Goal: Communication & Community: Participate in discussion

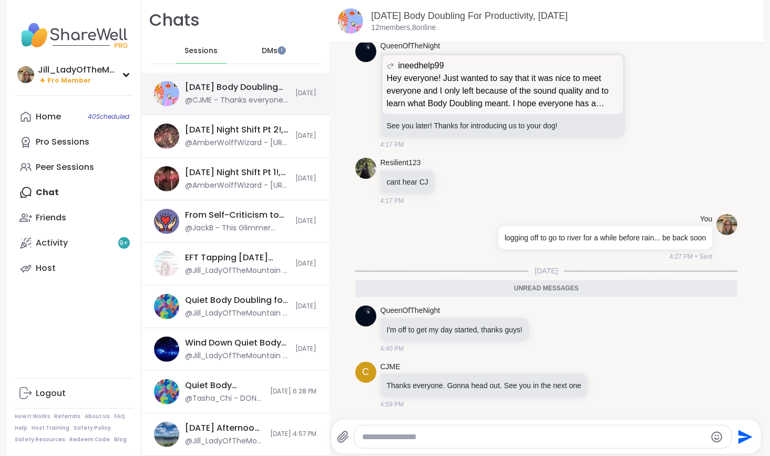
click at [282, 90] on div "Sunday Body Doubling For Productivity, Sep 07 @CJME - Thanks everyone. Gonna he…" at bounding box center [235, 94] width 188 height 43
click at [122, 119] on span "40 Scheduled" at bounding box center [109, 116] width 42 height 8
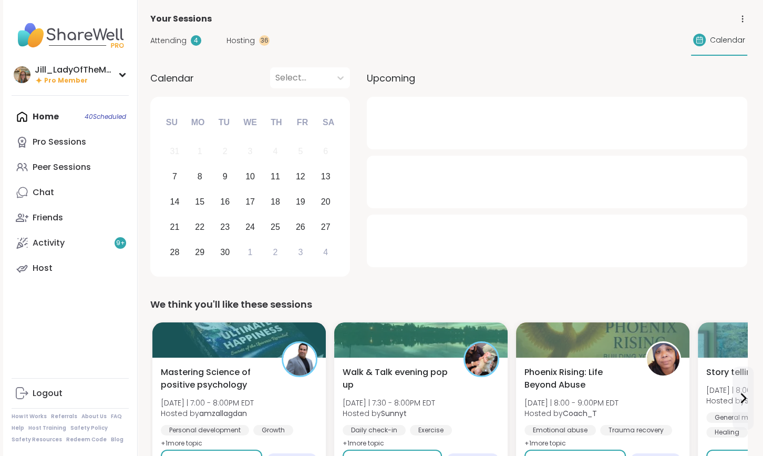
click at [186, 42] on div "Attending 4" at bounding box center [175, 40] width 51 height 11
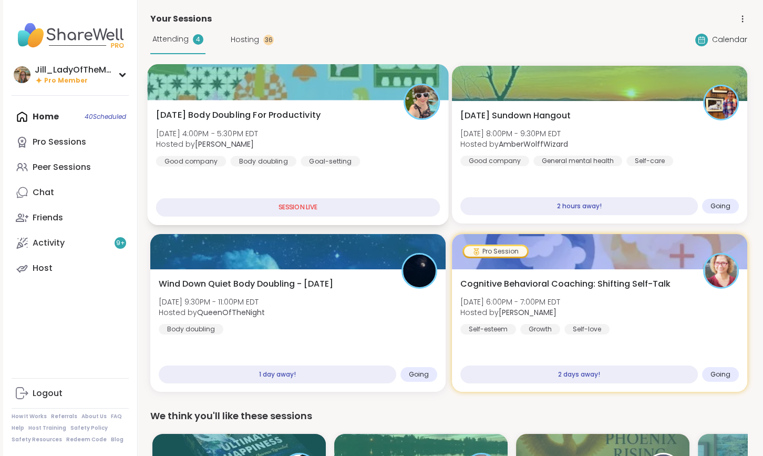
click at [334, 137] on div "Sunday Body Doubling For Productivity Sun, Sep 07 | 4:00PM - 5:30PM EDT Hosted …" at bounding box center [298, 138] width 284 height 58
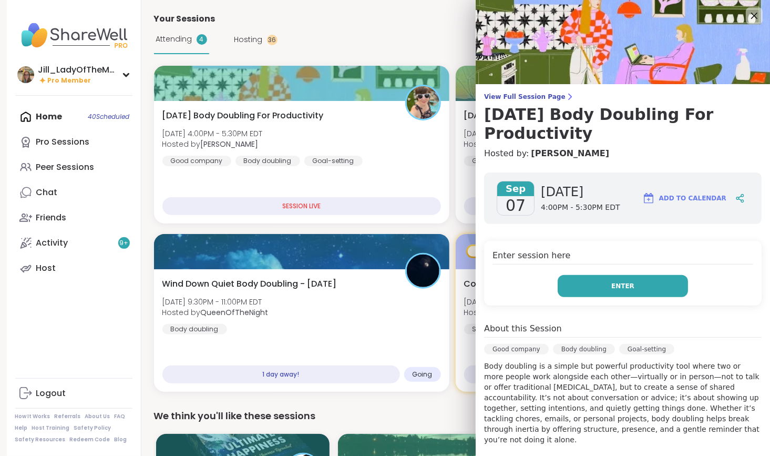
click at [558, 281] on button "Enter" at bounding box center [623, 286] width 130 height 22
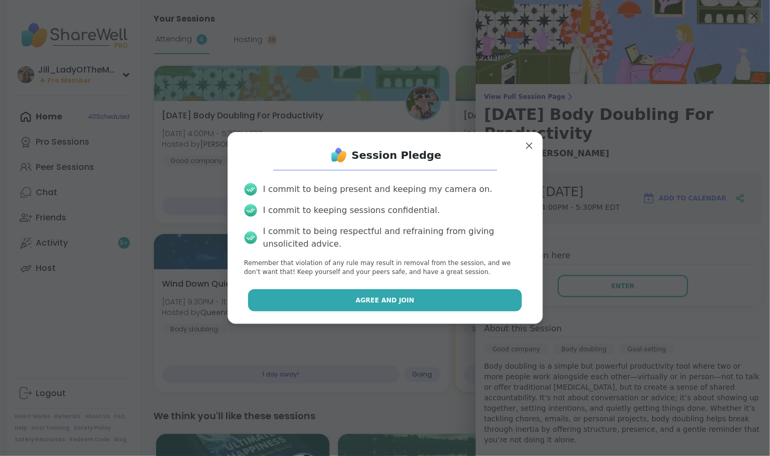
click at [441, 305] on button "Agree and Join" at bounding box center [385, 300] width 274 height 22
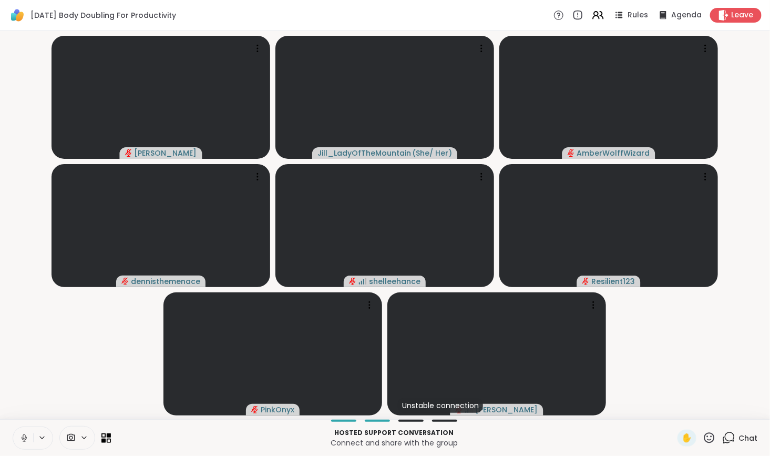
click at [23, 439] on icon at bounding box center [23, 437] width 9 height 9
click at [723, 439] on icon at bounding box center [728, 437] width 13 height 13
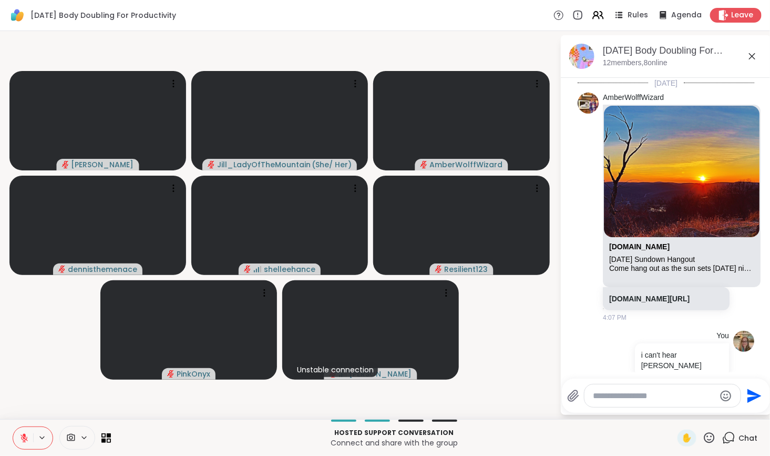
scroll to position [1123, 0]
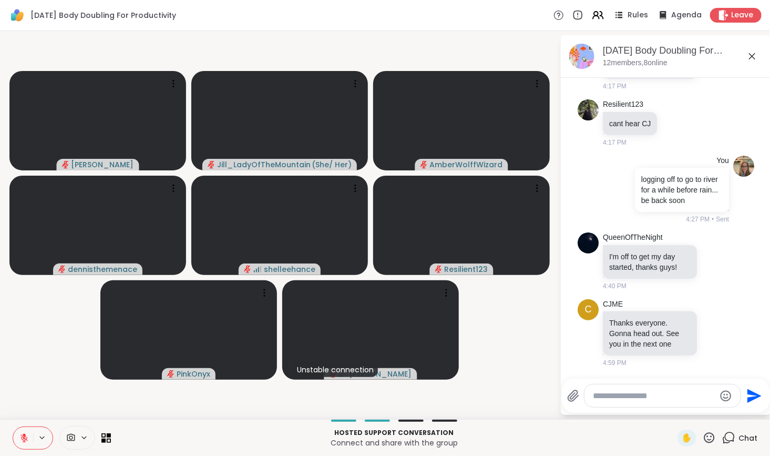
click at [82, 437] on icon at bounding box center [84, 437] width 4 height 2
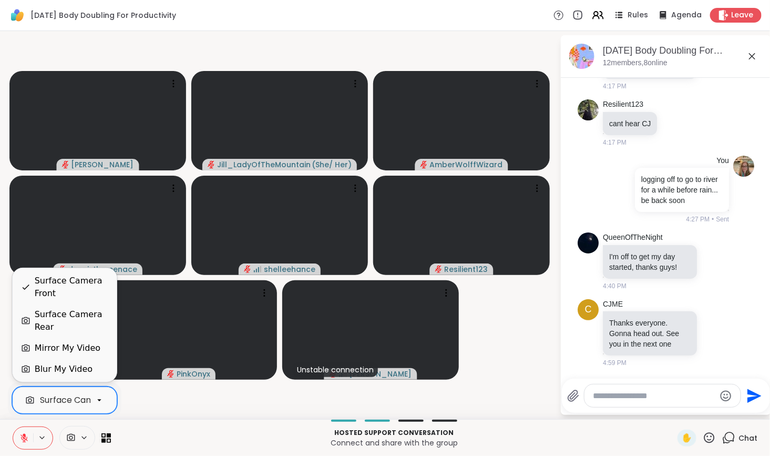
click at [101, 399] on icon at bounding box center [99, 399] width 9 height 9
click at [94, 328] on div "Surface Camera Rear" at bounding box center [72, 320] width 74 height 25
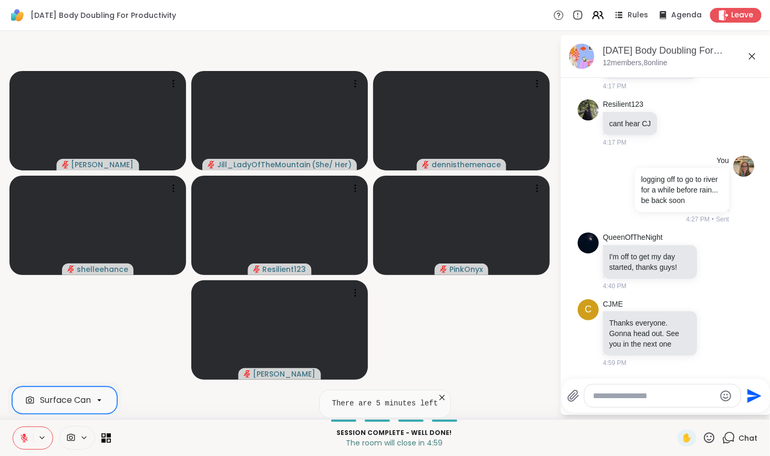
click at [620, 399] on textarea "Type your message" at bounding box center [654, 395] width 122 height 11
click at [438, 399] on icon at bounding box center [442, 397] width 11 height 11
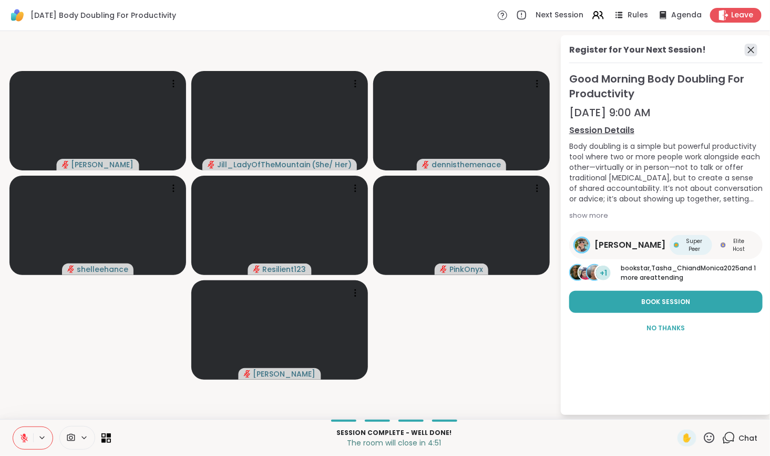
click at [751, 53] on icon at bounding box center [751, 50] width 13 height 13
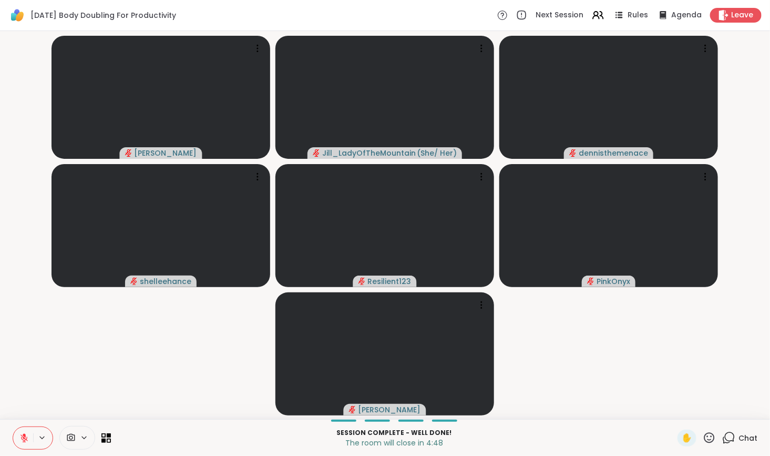
click at [727, 433] on icon at bounding box center [730, 436] width 10 height 9
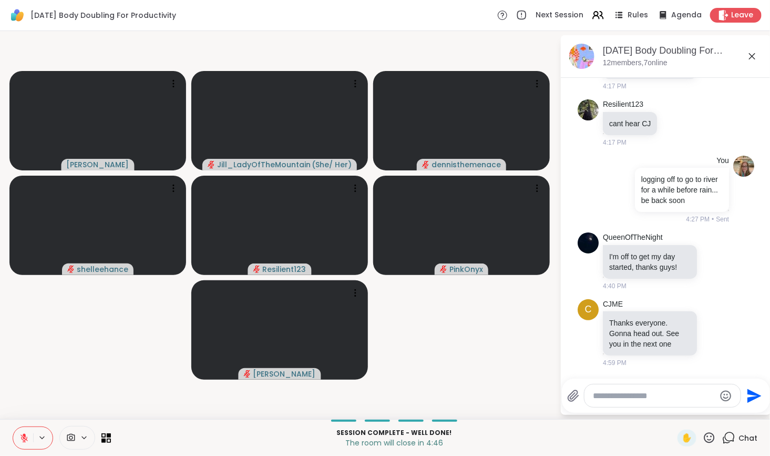
click at [655, 399] on textarea "Type your message" at bounding box center [654, 395] width 122 height 11
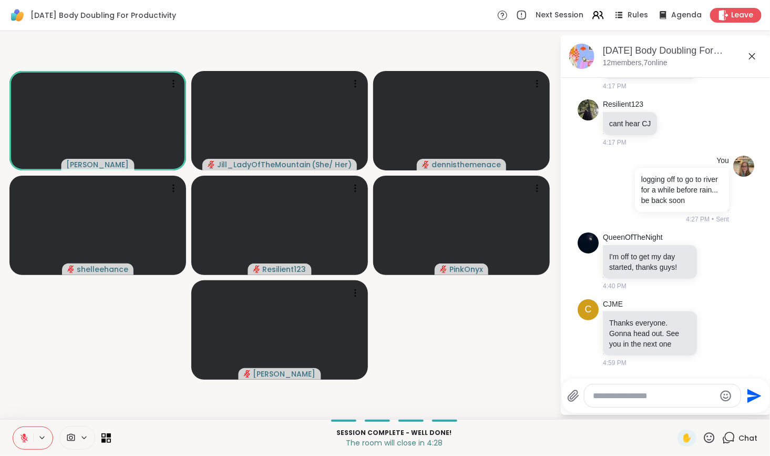
click at [20, 437] on icon at bounding box center [23, 437] width 9 height 9
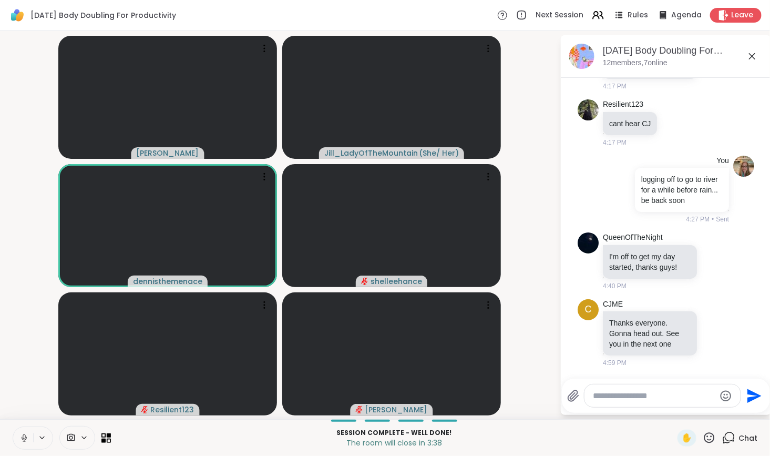
click at [608, 399] on textarea "Type your message" at bounding box center [654, 395] width 122 height 11
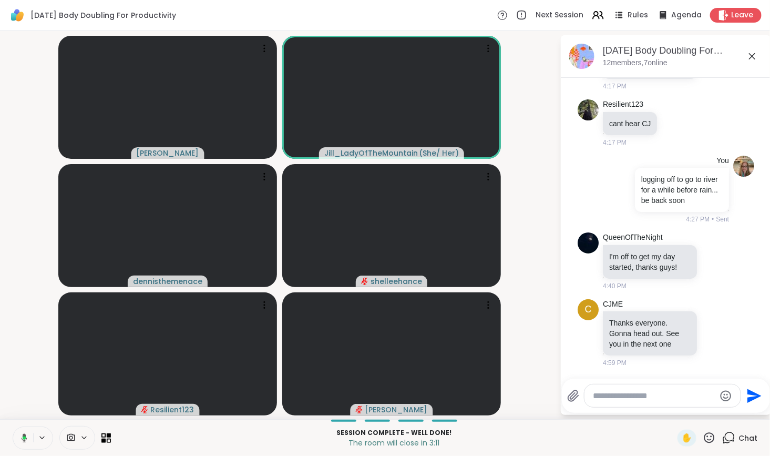
click at [79, 441] on span at bounding box center [70, 437] width 20 height 10
click at [96, 401] on icon at bounding box center [99, 399] width 9 height 9
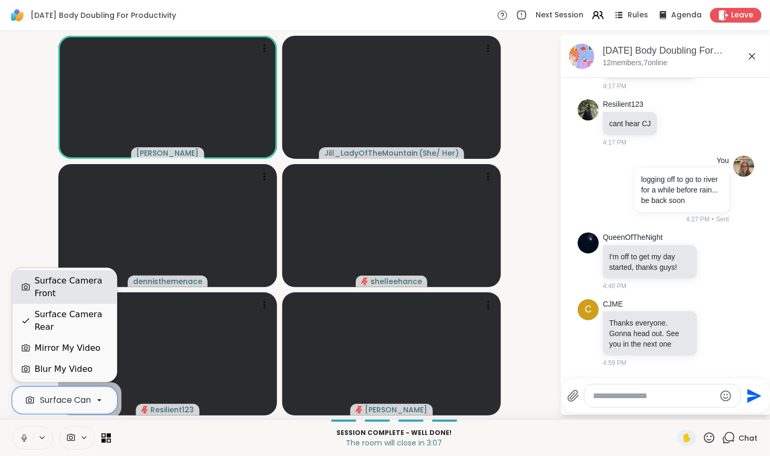
click at [92, 290] on div "Surface Camera Front" at bounding box center [72, 286] width 74 height 25
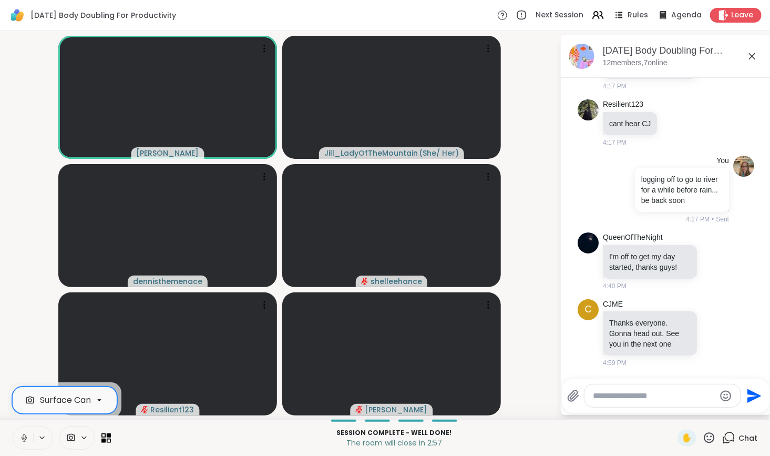
click at [99, 402] on icon at bounding box center [99, 399] width 9 height 9
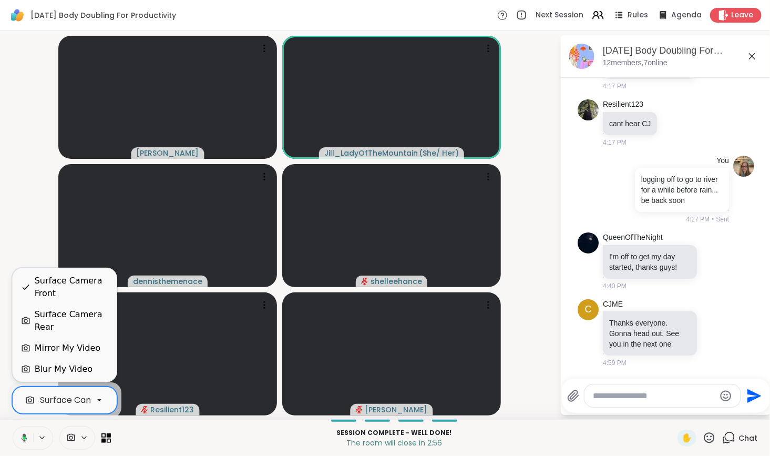
click at [96, 317] on div "Surface Camera Rear" at bounding box center [72, 320] width 74 height 25
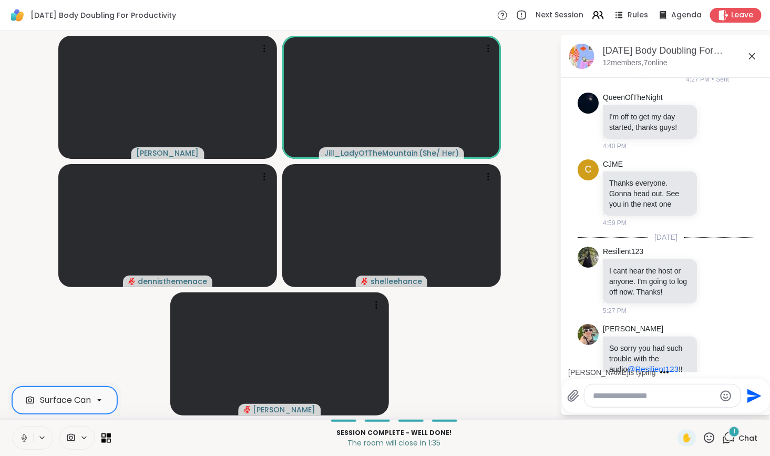
scroll to position [1287, 0]
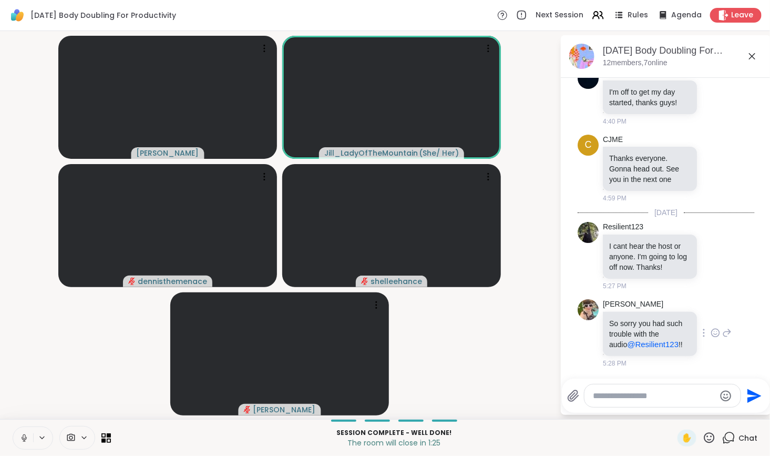
click at [719, 333] on icon at bounding box center [714, 332] width 9 height 11
click at [634, 315] on div "Select Reaction: Heart" at bounding box center [631, 315] width 9 height 9
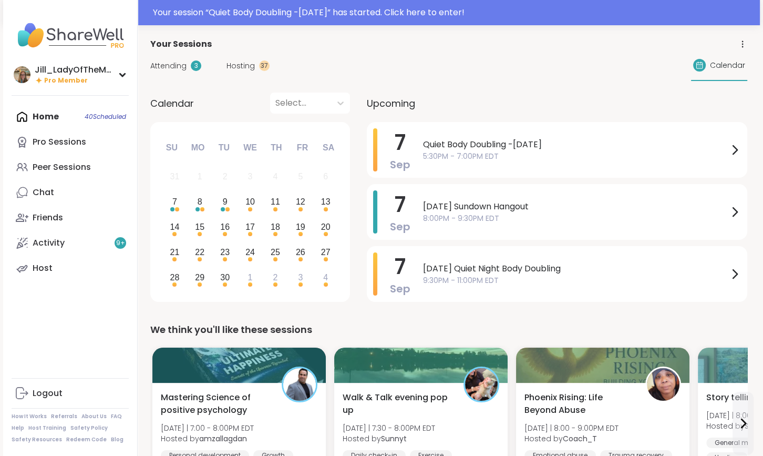
click at [255, 64] on div "Hosting 37" at bounding box center [247, 65] width 43 height 11
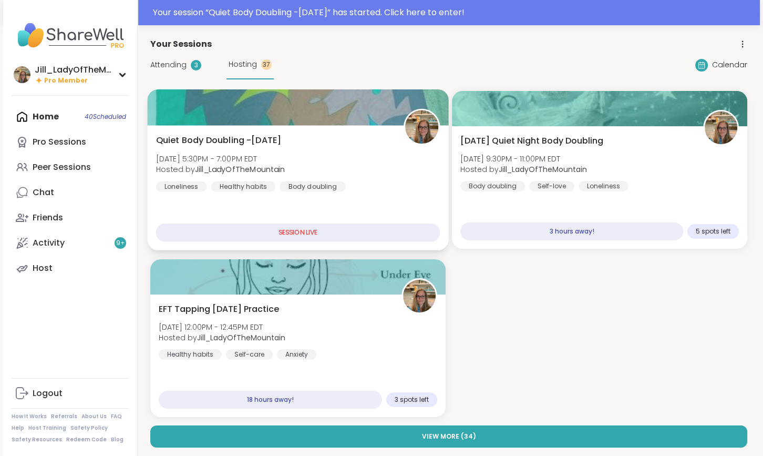
click at [377, 173] on div "Quiet Body Doubling -Sunday Sun, Sep 07 | 5:30PM - 7:00PM EDT Hosted by Jill_La…" at bounding box center [298, 163] width 284 height 58
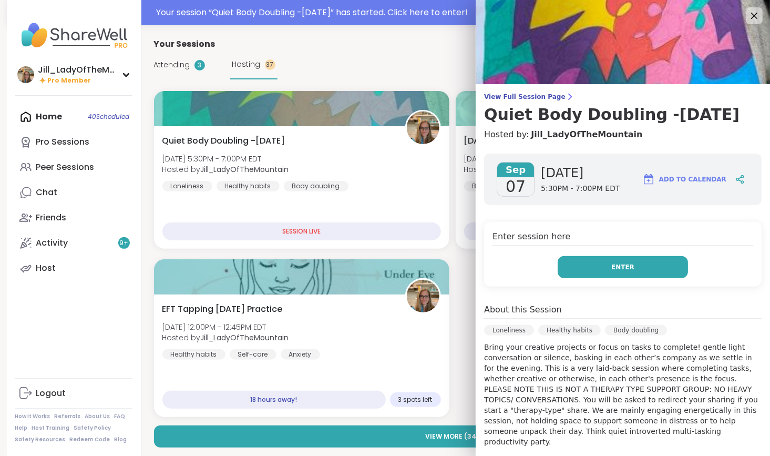
click at [612, 265] on span "Enter" at bounding box center [622, 266] width 23 height 9
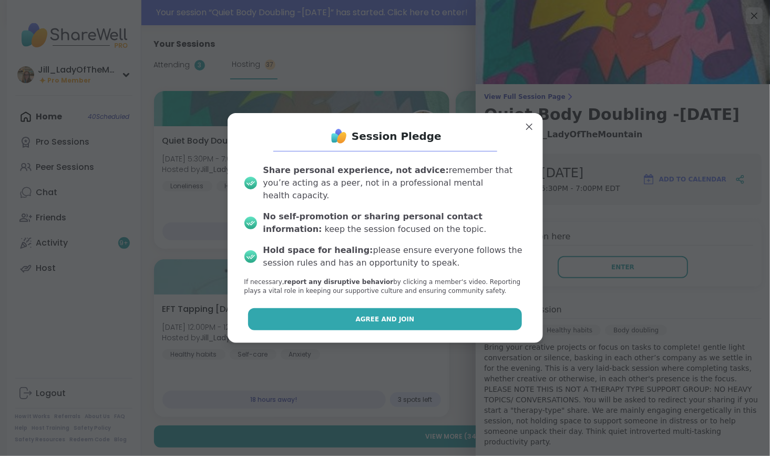
click at [448, 313] on button "Agree and Join" at bounding box center [385, 319] width 274 height 22
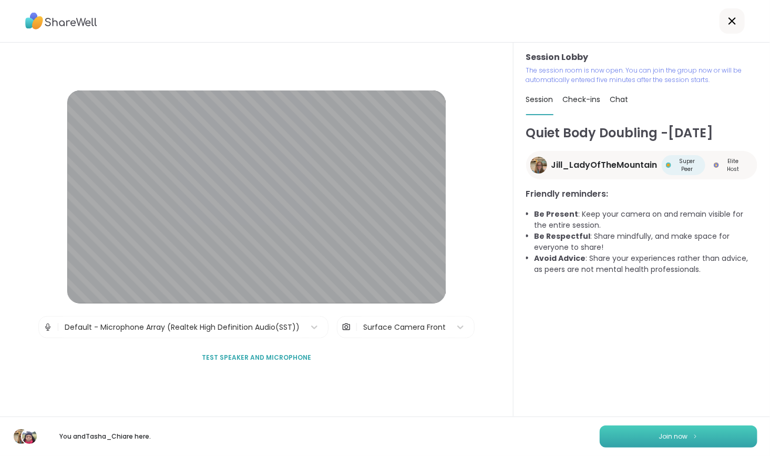
click at [625, 436] on button "Join now" at bounding box center [679, 436] width 158 height 22
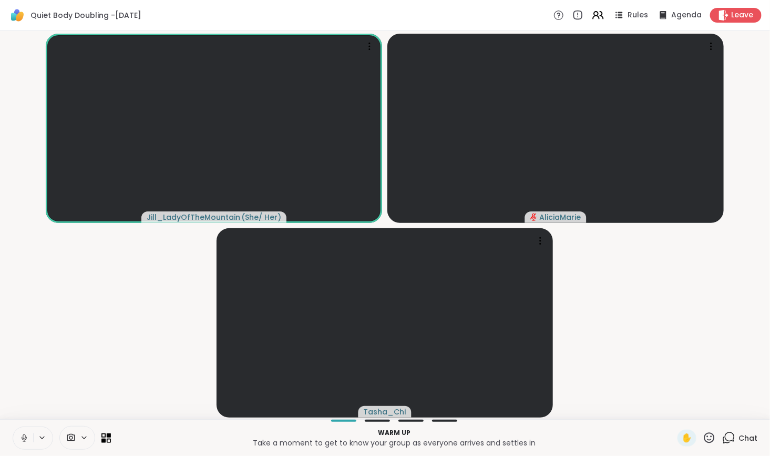
click at [723, 438] on icon at bounding box center [728, 437] width 13 height 13
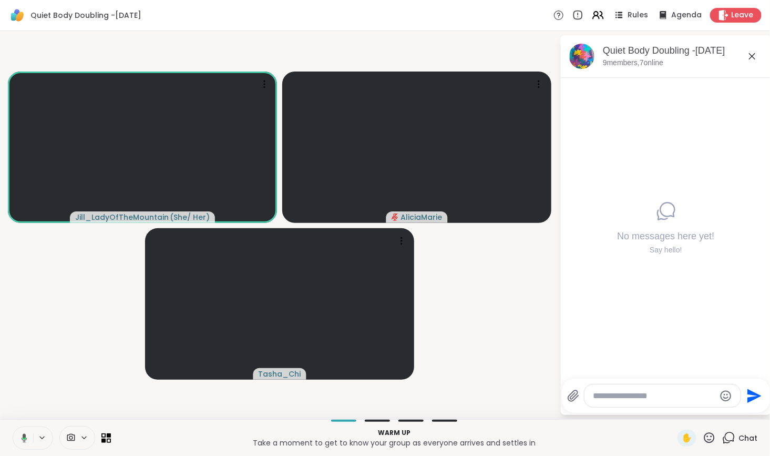
click at [675, 402] on div at bounding box center [662, 395] width 156 height 23
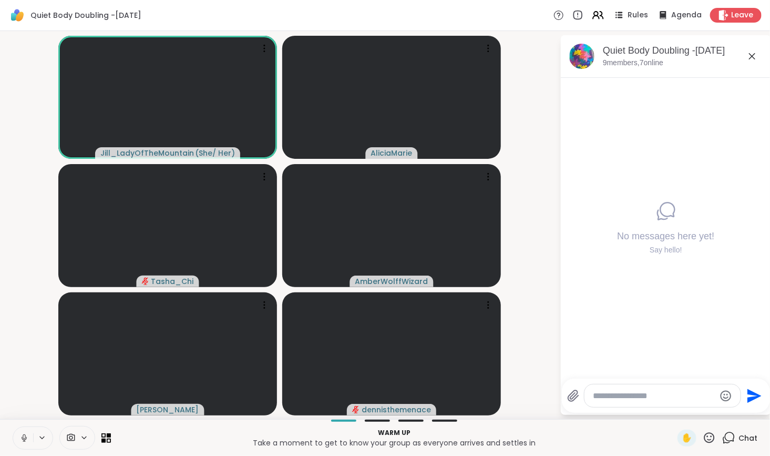
click at [672, 398] on textarea "Type your message" at bounding box center [654, 395] width 122 height 11
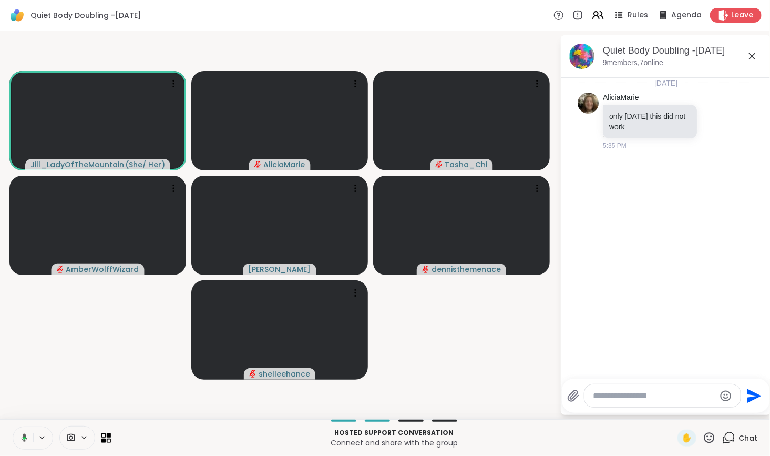
click at [609, 397] on textarea "Type your message" at bounding box center [654, 395] width 122 height 11
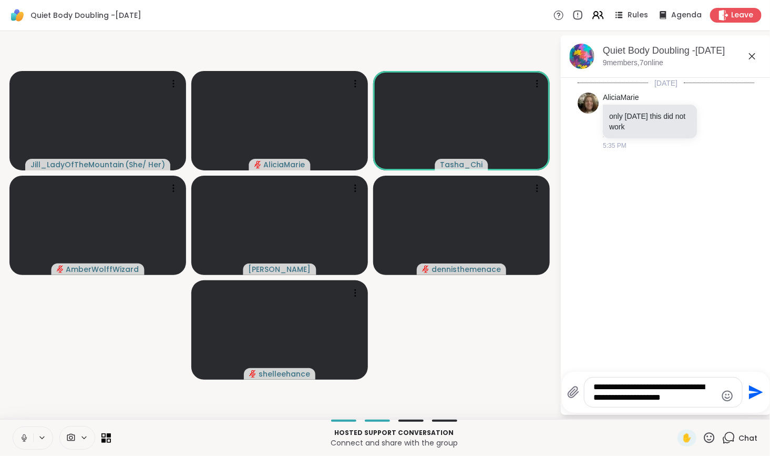
type textarea "**********"
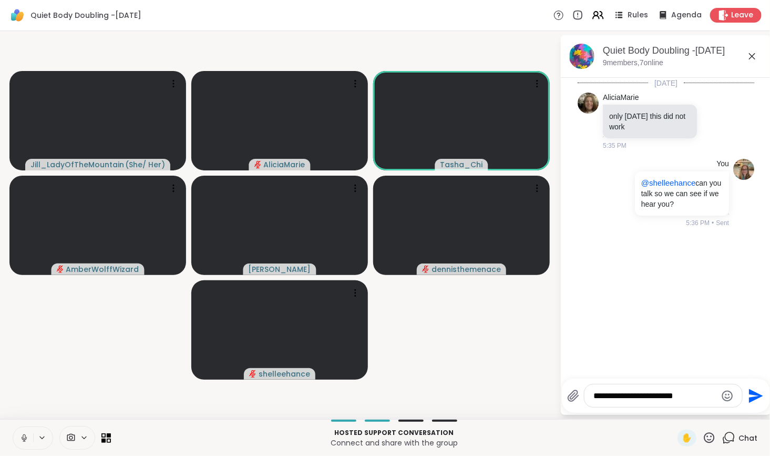
type textarea "**********"
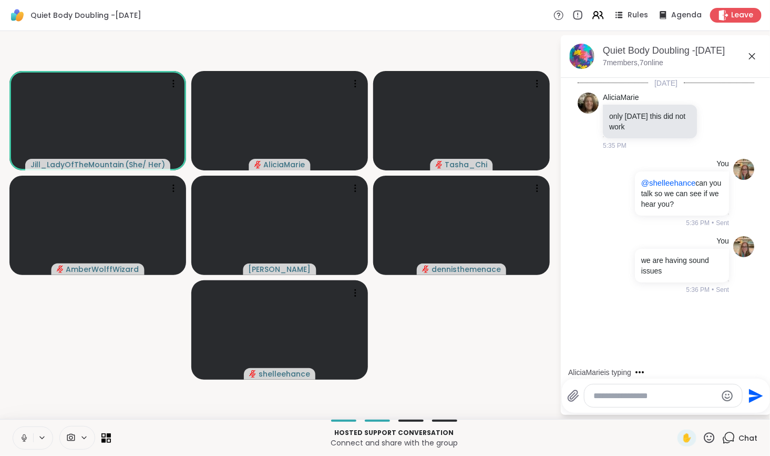
click at [609, 397] on textarea "Type your message" at bounding box center [655, 395] width 122 height 11
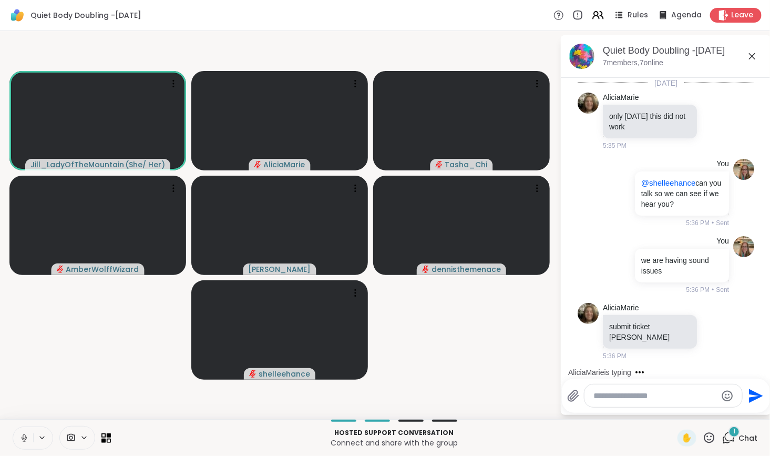
click at [609, 397] on textarea "Type your message" at bounding box center [655, 395] width 122 height 11
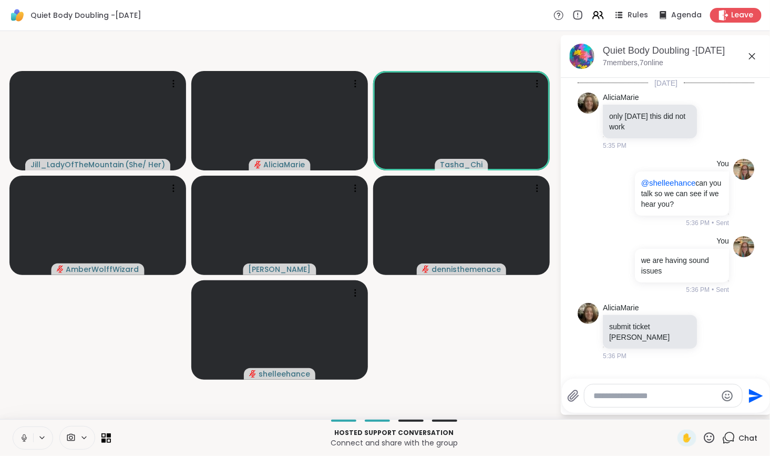
click at [620, 399] on textarea "Type your message" at bounding box center [655, 395] width 122 height 11
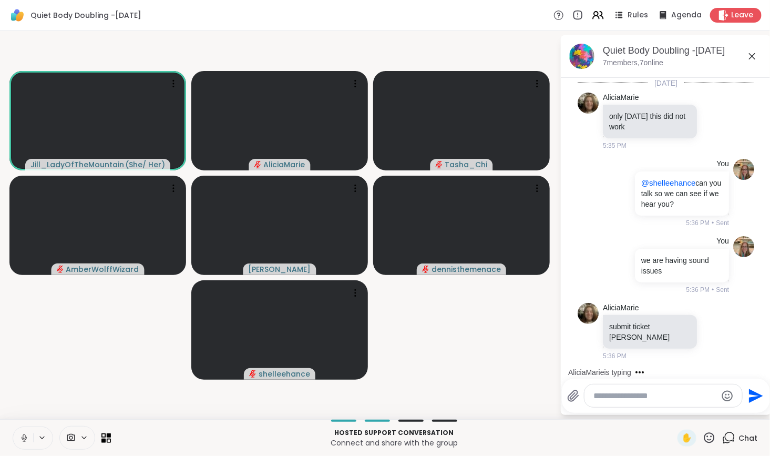
scroll to position [47, 0]
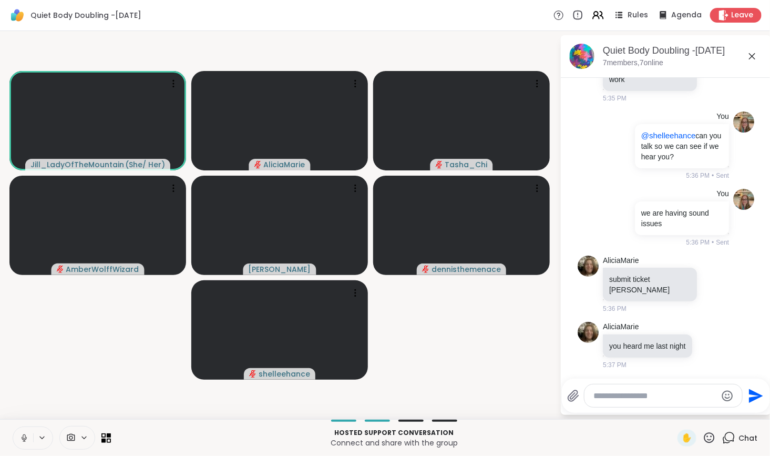
click at [676, 395] on textarea "Type your message" at bounding box center [655, 395] width 122 height 11
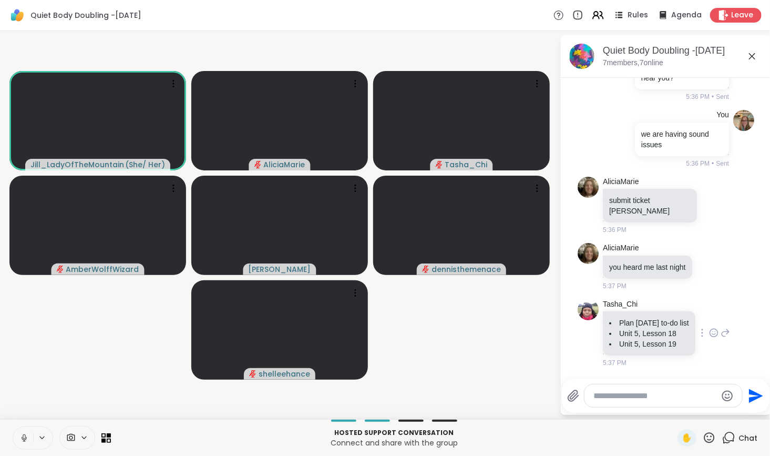
click at [712, 334] on icon at bounding box center [713, 334] width 3 height 1
click at [709, 312] on div "Select Reaction: Heart" at bounding box center [713, 315] width 9 height 9
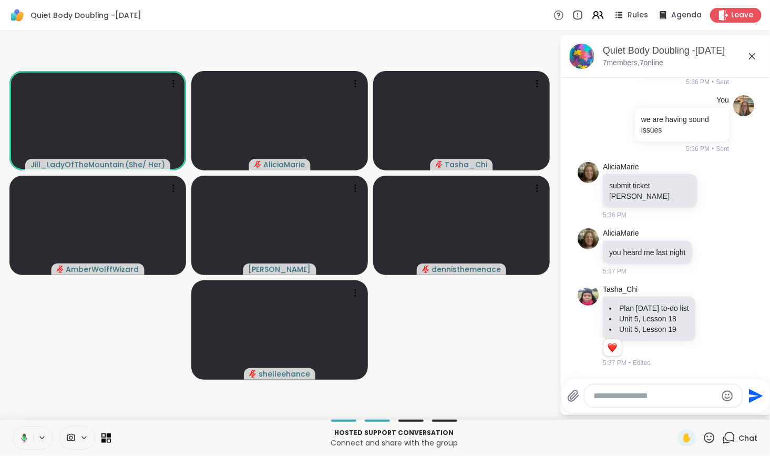
click at [664, 397] on textarea "Type your message" at bounding box center [655, 395] width 122 height 11
click at [701, 428] on div "Hosted support conversation Connect and share with the group ✋ Chat" at bounding box center [385, 437] width 770 height 37
click at [704, 432] on icon at bounding box center [709, 437] width 11 height 11
click at [673, 408] on span "❤️" at bounding box center [678, 410] width 11 height 13
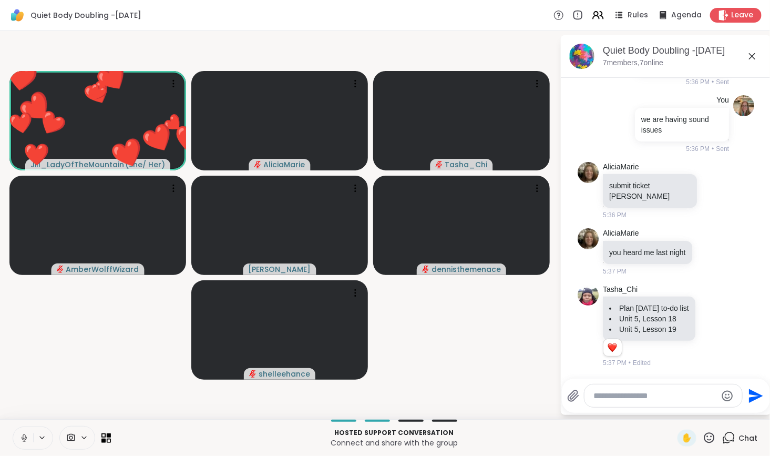
click at [704, 437] on icon at bounding box center [709, 437] width 13 height 13
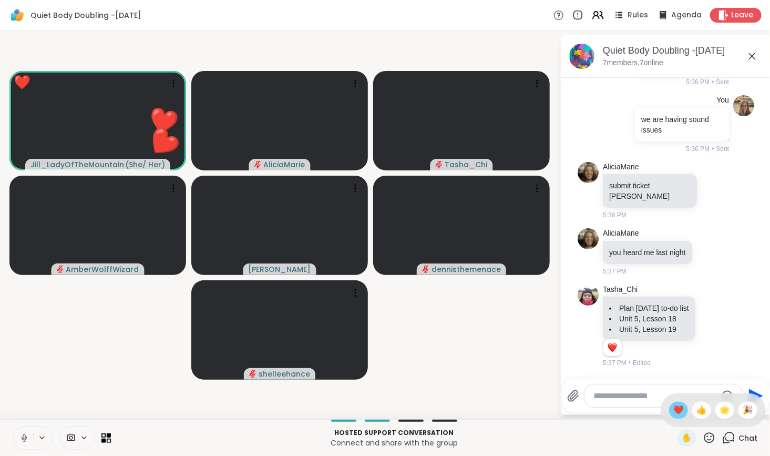
click at [673, 414] on span "❤️" at bounding box center [678, 410] width 11 height 13
click at [689, 398] on textarea "Type your message" at bounding box center [655, 395] width 122 height 11
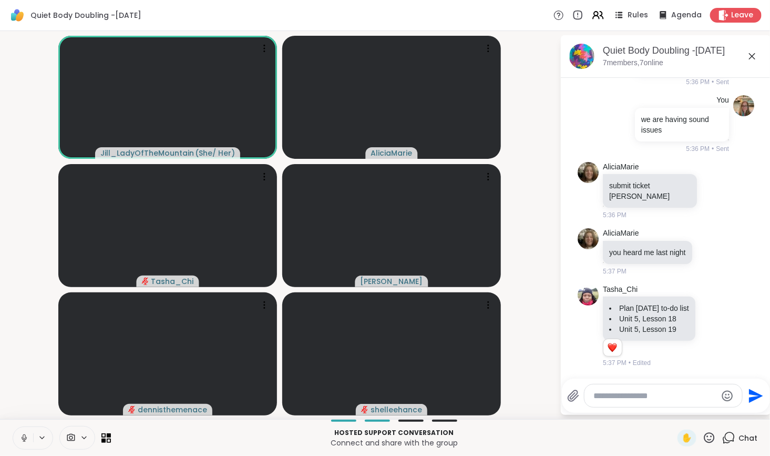
click at [619, 398] on textarea "Type your message" at bounding box center [655, 395] width 122 height 11
click at [572, 16] on icon at bounding box center [578, 15] width 12 height 12
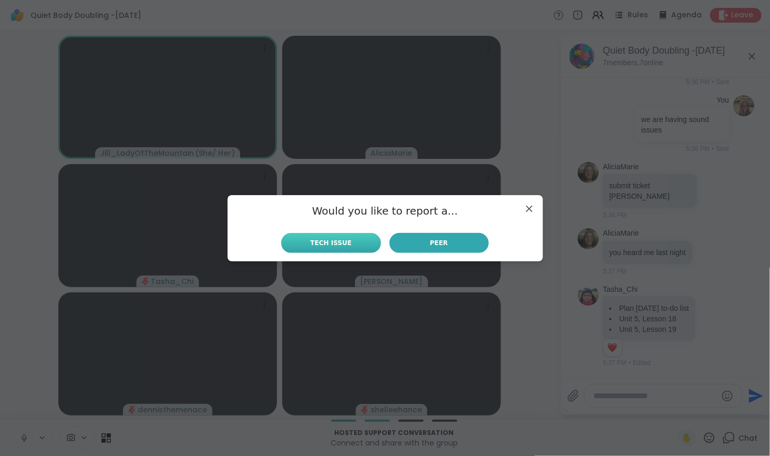
click at [344, 240] on span "Tech Issue" at bounding box center [332, 242] width 42 height 9
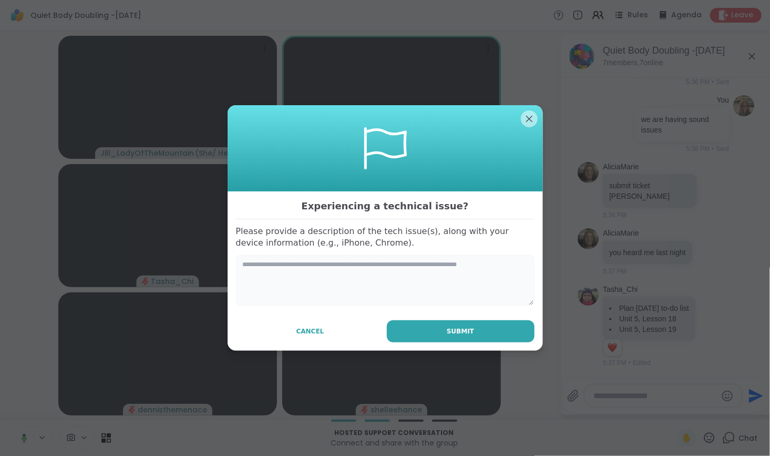
click at [342, 270] on textarea at bounding box center [385, 280] width 298 height 50
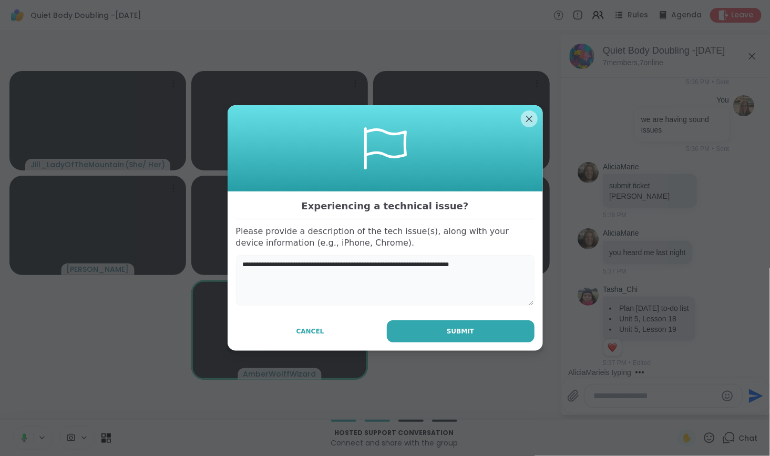
scroll to position [206, 0]
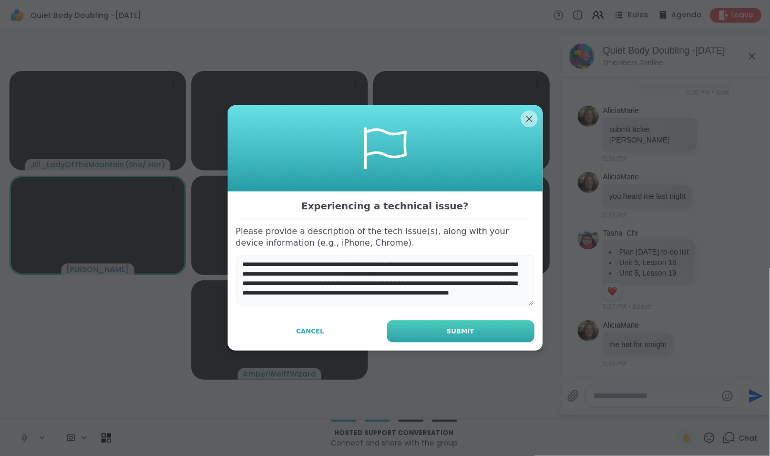
type textarea "**********"
click at [437, 331] on button "Submit" at bounding box center [461, 331] width 148 height 22
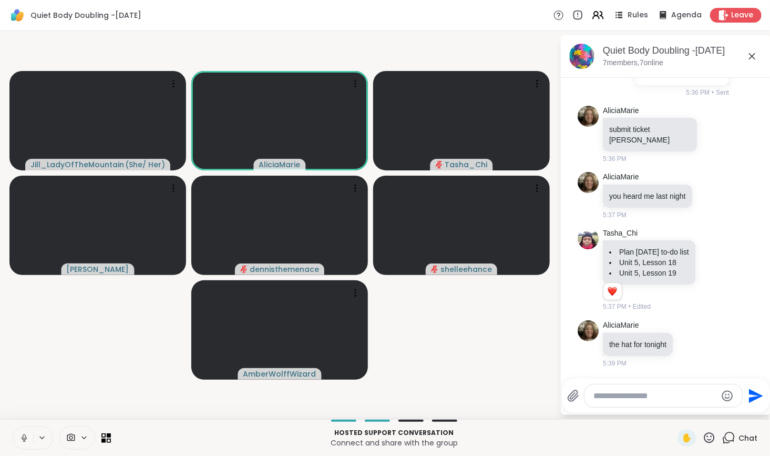
click at [632, 397] on textarea "Type your message" at bounding box center [655, 395] width 122 height 11
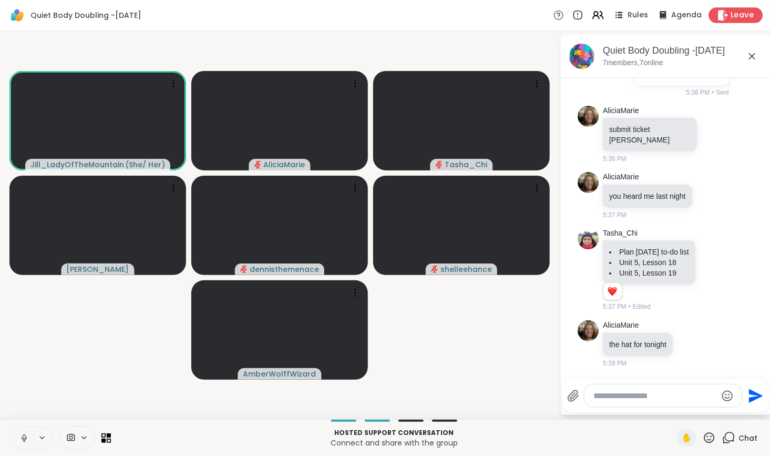
click at [731, 15] on span "Leave" at bounding box center [742, 15] width 23 height 11
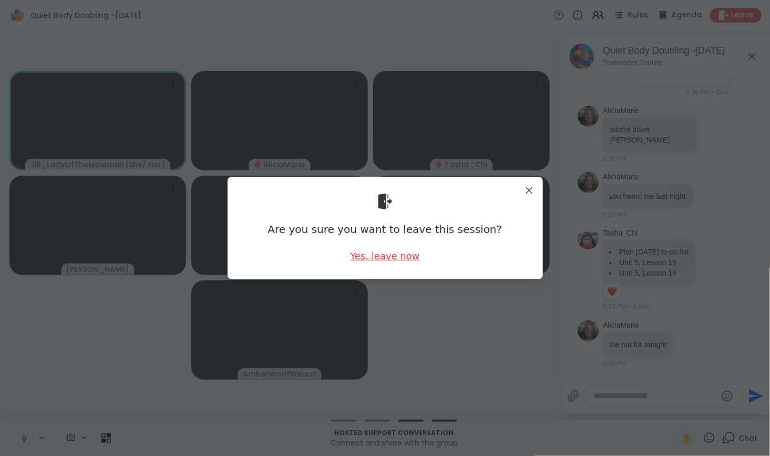
click at [381, 256] on div "Yes, leave now" at bounding box center [384, 255] width 69 height 13
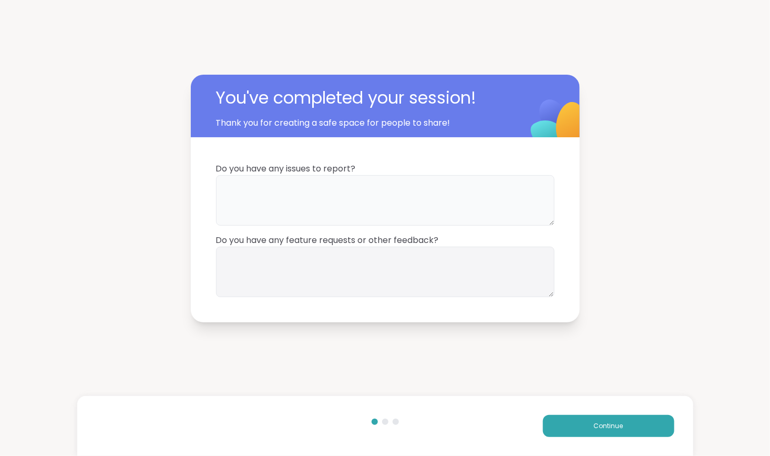
click at [427, 207] on textarea at bounding box center [385, 200] width 338 height 50
type textarea "**********"
click at [352, 257] on textarea at bounding box center [385, 271] width 338 height 50
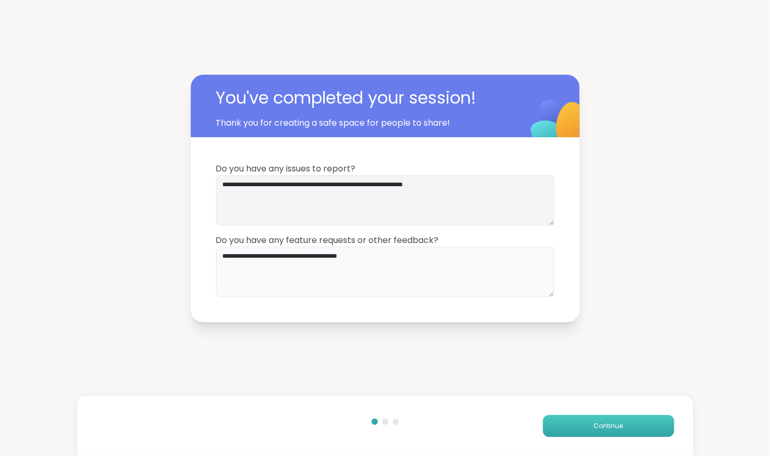
type textarea "**********"
click at [579, 423] on button "Continue" at bounding box center [608, 426] width 131 height 22
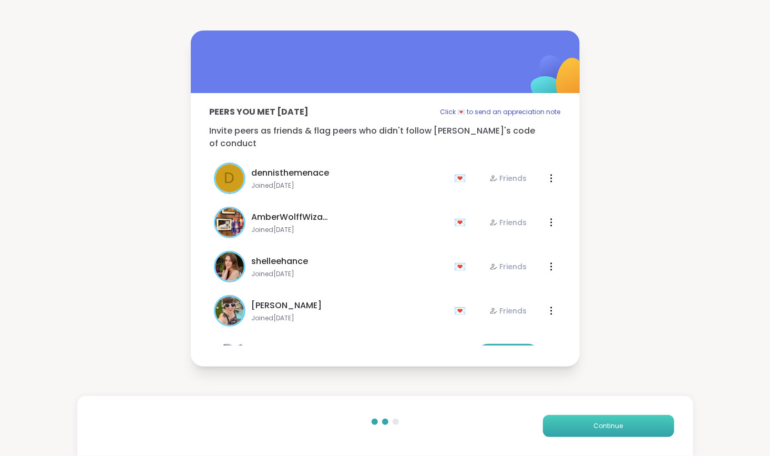
drag, startPoint x: 581, startPoint y: 425, endPoint x: 570, endPoint y: 422, distance: 11.3
click at [570, 422] on button "Continue" at bounding box center [608, 426] width 131 height 22
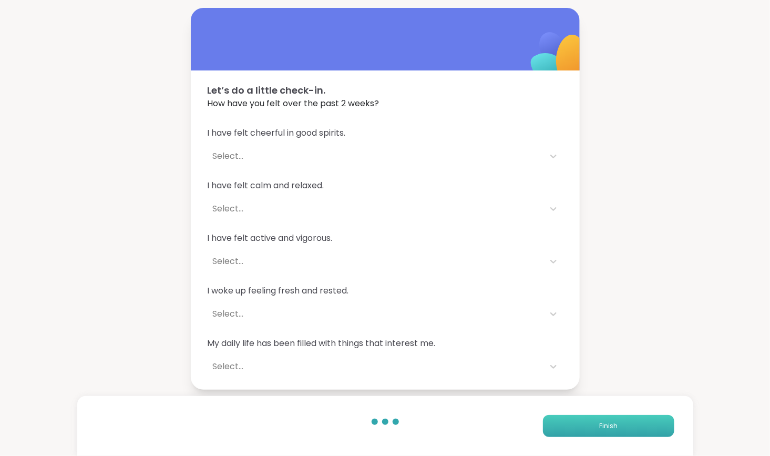
click at [571, 427] on button "Finish" at bounding box center [608, 426] width 131 height 22
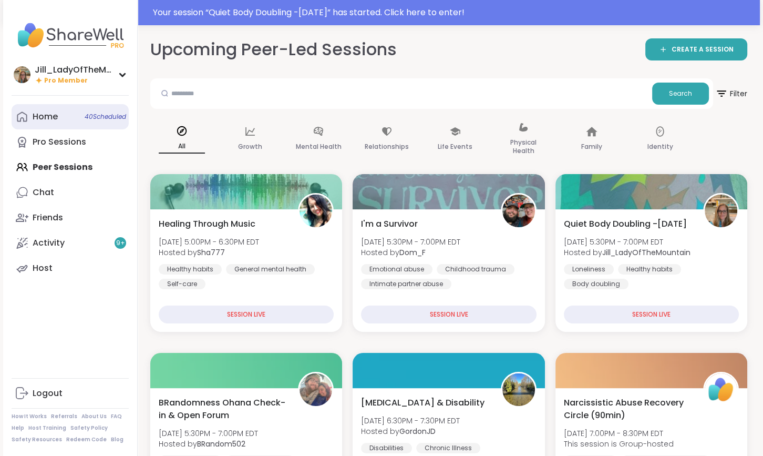
click at [90, 126] on link "Home 40 Scheduled" at bounding box center [70, 116] width 117 height 25
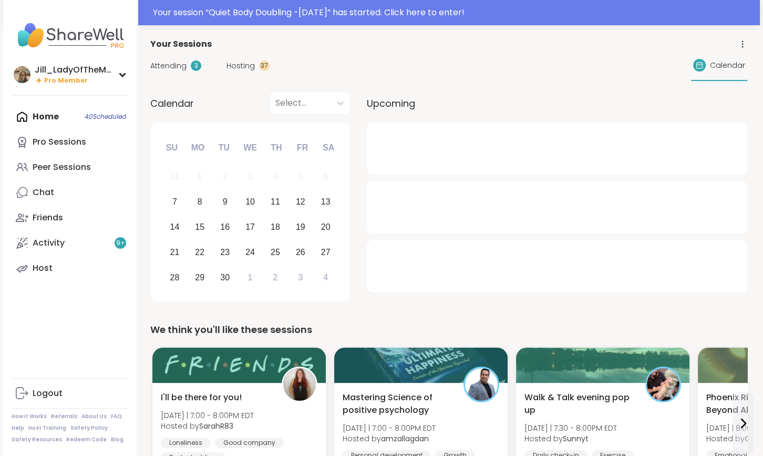
click at [238, 69] on span "Hosting" at bounding box center [240, 65] width 28 height 11
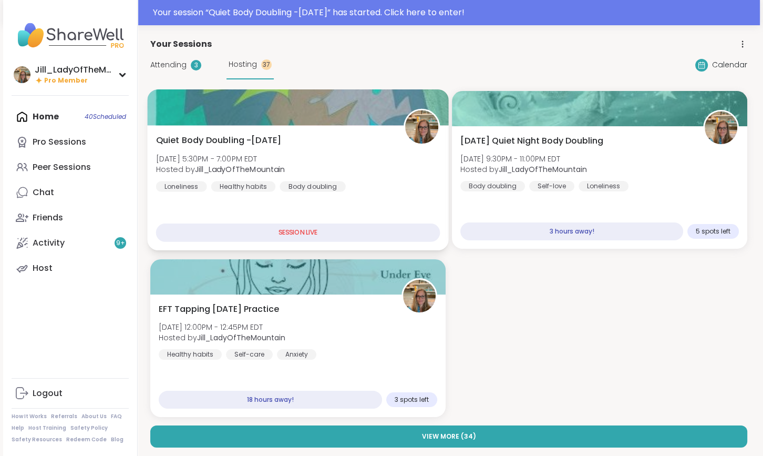
click at [354, 179] on div "Quiet Body Doubling -Sunday Sun, Sep 07 | 5:30PM - 7:00PM EDT Hosted by Jill_La…" at bounding box center [298, 163] width 284 height 58
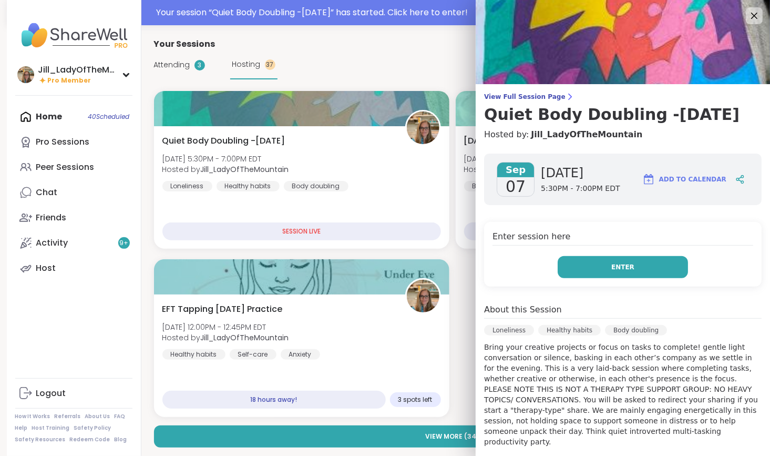
click at [602, 269] on button "Enter" at bounding box center [623, 267] width 130 height 22
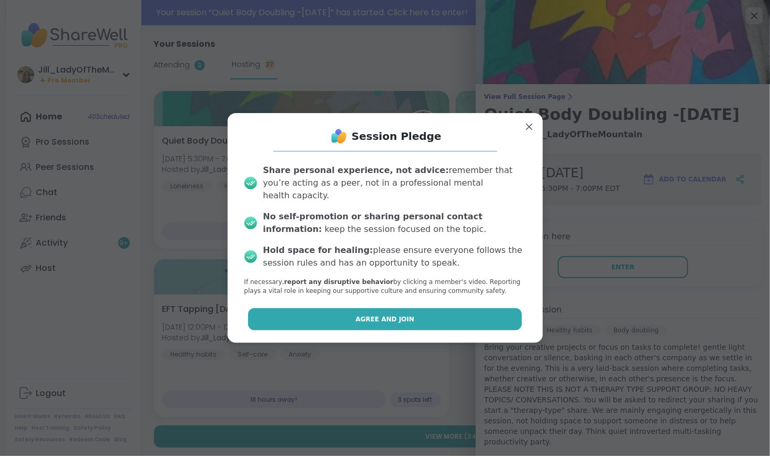
click at [433, 312] on button "Agree and Join" at bounding box center [385, 319] width 274 height 22
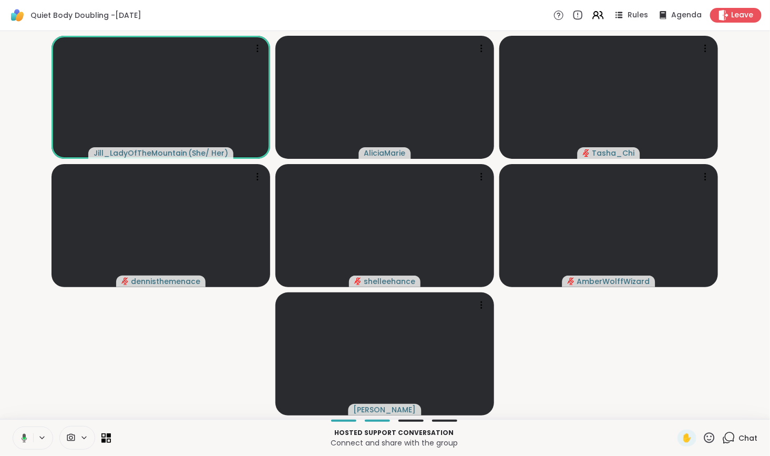
click at [723, 439] on icon at bounding box center [728, 437] width 13 height 13
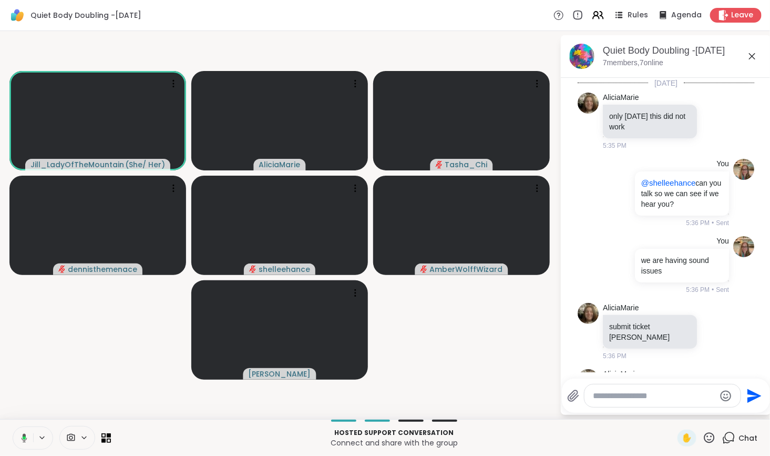
scroll to position [206, 0]
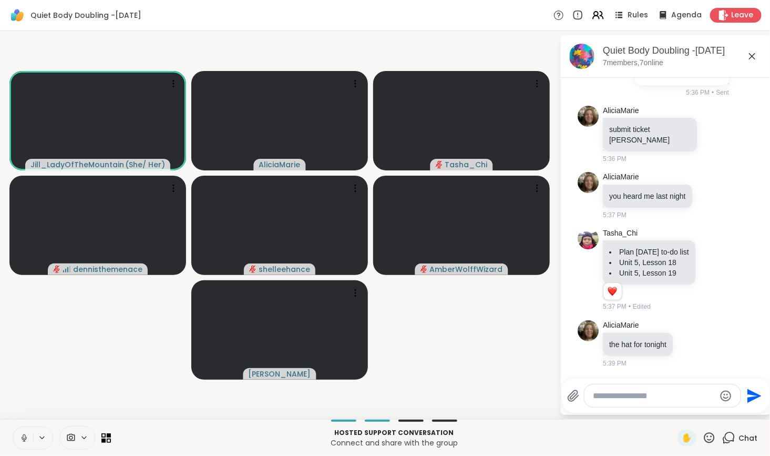
click at [676, 400] on textarea "Type your message" at bounding box center [654, 395] width 122 height 11
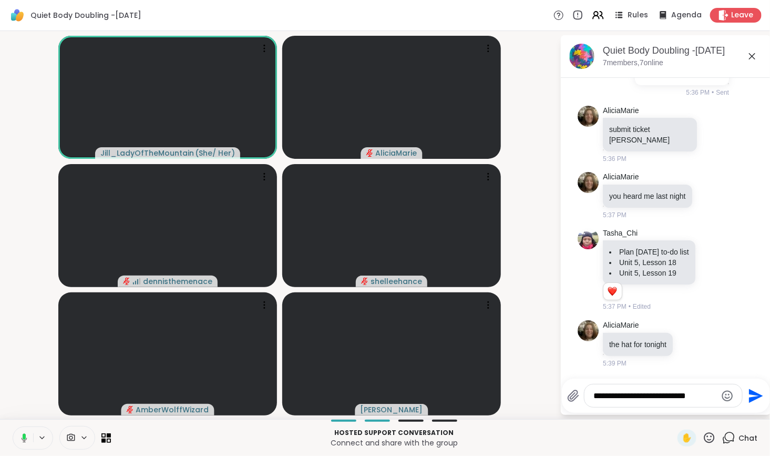
scroll to position [0, 0]
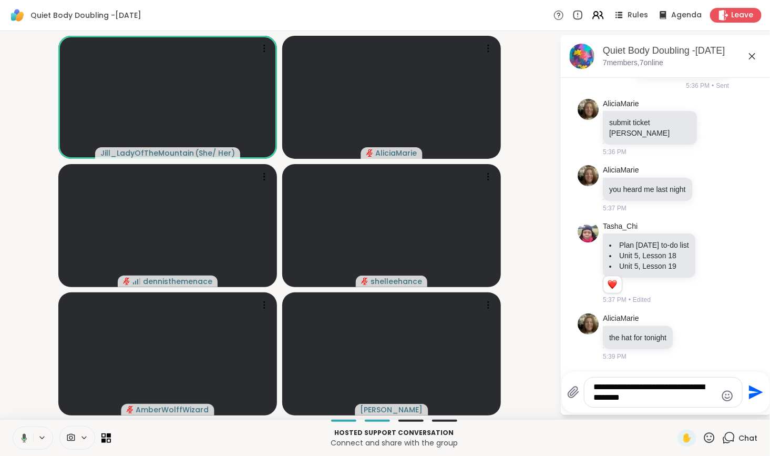
type textarea "**********"
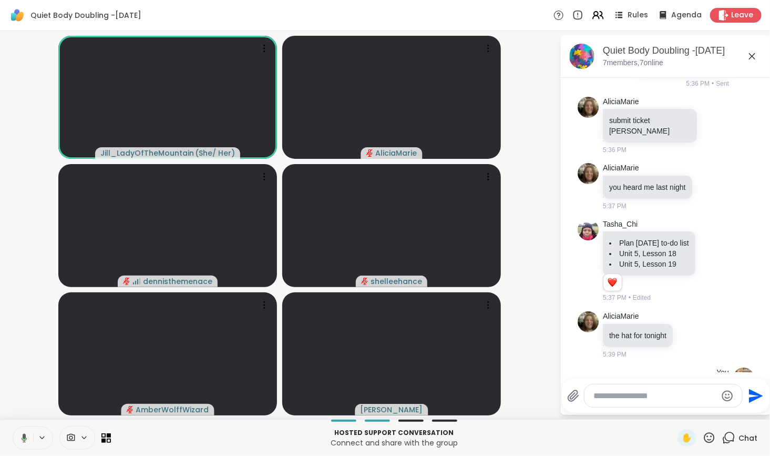
scroll to position [283, 0]
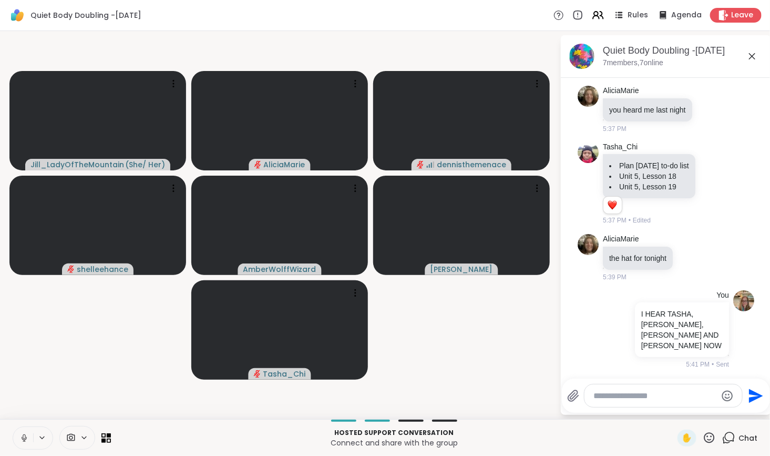
click at [683, 402] on div at bounding box center [663, 395] width 158 height 23
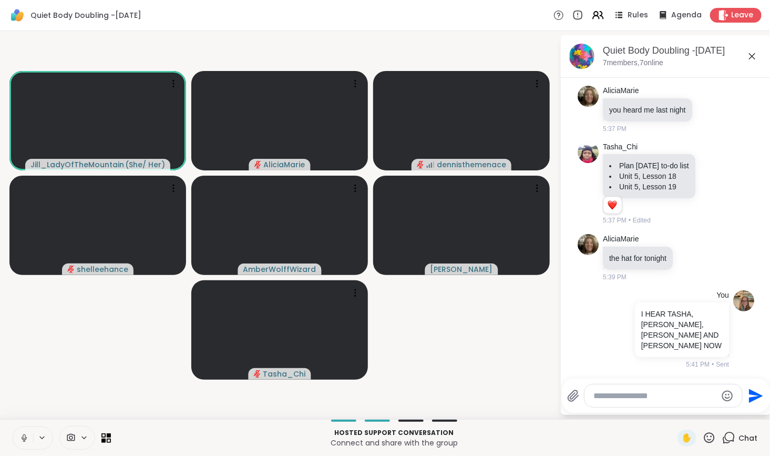
click at [84, 440] on icon at bounding box center [84, 437] width 8 height 9
click at [96, 397] on icon at bounding box center [99, 399] width 9 height 9
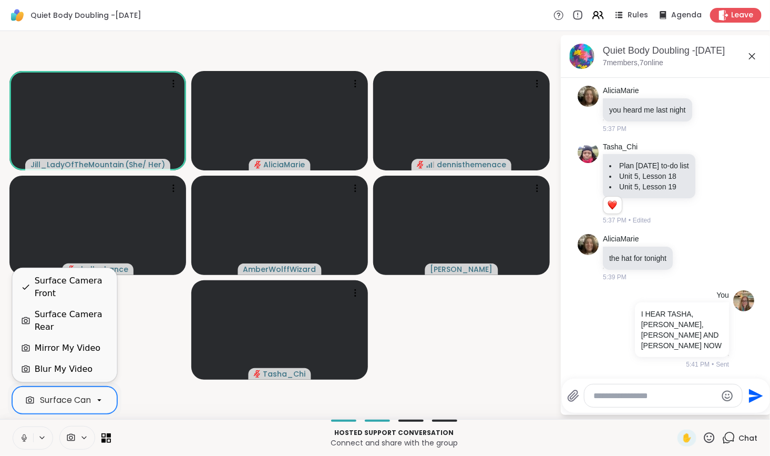
click at [91, 329] on div "Surface Camera Rear" at bounding box center [72, 320] width 74 height 25
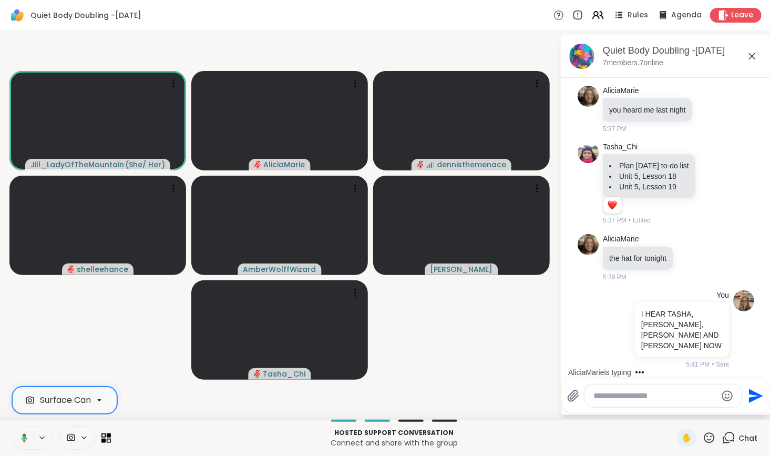
scroll to position [349, 0]
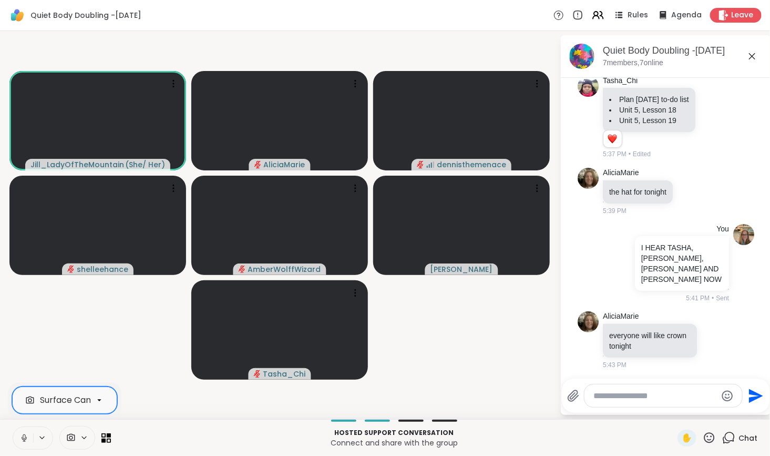
click at [97, 401] on icon at bounding box center [99, 399] width 9 height 9
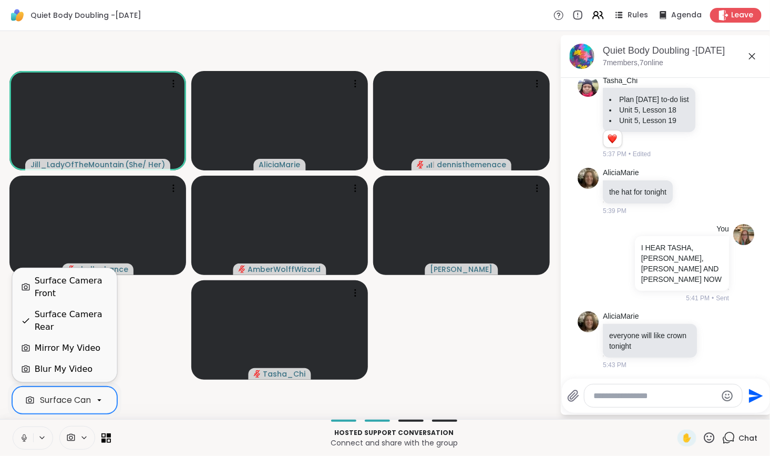
click at [82, 292] on div "Surface Camera Front" at bounding box center [72, 286] width 74 height 25
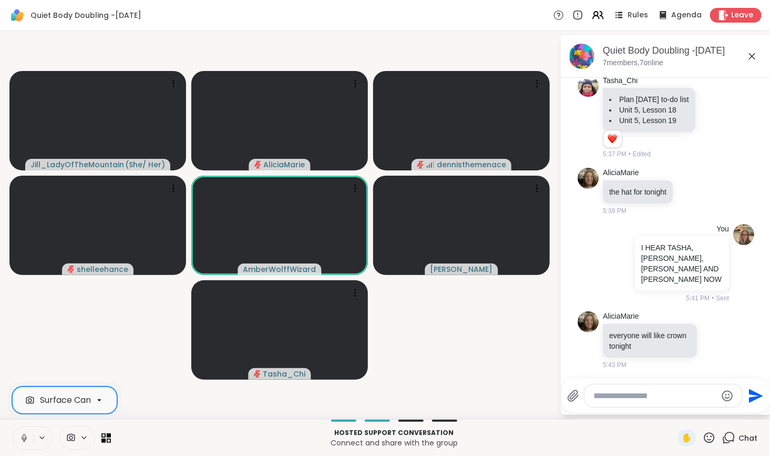
click at [96, 400] on icon at bounding box center [99, 399] width 9 height 9
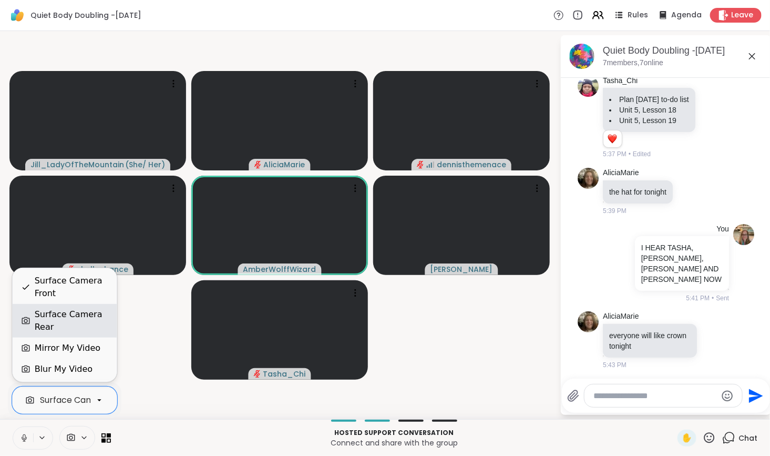
click at [93, 323] on div "Surface Camera Rear" at bounding box center [72, 320] width 74 height 25
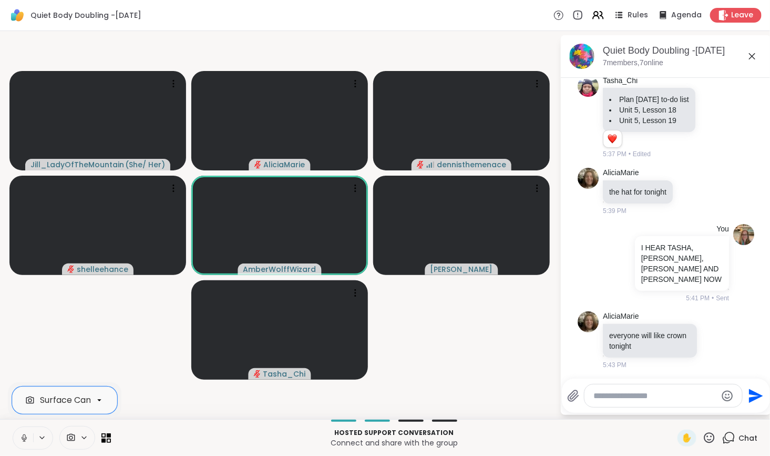
click at [24, 439] on icon at bounding box center [24, 440] width 1 height 2
click at [24, 439] on icon at bounding box center [23, 437] width 7 height 7
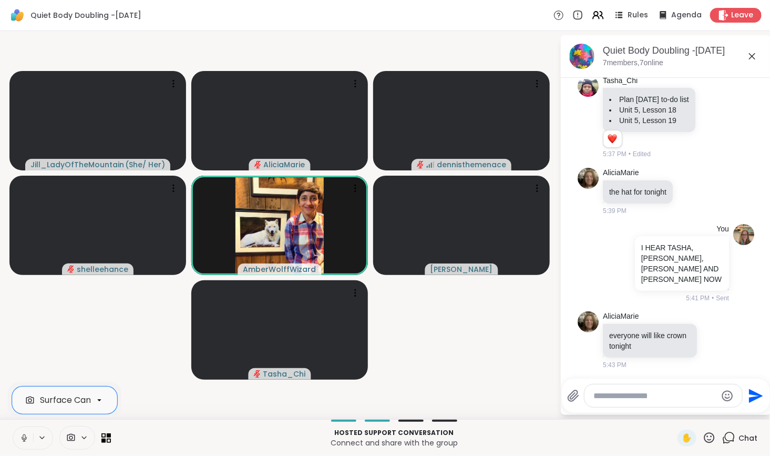
click at [24, 437] on icon at bounding box center [23, 437] width 9 height 9
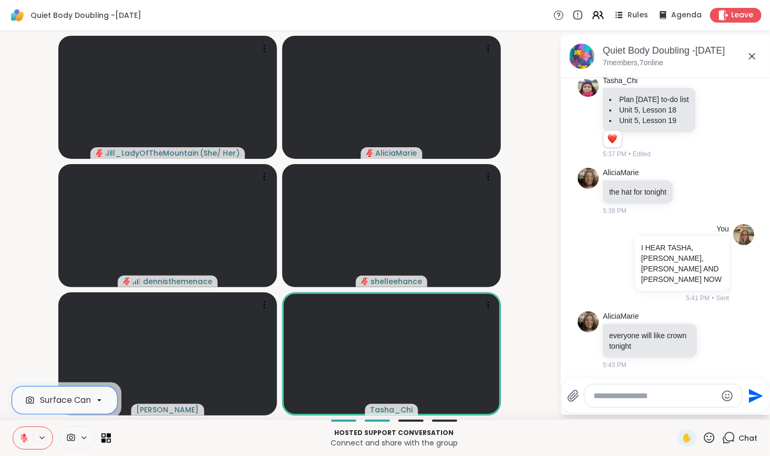
click at [621, 397] on textarea "Type your message" at bounding box center [655, 395] width 122 height 11
click at [22, 439] on icon at bounding box center [23, 437] width 7 height 7
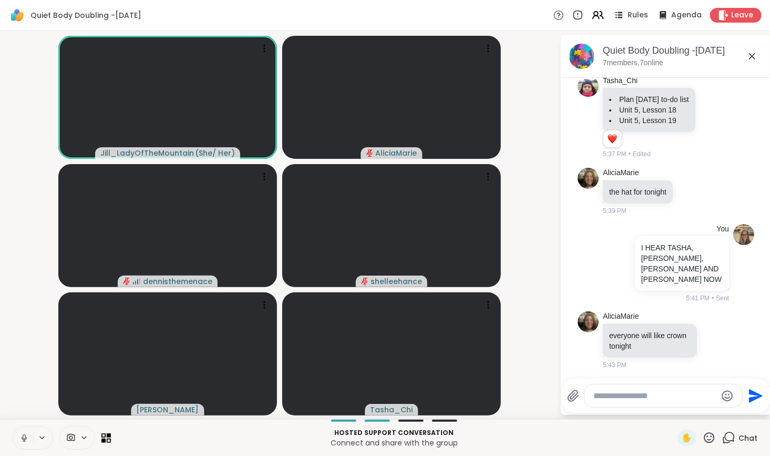
click at [24, 438] on icon at bounding box center [23, 437] width 9 height 9
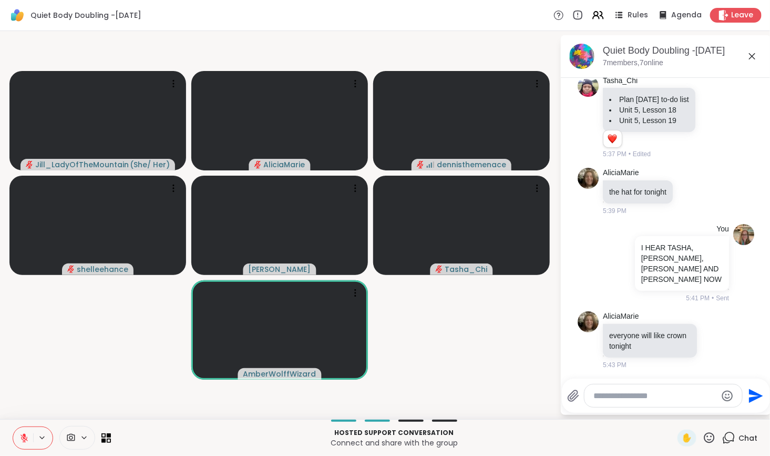
click at [19, 433] on icon at bounding box center [23, 437] width 9 height 9
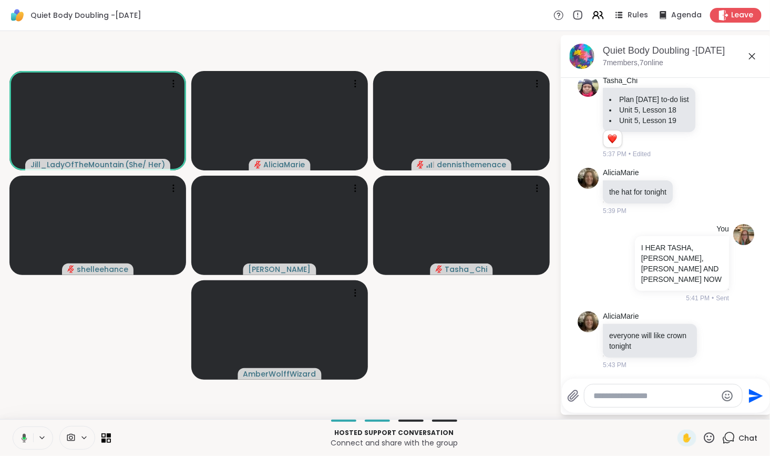
click at [82, 435] on icon at bounding box center [84, 437] width 8 height 9
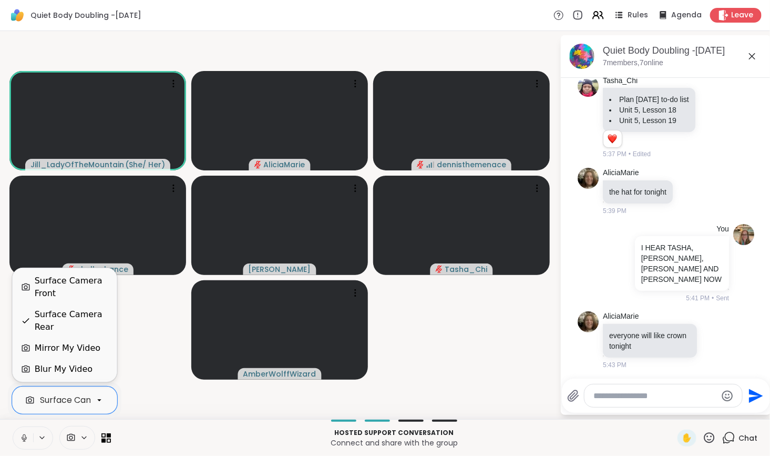
click at [90, 400] on div at bounding box center [99, 400] width 18 height 18
click at [89, 287] on div "Surface Camera Front" at bounding box center [72, 286] width 74 height 25
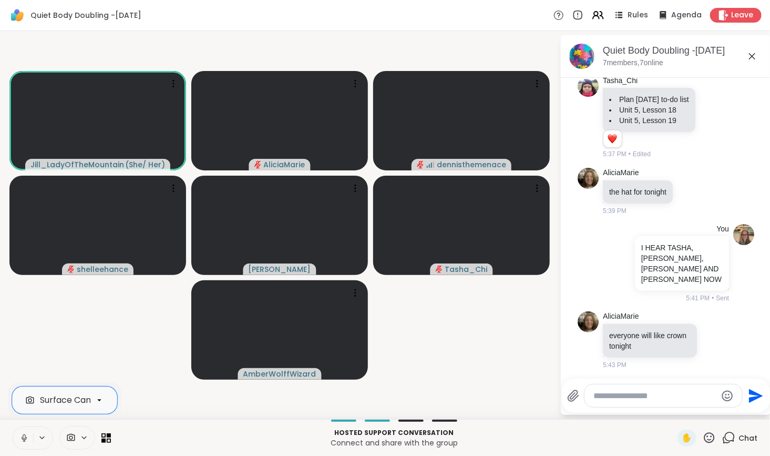
click at [22, 439] on icon at bounding box center [23, 437] width 9 height 9
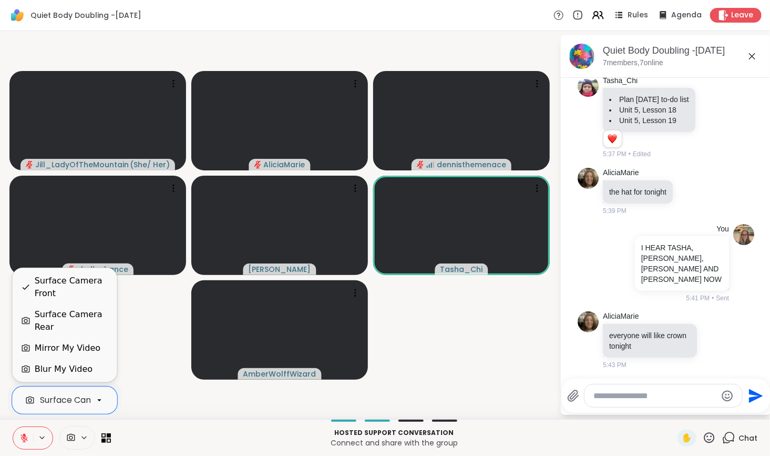
click at [99, 393] on div at bounding box center [99, 400] width 18 height 18
click at [94, 317] on div "Surface Camera Rear" at bounding box center [72, 320] width 74 height 25
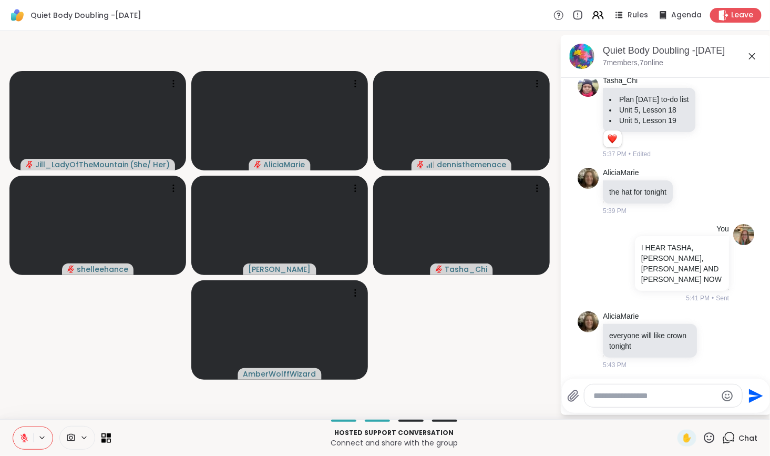
click at [598, 390] on textarea "Type your message" at bounding box center [655, 395] width 122 height 11
type textarea "**********"
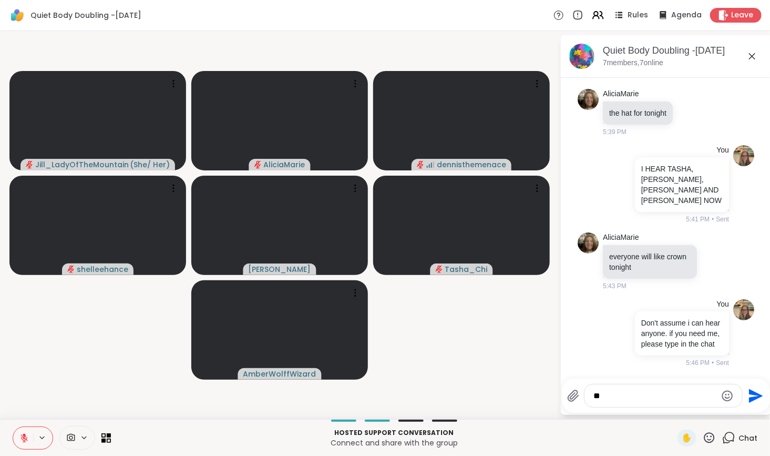
type textarea "***"
drag, startPoint x: 615, startPoint y: 394, endPoint x: 584, endPoint y: 397, distance: 31.2
click at [584, 397] on div "***" at bounding box center [663, 395] width 158 height 23
click at [727, 395] on icon "Emoji picker" at bounding box center [727, 395] width 11 height 11
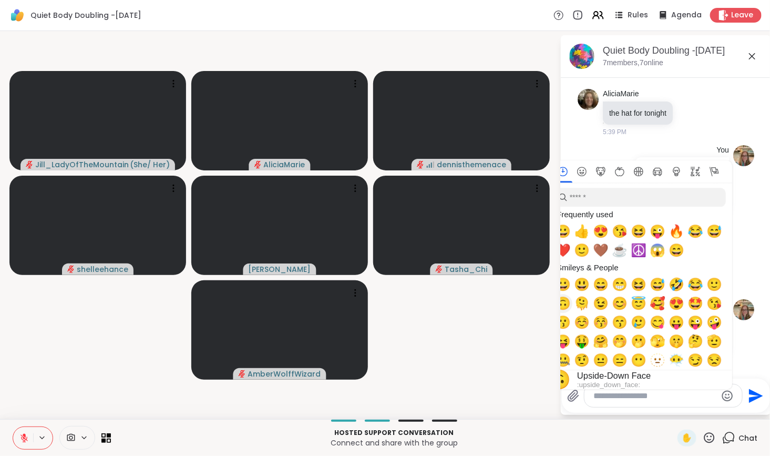
click at [565, 303] on span "🙃" at bounding box center [563, 303] width 16 height 15
type textarea "**"
click at [519, 356] on video-player-container "Jill_LadyOfTheMountain ( She/ Her ) AliciaMarie dennisthemenace shelleehance Ad…" at bounding box center [279, 224] width 547 height 379
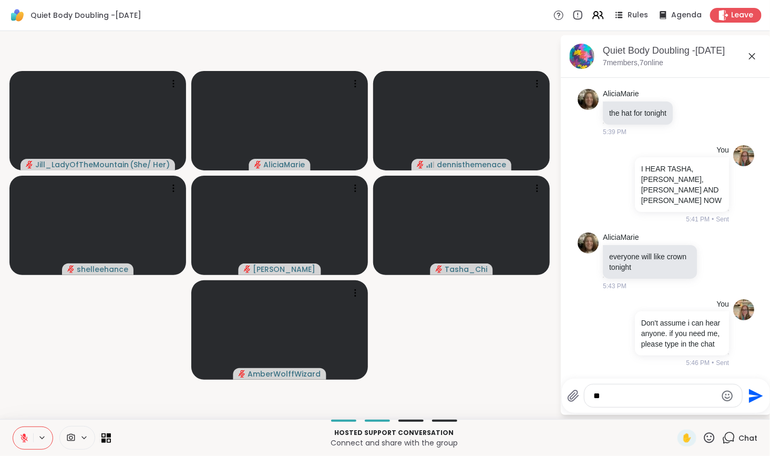
click at [627, 398] on textarea "**" at bounding box center [655, 395] width 122 height 11
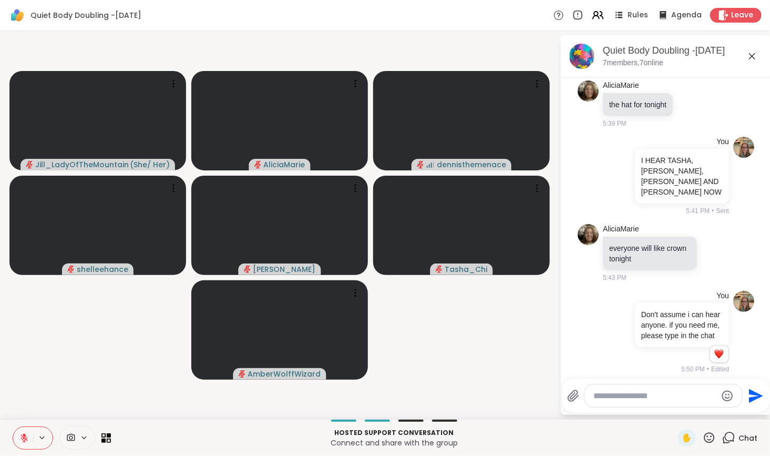
scroll to position [452, 0]
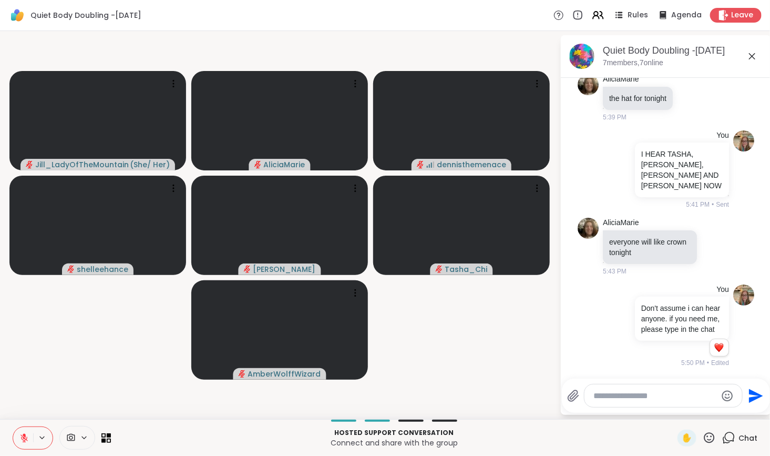
click at [599, 395] on textarea "Type your message" at bounding box center [655, 395] width 122 height 11
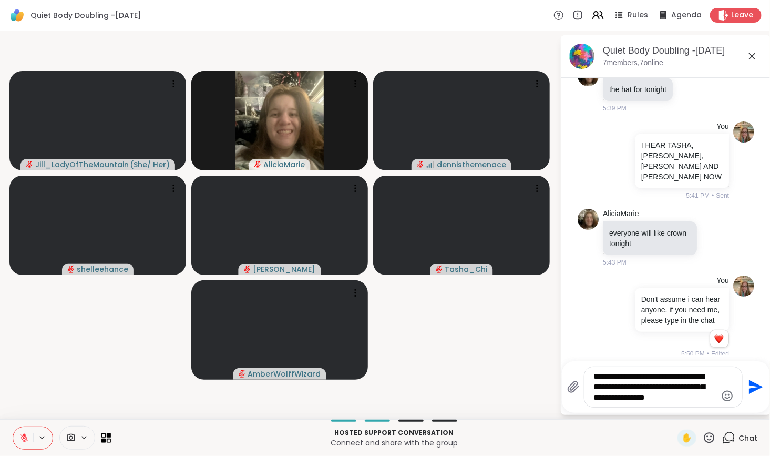
type textarea "**********"
click at [758, 386] on icon "Send" at bounding box center [756, 387] width 14 height 14
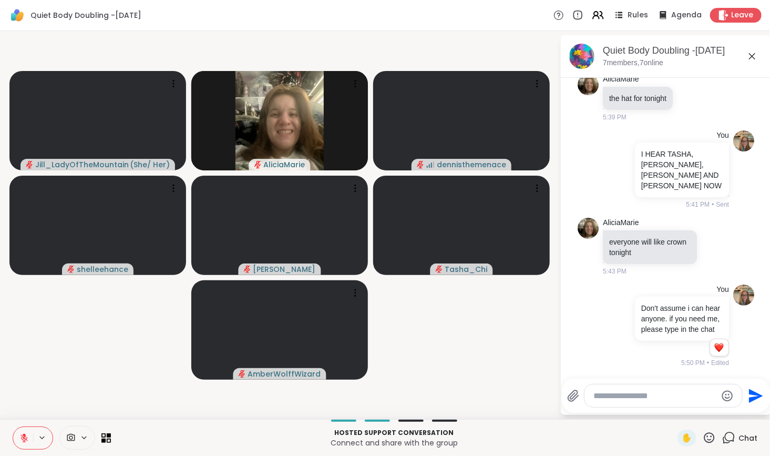
scroll to position [550, 0]
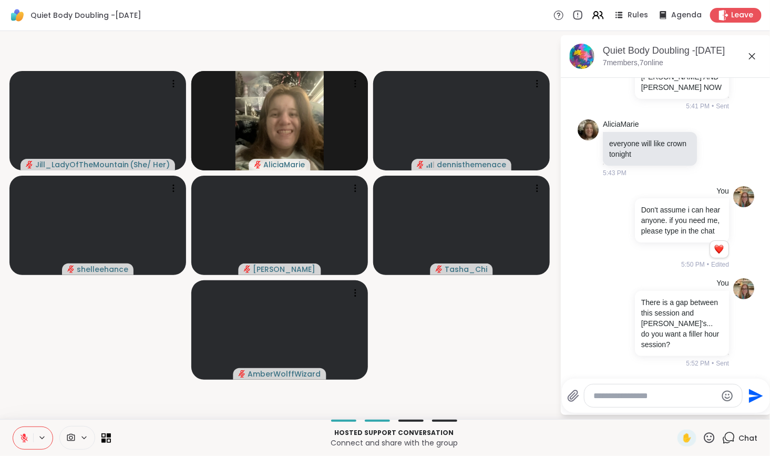
click at [668, 401] on div at bounding box center [663, 395] width 158 height 23
click at [669, 398] on textarea "Type your message" at bounding box center [655, 395] width 122 height 11
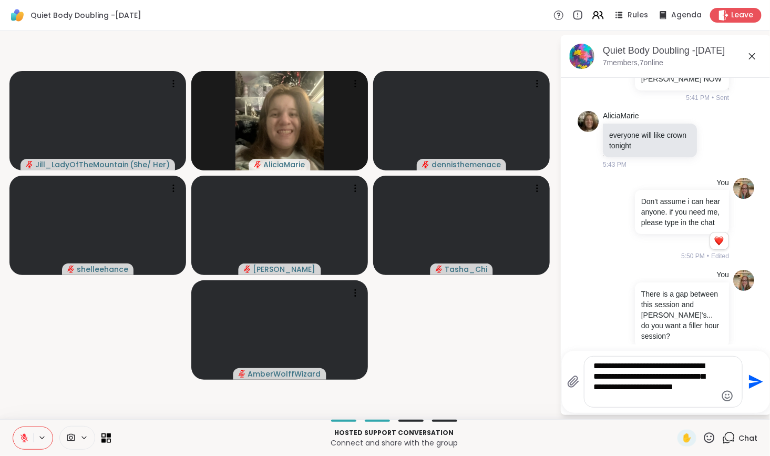
scroll to position [0, 0]
type textarea "**********"
click at [759, 384] on icon "Send" at bounding box center [754, 381] width 17 height 17
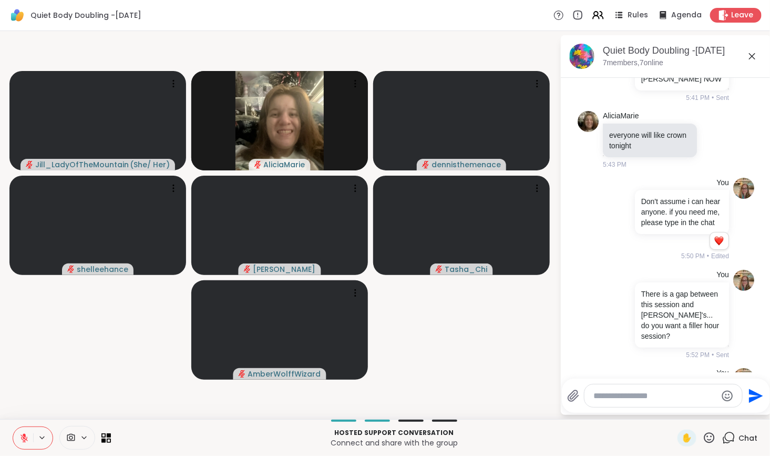
scroll to position [648, 0]
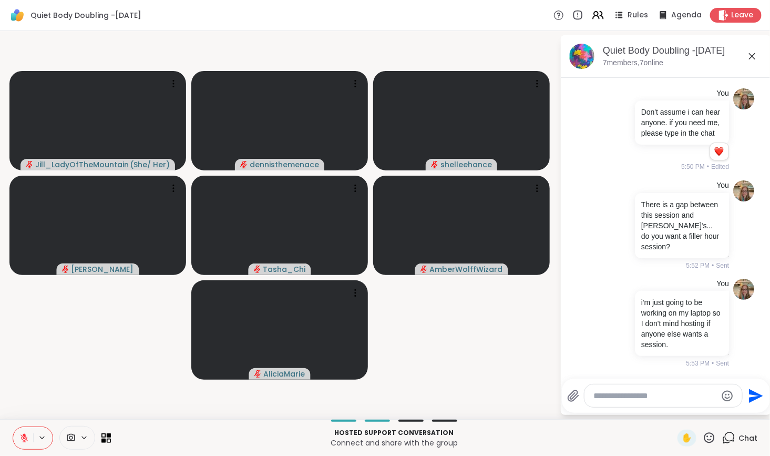
click at [530, 385] on video-player-container "Jill_LadyOfTheMountain ( She/ Her ) dennisthemenace shelleehance Adrienne_Queen…" at bounding box center [279, 224] width 547 height 379
click at [732, 15] on span "Leave" at bounding box center [742, 15] width 23 height 11
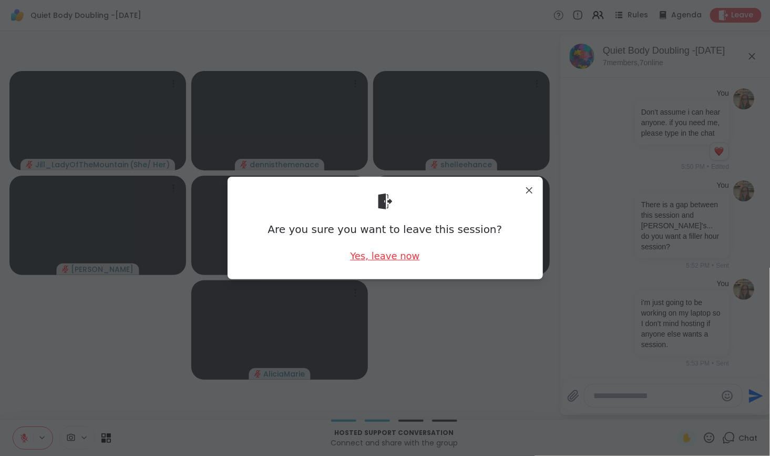
click at [371, 256] on div "Yes, leave now" at bounding box center [384, 255] width 69 height 13
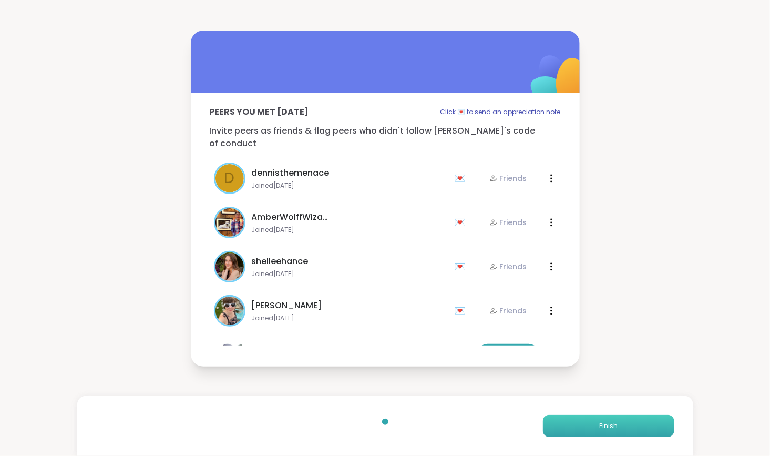
click at [559, 419] on button "Finish" at bounding box center [608, 426] width 131 height 22
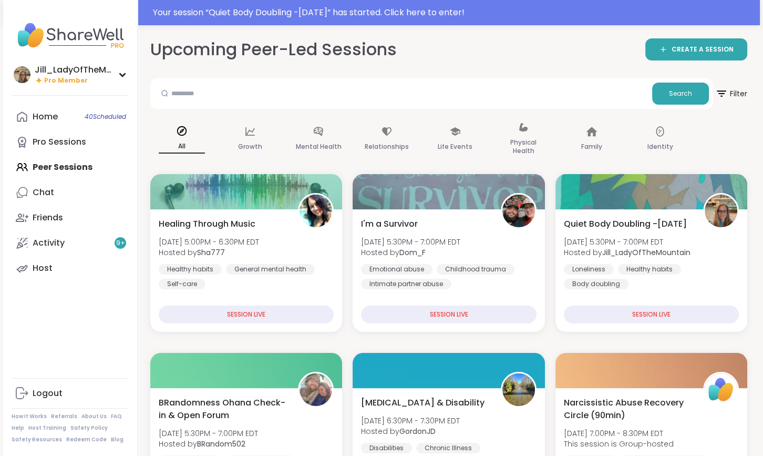
click at [106, 168] on div "Home 40 Scheduled Pro Sessions Peer Sessions Chat Friends Activity 9 + Host" at bounding box center [70, 192] width 117 height 177
click at [96, 142] on link "Pro Sessions" at bounding box center [70, 141] width 117 height 25
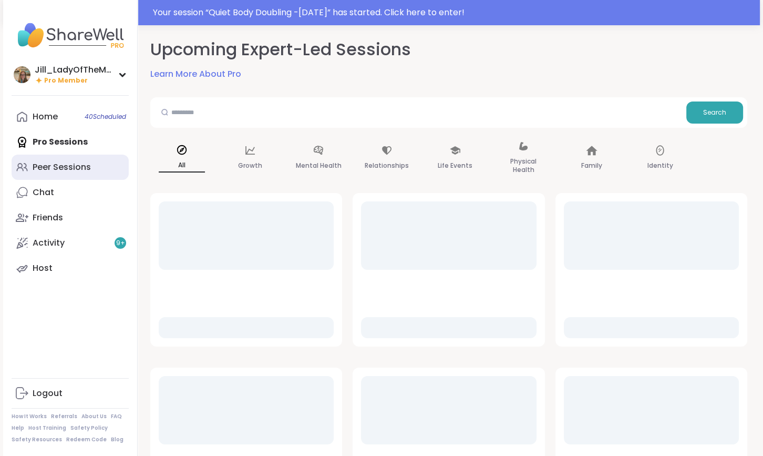
click at [94, 164] on link "Peer Sessions" at bounding box center [70, 166] width 117 height 25
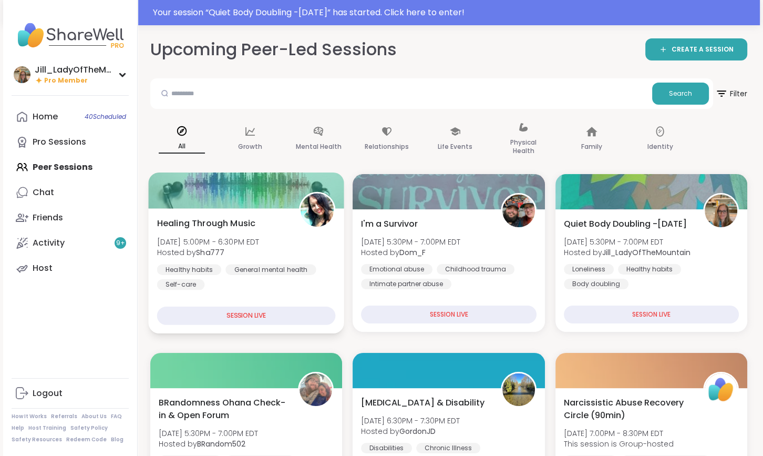
click at [254, 242] on span "Sun, Sep 07 | 5:00PM - 6:30PM EDT" at bounding box center [208, 241] width 102 height 11
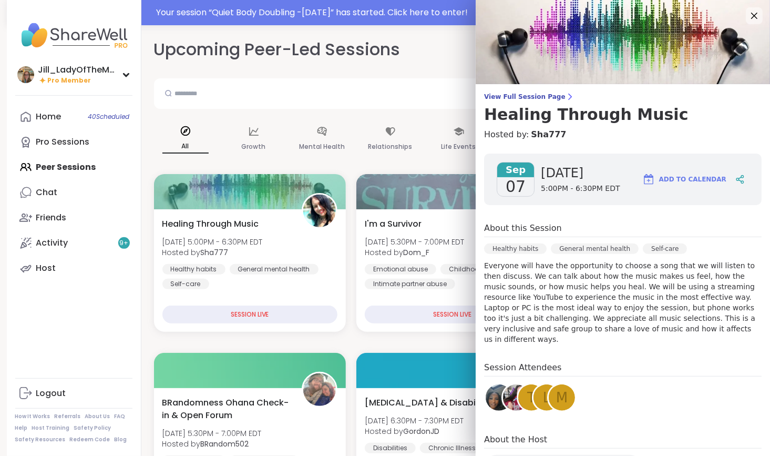
click at [491, 394] on img at bounding box center [499, 397] width 26 height 26
click at [508, 387] on img at bounding box center [516, 397] width 26 height 26
click at [518, 393] on div "t" at bounding box center [531, 397] width 26 height 26
click at [543, 393] on span "L" at bounding box center [547, 397] width 8 height 20
click at [562, 387] on div "m" at bounding box center [562, 397] width 26 height 26
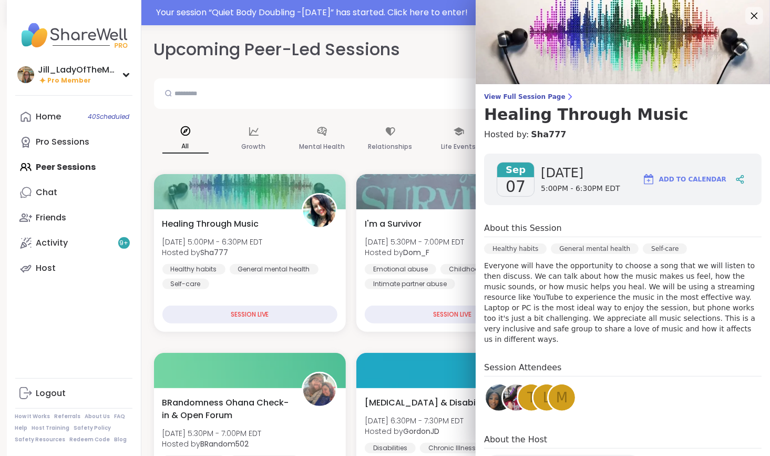
click at [751, 14] on icon at bounding box center [754, 16] width 7 height 7
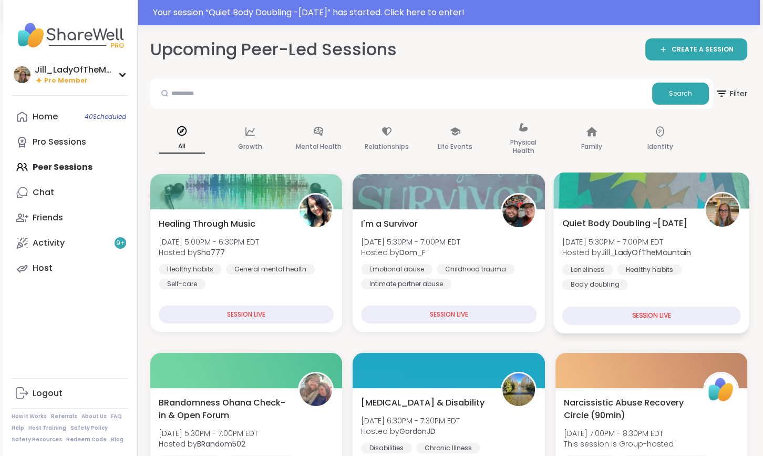
click at [614, 253] on b "Jill_LadyOfTheMountain" at bounding box center [646, 252] width 90 height 11
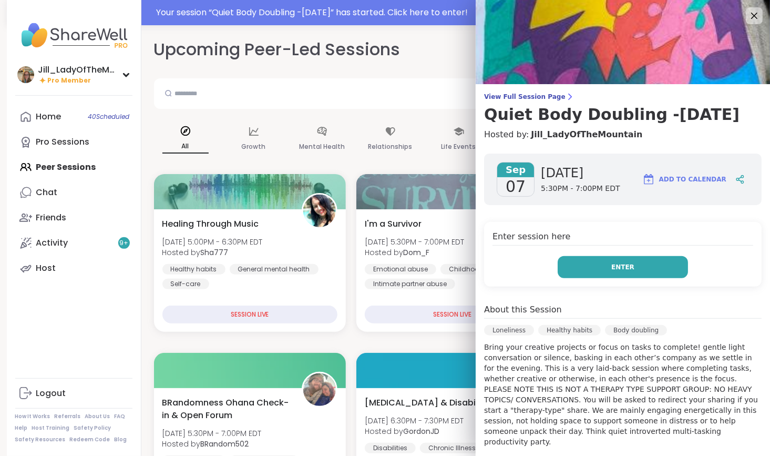
click at [616, 271] on span "Enter" at bounding box center [622, 266] width 23 height 9
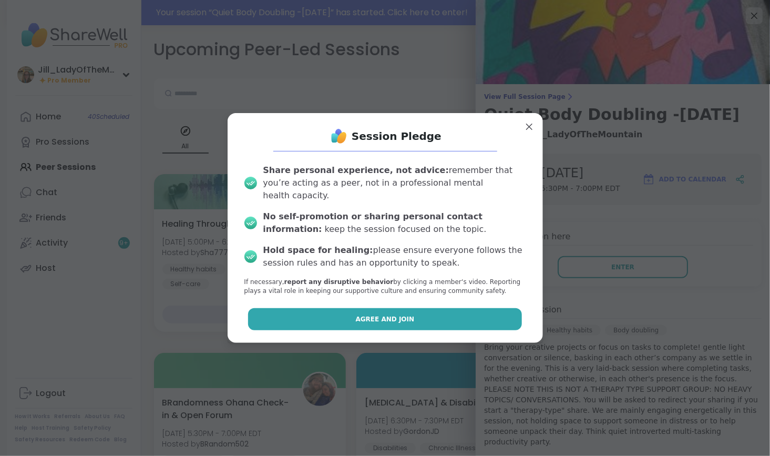
click at [468, 313] on button "Agree and Join" at bounding box center [385, 319] width 274 height 22
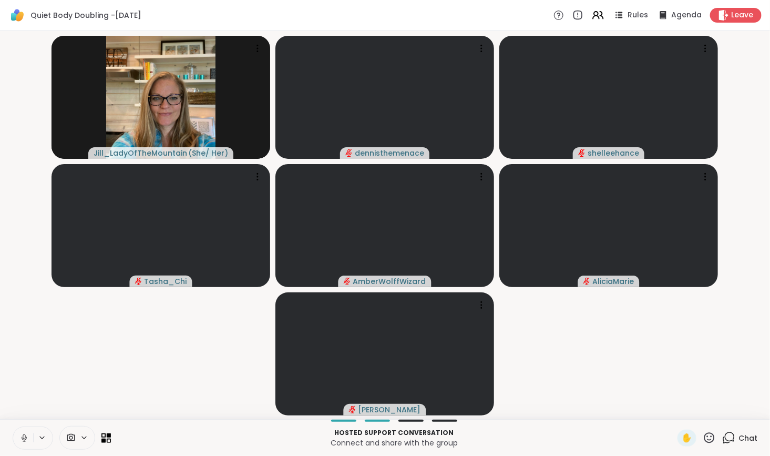
click at [723, 437] on icon at bounding box center [728, 437] width 13 height 13
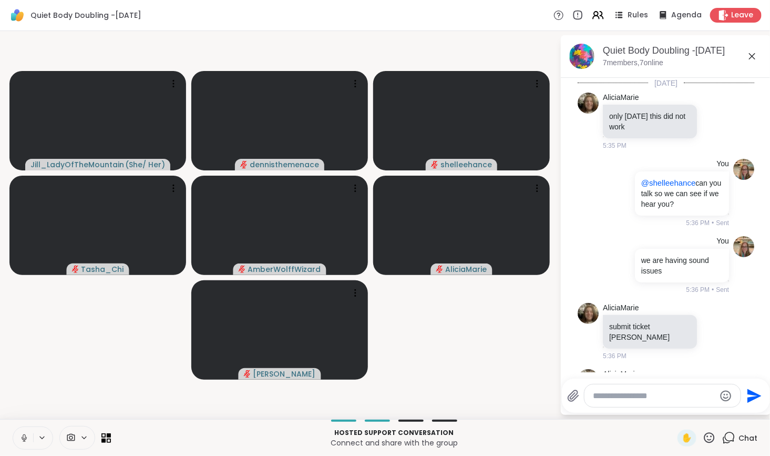
scroll to position [648, 0]
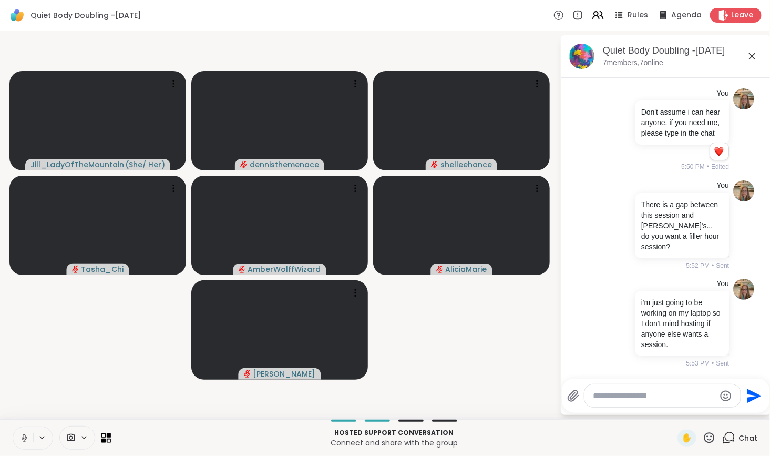
click at [26, 435] on icon at bounding box center [23, 437] width 9 height 9
click at [82, 434] on icon at bounding box center [84, 437] width 8 height 9
click at [97, 397] on icon at bounding box center [99, 399] width 9 height 9
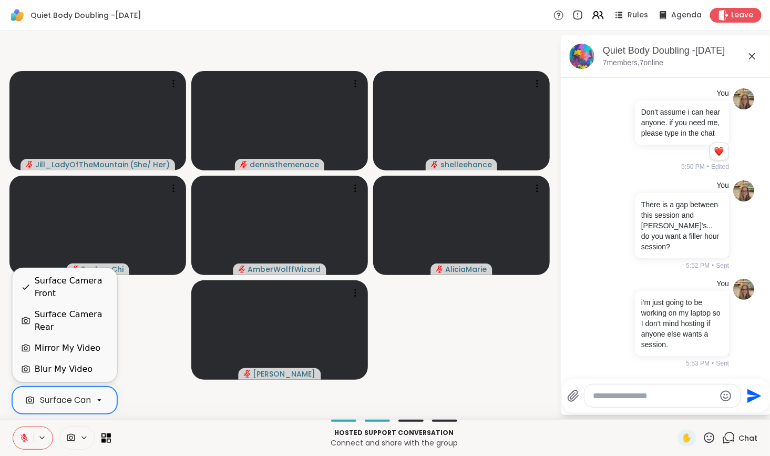
click at [96, 318] on div "Surface Camera Rear" at bounding box center [72, 320] width 74 height 25
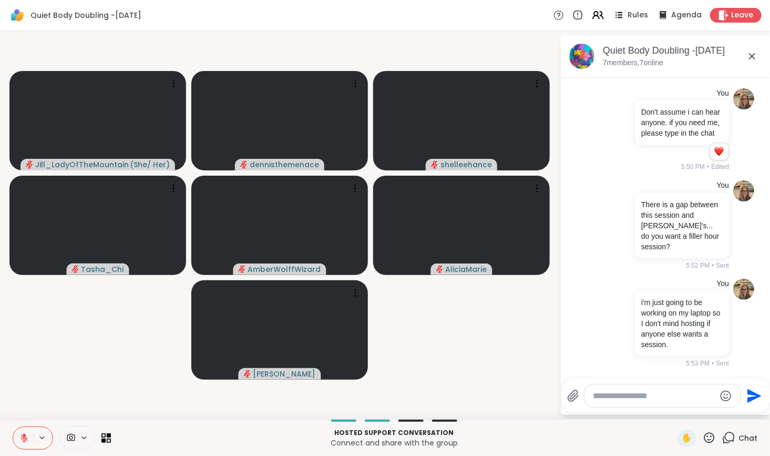
click at [638, 398] on textarea "Type your message" at bounding box center [654, 395] width 122 height 11
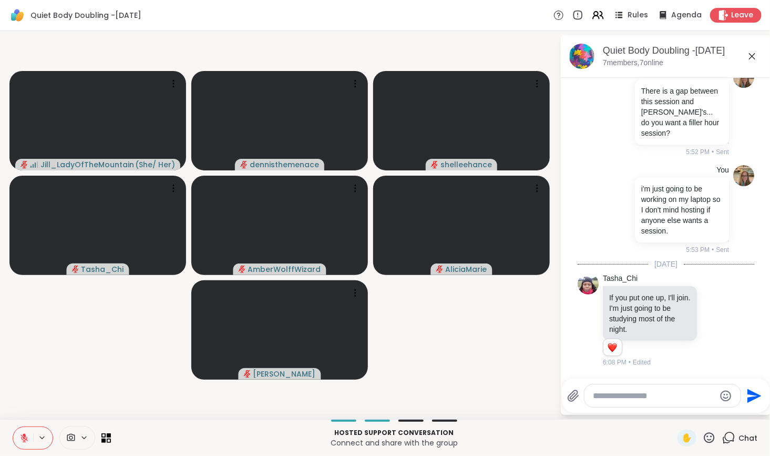
scroll to position [761, 0]
click at [710, 320] on icon at bounding box center [714, 320] width 9 height 11
click at [710, 307] on div "Select Reaction: Heart" at bounding box center [714, 302] width 9 height 9
click at [722, 323] on icon at bounding box center [726, 320] width 9 height 13
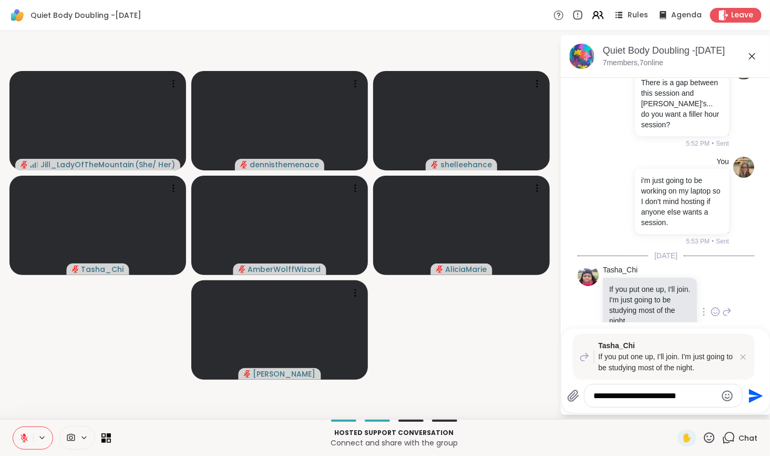
type textarea "**********"
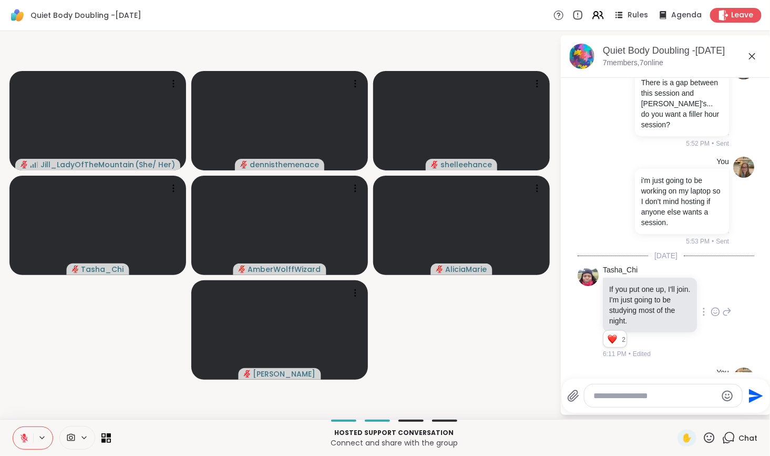
scroll to position [888, 0]
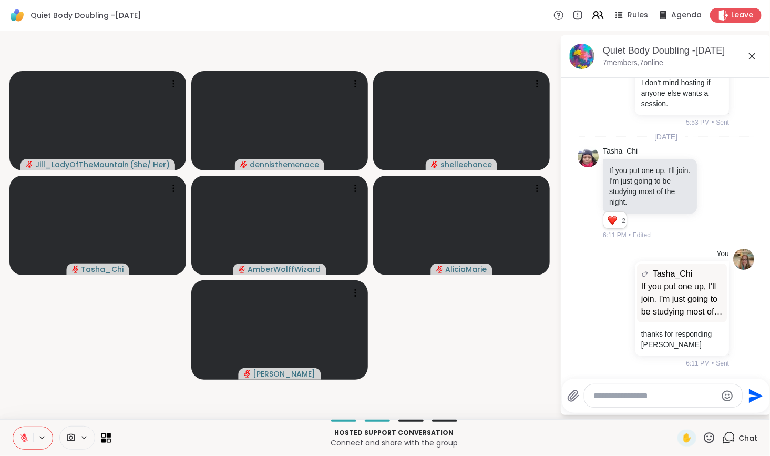
click at [644, 393] on textarea "Type your message" at bounding box center [655, 395] width 122 height 11
paste textarea "**********"
type textarea "**********"
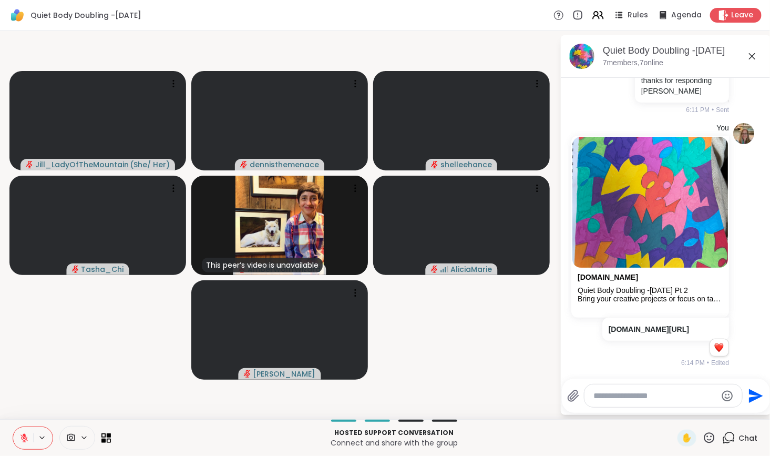
scroll to position [1162, 0]
drag, startPoint x: 767, startPoint y: 333, endPoint x: 761, endPoint y: 309, distance: 24.9
click at [761, 309] on html "Quiet Body Doubling -Sunday Rules Agenda Leave Jill_LadyOfTheMountain ( She/ He…" at bounding box center [385, 228] width 770 height 456
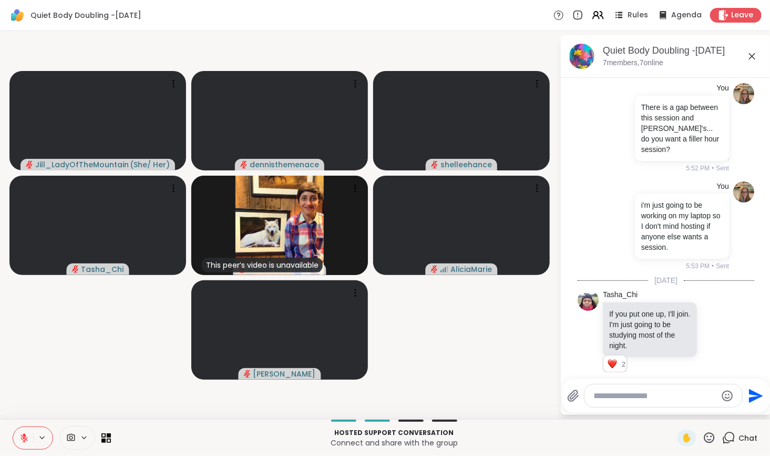
scroll to position [648, 0]
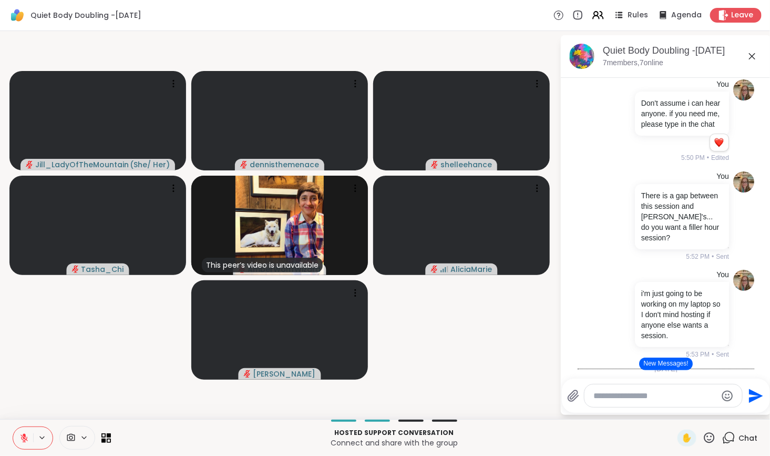
click at [668, 364] on button "New Messages!" at bounding box center [665, 363] width 53 height 13
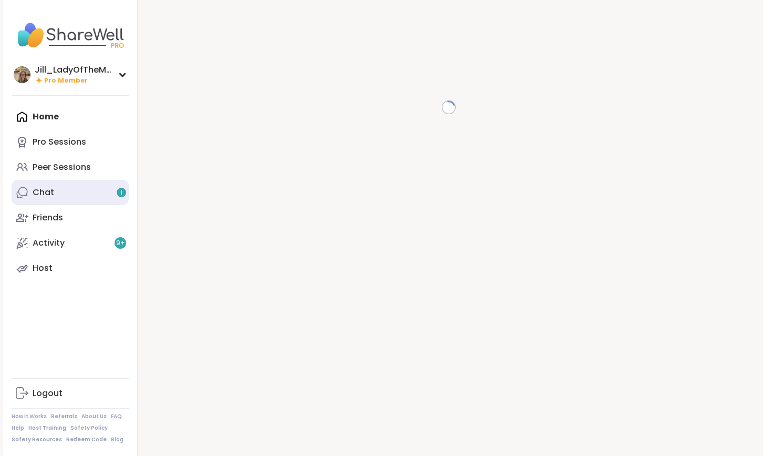
click at [107, 189] on link "Chat 1" at bounding box center [70, 192] width 117 height 25
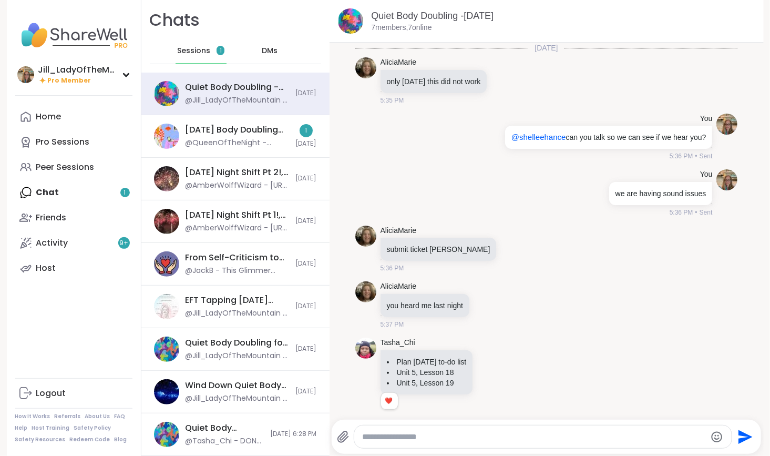
scroll to position [245, 0]
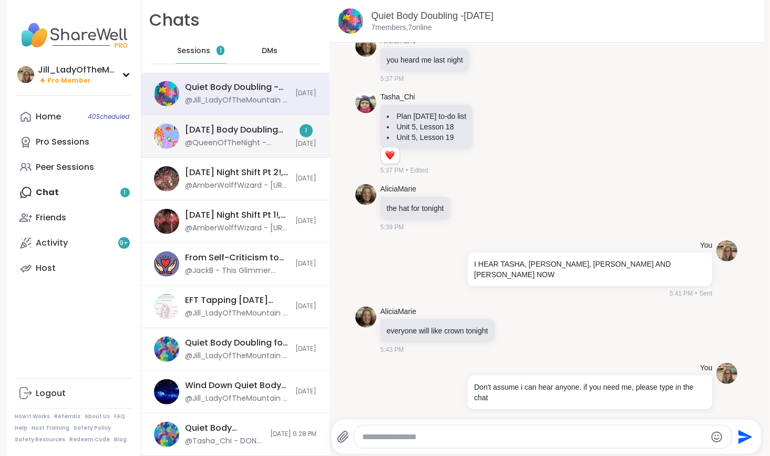
click at [231, 142] on div "@QueenOfTheNight - Thanks for hosting!" at bounding box center [237, 143] width 104 height 11
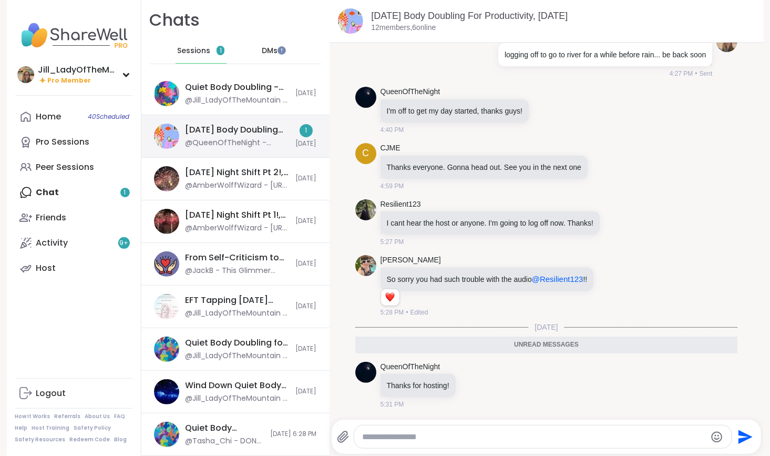
scroll to position [0, 0]
click at [472, 386] on icon at bounding box center [473, 386] width 3 height 1
click at [469, 369] on div "Select Reaction: Heart" at bounding box center [473, 367] width 9 height 9
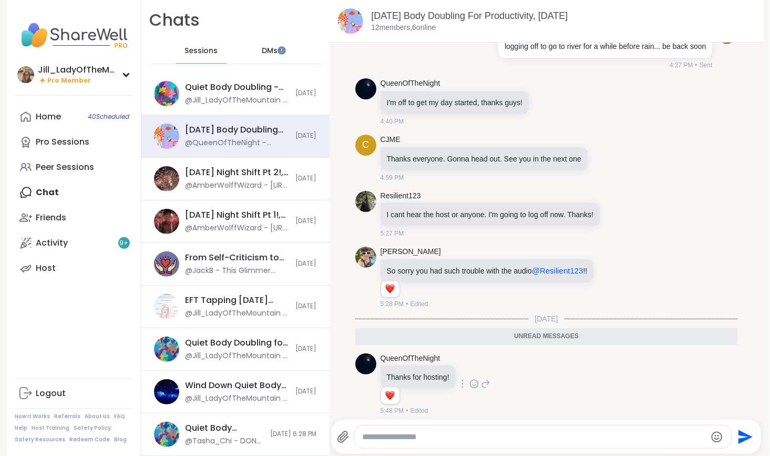
scroll to position [972, 0]
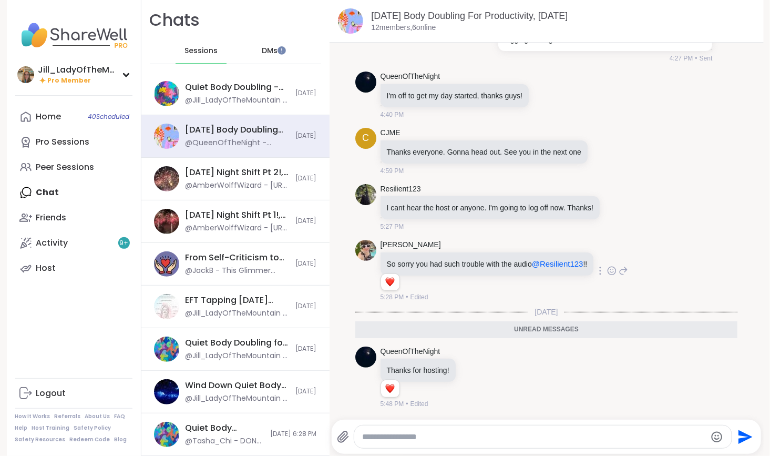
click at [624, 272] on icon at bounding box center [622, 270] width 9 height 13
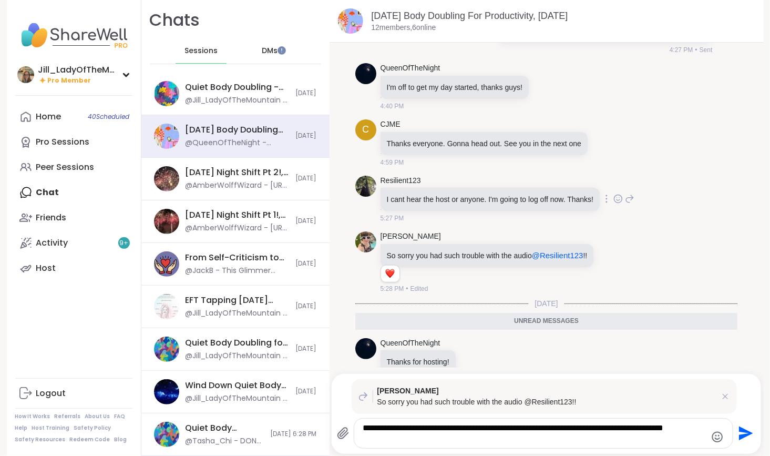
scroll to position [0, 0]
type textarea "**********"
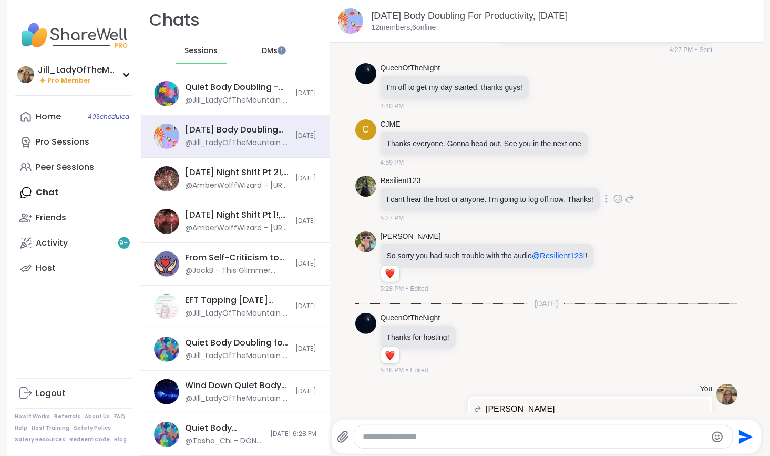
scroll to position [1072, 0]
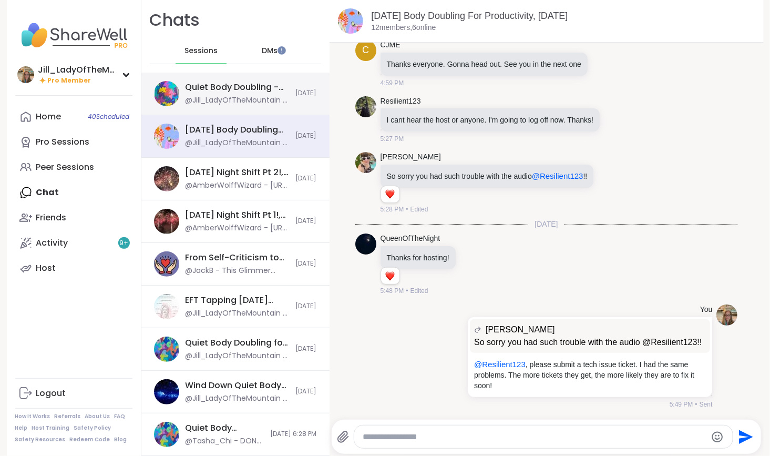
click at [256, 102] on div "@Jill_LadyOfTheMountain - Don't assume i can hear anyone. if you need me, pleas…" at bounding box center [237, 100] width 104 height 11
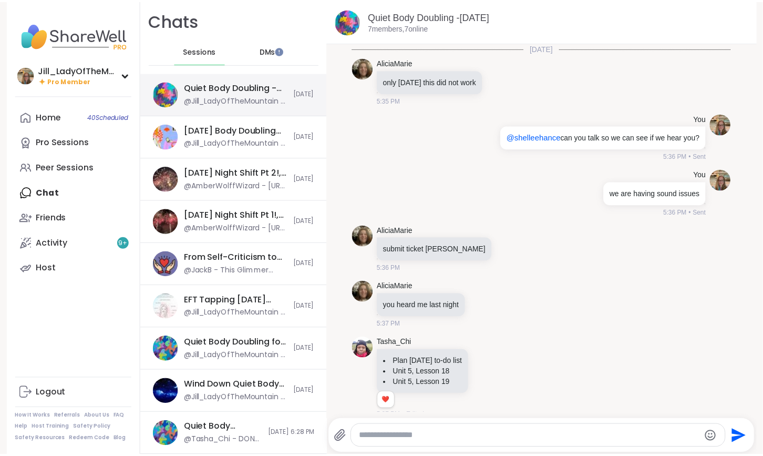
scroll to position [245, 0]
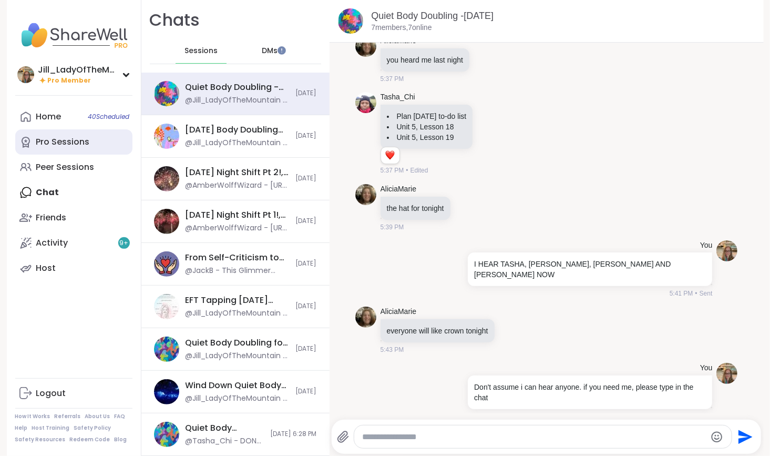
click at [115, 144] on link "Pro Sessions" at bounding box center [73, 141] width 117 height 25
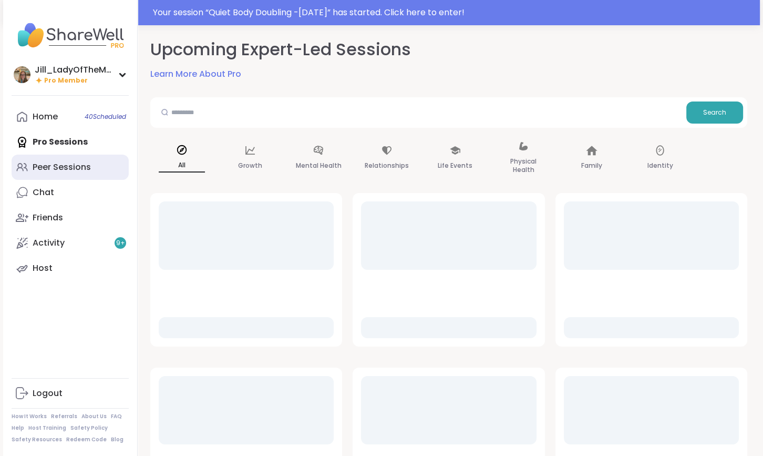
click at [102, 172] on link "Peer Sessions" at bounding box center [70, 166] width 117 height 25
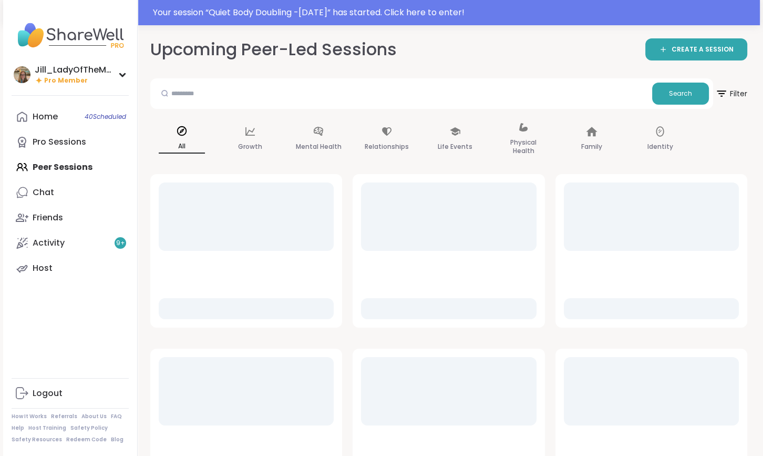
click at [102, 169] on div "Home 40 Scheduled Pro Sessions Peer Sessions Chat Friends Activity 9 + Host" at bounding box center [70, 192] width 117 height 177
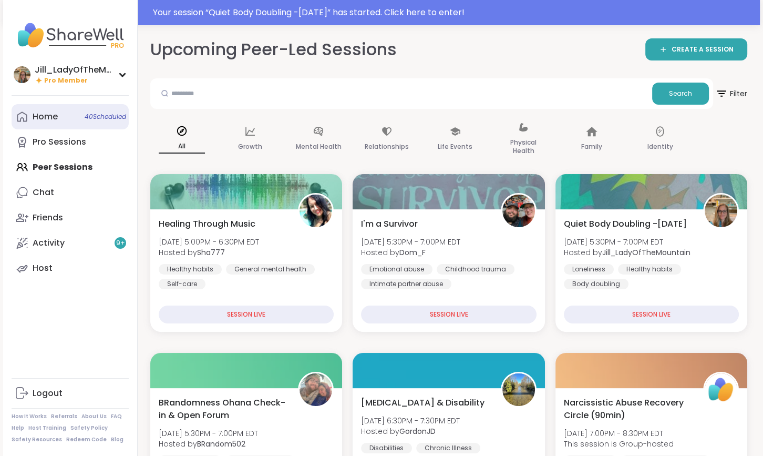
click at [121, 120] on span "40 Scheduled" at bounding box center [106, 116] width 42 height 8
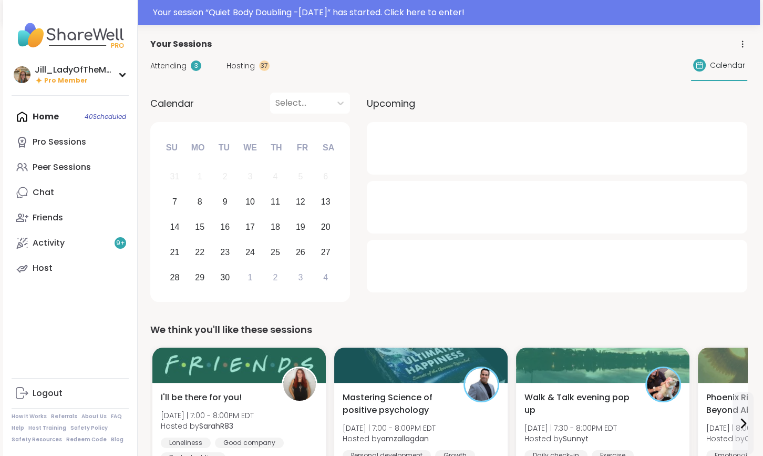
click at [243, 65] on span "Hosting" at bounding box center [240, 65] width 28 height 11
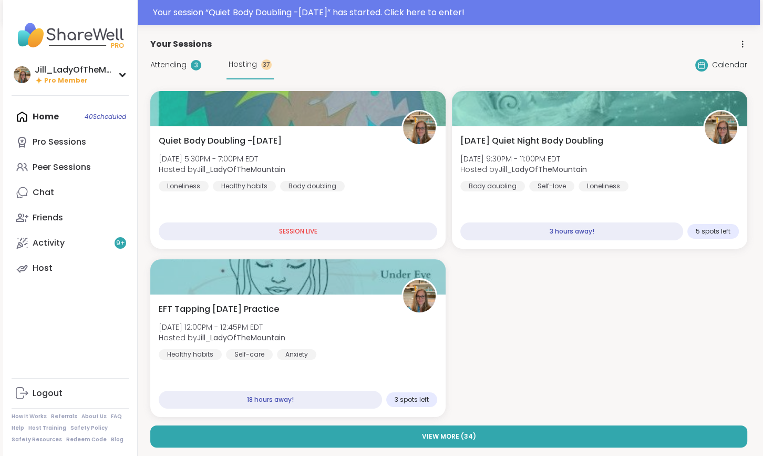
click at [191, 70] on div "Attending 3 Hosting 37" at bounding box center [211, 64] width 123 height 29
click at [182, 63] on span "Attending" at bounding box center [168, 64] width 36 height 11
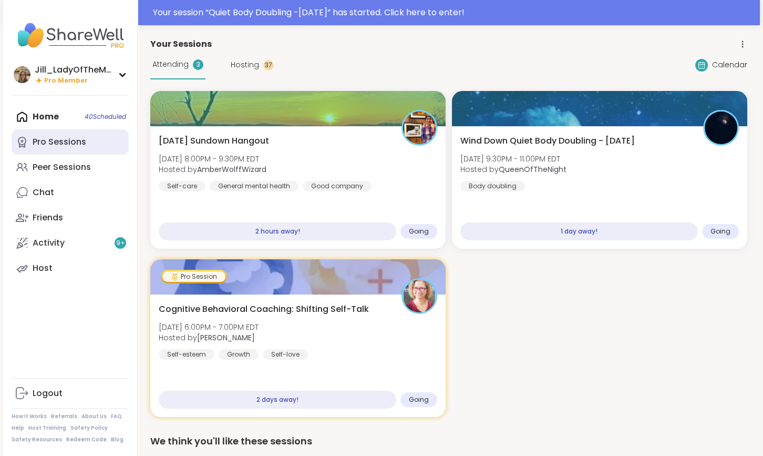
click at [92, 149] on link "Pro Sessions" at bounding box center [70, 141] width 117 height 25
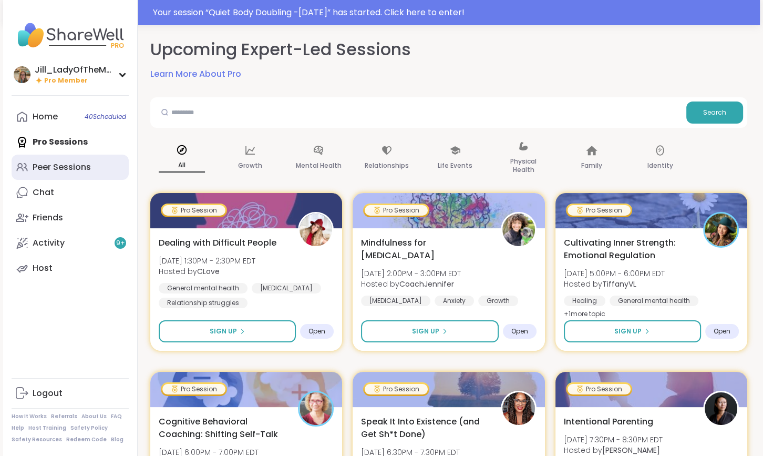
click at [81, 173] on link "Peer Sessions" at bounding box center [70, 166] width 117 height 25
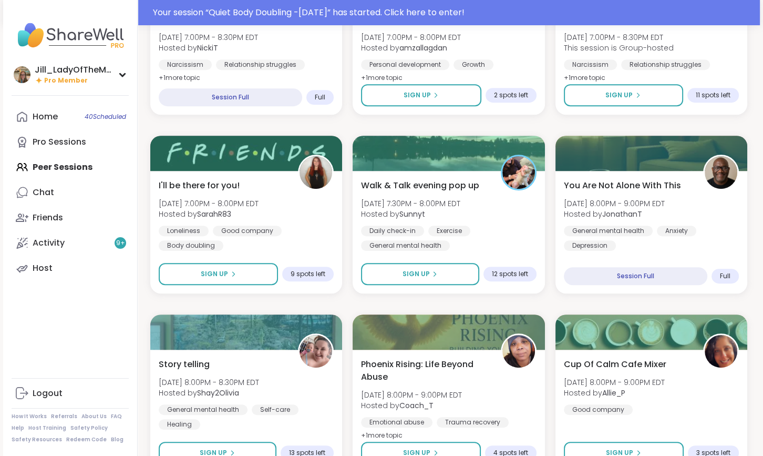
scroll to position [576, 0]
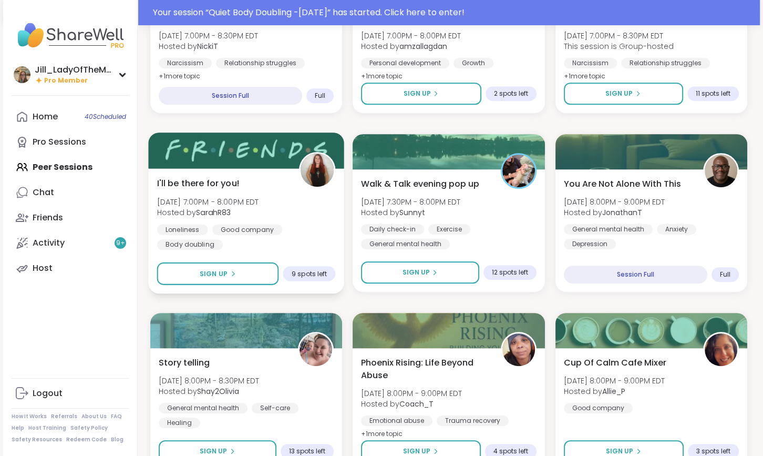
click at [306, 224] on div "Loneliness Good company Body doubling" at bounding box center [246, 237] width 179 height 26
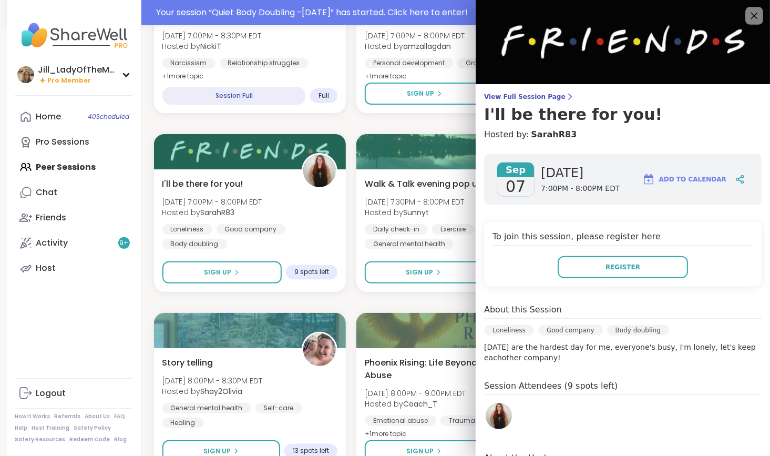
click at [747, 16] on icon at bounding box center [753, 15] width 13 height 13
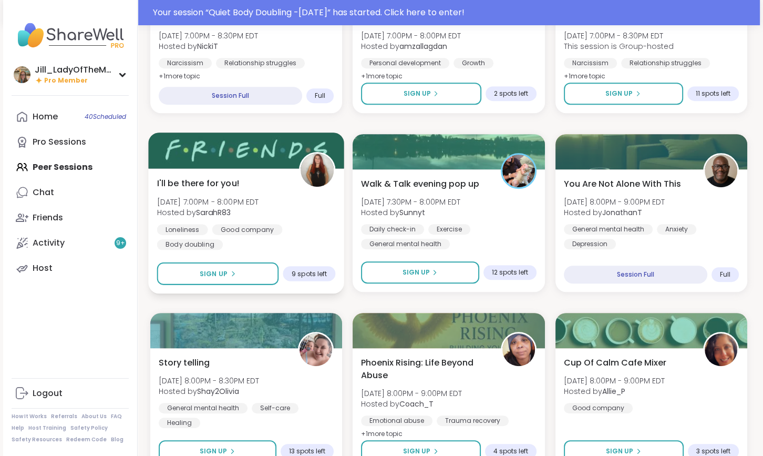
click at [211, 214] on b "SarahR83" at bounding box center [213, 212] width 35 height 11
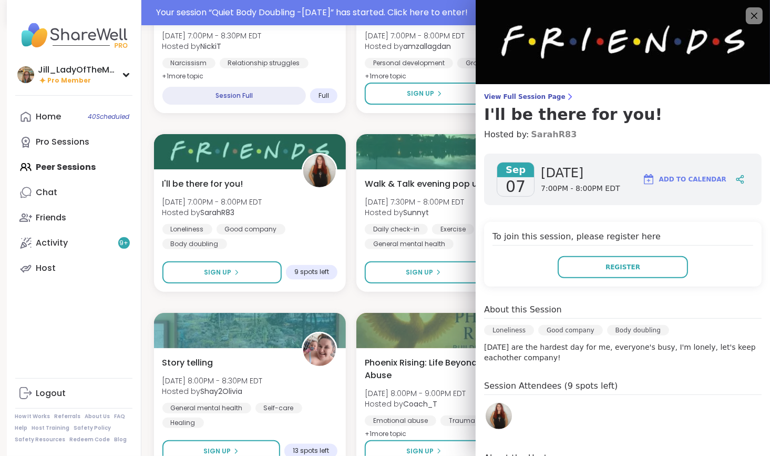
click at [534, 132] on link "SarahR83" at bounding box center [554, 134] width 46 height 13
click at [747, 15] on icon at bounding box center [753, 15] width 13 height 13
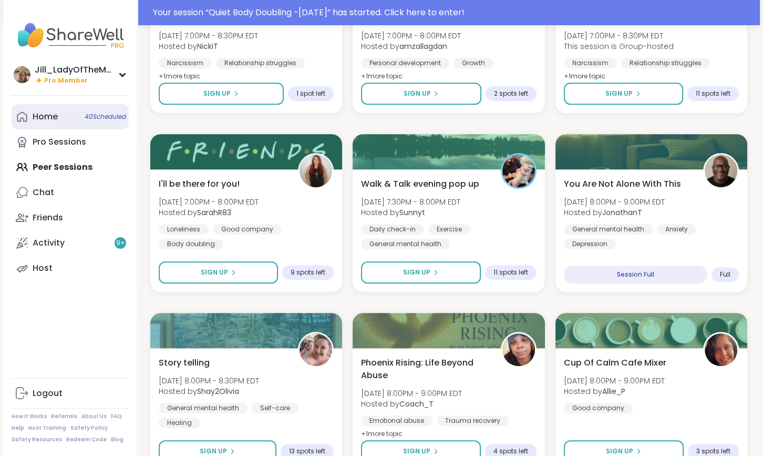
click at [97, 120] on span "40 Scheduled" at bounding box center [106, 116] width 42 height 8
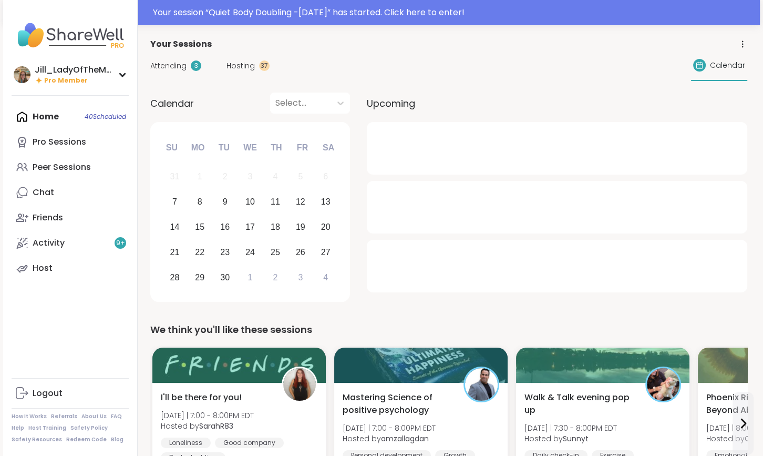
click at [235, 65] on span "Hosting" at bounding box center [240, 65] width 28 height 11
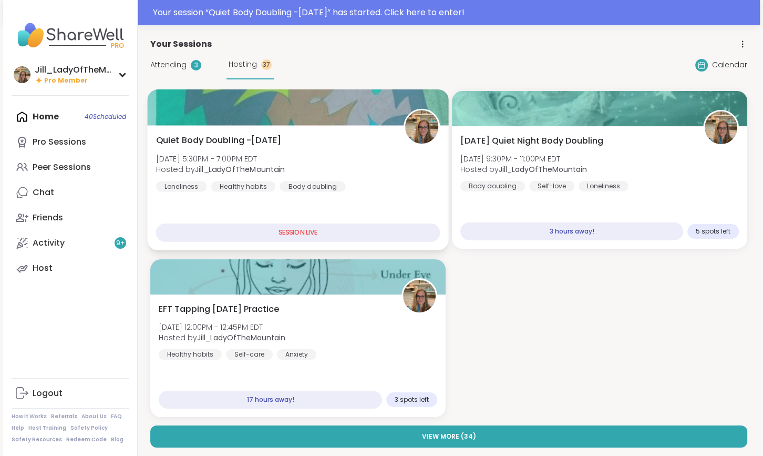
click at [374, 180] on div "Quiet Body Doubling -Sunday Sun, Sep 07 | 5:30PM - 7:00PM EDT Hosted by Jill_La…" at bounding box center [298, 163] width 284 height 58
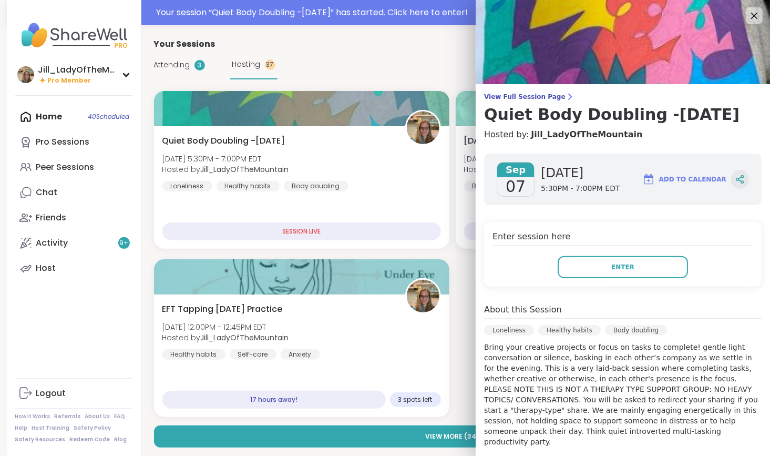
click at [738, 178] on icon at bounding box center [739, 178] width 3 height 2
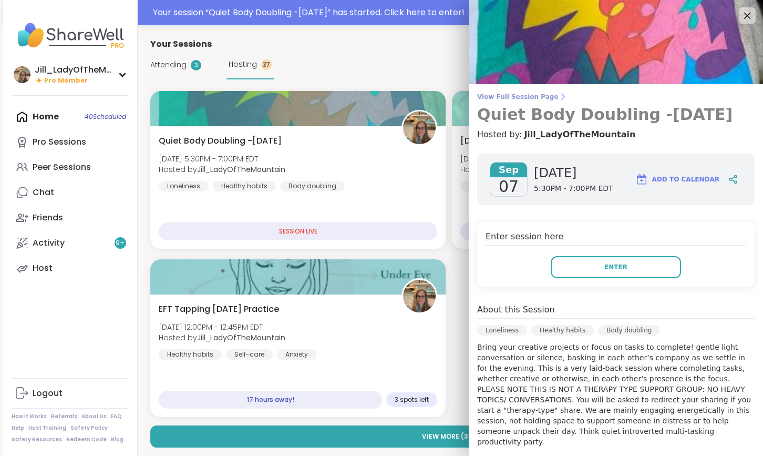
click at [515, 97] on span "View Full Session Page" at bounding box center [615, 96] width 277 height 8
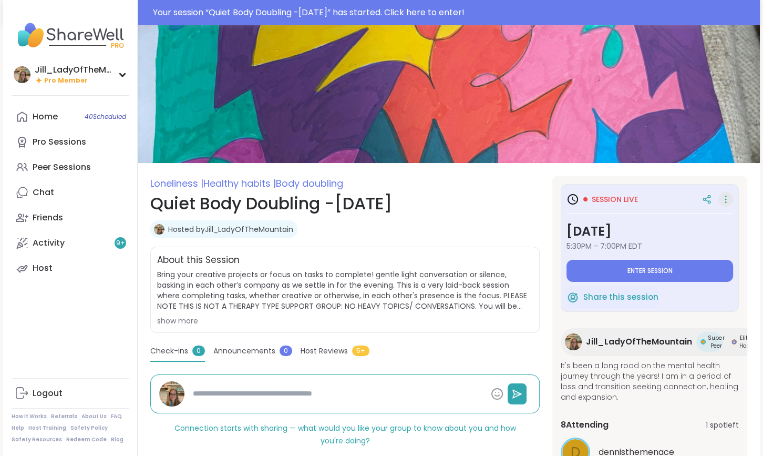
click at [729, 198] on icon at bounding box center [725, 199] width 11 height 15
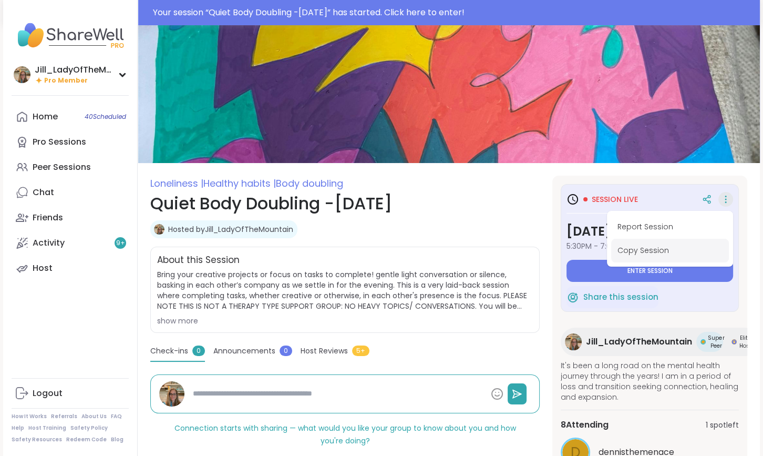
click at [678, 253] on button "Copy Session" at bounding box center [670, 251] width 118 height 24
type textarea "*"
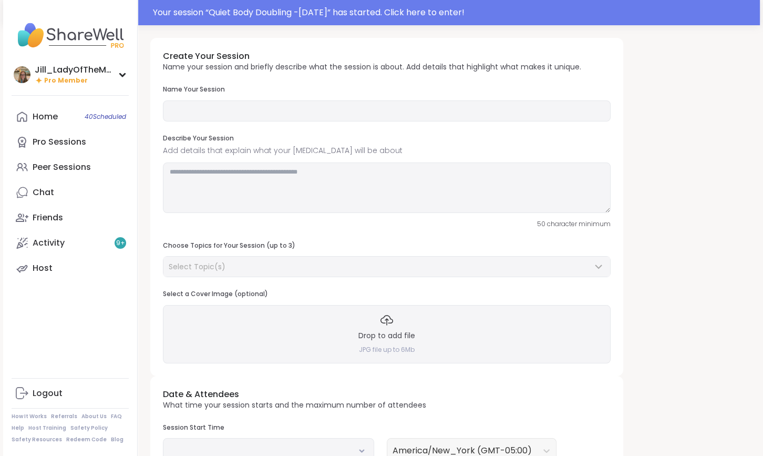
type input "**********"
type textarea "**********"
type input "**"
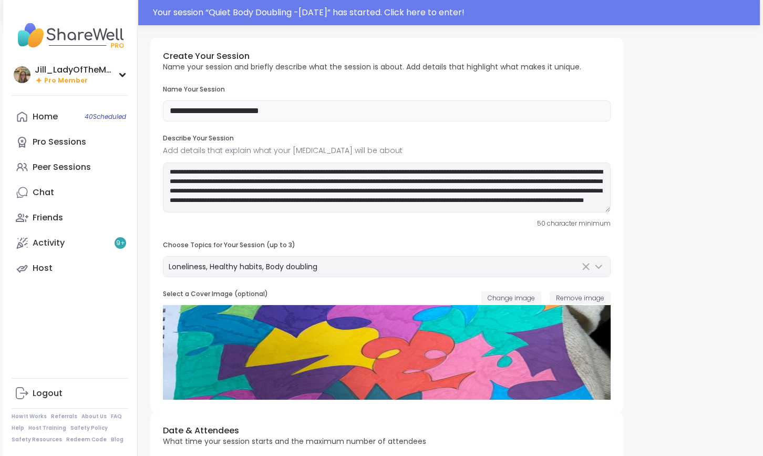
click at [398, 112] on input "**********" at bounding box center [387, 110] width 448 height 21
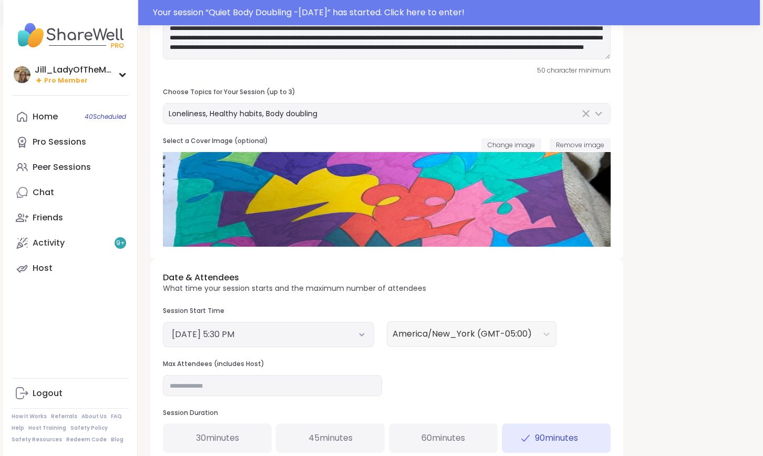
scroll to position [161, 0]
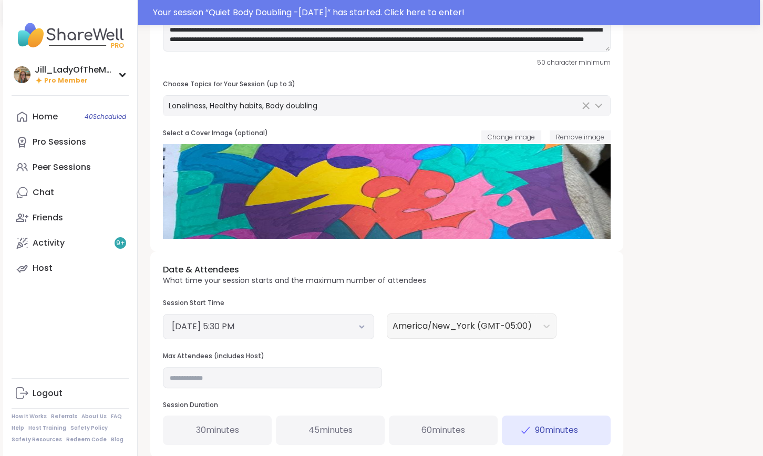
type input "**********"
click at [356, 323] on button "September 7, 2025 5:30 PM" at bounding box center [268, 326] width 193 height 13
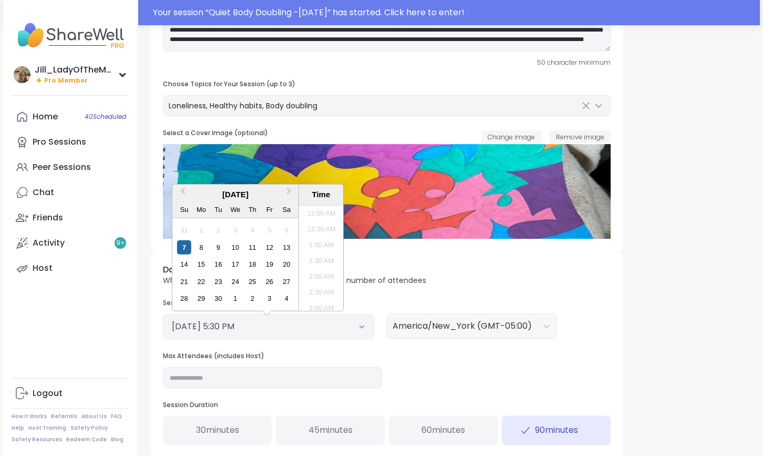
scroll to position [507, 0]
click at [327, 301] on li "7:00 PM" at bounding box center [321, 305] width 45 height 16
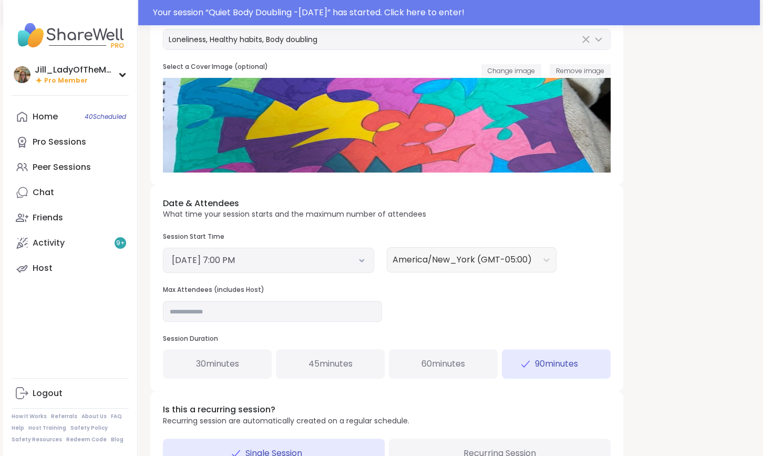
scroll to position [267, 0]
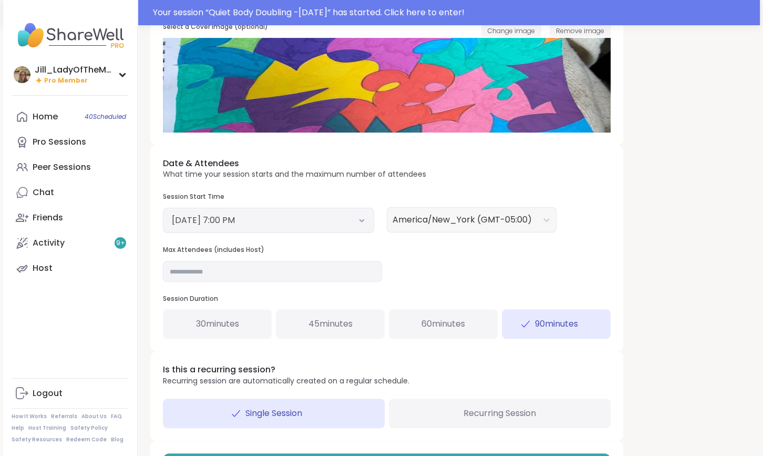
click at [456, 325] on span "60 minutes" at bounding box center [443, 323] width 44 height 13
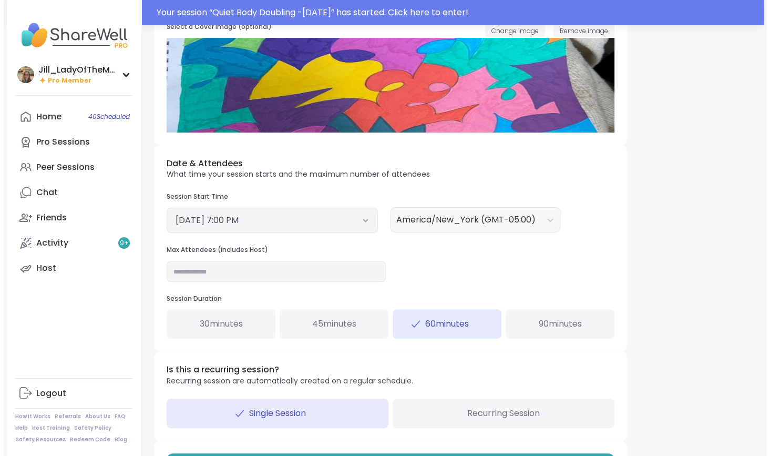
scroll to position [309, 0]
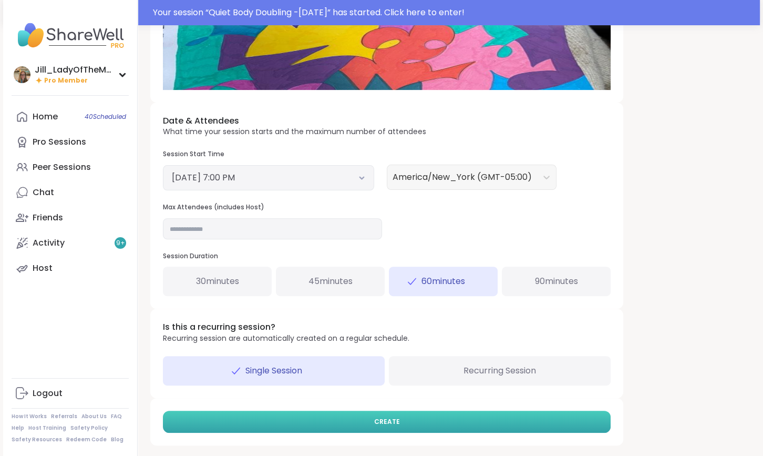
click at [445, 421] on button "CREATE" at bounding box center [387, 421] width 448 height 22
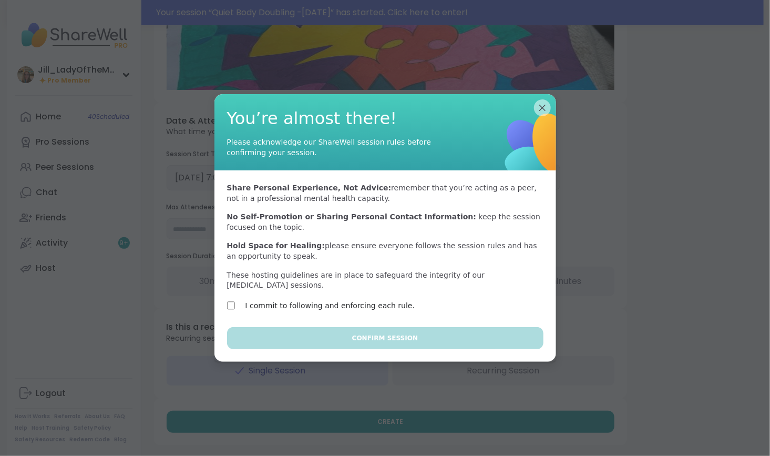
click at [381, 293] on div "Share Personal Experience, Not Advice: remember that you’re acting as a peer, n…" at bounding box center [385, 248] width 342 height 157
click at [381, 299] on label "I commit to following and enforcing each rule." at bounding box center [330, 305] width 170 height 13
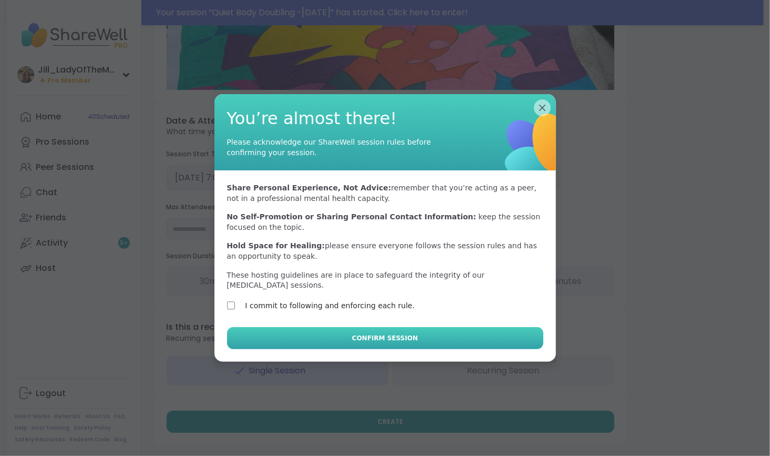
click at [397, 333] on span "Confirm Session" at bounding box center [385, 337] width 66 height 9
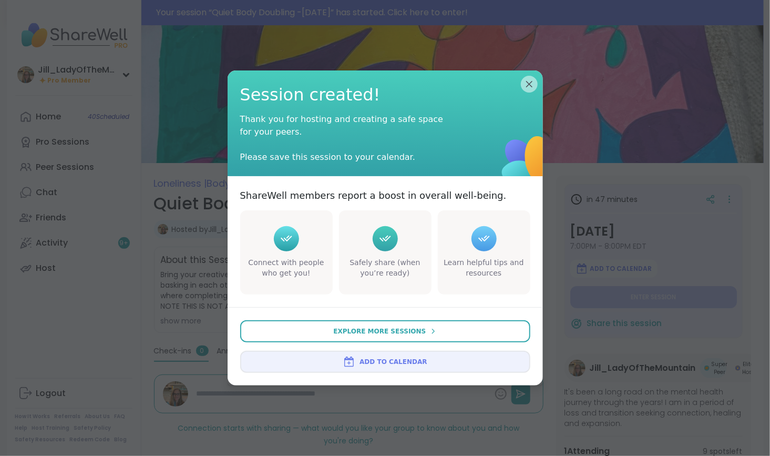
click at [393, 361] on span "Add to Calendar" at bounding box center [392, 361] width 67 height 9
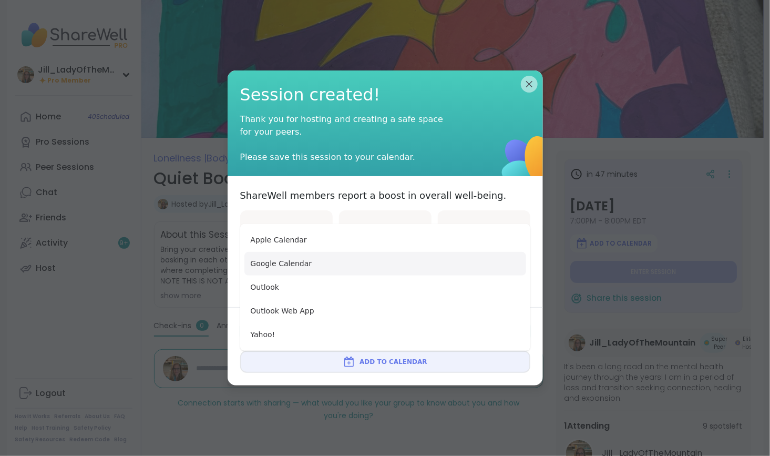
click at [404, 273] on button "Google Calendar" at bounding box center [385, 264] width 282 height 24
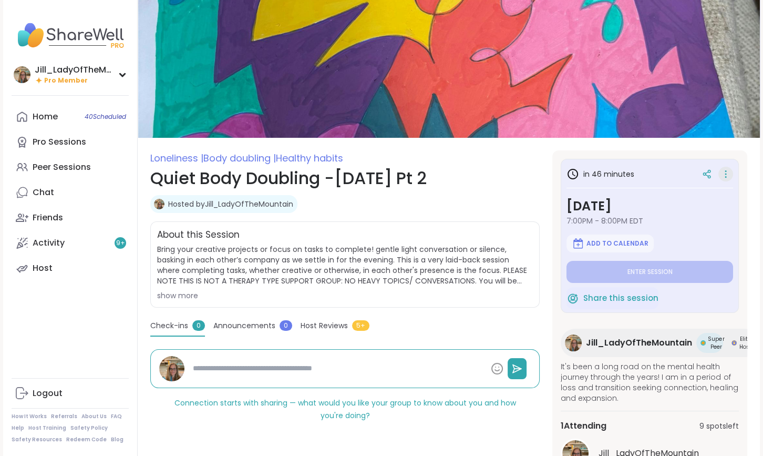
click at [726, 173] on icon at bounding box center [725, 173] width 1 height 1
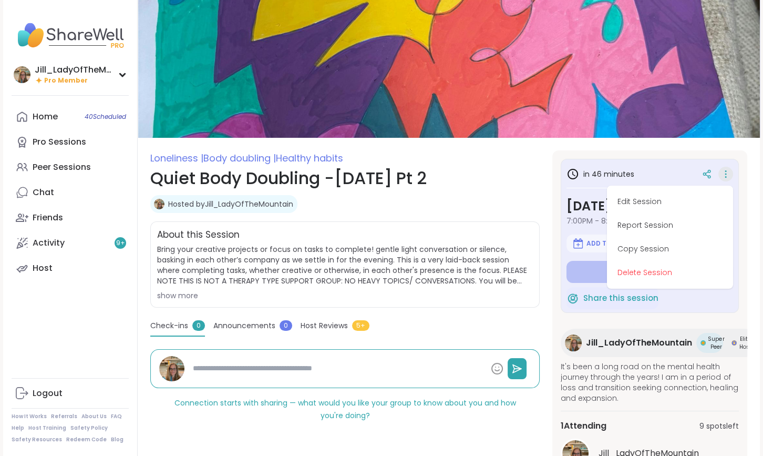
click at [688, 163] on div "in 46 minutes Edit Session Report Session Copy Session Delete Session Sunday, S…" at bounding box center [650, 236] width 178 height 154
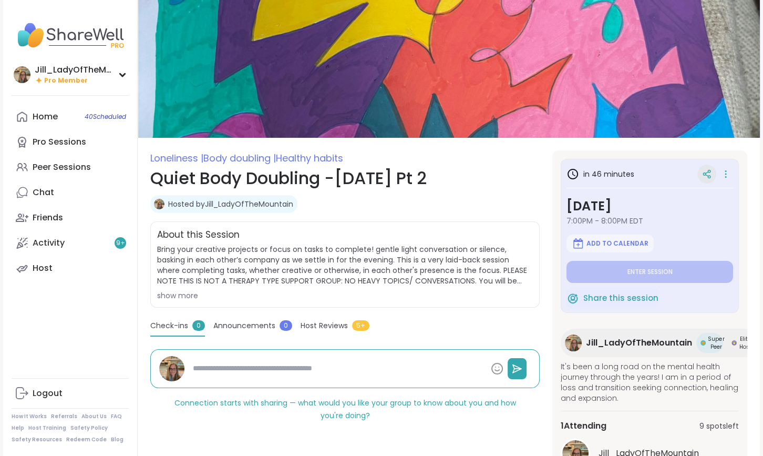
click at [707, 173] on icon at bounding box center [706, 173] width 9 height 9
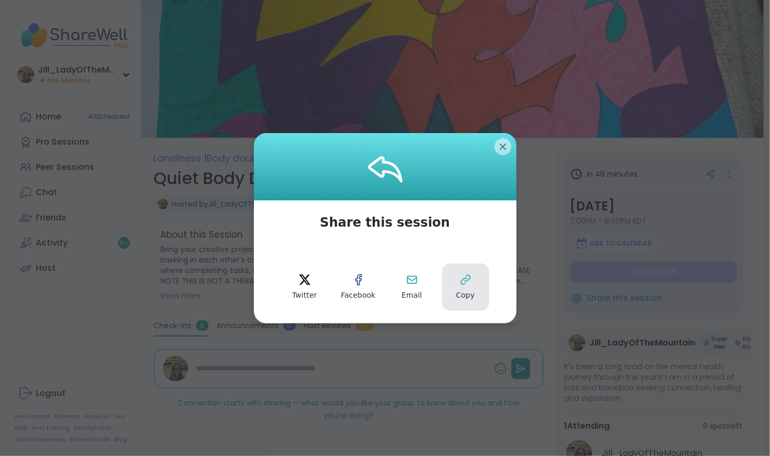
click at [462, 280] on icon at bounding box center [465, 279] width 13 height 13
type textarea "*"
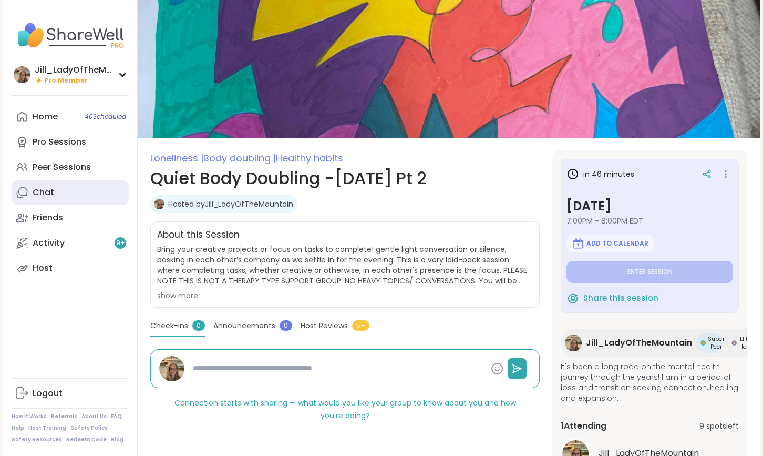
click at [64, 194] on link "Chat" at bounding box center [70, 192] width 117 height 25
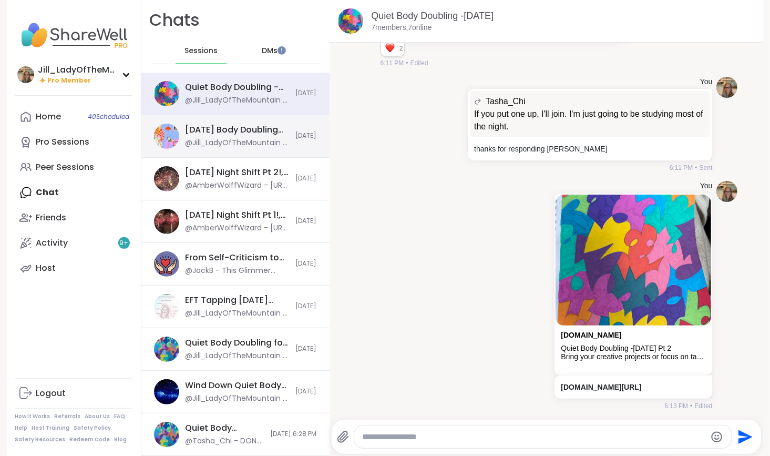
click at [218, 132] on div "[DATE] Body Doubling For Productivity, [DATE]" at bounding box center [237, 130] width 104 height 12
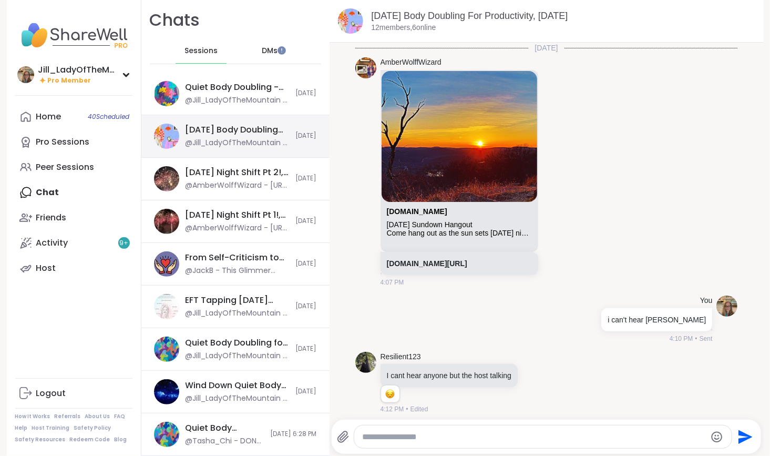
scroll to position [1061, 0]
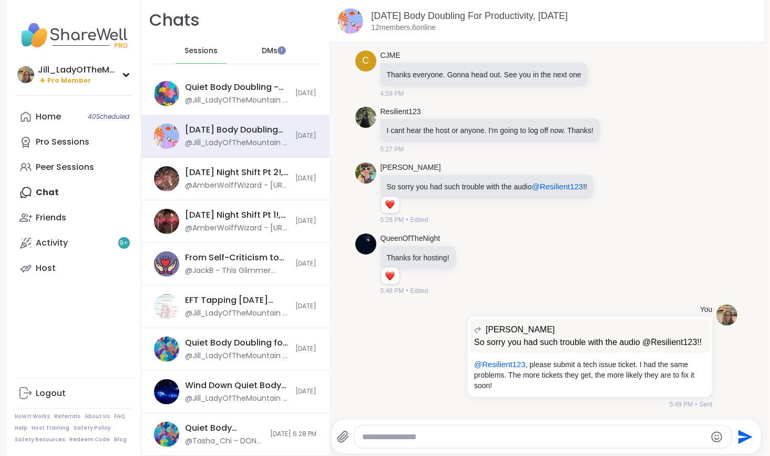
click at [375, 440] on textarea "Type your message" at bounding box center [534, 436] width 343 height 11
paste textarea "**********"
type textarea "**********"
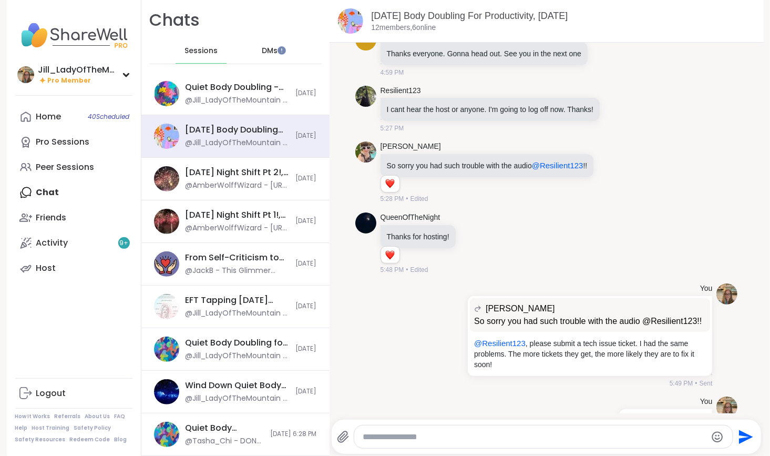
scroll to position [1128, 0]
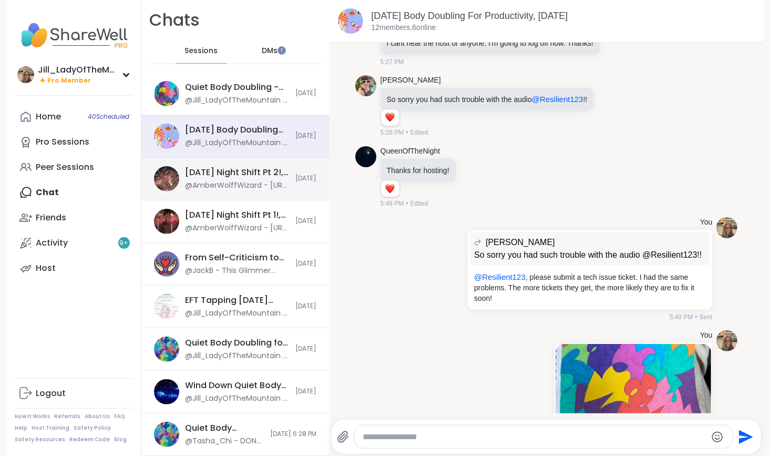
click at [253, 184] on div "@AmberWolffWizard - [URL][DOMAIN_NAME]" at bounding box center [237, 185] width 104 height 11
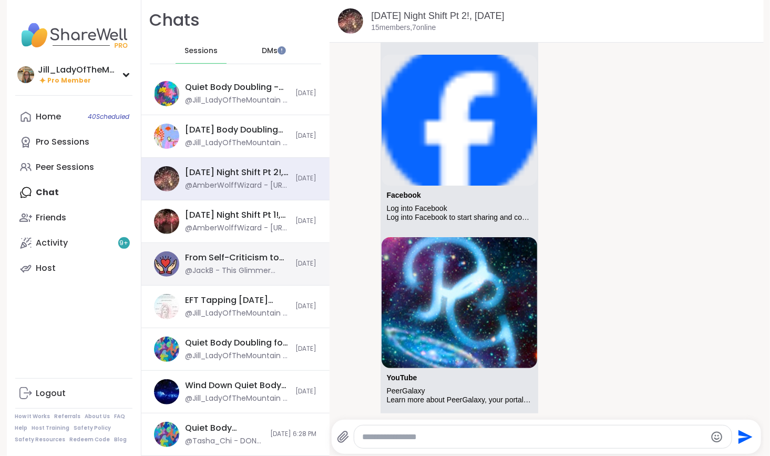
scroll to position [9606, 0]
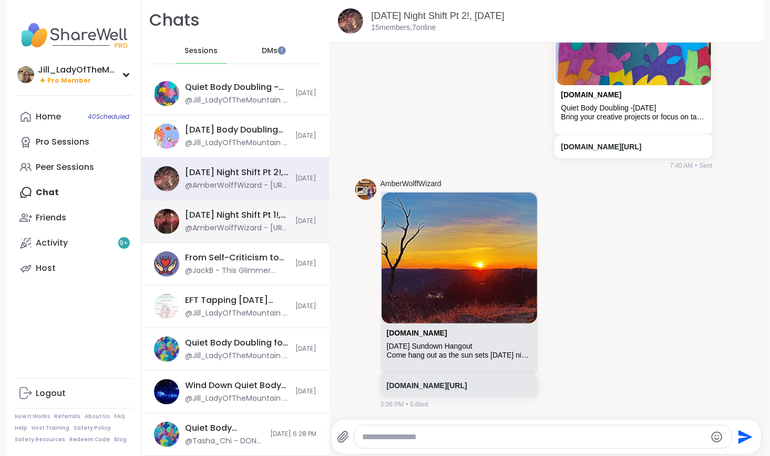
click at [244, 229] on div "@AmberWolffWizard - [URL][DOMAIN_NAME]" at bounding box center [237, 228] width 104 height 11
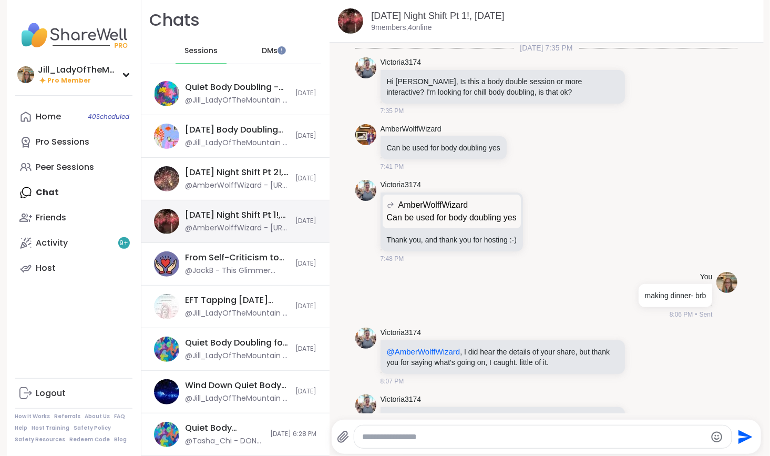
scroll to position [1388, 0]
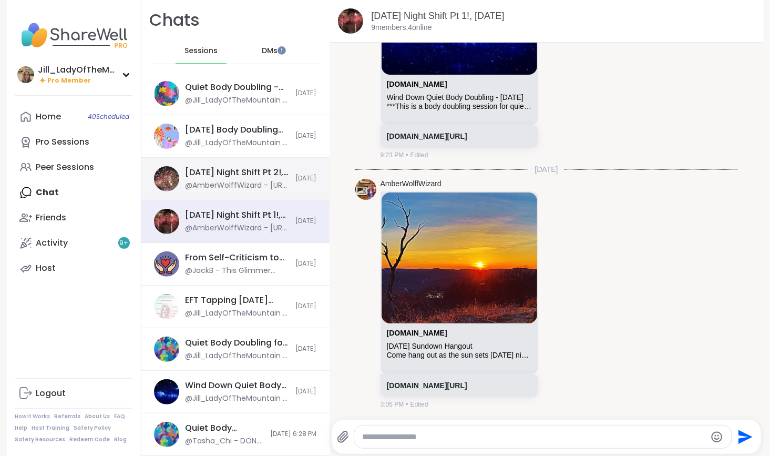
click at [238, 182] on div "@AmberWolffWizard - [URL][DOMAIN_NAME]" at bounding box center [237, 185] width 104 height 11
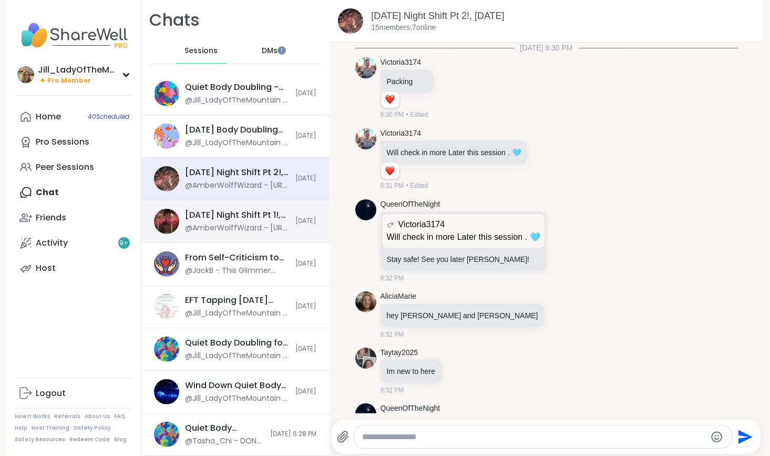
scroll to position [10155, 0]
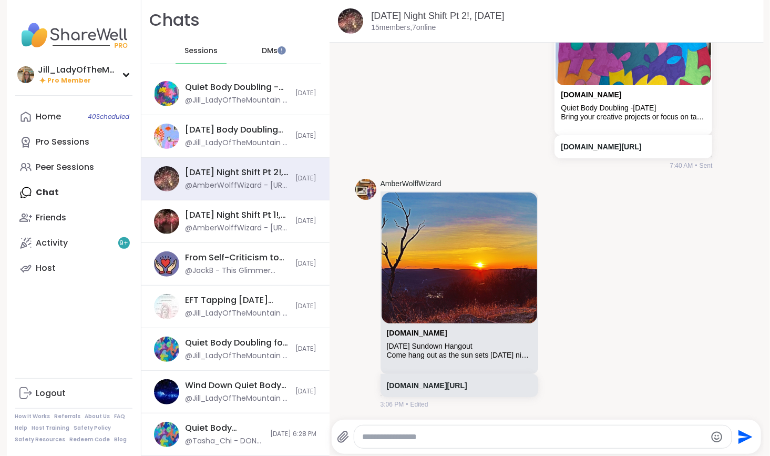
click at [374, 437] on textarea "Type your message" at bounding box center [534, 436] width 343 height 11
paste textarea "**********"
type textarea "**********"
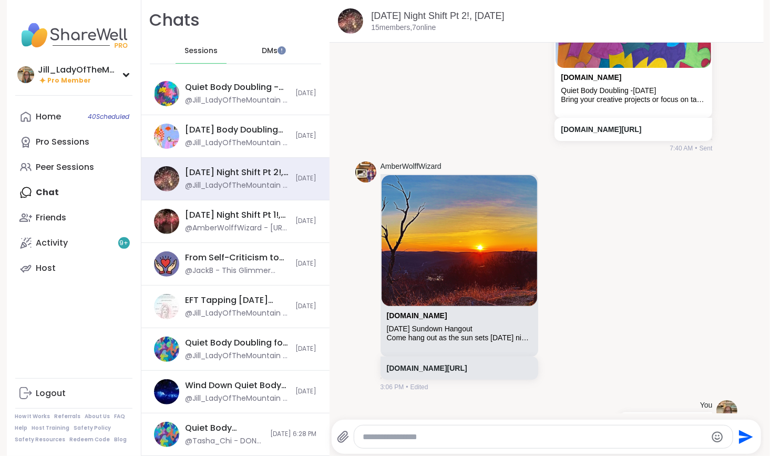
scroll to position [10222, 0]
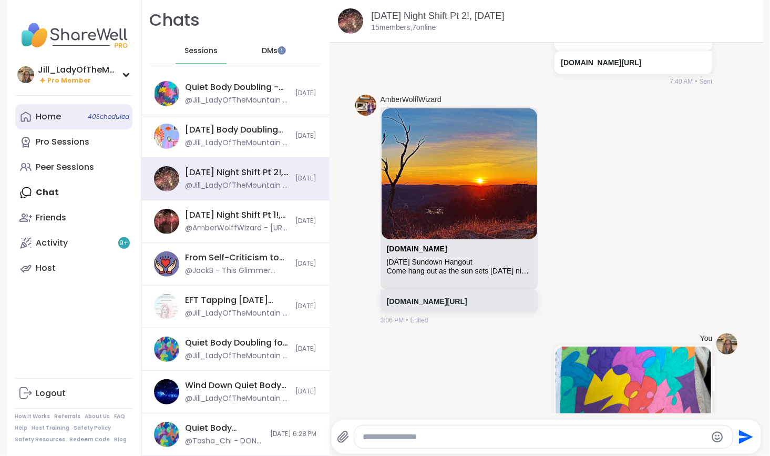
click at [111, 122] on link "Home 40 Scheduled" at bounding box center [73, 116] width 117 height 25
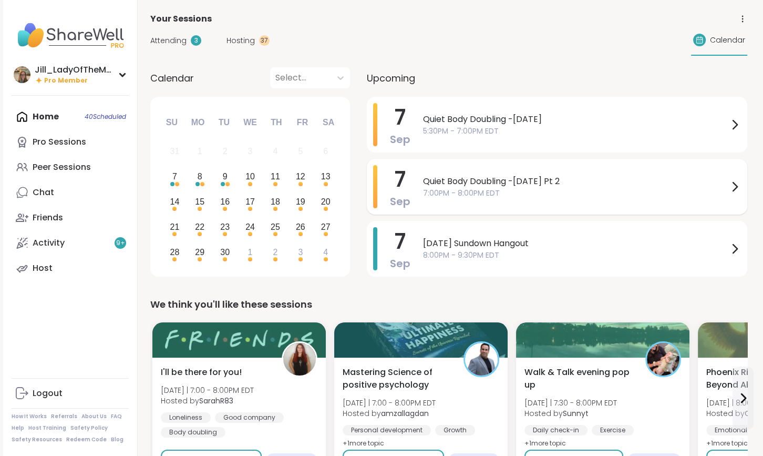
click at [460, 192] on span "7:00PM - 8:00PM EDT" at bounding box center [575, 193] width 305 height 11
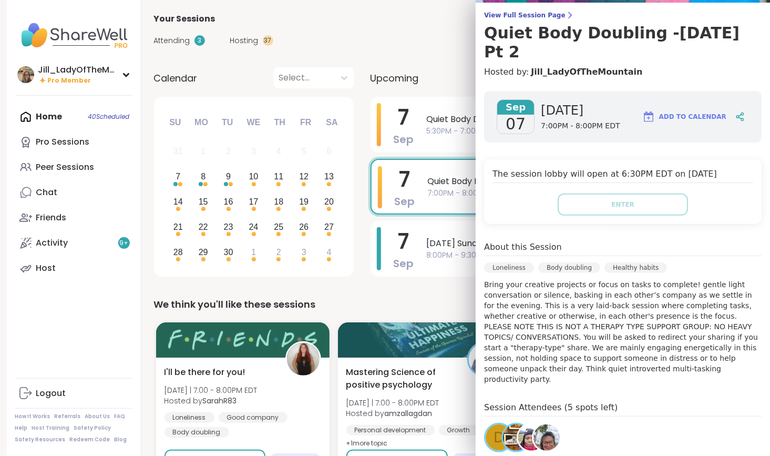
scroll to position [81, 0]
click at [539, 425] on img at bounding box center [546, 438] width 26 height 26
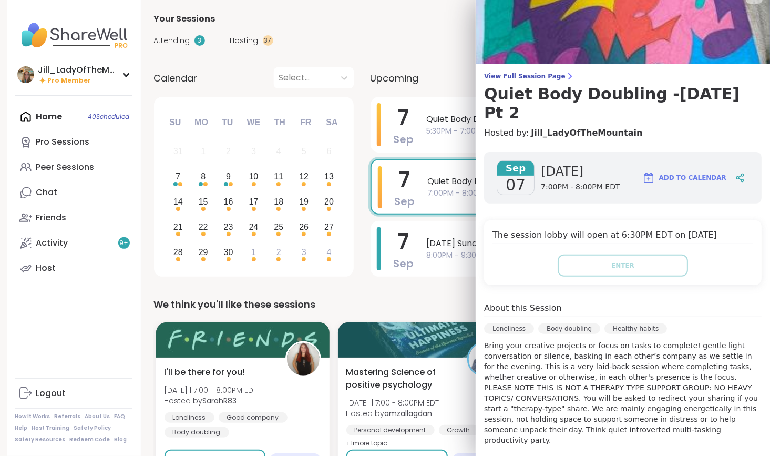
scroll to position [0, 0]
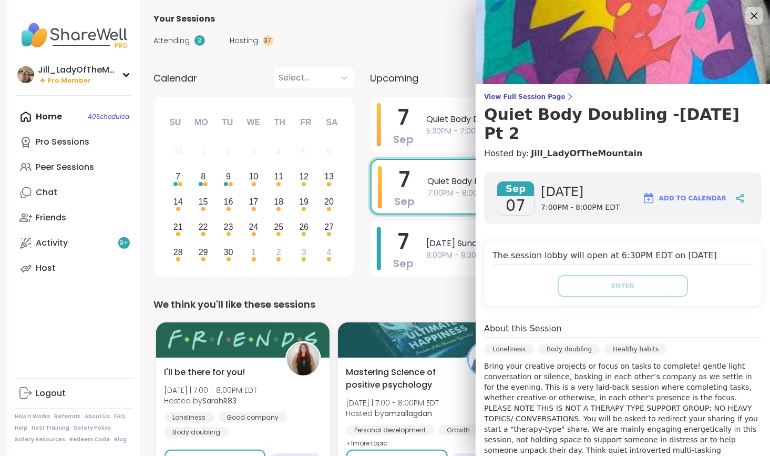
click at [747, 13] on icon at bounding box center [753, 15] width 13 height 13
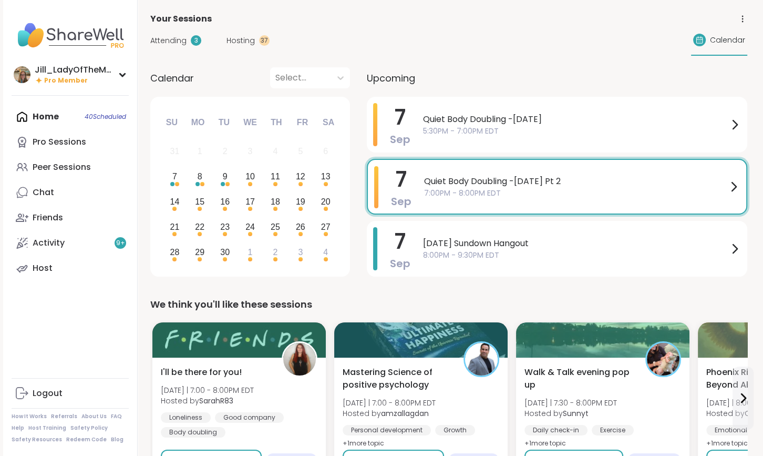
click at [167, 41] on span "Attending" at bounding box center [168, 40] width 36 height 11
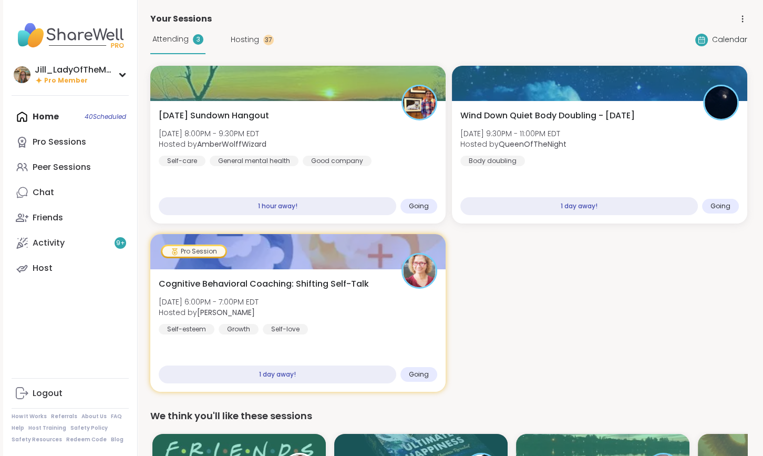
click at [244, 36] on span "Hosting" at bounding box center [245, 39] width 28 height 11
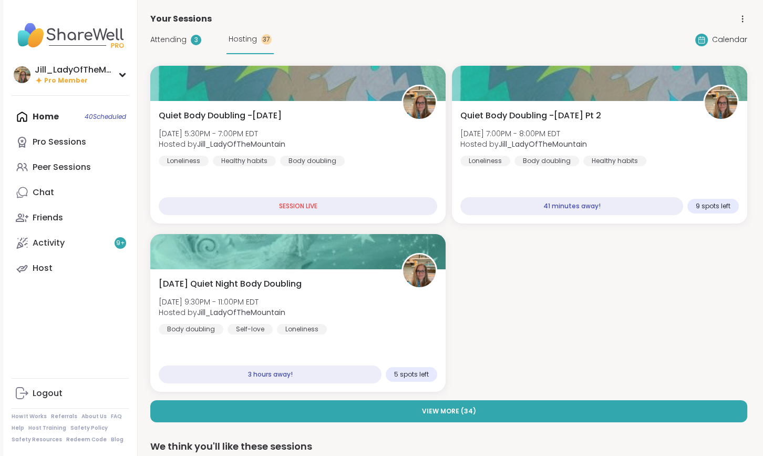
click at [180, 39] on span "Attending" at bounding box center [168, 39] width 36 height 11
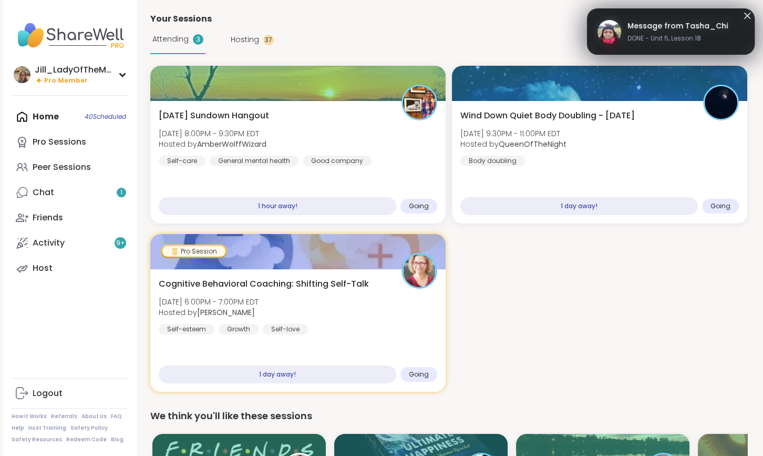
click at [685, 23] on span "Message from Tasha_Chi" at bounding box center [677, 25] width 100 height 11
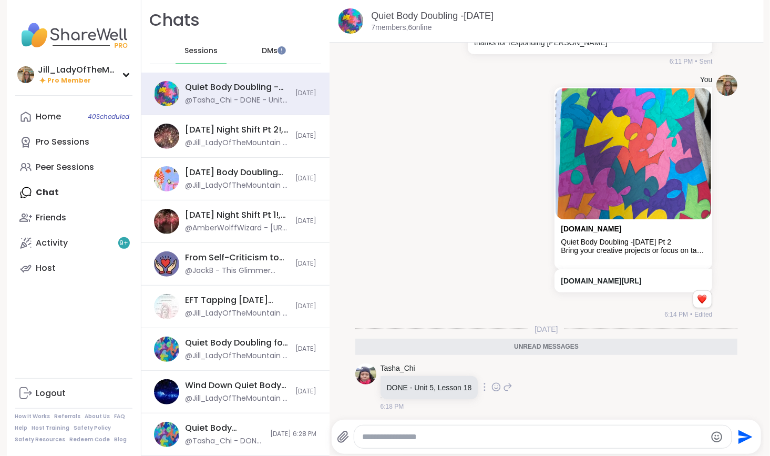
click at [491, 384] on icon at bounding box center [495, 386] width 9 height 11
click at [408, 368] on div "Select Reaction: Heart" at bounding box center [412, 369] width 9 height 9
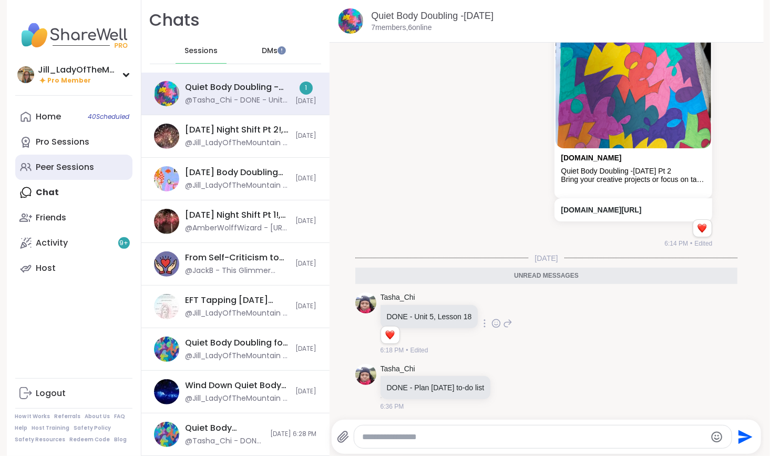
scroll to position [980, 0]
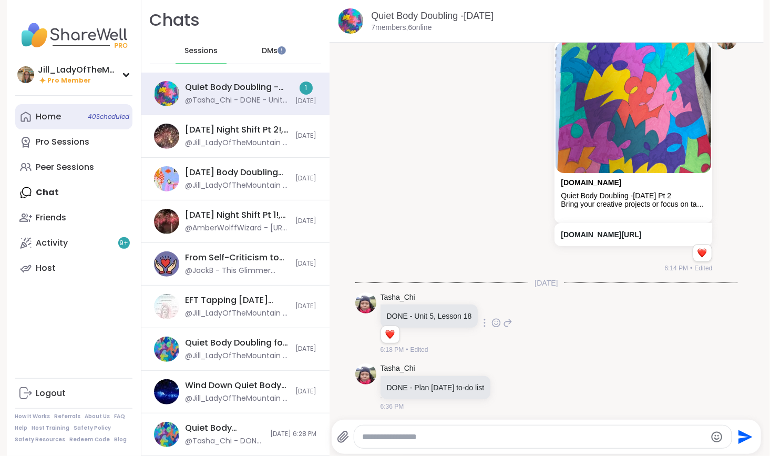
click at [78, 119] on link "Home 40 Scheduled" at bounding box center [73, 116] width 117 height 25
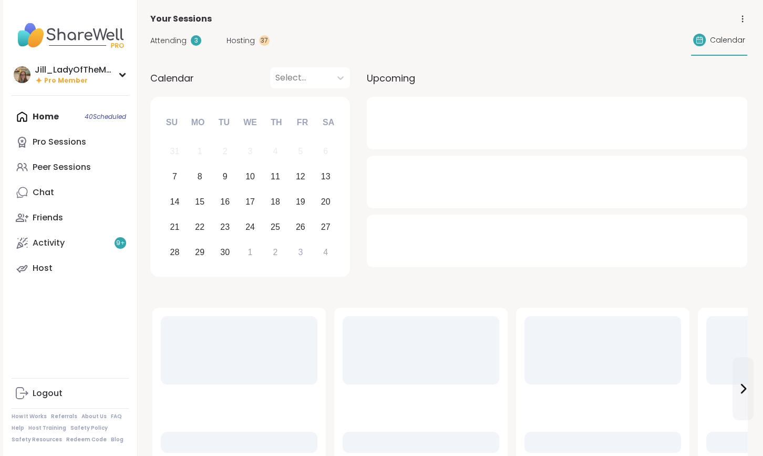
click at [233, 40] on span "Hosting" at bounding box center [240, 40] width 28 height 11
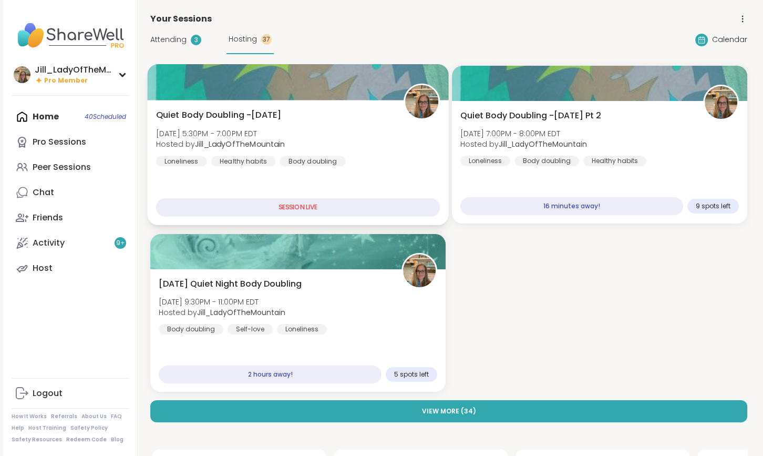
click at [296, 143] on div "Quiet Body Doubling -Sunday Sun, Sep 07 | 5:30PM - 7:00PM EDT Hosted by Jill_La…" at bounding box center [298, 138] width 284 height 58
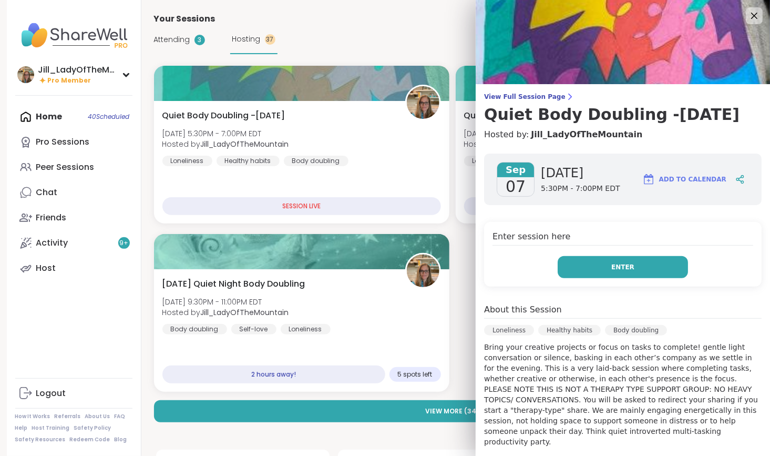
click at [570, 266] on button "Enter" at bounding box center [623, 267] width 130 height 22
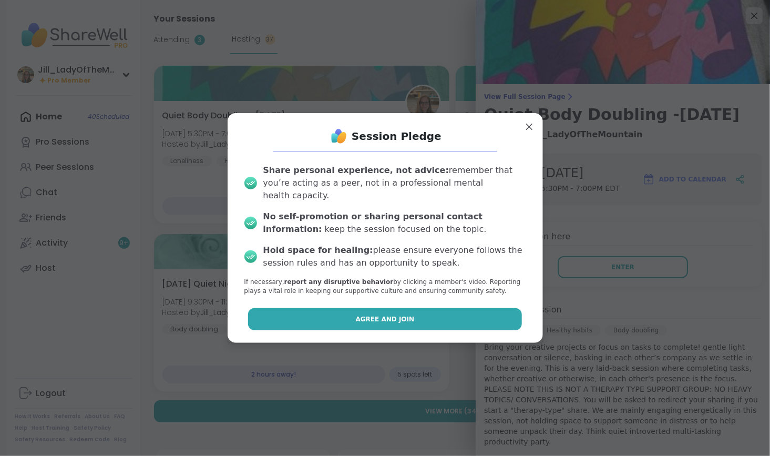
click at [443, 308] on button "Agree and Join" at bounding box center [385, 319] width 274 height 22
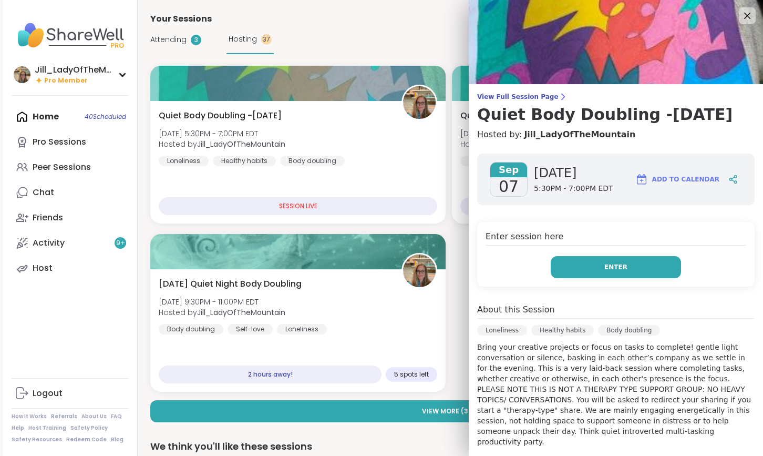
click at [589, 269] on button "Enter" at bounding box center [616, 267] width 130 height 22
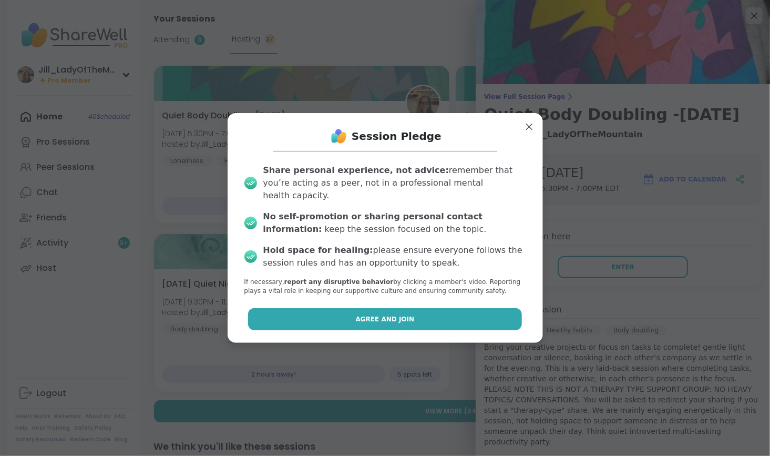
click at [449, 316] on button "Agree and Join" at bounding box center [385, 319] width 274 height 22
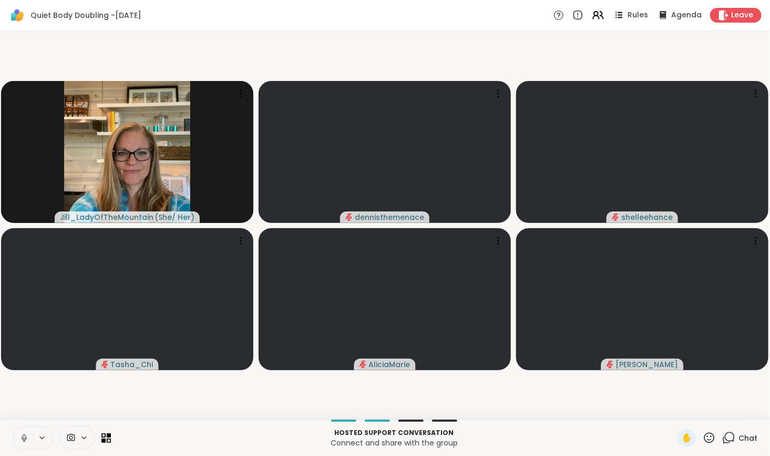
click at [722, 437] on icon at bounding box center [728, 437] width 13 height 13
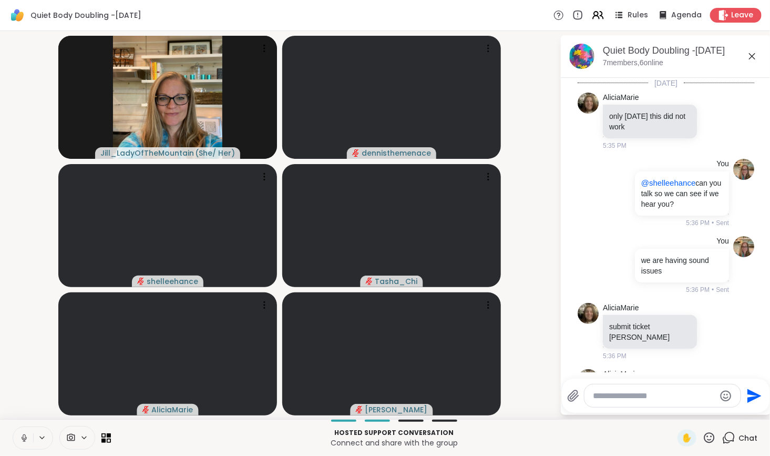
scroll to position [1299, 0]
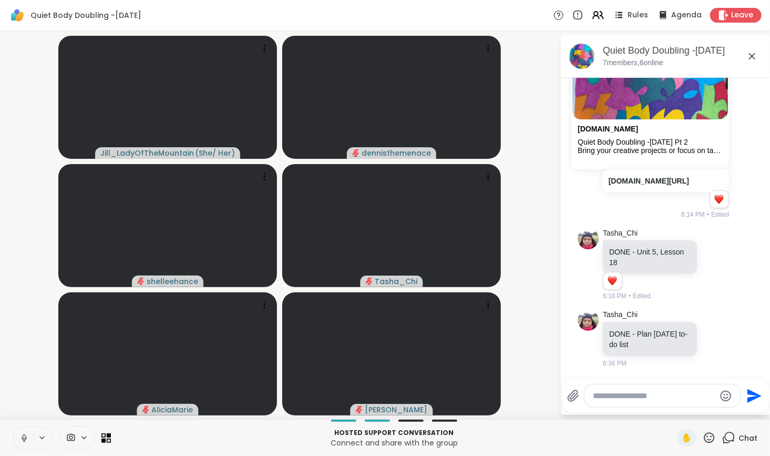
click at [627, 401] on div at bounding box center [662, 395] width 156 height 23
click at [626, 399] on textarea "Type your message" at bounding box center [654, 395] width 122 height 11
type textarea "**********"
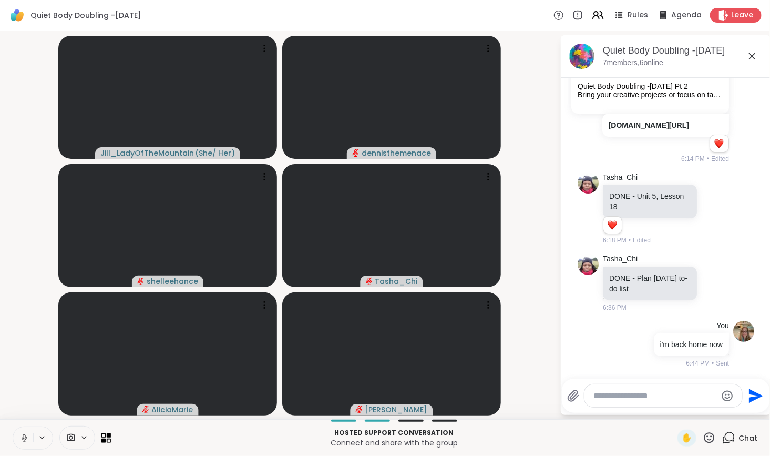
click at [27, 437] on icon at bounding box center [23, 437] width 9 height 9
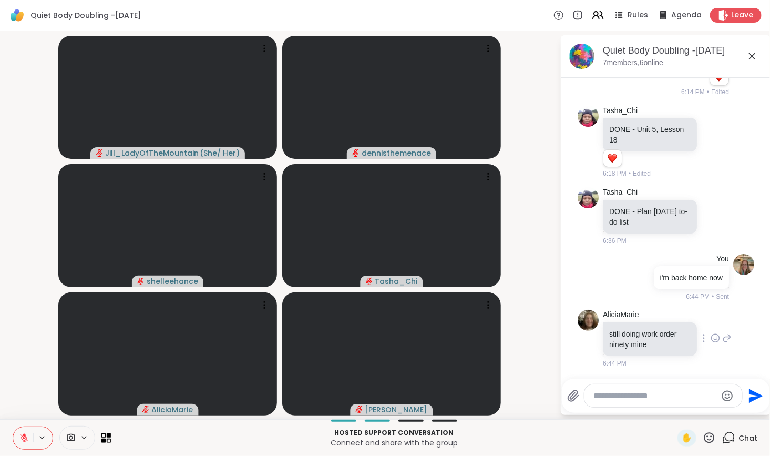
click at [710, 339] on icon at bounding box center [714, 338] width 9 height 11
click at [710, 324] on div "Select Reaction: Heart" at bounding box center [714, 320] width 9 height 9
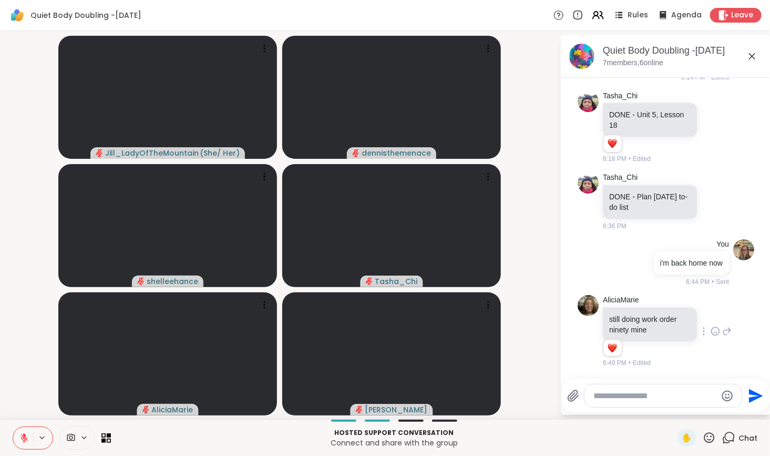
click at [655, 399] on textarea "Type your message" at bounding box center [655, 395] width 122 height 11
click at [605, 399] on textarea "Type your message" at bounding box center [655, 395] width 122 height 11
type textarea "*"
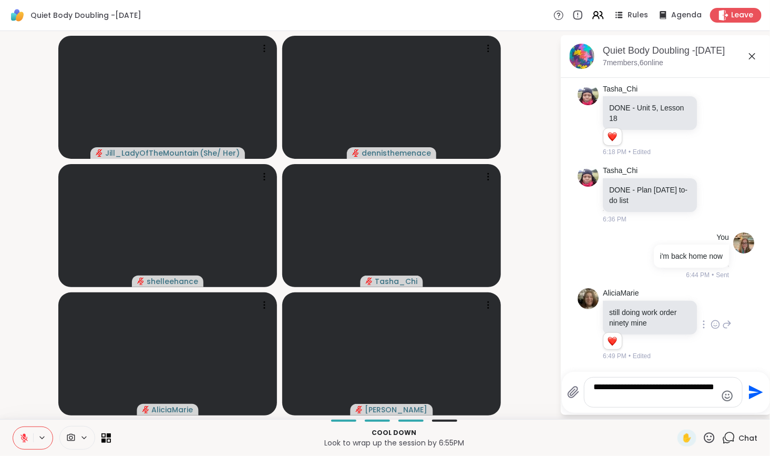
type textarea "**********"
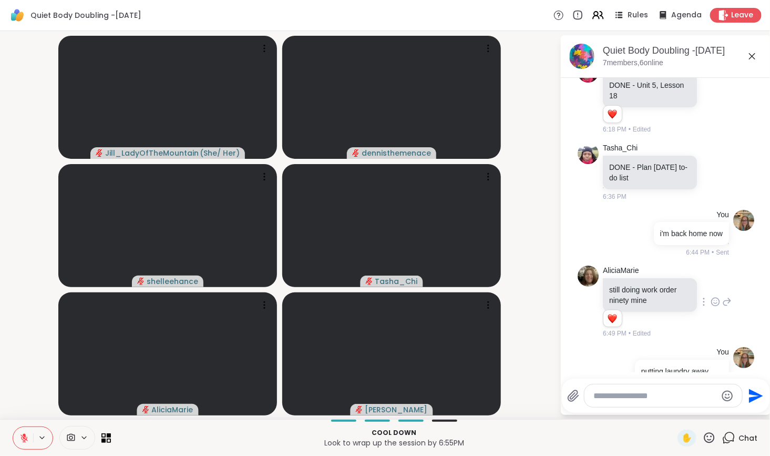
scroll to position [1503, 0]
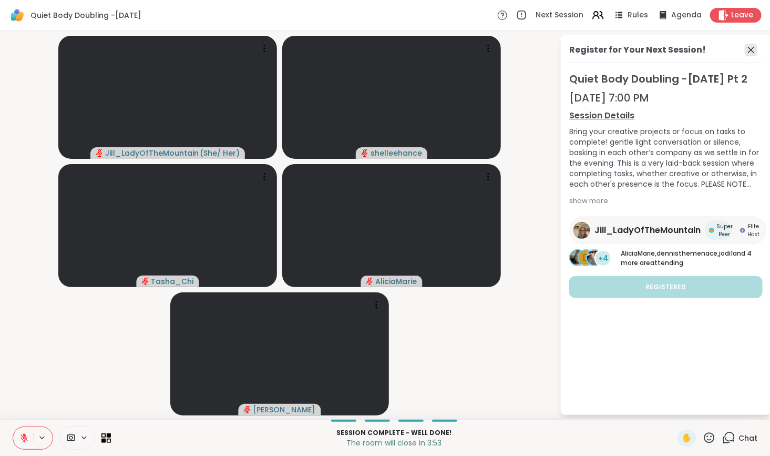
click at [751, 45] on icon at bounding box center [751, 50] width 13 height 13
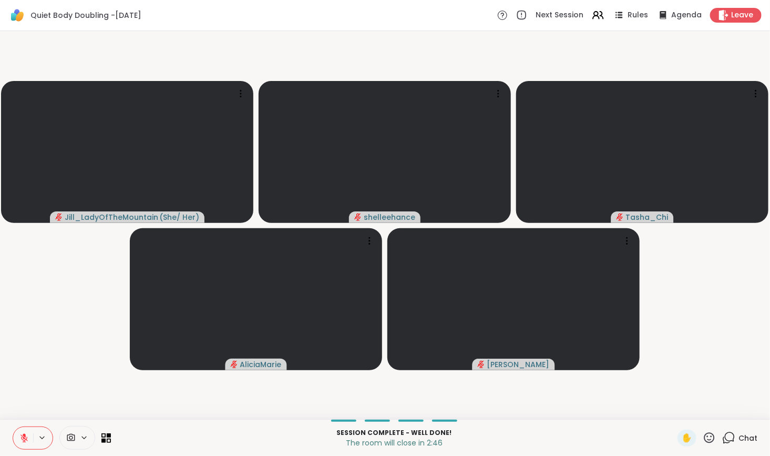
click at [722, 440] on icon at bounding box center [728, 437] width 13 height 13
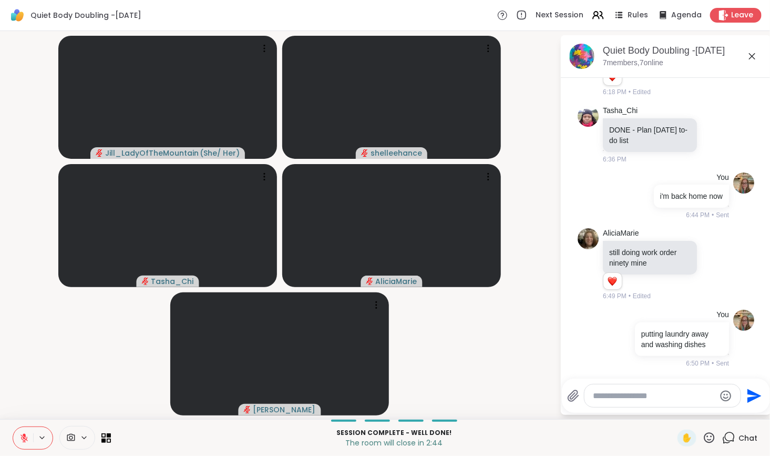
click at [660, 393] on textarea "Type your message" at bounding box center [654, 395] width 122 height 11
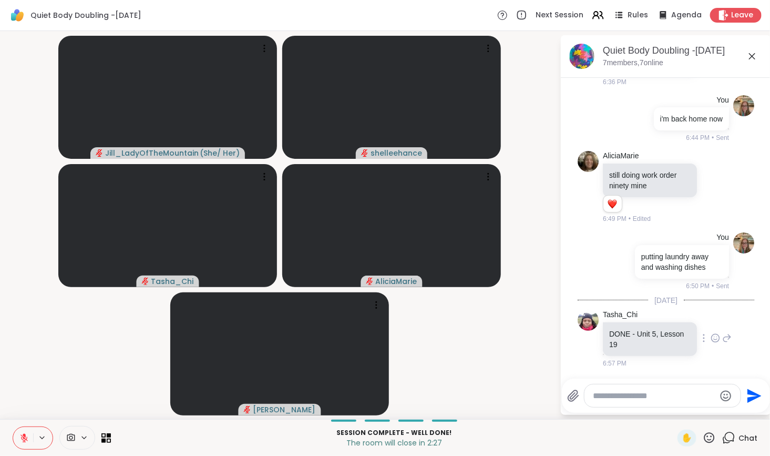
click at [710, 338] on icon at bounding box center [714, 338] width 9 height 11
click at [710, 324] on div "Select Reaction: Heart" at bounding box center [714, 320] width 9 height 9
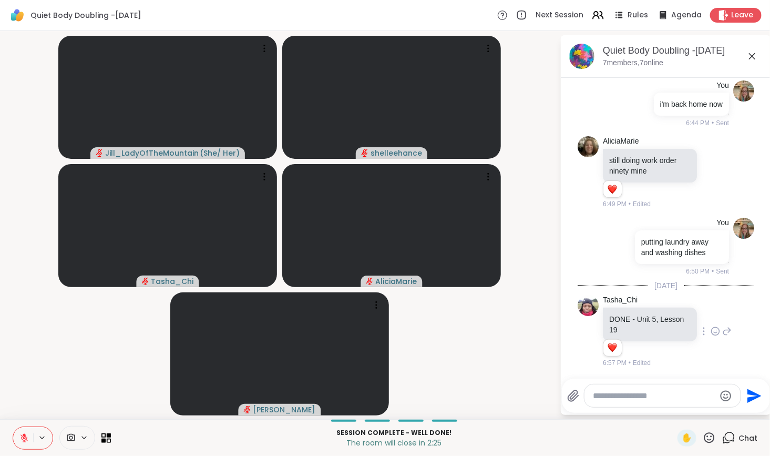
click at [722, 331] on icon at bounding box center [726, 331] width 9 height 13
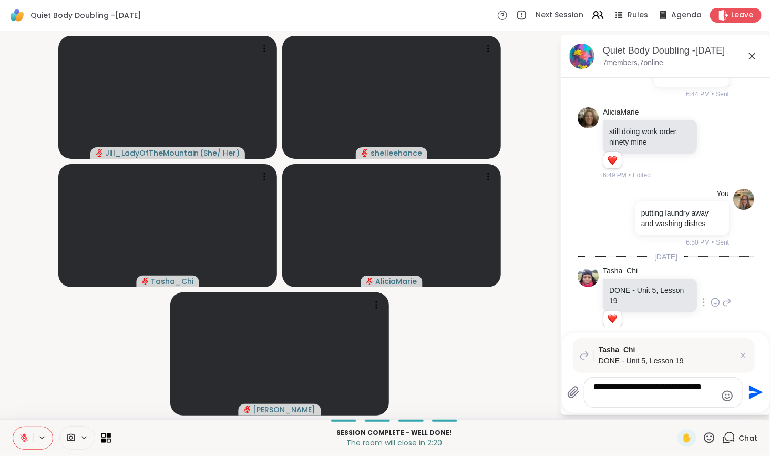
type textarea "**********"
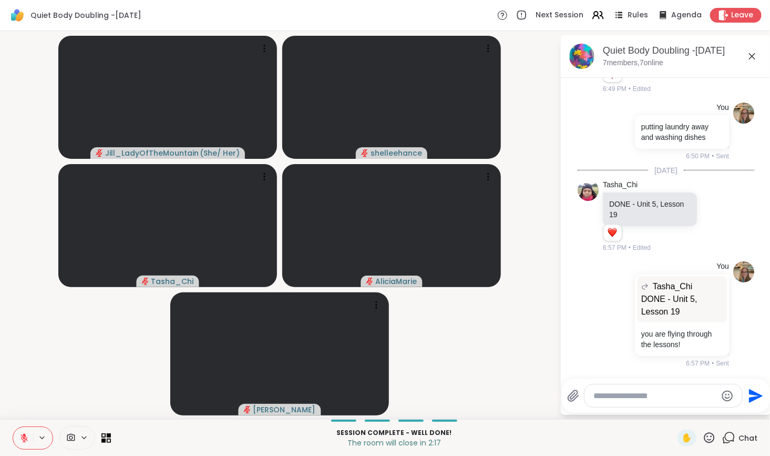
click at [725, 395] on icon "Emoji picker" at bounding box center [727, 395] width 13 height 13
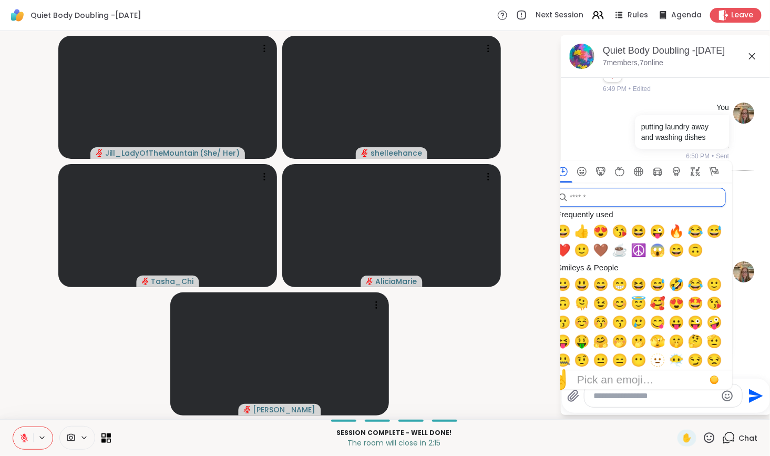
click at [639, 202] on input "search" at bounding box center [639, 197] width 172 height 19
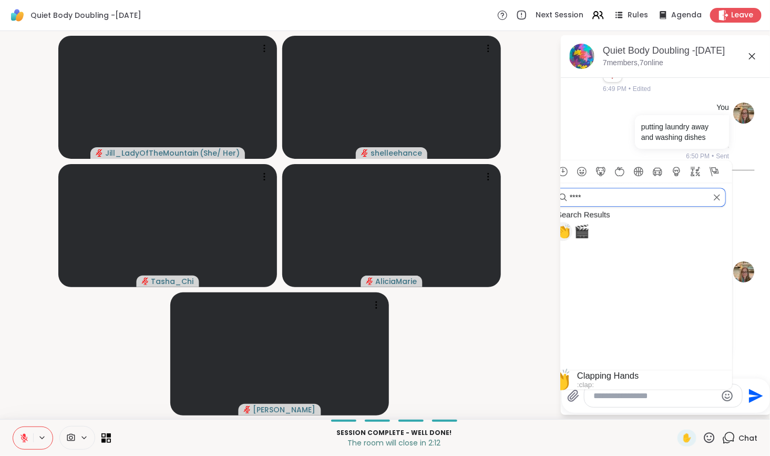
type input "****"
click at [566, 231] on span "👏" at bounding box center [563, 231] width 16 height 15
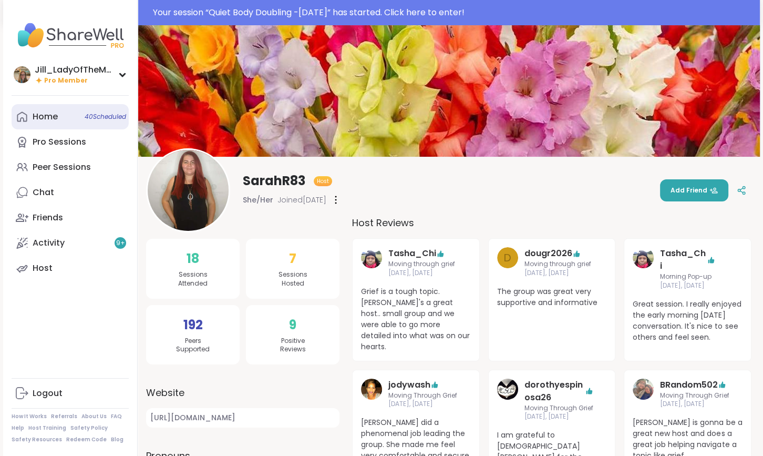
click at [85, 120] on span "40 Scheduled" at bounding box center [106, 116] width 42 height 8
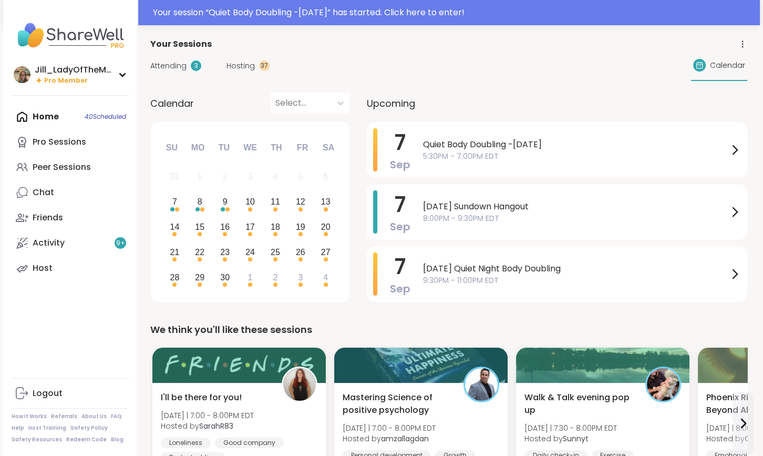
click at [166, 67] on span "Attending" at bounding box center [168, 65] width 36 height 11
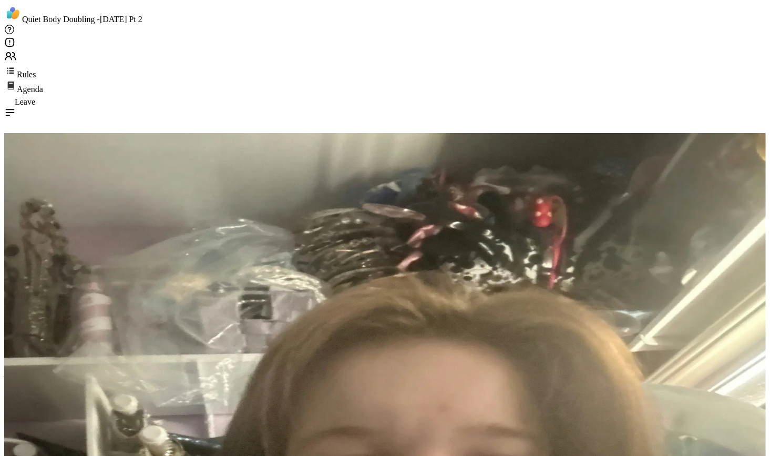
type textarea "**********"
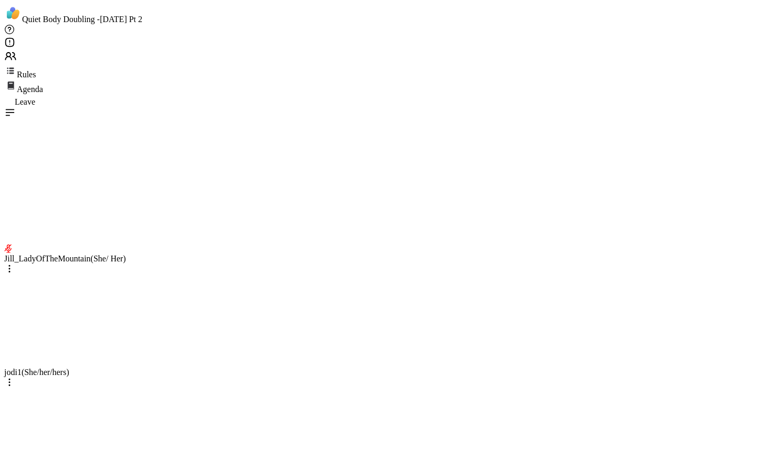
scroll to position [35, 0]
type textarea "**********"
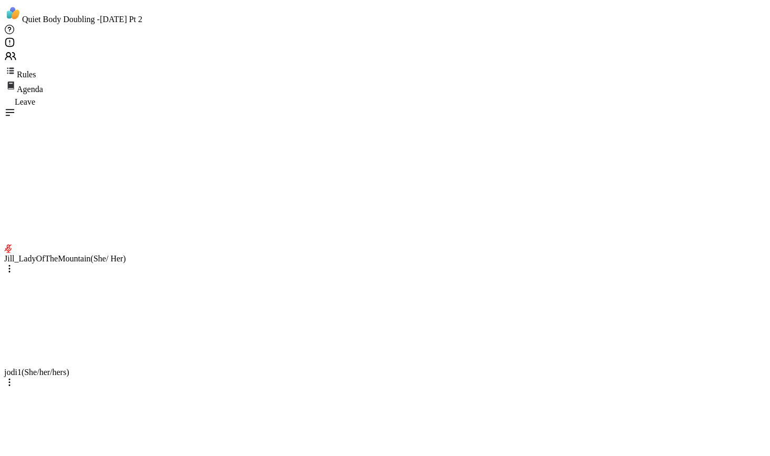
scroll to position [91, 0]
type textarea "**********"
drag, startPoint x: 59, startPoint y: 427, endPoint x: 46, endPoint y: 439, distance: 18.2
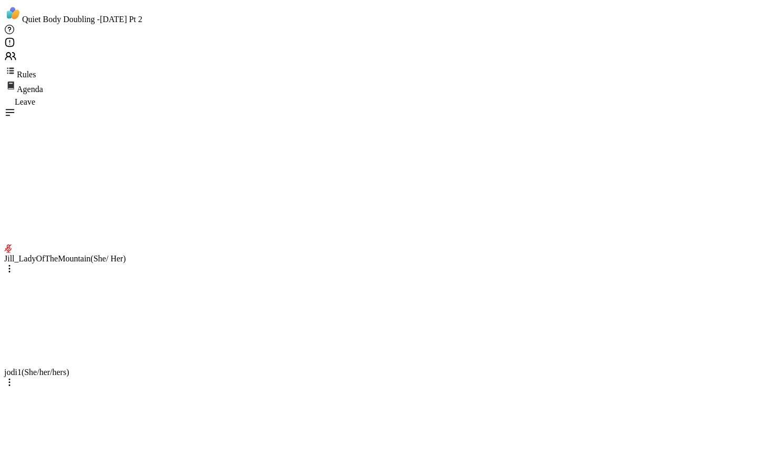
type textarea "**********"
click at [17, 50] on icon at bounding box center [10, 56] width 13 height 13
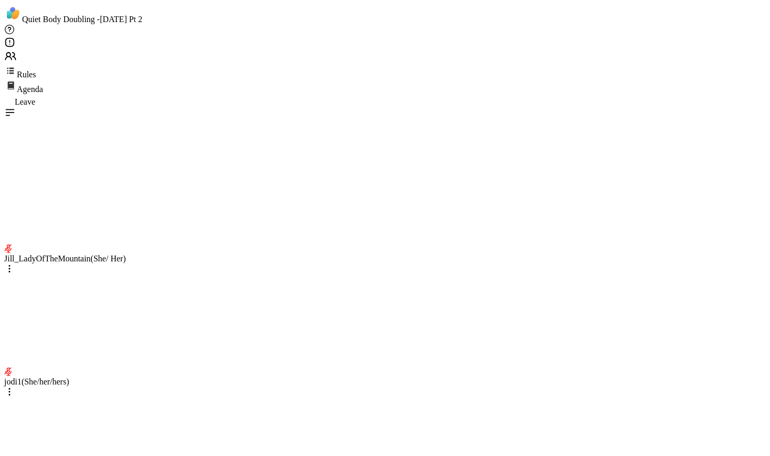
type textarea "**********"
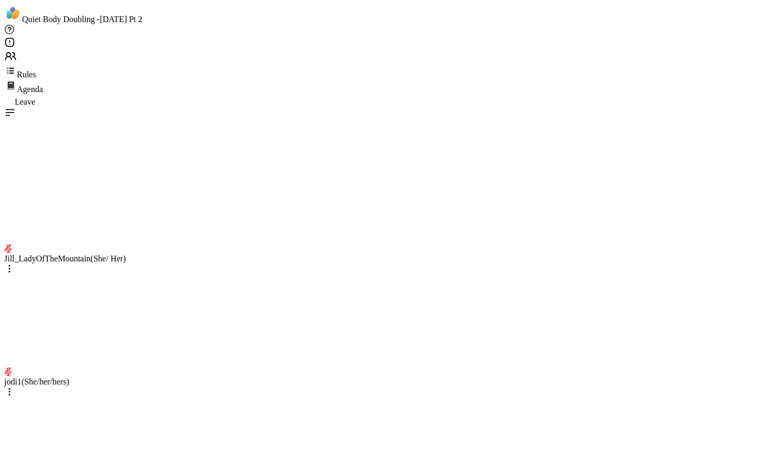
scroll to position [691, 0]
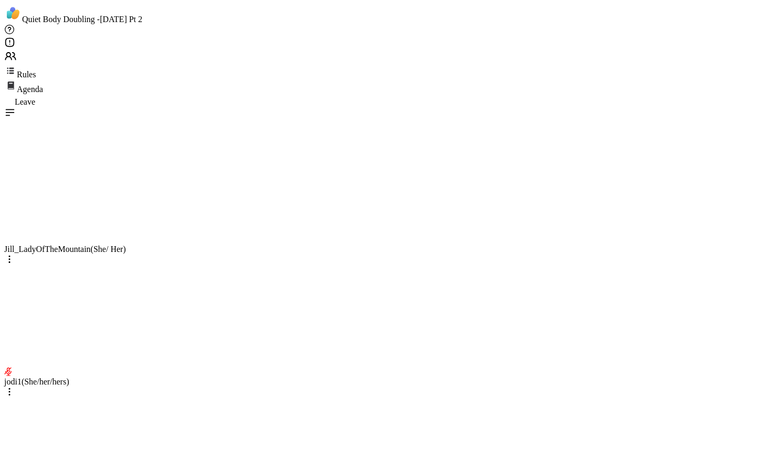
scroll to position [706, 0]
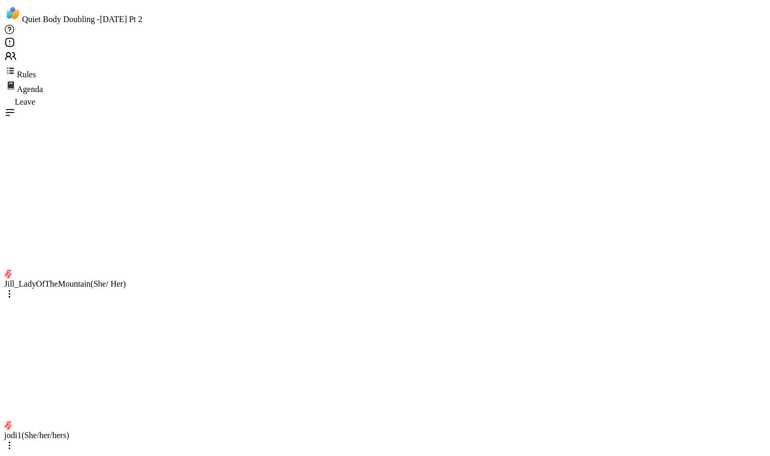
scroll to position [804, 0]
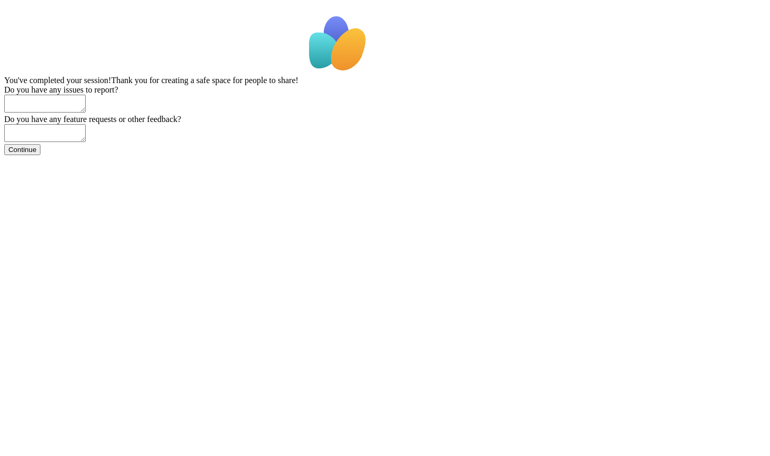
click at [40, 155] on button "Continue" at bounding box center [22, 149] width 36 height 11
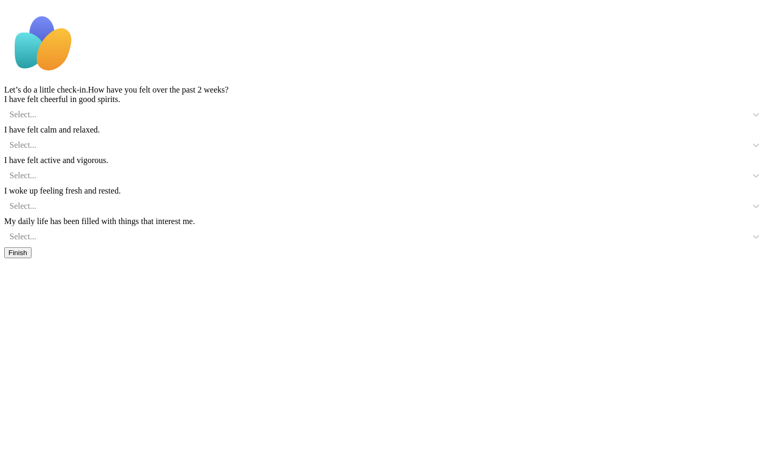
click at [27, 256] on span "Finish" at bounding box center [17, 253] width 19 height 8
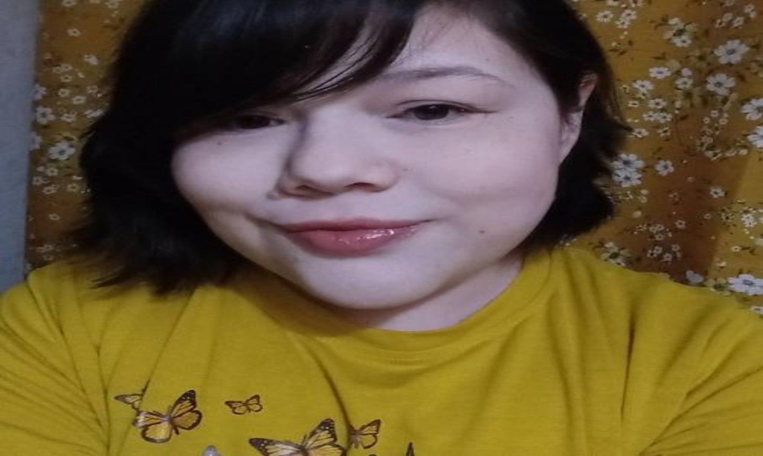
click at [68, 224] on span "40 Scheduled" at bounding box center [47, 228] width 44 height 9
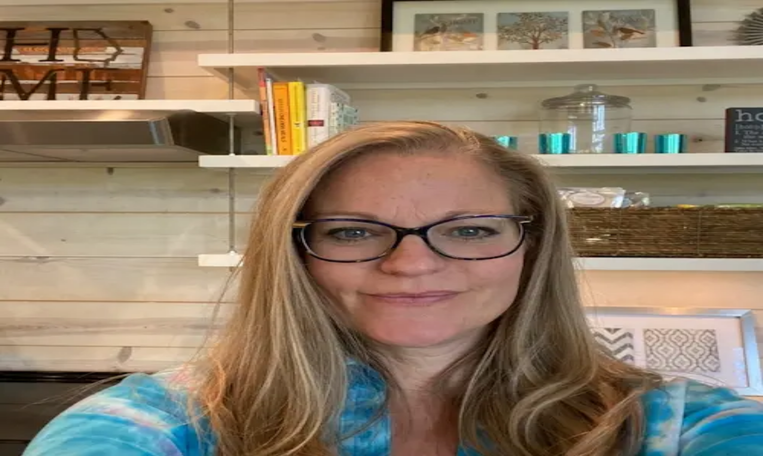
click at [38, 443] on span "Attending" at bounding box center [21, 447] width 34 height 9
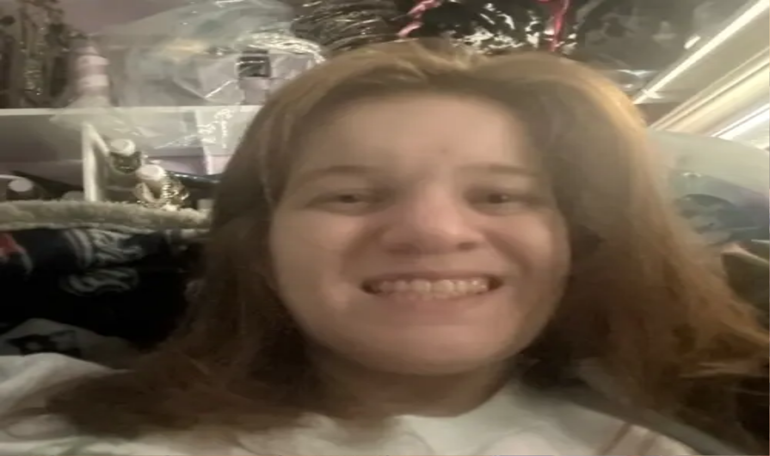
click at [43, 437] on span "Check-ins 1" at bounding box center [23, 441] width 38 height 9
type textarea "*"
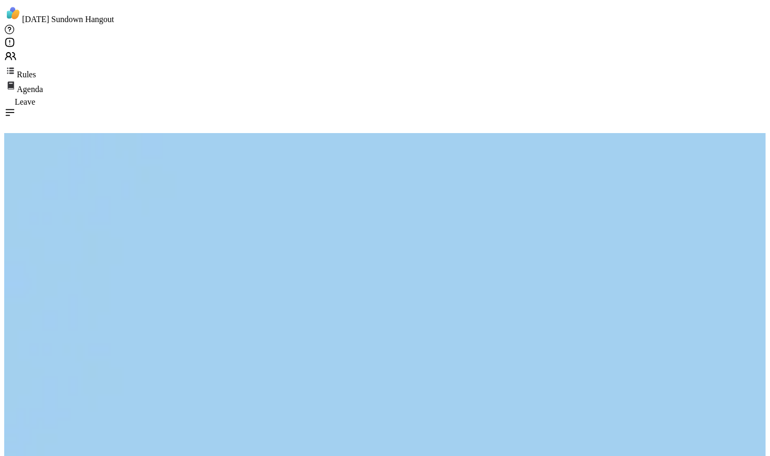
type textarea "**********"
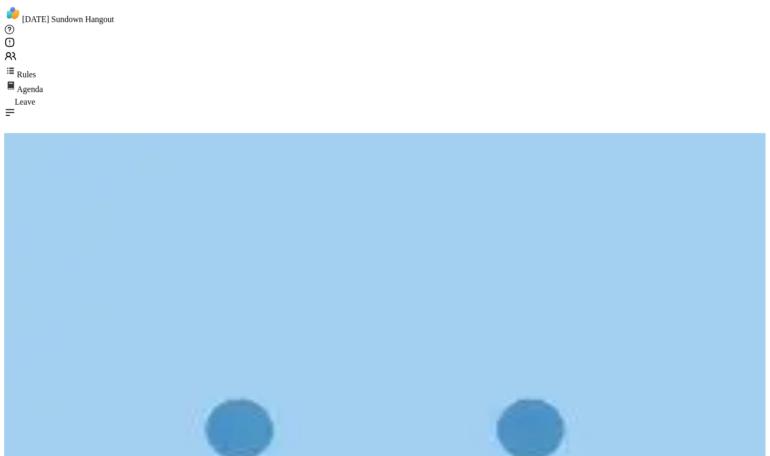
type textarea "**********"
click at [35, 97] on span "Leave" at bounding box center [25, 101] width 20 height 9
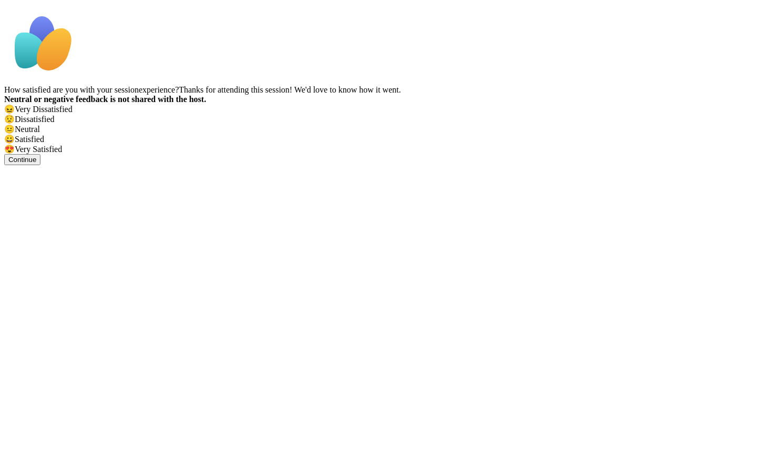
click at [40, 165] on button "Continue" at bounding box center [22, 159] width 36 height 11
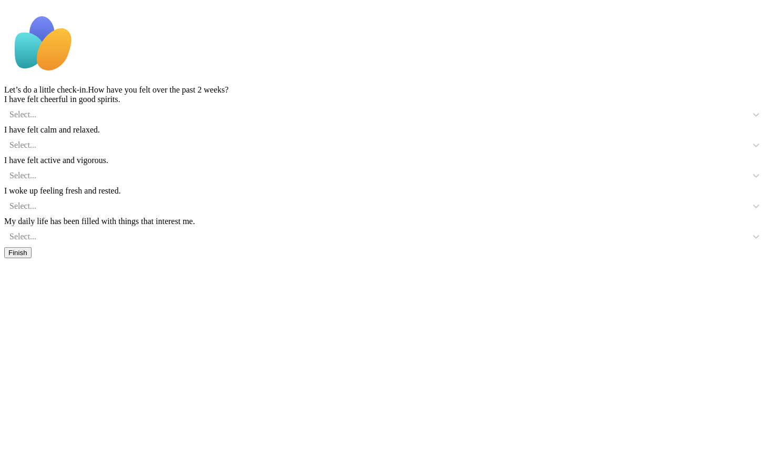
click at [32, 258] on button "Finish" at bounding box center [17, 252] width 27 height 11
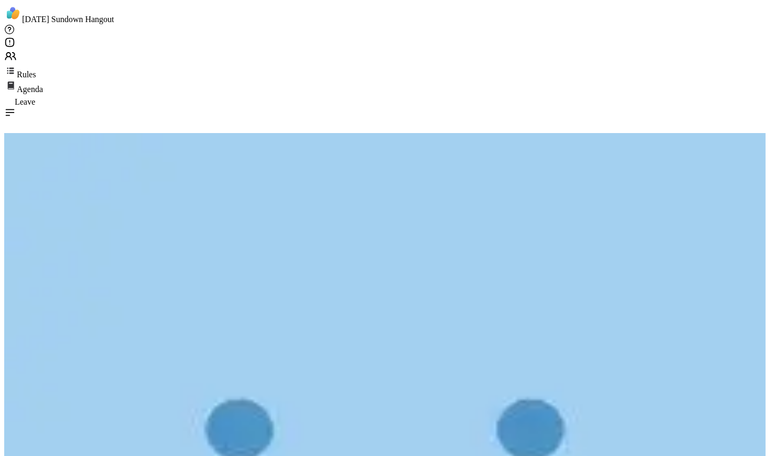
scroll to position [445, 0]
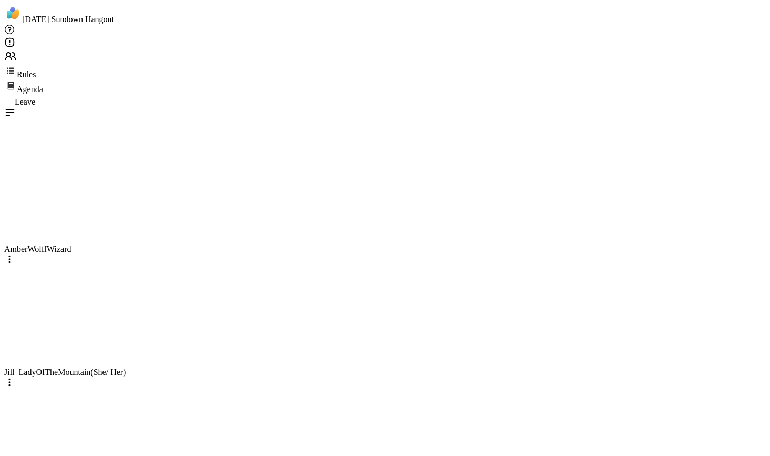
click at [722, 94] on div "Leave" at bounding box center [384, 100] width 761 height 13
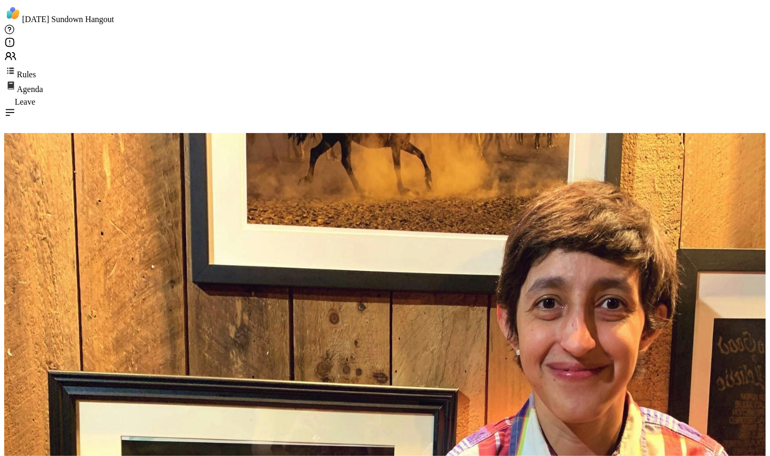
click at [722, 94] on div "Leave" at bounding box center [384, 100] width 761 height 13
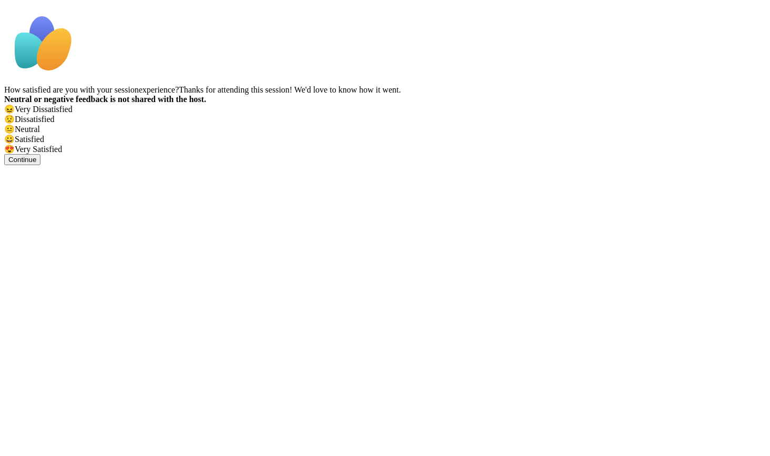
click at [40, 165] on button "Continue" at bounding box center [22, 159] width 36 height 11
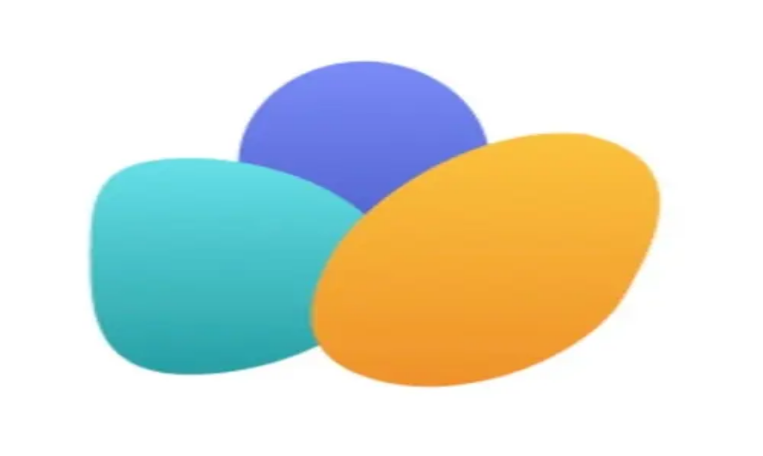
click at [67, 210] on div "Home 40 Scheduled Pro Sessions Peer Sessions Chat Friends Activity 9 + Host" at bounding box center [381, 299] width 755 height 179
click at [74, 210] on div "Home 40 Scheduled Pro Sessions Peer Sessions Chat Friends Activity 9 + Host" at bounding box center [381, 299] width 755 height 179
click at [74, 215] on link "Home 40 Scheduled" at bounding box center [381, 224] width 755 height 19
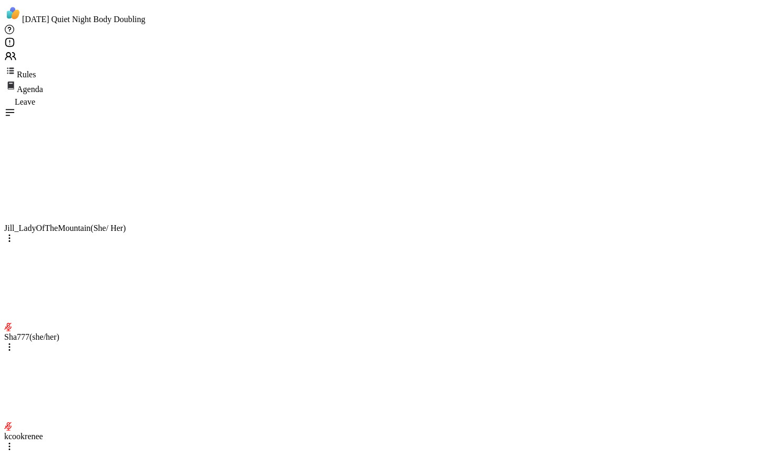
click at [14, 73] on icon at bounding box center [11, 74] width 5 height 2
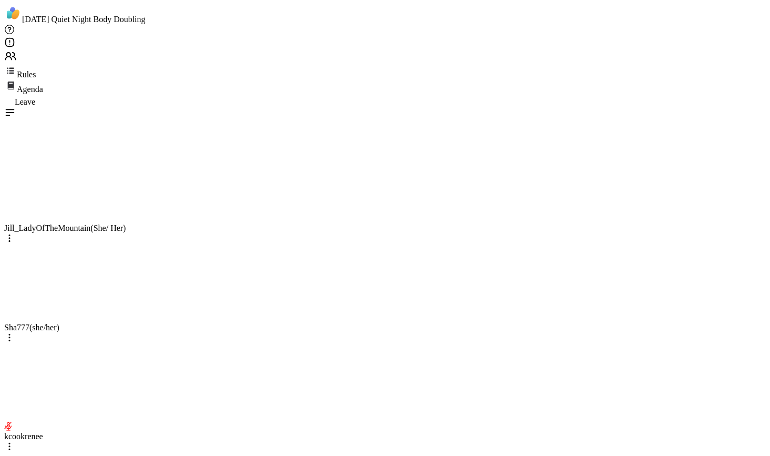
click at [35, 97] on span "Leave" at bounding box center [25, 101] width 20 height 9
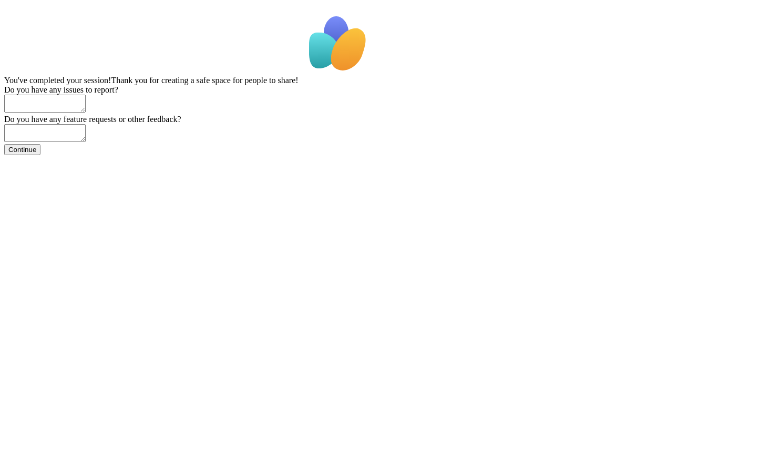
click at [40, 155] on button "Continue" at bounding box center [22, 149] width 36 height 11
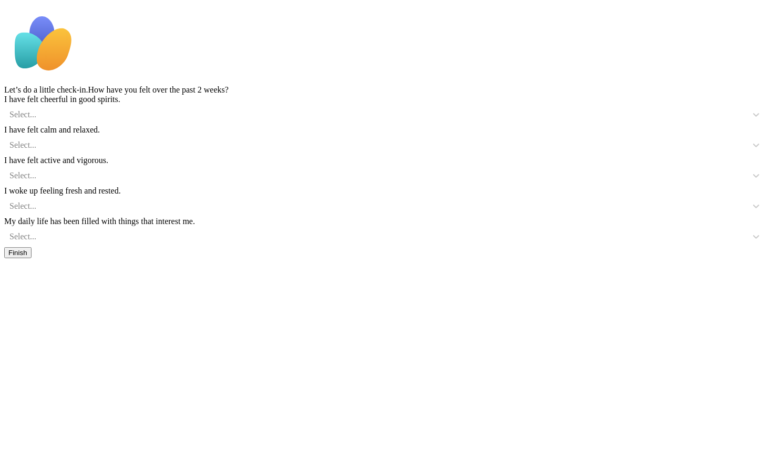
drag, startPoint x: 585, startPoint y: 428, endPoint x: 576, endPoint y: 427, distance: 9.0
click at [32, 258] on button "Finish" at bounding box center [17, 252] width 27 height 11
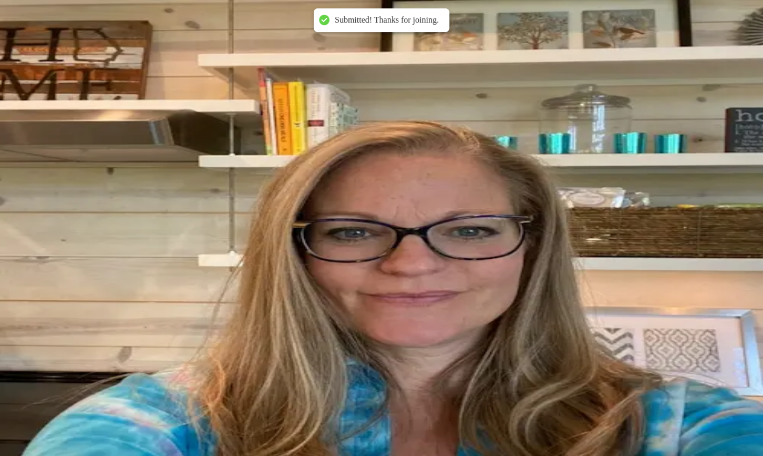
click at [68, 234] on span "40 Scheduled" at bounding box center [47, 238] width 44 height 9
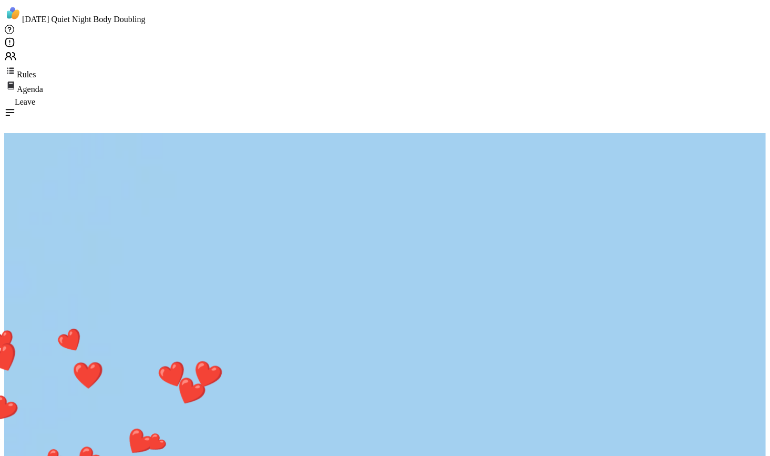
scroll to position [115, 0]
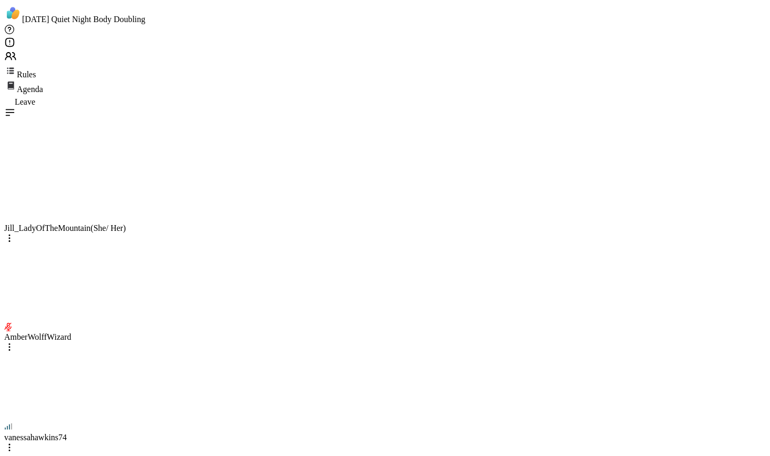
drag, startPoint x: 756, startPoint y: 159, endPoint x: 769, endPoint y: 287, distance: 128.9
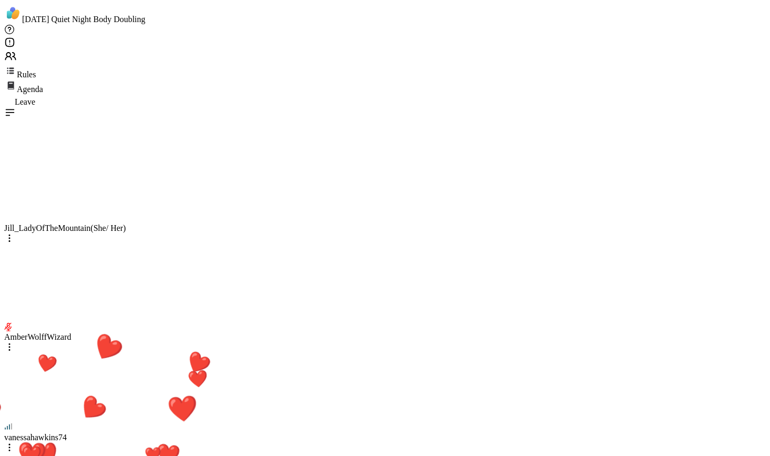
scroll to position [277, 0]
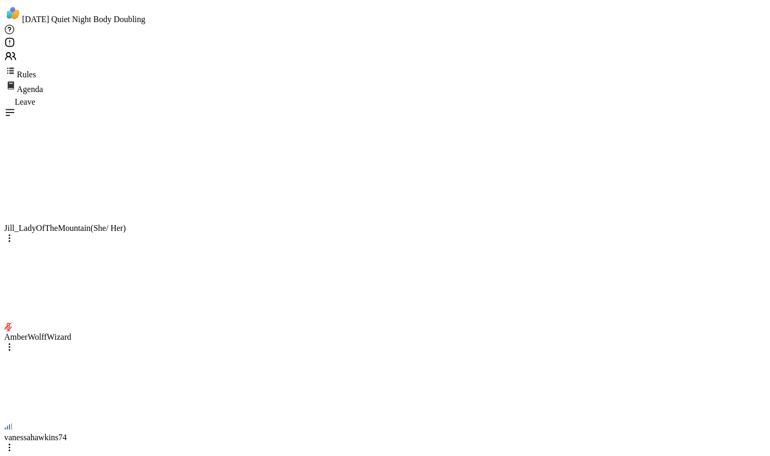
click at [17, 65] on icon at bounding box center [10, 71] width 13 height 13
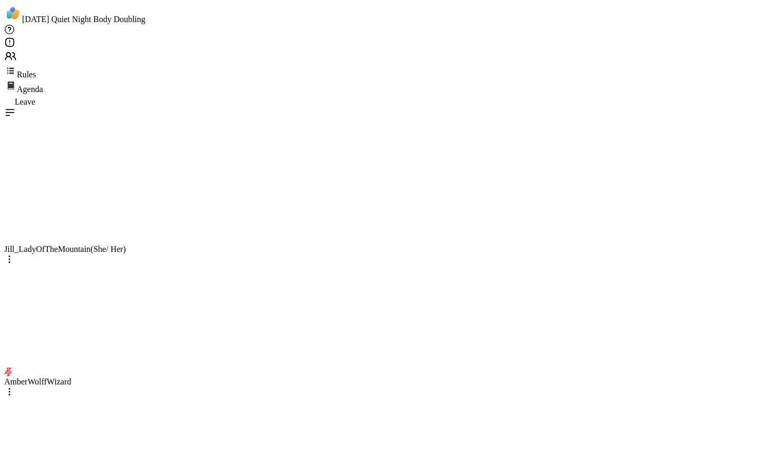
drag, startPoint x: 691, startPoint y: 47, endPoint x: 621, endPoint y: 22, distance: 74.8
click at [586, 24] on div "Rules Agenda Leave" at bounding box center [384, 65] width 761 height 82
click at [11, 53] on icon at bounding box center [8, 55] width 4 height 4
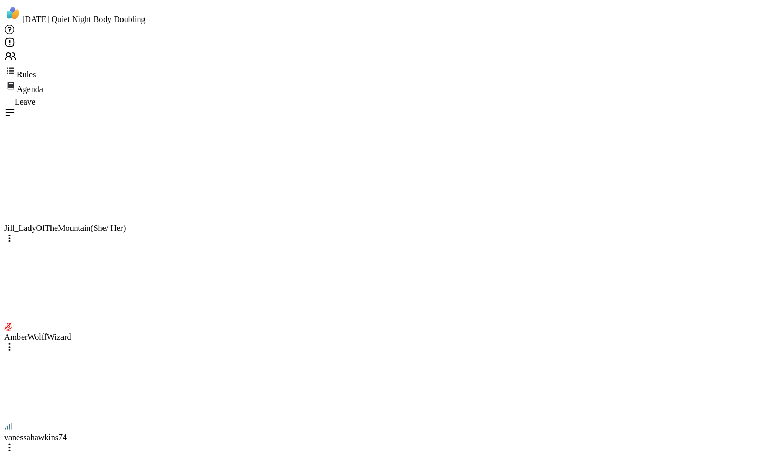
drag, startPoint x: 698, startPoint y: 286, endPoint x: 694, endPoint y: 307, distance: 22.1
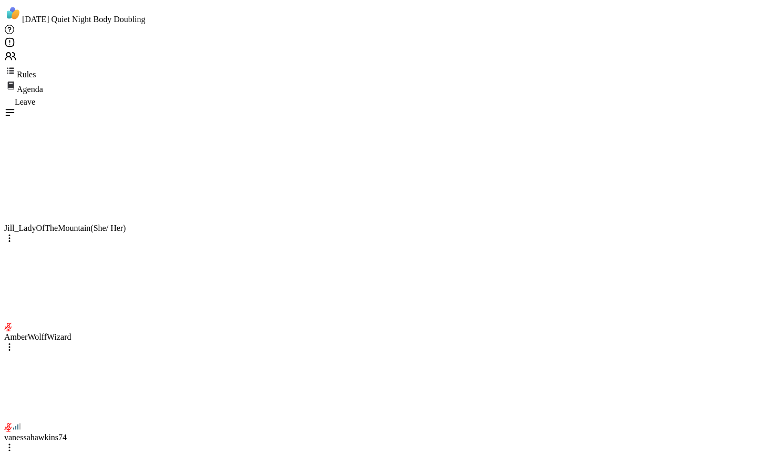
scroll to position [663, 0]
type textarea "**********"
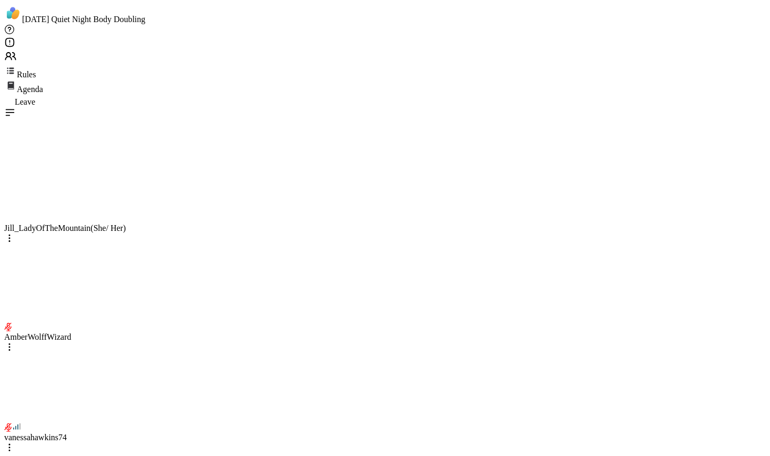
scroll to position [849, 0]
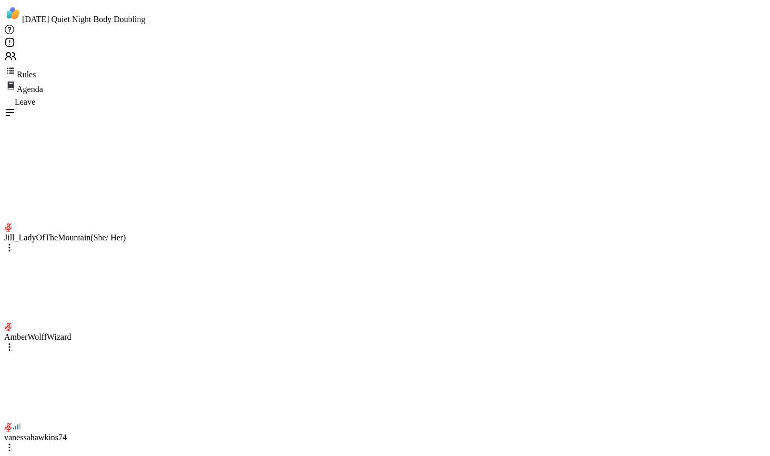
type textarea "**********"
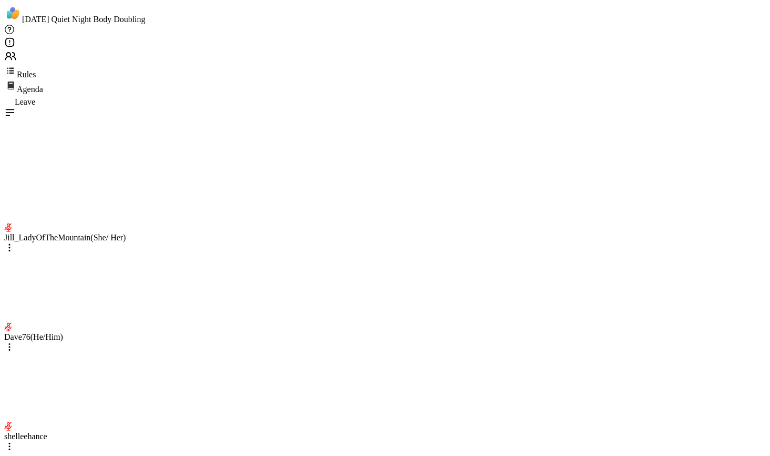
scroll to position [1836, 0]
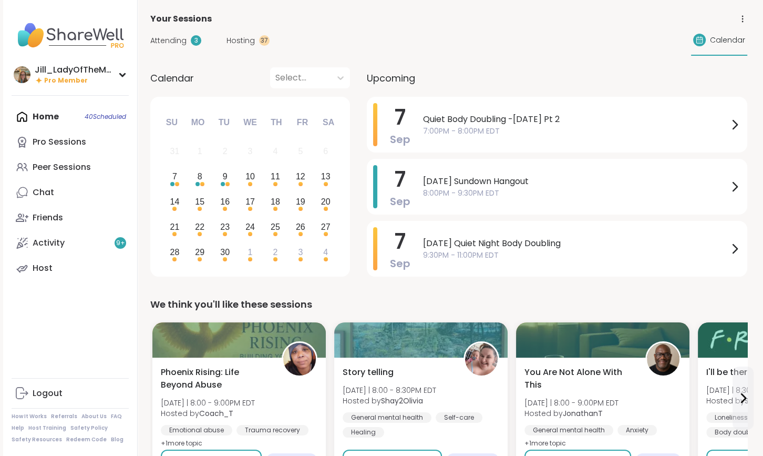
click at [249, 39] on span "Hosting" at bounding box center [240, 40] width 28 height 11
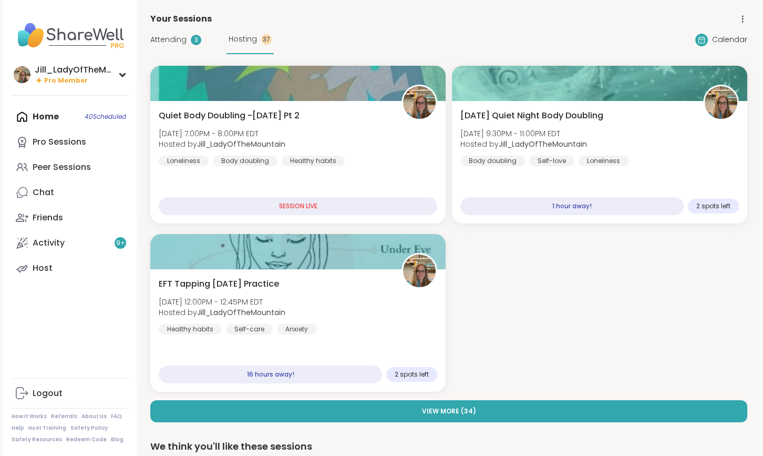
click at [180, 36] on span "Attending" at bounding box center [168, 39] width 36 height 11
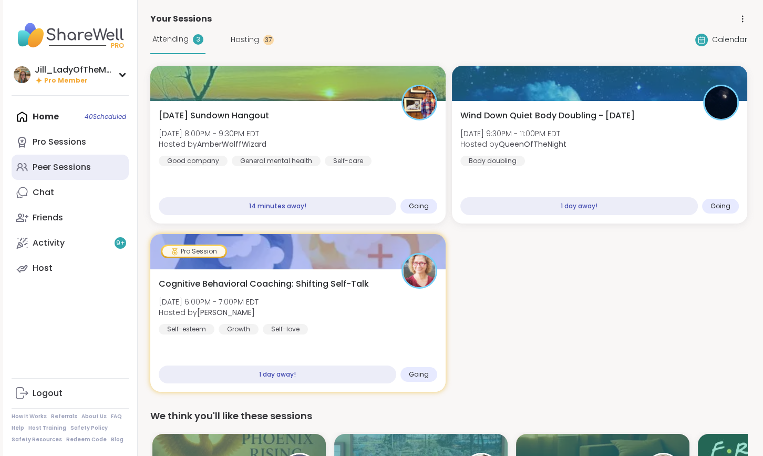
click at [101, 169] on link "Peer Sessions" at bounding box center [70, 166] width 117 height 25
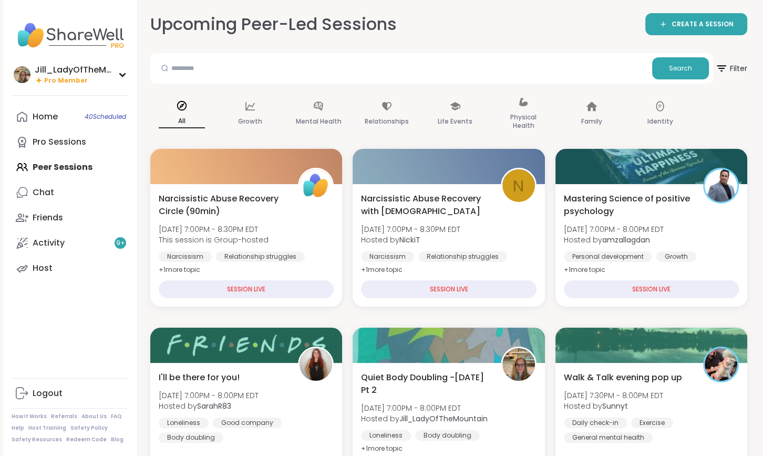
click at [80, 168] on div "Home 40 Scheduled Pro Sessions Peer Sessions Chat Friends Activity 9 + Host" at bounding box center [70, 192] width 117 height 177
click at [94, 125] on link "Home 40 Scheduled" at bounding box center [70, 116] width 117 height 25
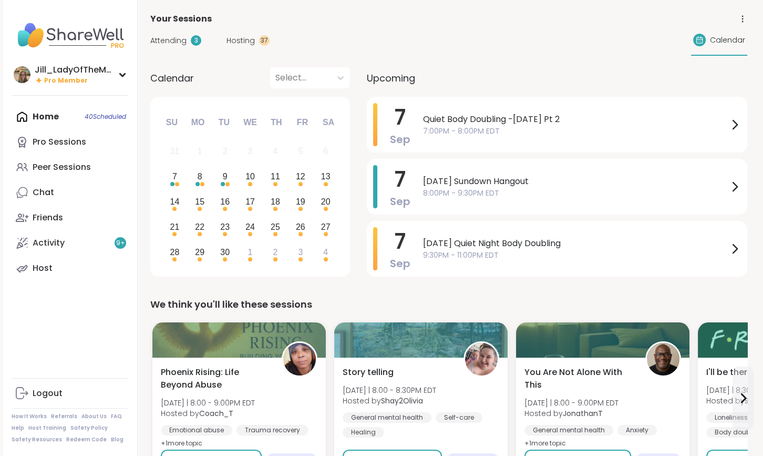
click at [159, 39] on span "Attending" at bounding box center [168, 40] width 36 height 11
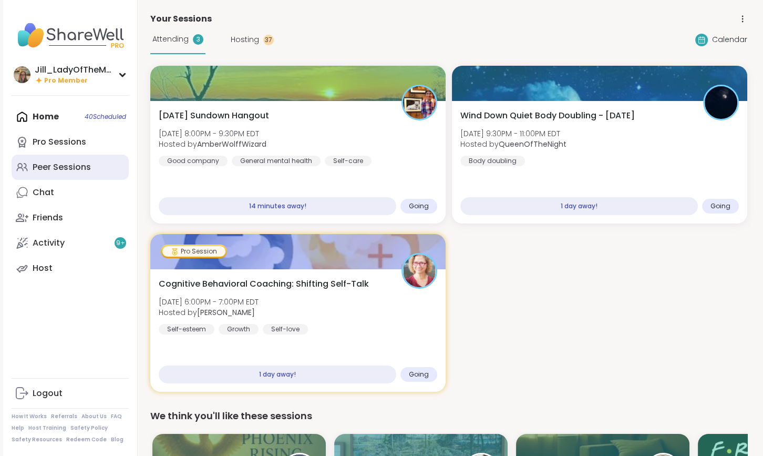
click at [96, 174] on link "Peer Sessions" at bounding box center [70, 166] width 117 height 25
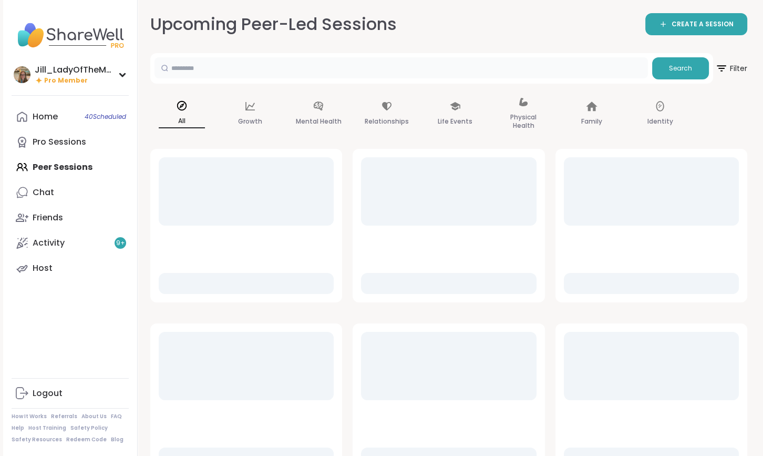
click at [247, 75] on input "text" at bounding box center [400, 67] width 493 height 21
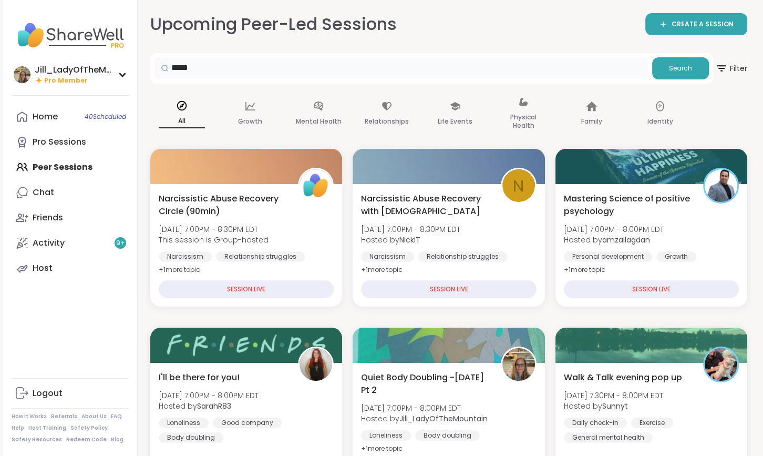
type input "*****"
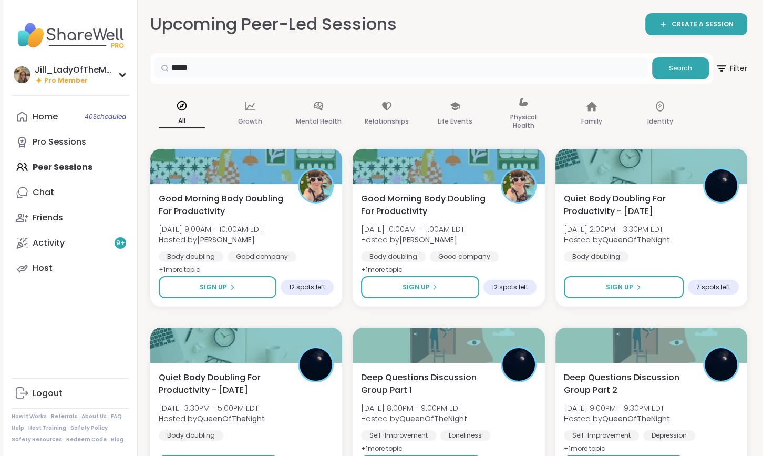
drag, startPoint x: 201, startPoint y: 72, endPoint x: 159, endPoint y: 63, distance: 43.1
click at [159, 63] on div "*****" at bounding box center [400, 67] width 493 height 21
click at [77, 118] on link "Home 40 Scheduled" at bounding box center [70, 116] width 117 height 25
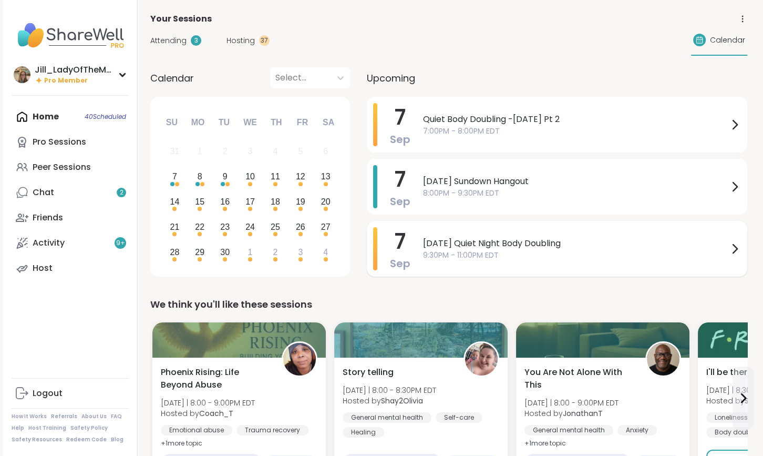
click at [469, 239] on span "[DATE] Quiet Night Body Doubling" at bounding box center [575, 243] width 305 height 13
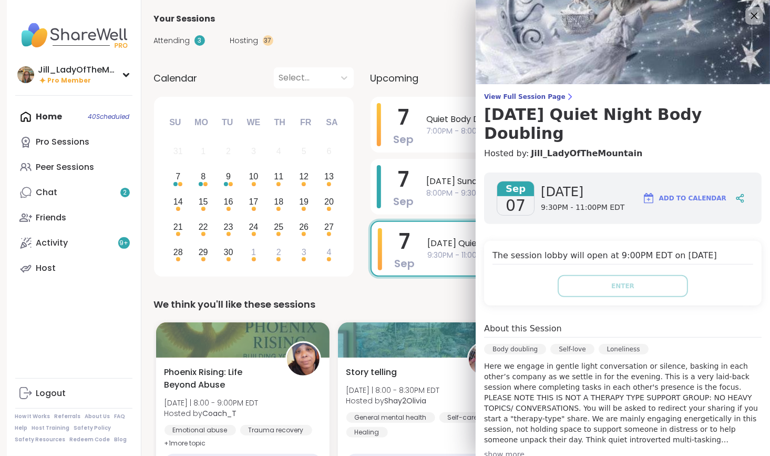
click at [751, 13] on icon at bounding box center [754, 16] width 7 height 7
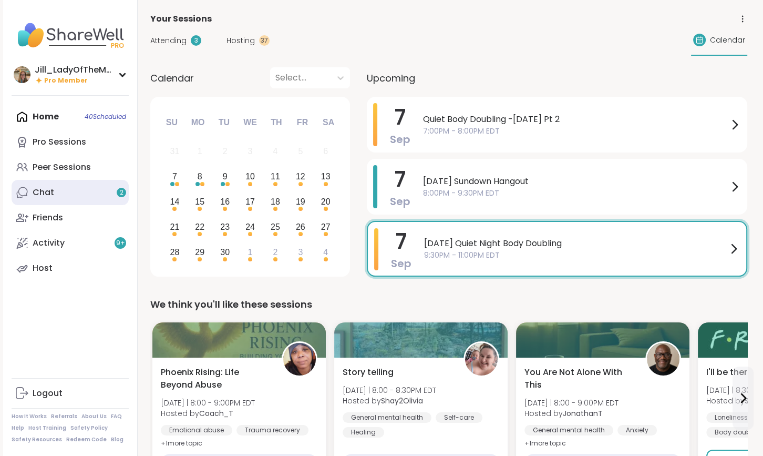
click at [103, 195] on link "Chat 2" at bounding box center [70, 192] width 117 height 25
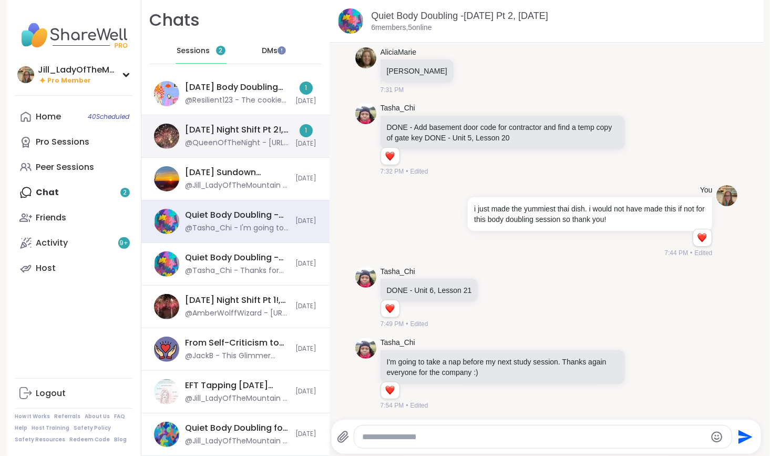
click at [234, 131] on div "[DATE] Night Shift Pt 2!, [DATE]" at bounding box center [237, 130] width 104 height 12
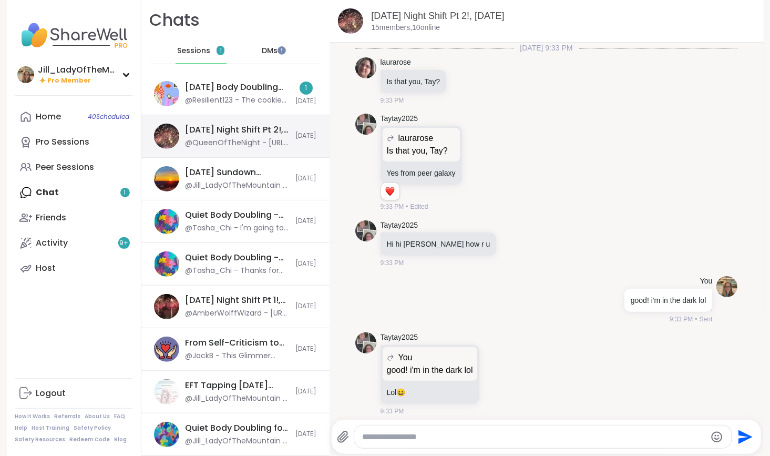
scroll to position [10047, 0]
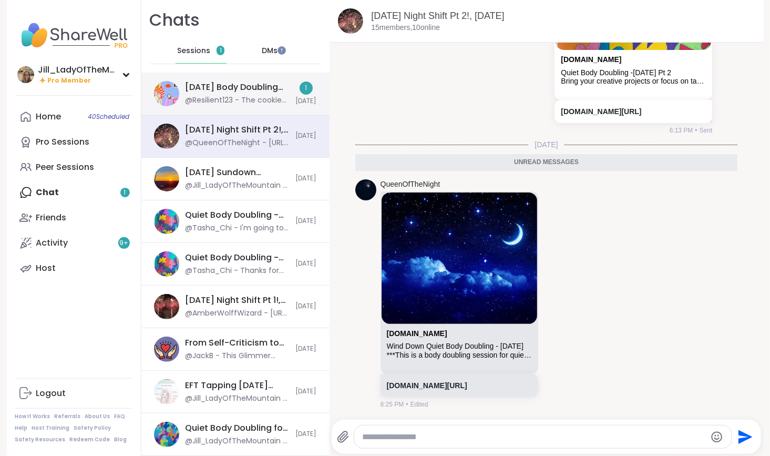
click at [241, 97] on div "@Resilient123 - The cookies turned out well. Wish I could’ve shared them:)" at bounding box center [237, 100] width 104 height 11
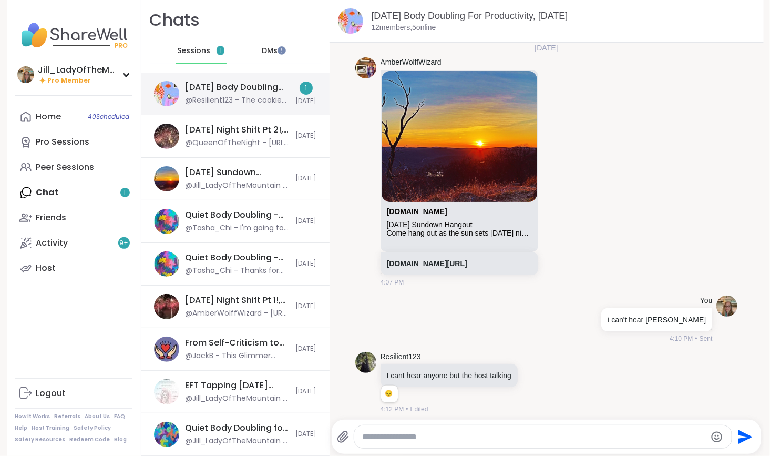
scroll to position [1516, 0]
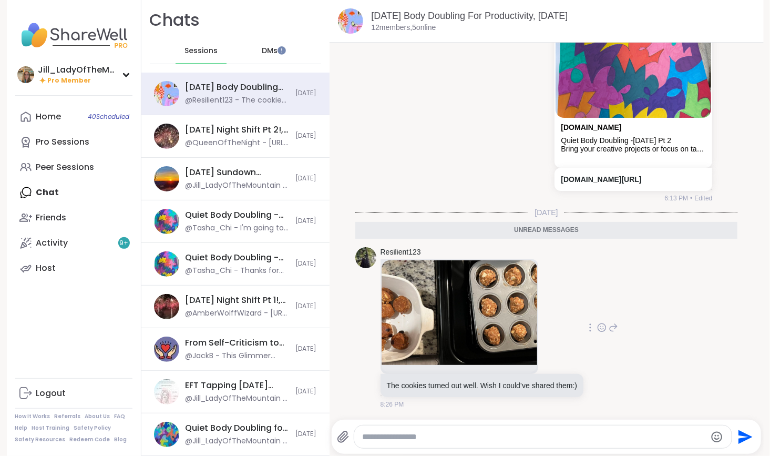
click at [597, 327] on icon at bounding box center [601, 327] width 9 height 11
click at [513, 311] on div "Select Reaction: Heart" at bounding box center [517, 310] width 9 height 9
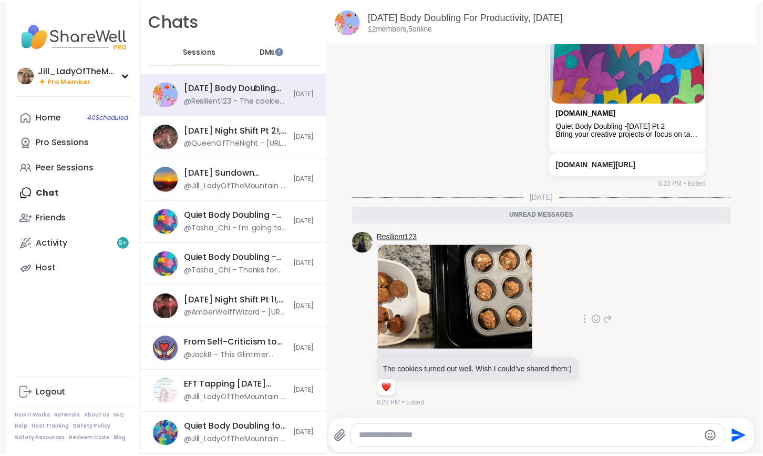
scroll to position [1531, 0]
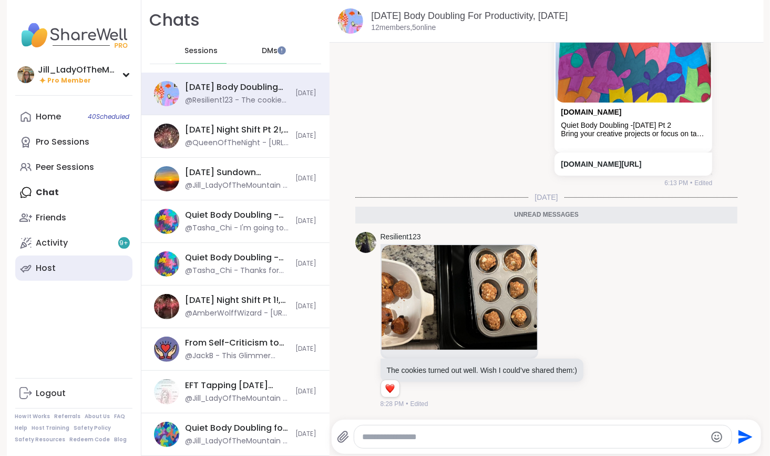
click at [74, 269] on link "Host" at bounding box center [73, 267] width 117 height 25
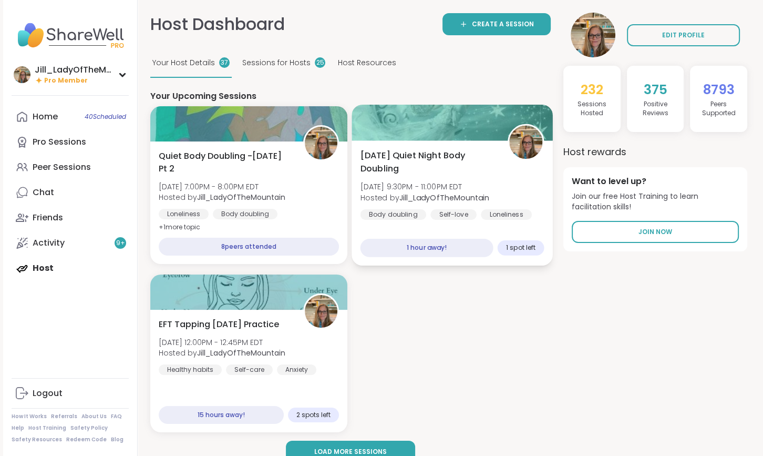
click at [459, 173] on span "[DATE] Quiet Night Body Doubling" at bounding box center [428, 162] width 136 height 26
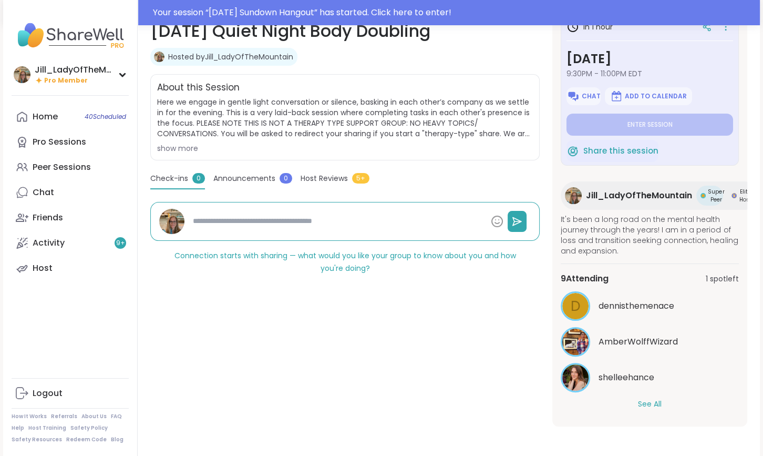
scroll to position [179, 0]
click at [656, 400] on button "See All" at bounding box center [650, 403] width 24 height 11
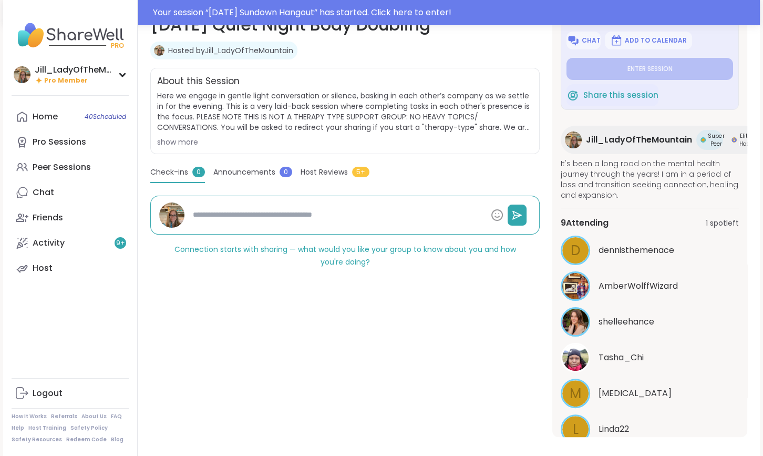
scroll to position [43, 0]
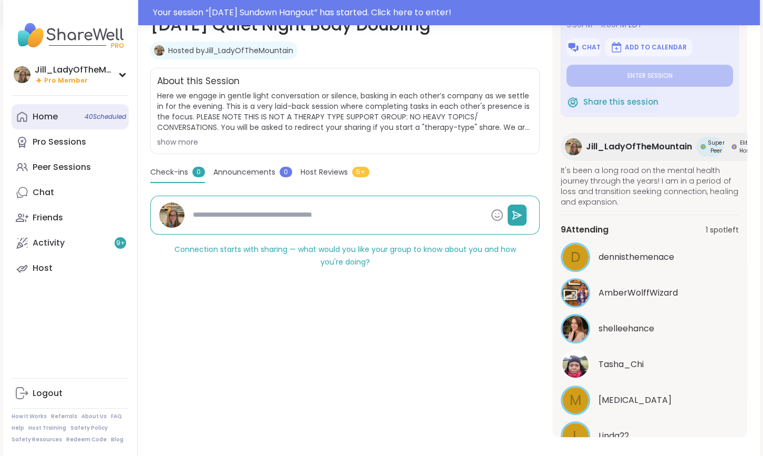
click at [82, 120] on link "Home 40 Scheduled" at bounding box center [70, 116] width 117 height 25
type textarea "*"
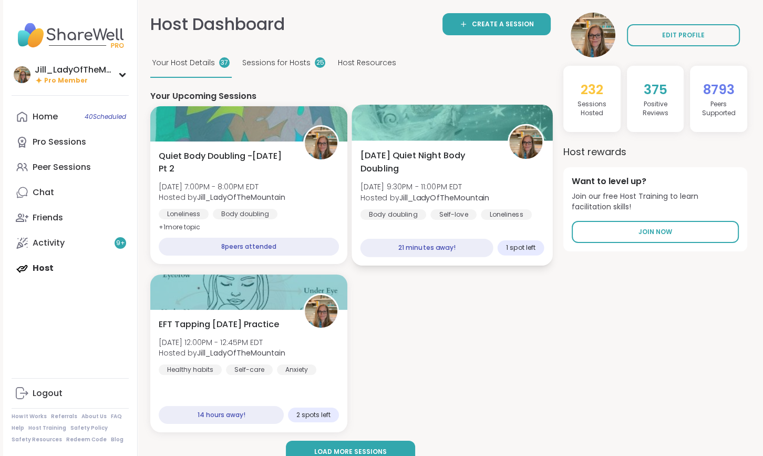
click at [455, 192] on b "Jill_LadyOfTheMountain" at bounding box center [444, 197] width 90 height 11
click at [461, 194] on b "Jill_LadyOfTheMountain" at bounding box center [444, 197] width 90 height 11
click at [452, 202] on b "Jill_LadyOfTheMountain" at bounding box center [444, 197] width 90 height 11
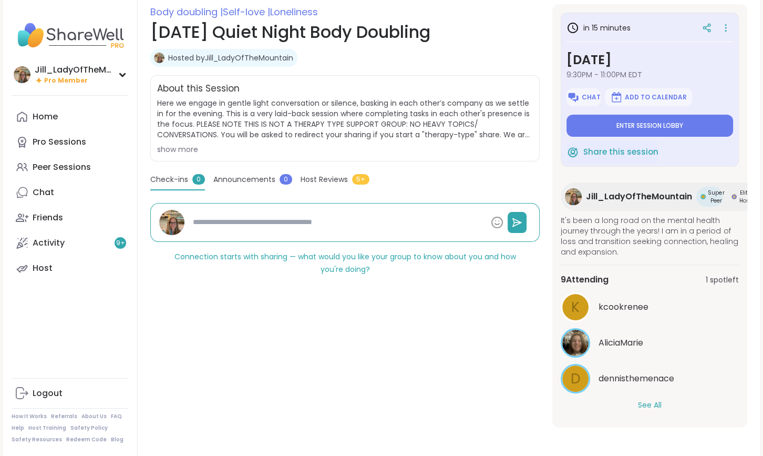
scroll to position [153, 0]
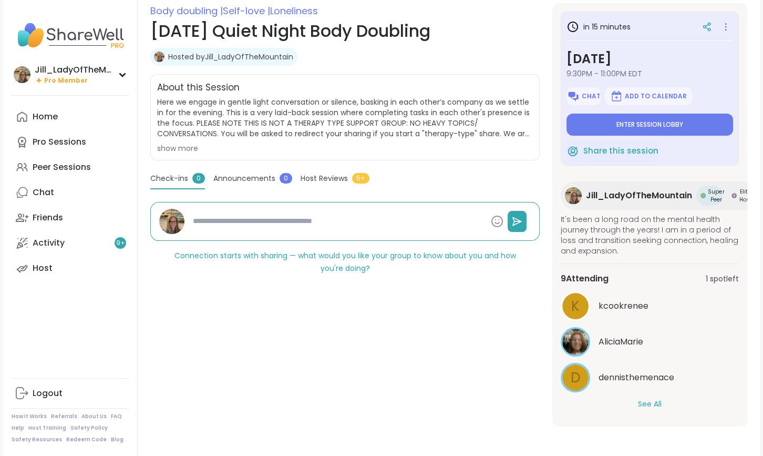
click at [655, 400] on button "See All" at bounding box center [650, 403] width 24 height 11
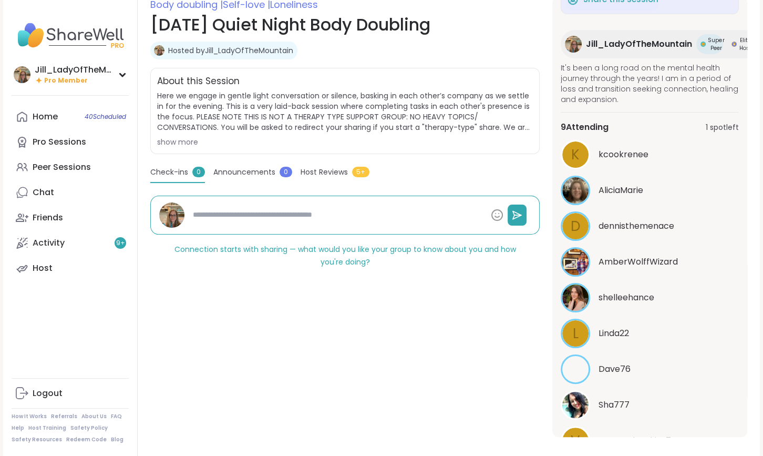
scroll to position [204, 0]
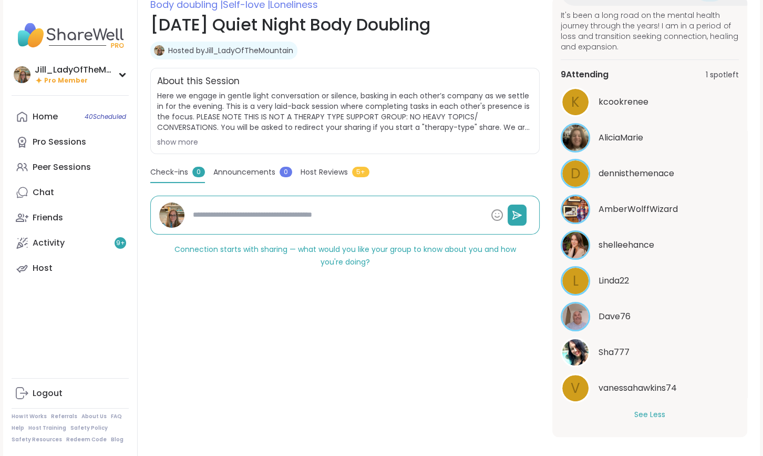
click at [614, 346] on span "Sha777" at bounding box center [613, 352] width 31 height 13
type textarea "*"
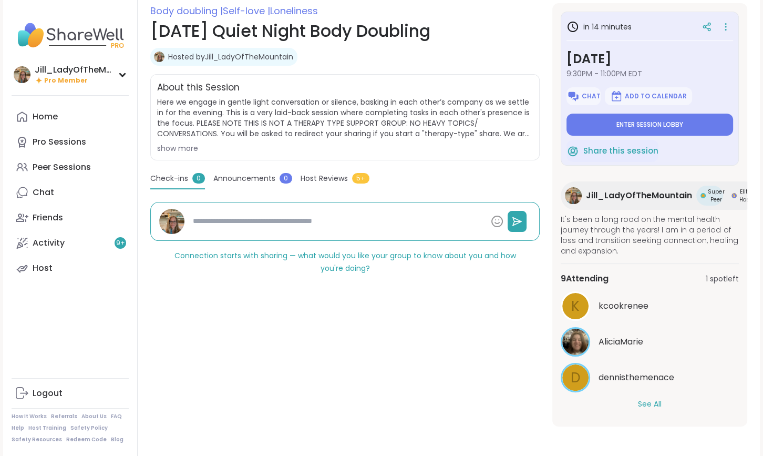
click at [651, 398] on button "See All" at bounding box center [650, 403] width 24 height 11
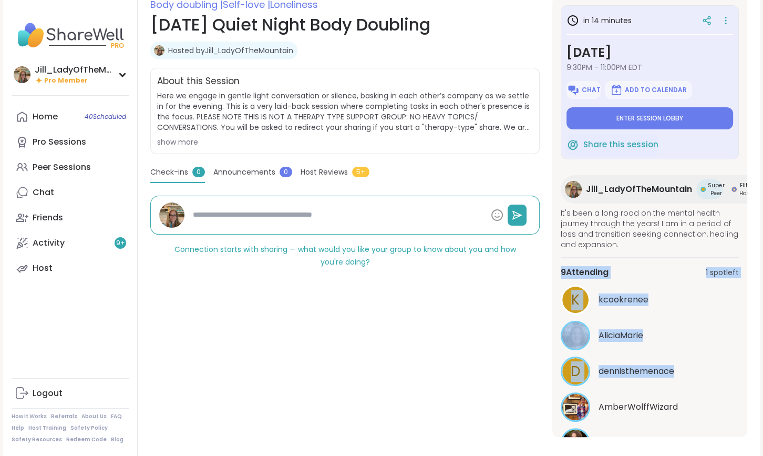
drag, startPoint x: 747, startPoint y: 252, endPoint x: 766, endPoint y: 366, distance: 116.1
click at [762, 376] on html "Jill_LadyOfTheMountain Pro Member Jill_LadyOfTheMountain Pro Member Profile Mem…" at bounding box center [381, 157] width 763 height 620
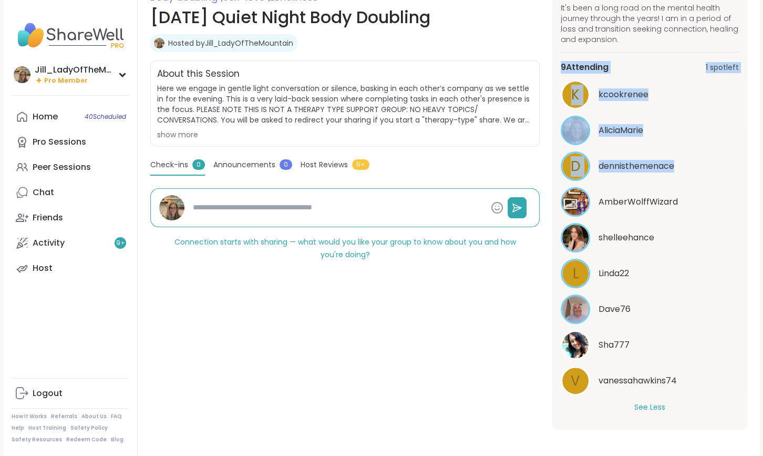
scroll to position [162, 0]
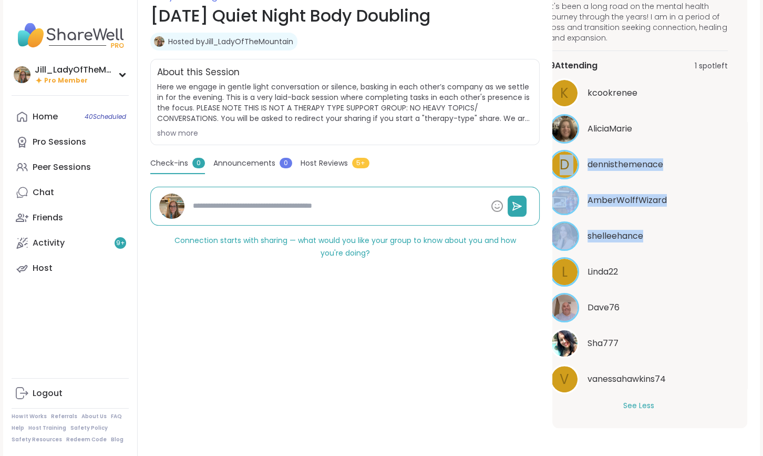
drag, startPoint x: 739, startPoint y: 223, endPoint x: 741, endPoint y: 118, distance: 105.1
click at [741, 118] on div "in 10 minutes Sunday, Sep 07 9:30PM - 11:00PM EDT Chat Add to Calendar Enter se…" at bounding box center [649, 208] width 195 height 440
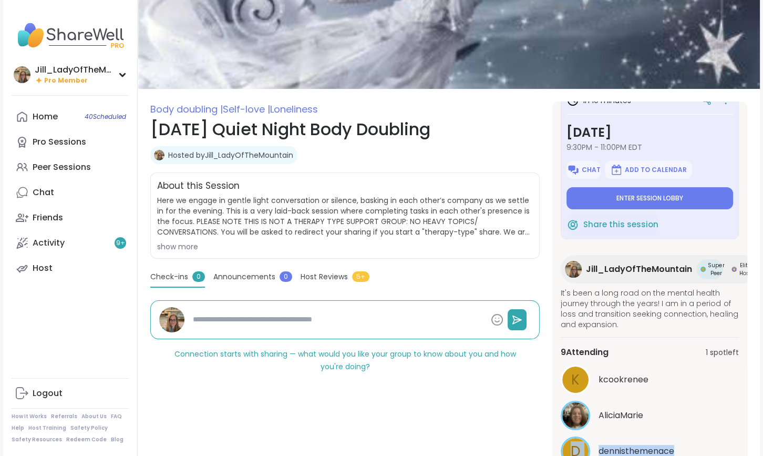
scroll to position [0, 0]
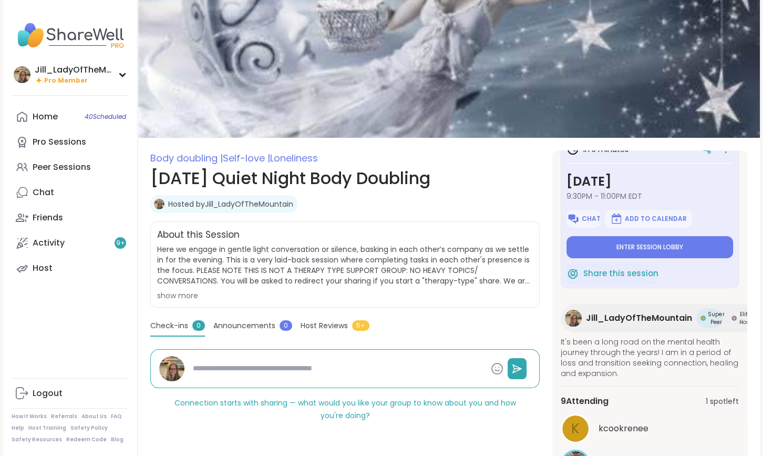
type textarea "*"
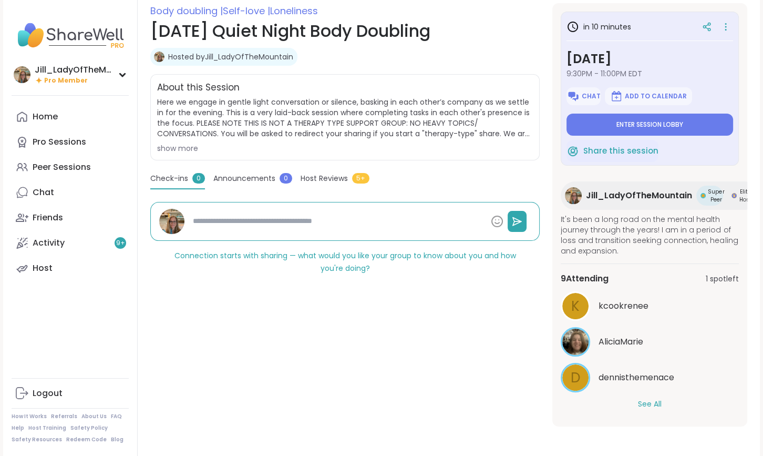
scroll to position [153, 0]
click at [652, 398] on button "See All" at bounding box center [650, 403] width 24 height 11
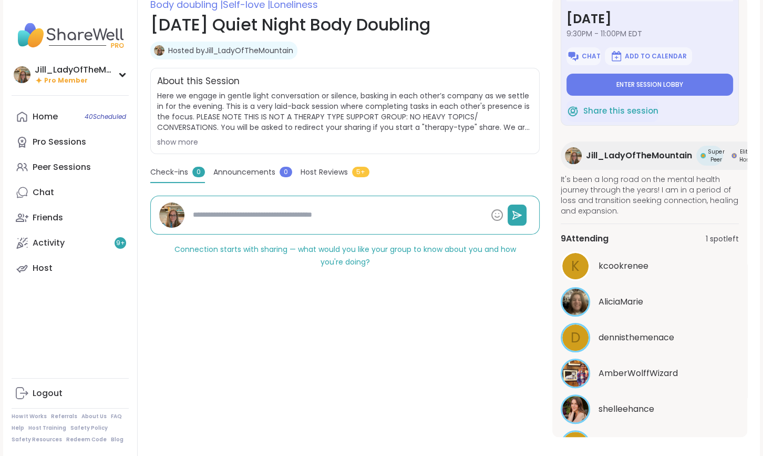
scroll to position [0, 0]
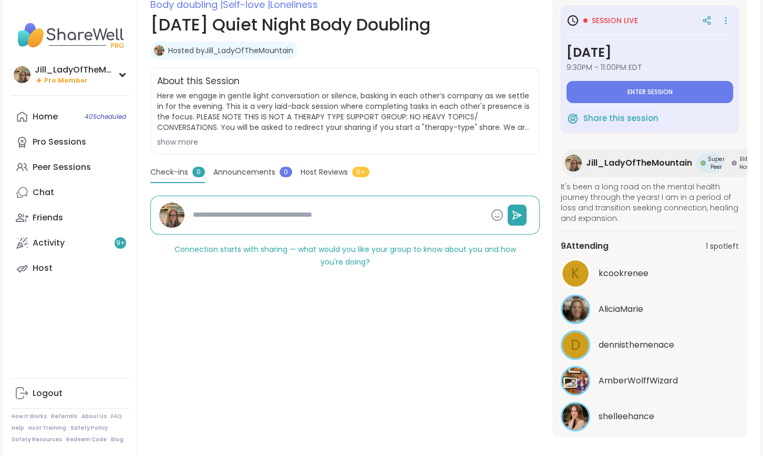
type textarea "*"
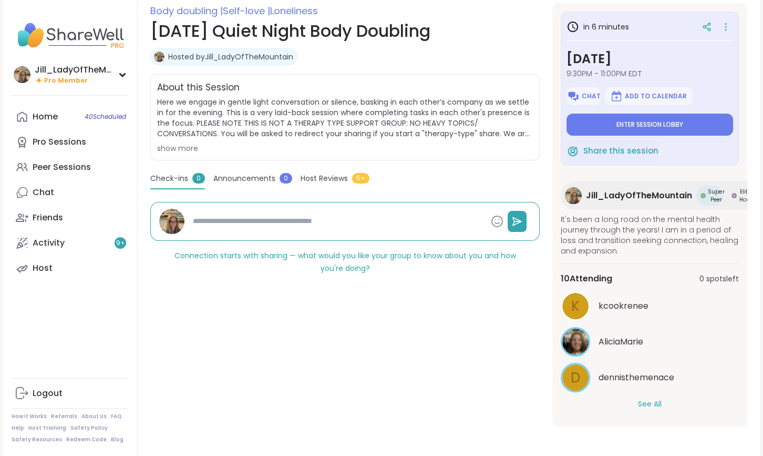
scroll to position [153, 0]
click at [654, 398] on button "See All" at bounding box center [650, 403] width 24 height 11
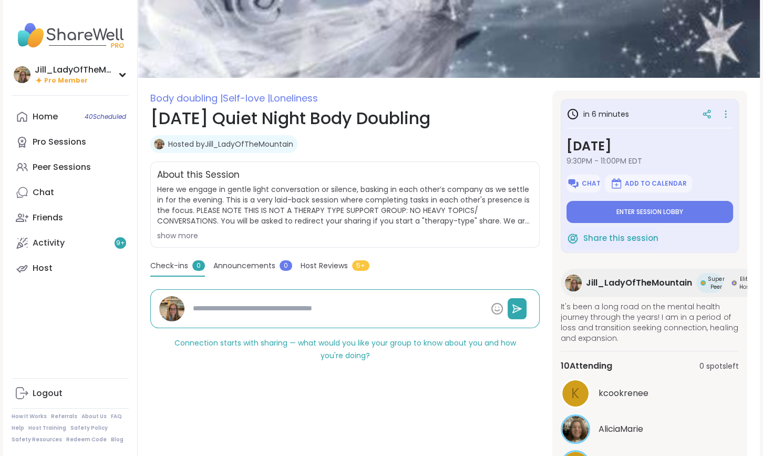
scroll to position [0, 0]
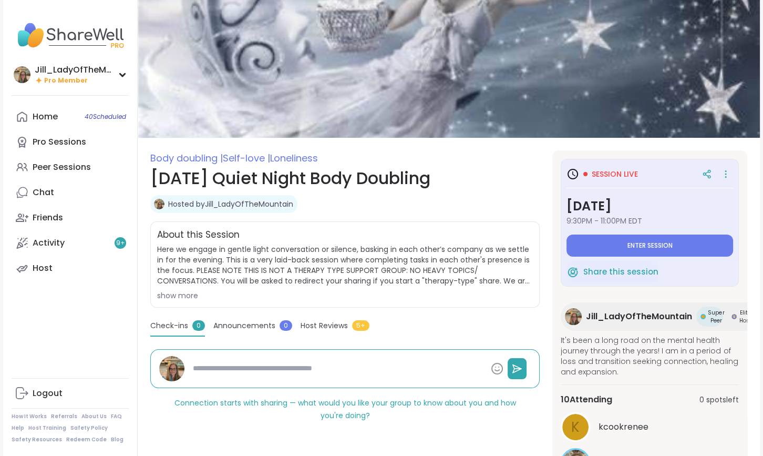
type textarea "*"
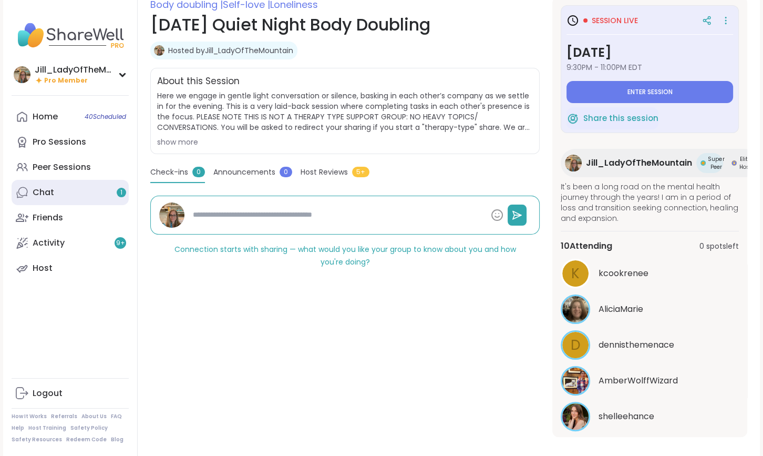
click at [102, 183] on link "Chat 1" at bounding box center [70, 192] width 117 height 25
type textarea "*"
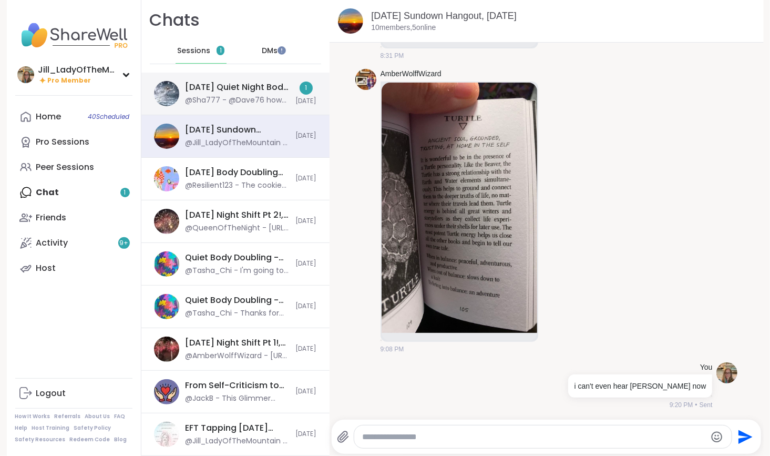
click at [218, 100] on div "@Sha777 - @Dave76 how ya feeling?" at bounding box center [237, 100] width 104 height 11
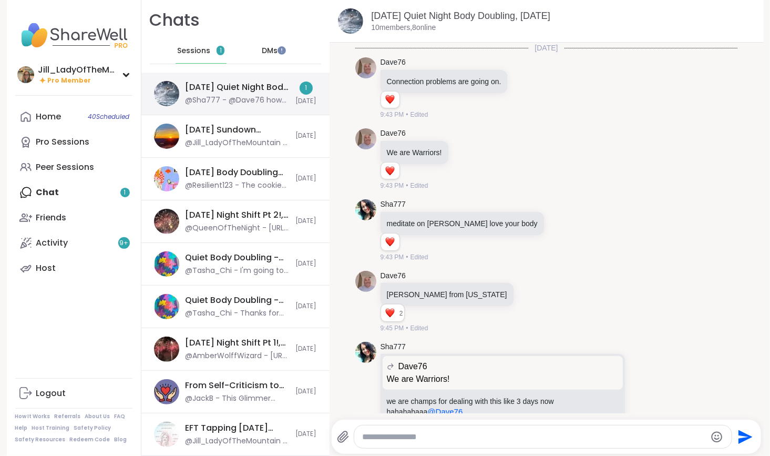
scroll to position [799, 0]
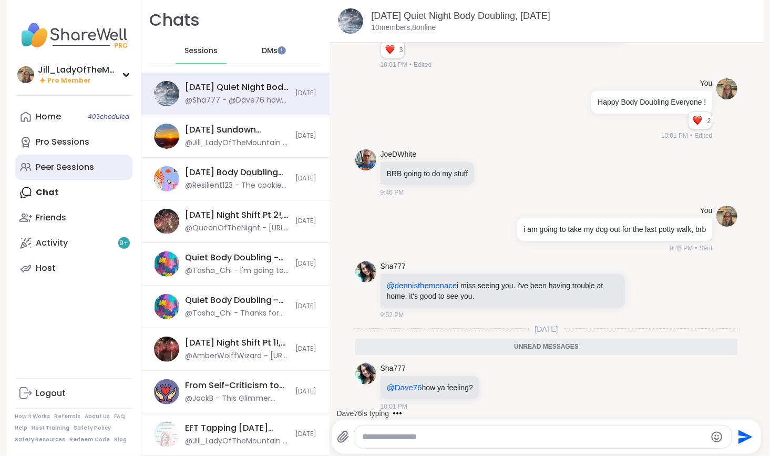
click at [91, 164] on link "Peer Sessions" at bounding box center [73, 166] width 117 height 25
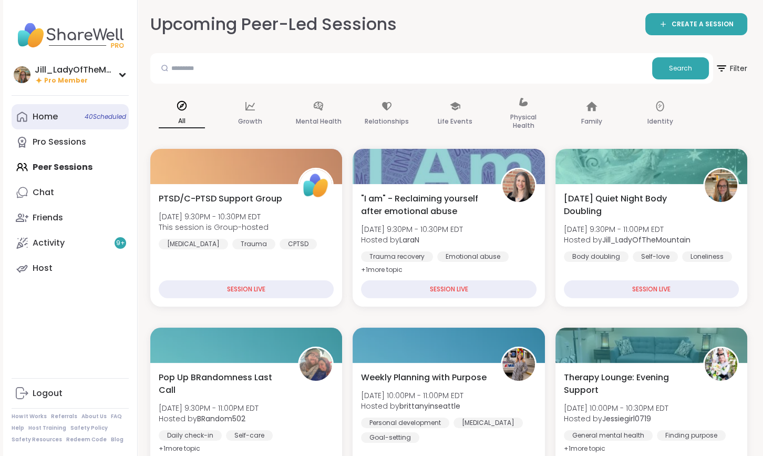
click at [86, 119] on span "40 Scheduled" at bounding box center [106, 116] width 42 height 8
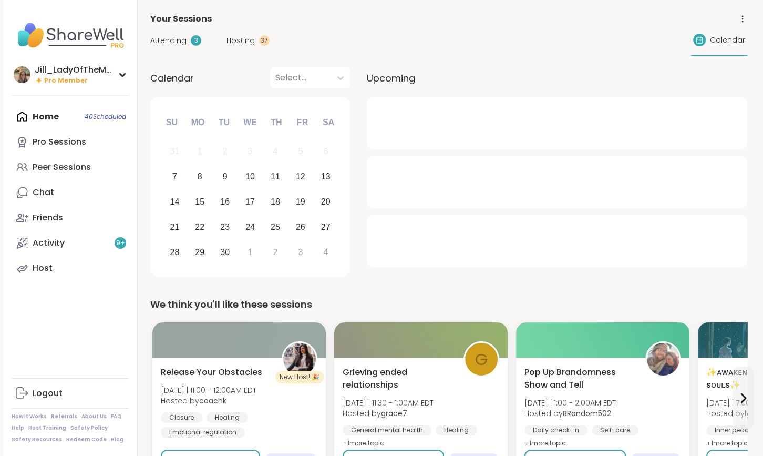
click at [248, 42] on span "Hosting" at bounding box center [240, 40] width 28 height 11
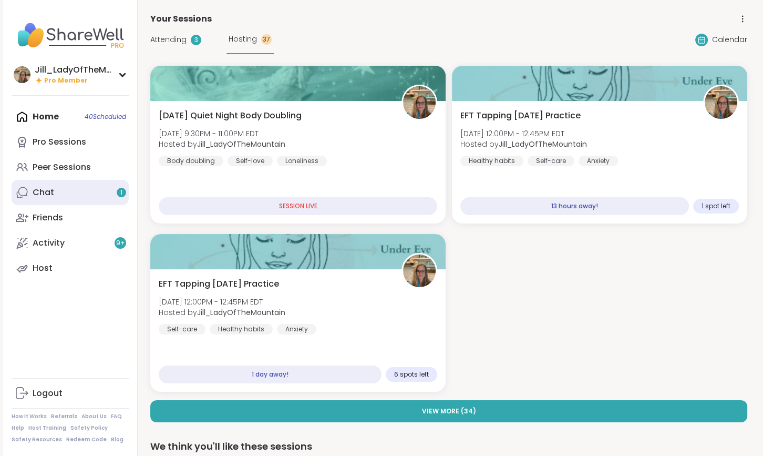
click at [106, 193] on link "Chat 1" at bounding box center [70, 192] width 117 height 25
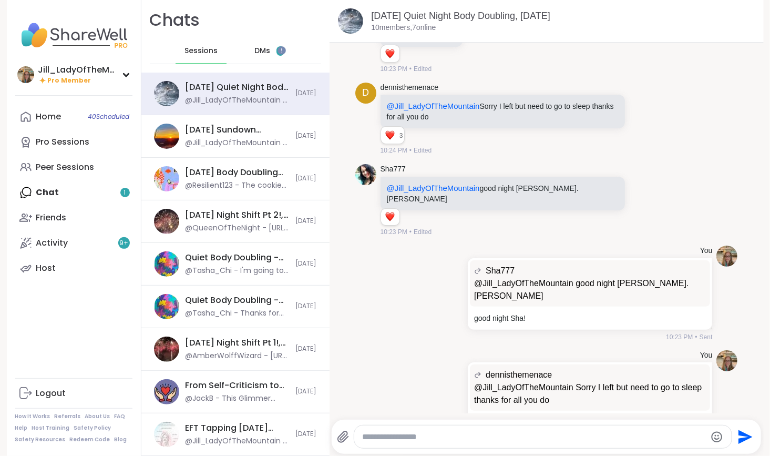
click at [254, 49] on span "DMs" at bounding box center [262, 51] width 16 height 11
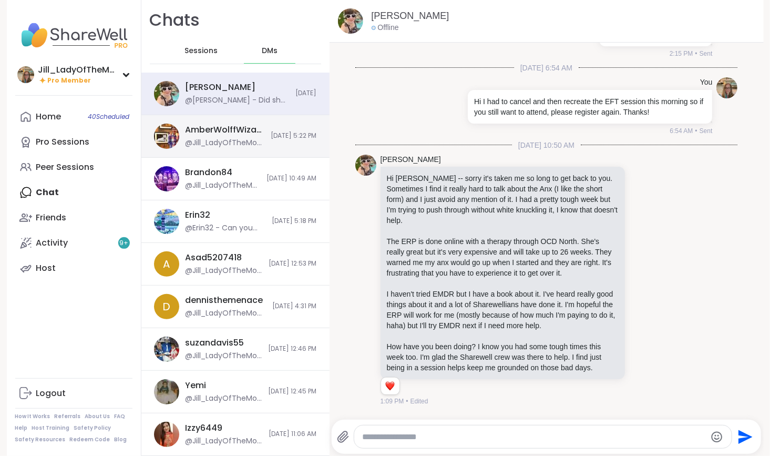
scroll to position [10719, 0]
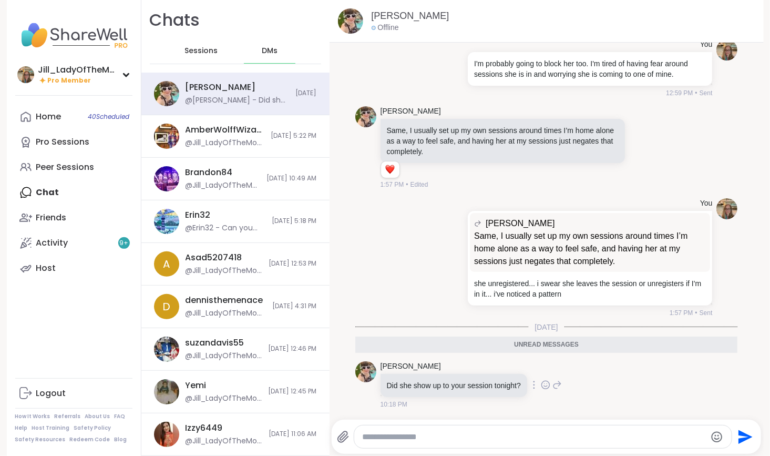
click at [555, 386] on icon at bounding box center [556, 384] width 9 height 13
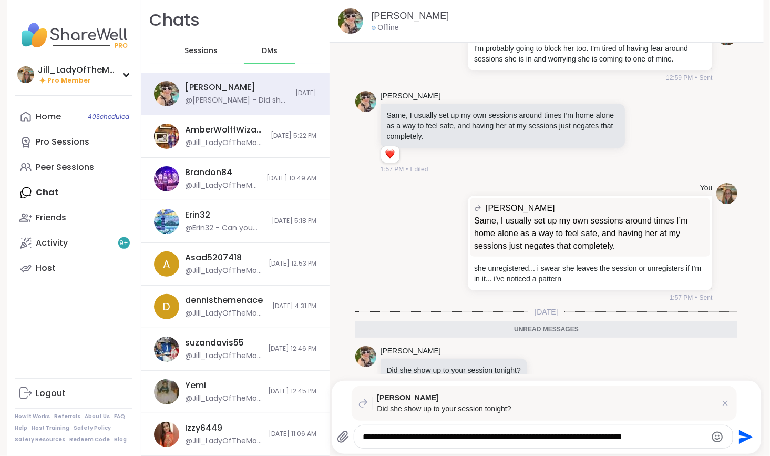
click at [601, 438] on textarea "**********" at bounding box center [534, 436] width 343 height 11
type textarea "**********"
click at [744, 435] on icon "Send" at bounding box center [746, 436] width 14 height 14
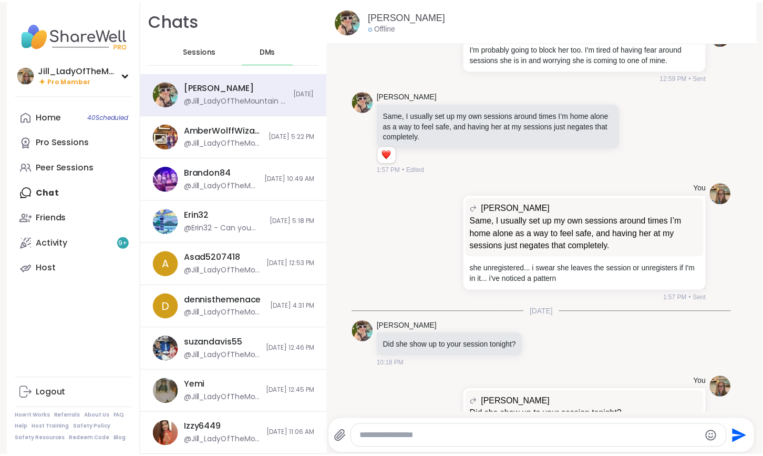
scroll to position [10795, 0]
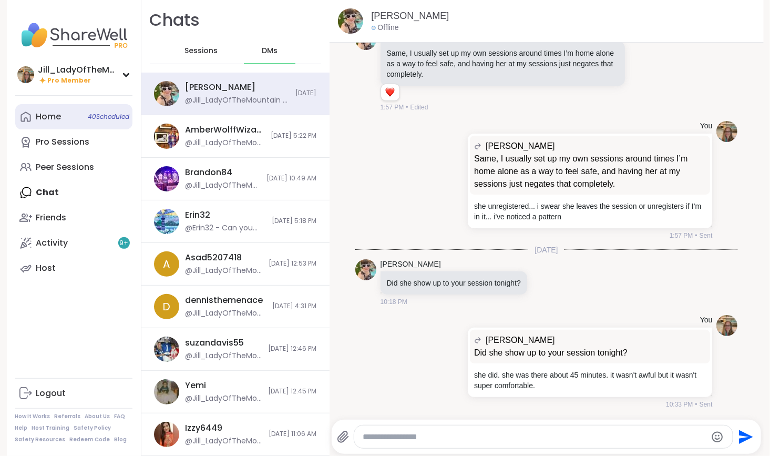
click at [102, 117] on span "40 Scheduled" at bounding box center [109, 116] width 42 height 8
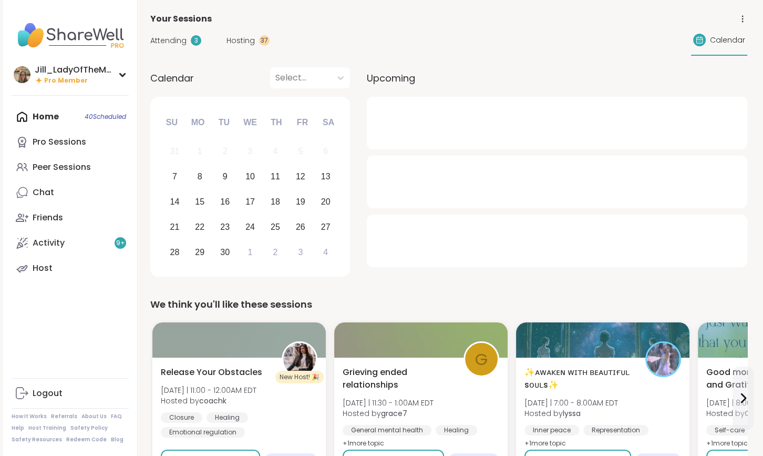
click at [185, 39] on div "Attending 3" at bounding box center [175, 40] width 51 height 11
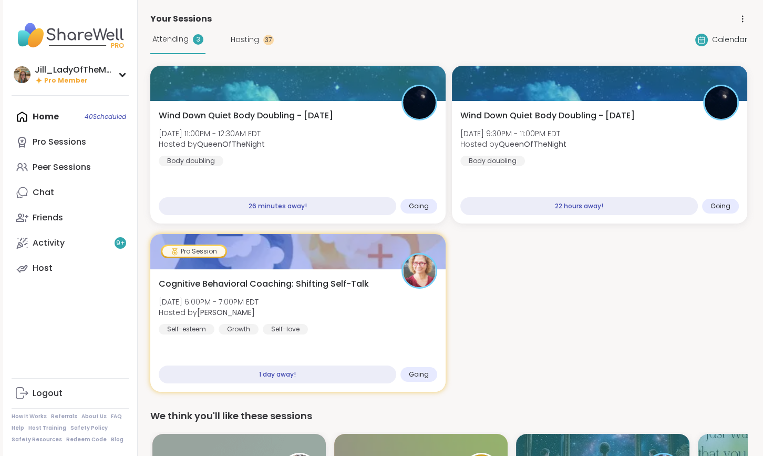
click at [70, 118] on div "Home 40 Scheduled Pro Sessions Peer Sessions Chat Friends Activity 9 + Host" at bounding box center [70, 192] width 117 height 177
click at [58, 117] on div "Home 40 Scheduled Pro Sessions Peer Sessions Chat Friends Activity 9 + Host" at bounding box center [70, 192] width 117 height 177
click at [58, 141] on div "Pro Sessions" at bounding box center [60, 142] width 54 height 12
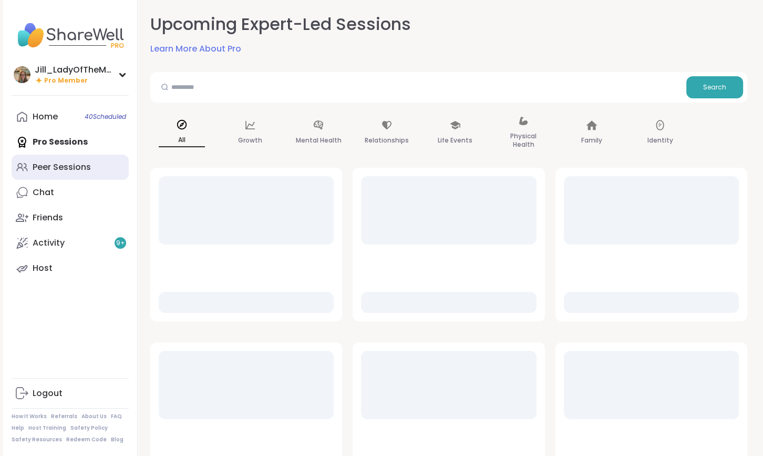
click at [65, 167] on div "Peer Sessions" at bounding box center [62, 167] width 58 height 12
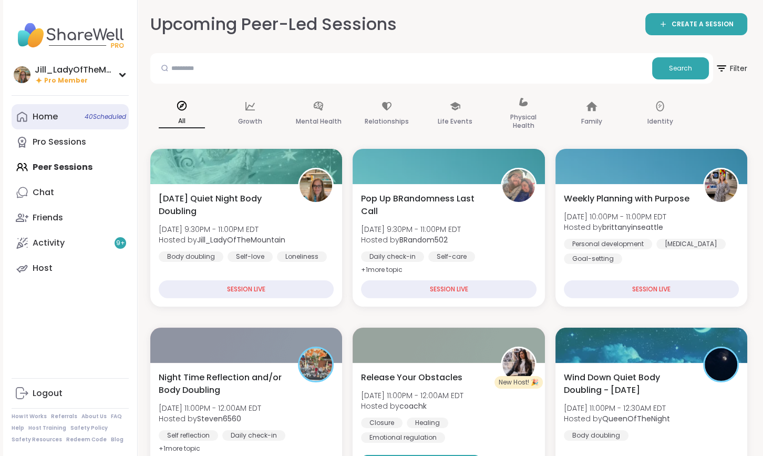
click at [50, 116] on div "Home 40 Scheduled" at bounding box center [45, 117] width 25 height 12
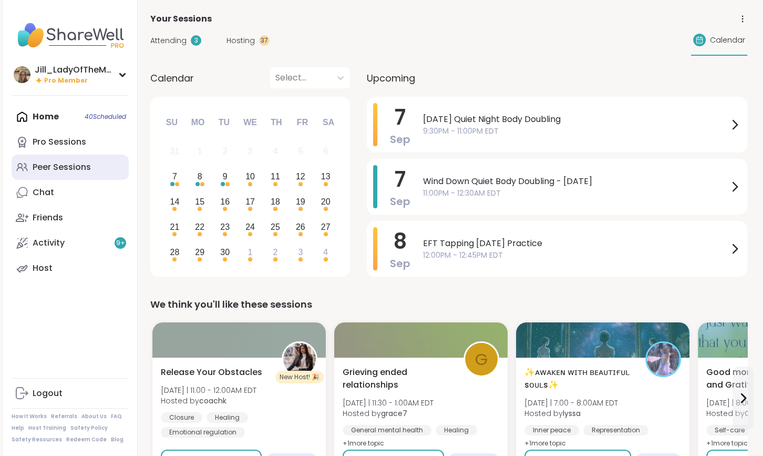
click at [101, 169] on link "Peer Sessions" at bounding box center [70, 166] width 117 height 25
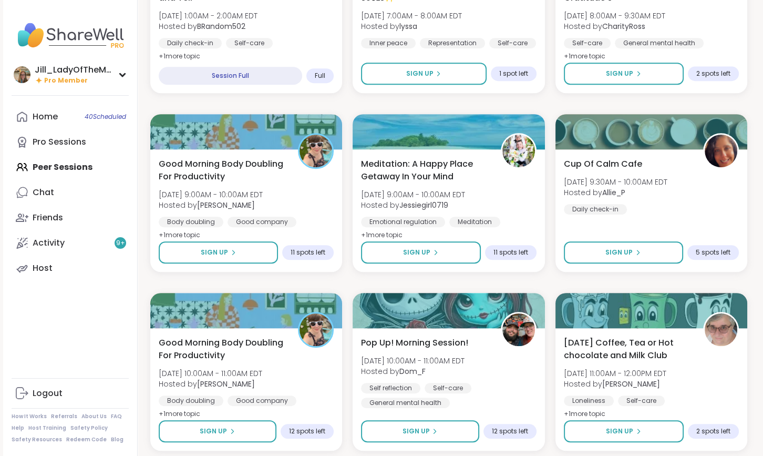
scroll to position [869, 0]
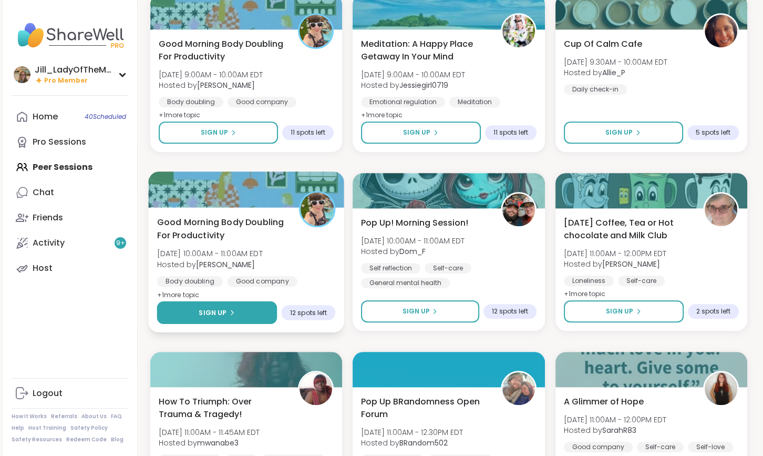
click at [239, 312] on button "Sign Up" at bounding box center [217, 312] width 120 height 23
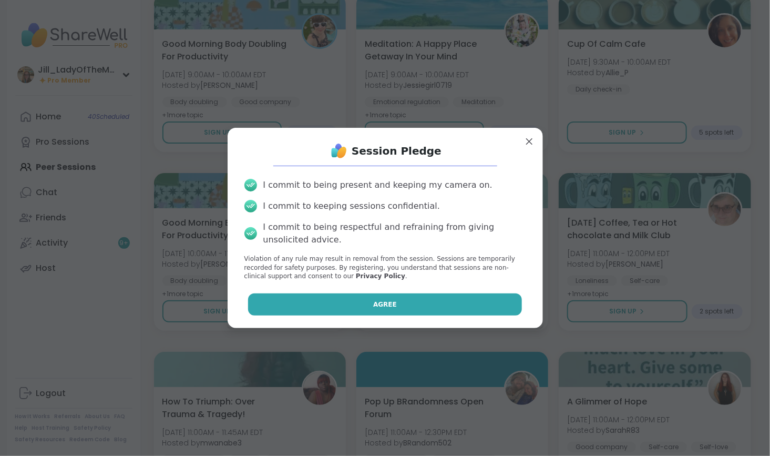
click at [309, 299] on button "Agree" at bounding box center [385, 304] width 274 height 22
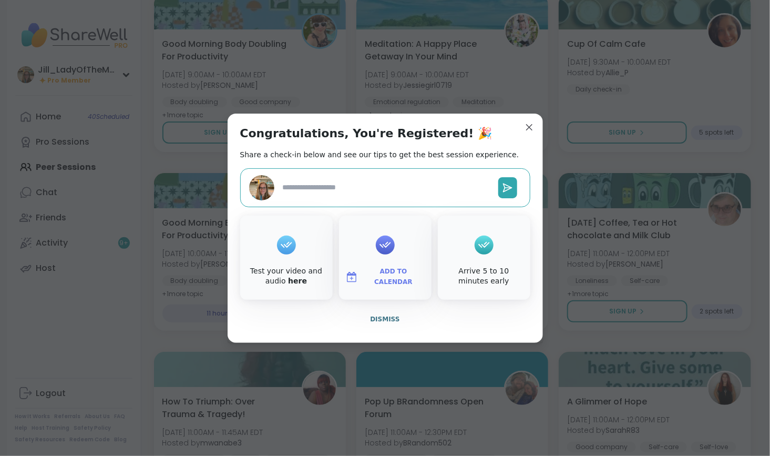
click at [385, 276] on span "Add to Calendar" at bounding box center [393, 276] width 63 height 20
click at [365, 180] on button "Google Calendar" at bounding box center [385, 181] width 80 height 23
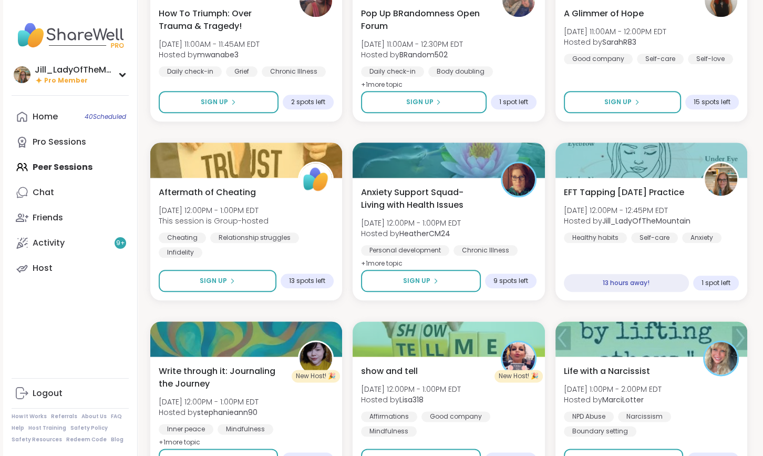
scroll to position [1267, 0]
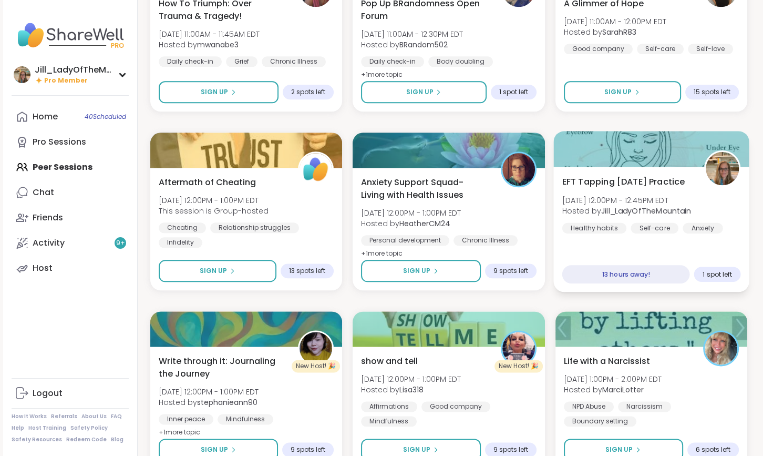
click at [639, 250] on div "EFT Tapping Monday Practice Mon, Sep 08 | 12:00PM - 12:45PM EDT Hosted by Jill_…" at bounding box center [651, 229] width 196 height 125
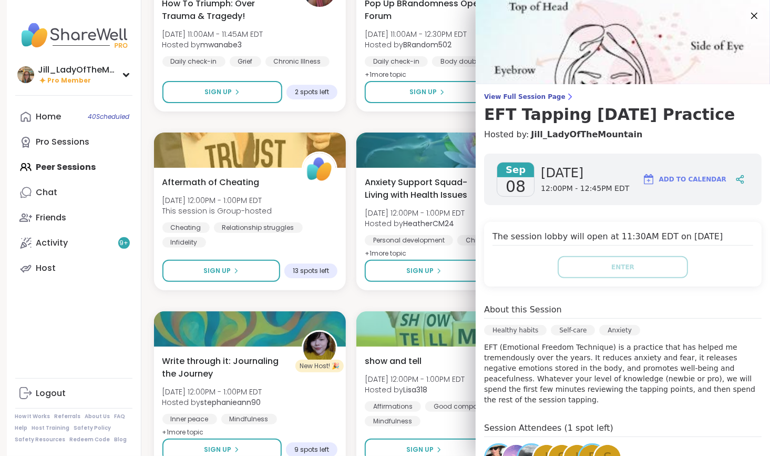
click at [642, 179] on img at bounding box center [648, 179] width 13 height 13
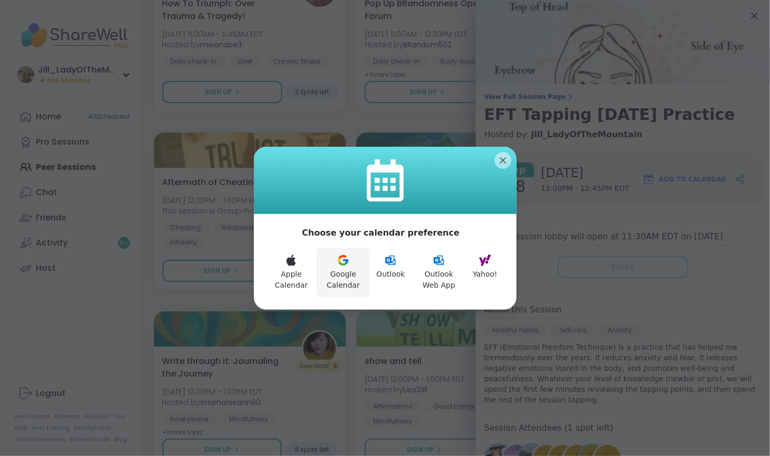
click at [344, 276] on button "Google Calendar" at bounding box center [343, 271] width 54 height 49
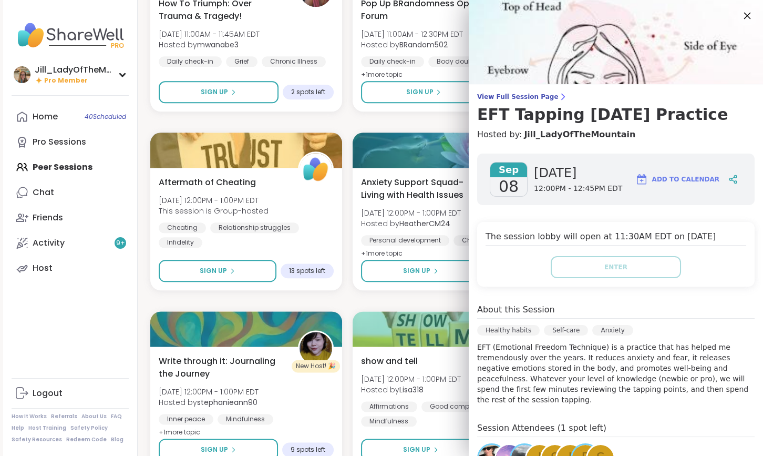
click at [740, 14] on icon at bounding box center [746, 15] width 13 height 13
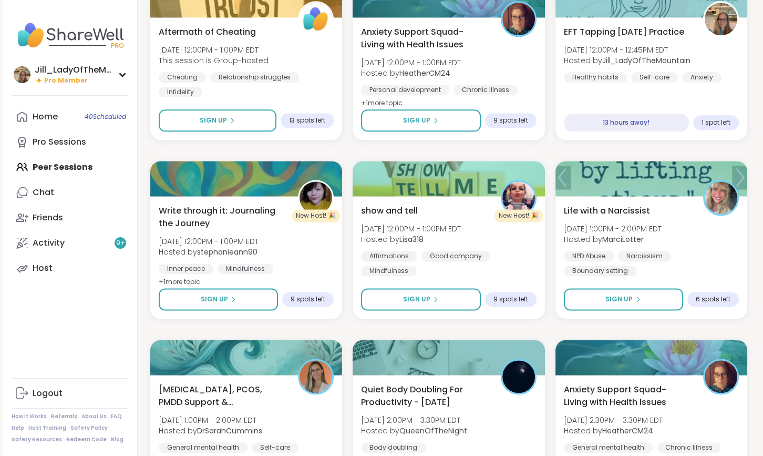
scroll to position [1432, 0]
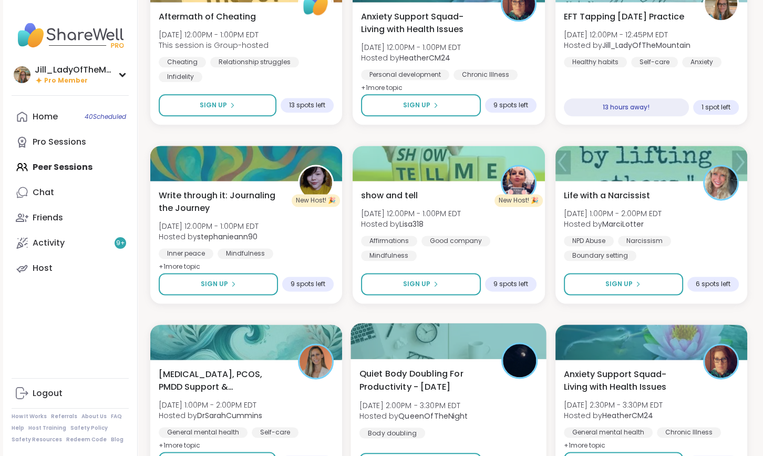
click at [445, 424] on div "Quiet Body Doubling For Productivity - Monday Mon, Sep 08 | 2:00PM - 3:30PM EDT…" at bounding box center [448, 402] width 179 height 71
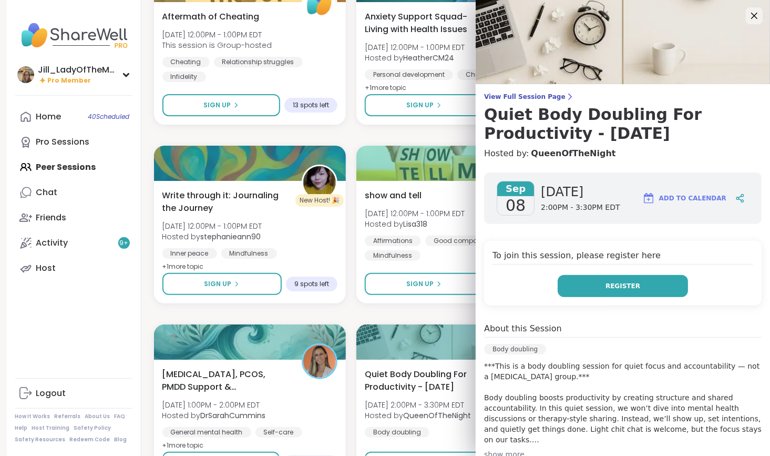
click at [605, 286] on span "Register" at bounding box center [622, 285] width 35 height 9
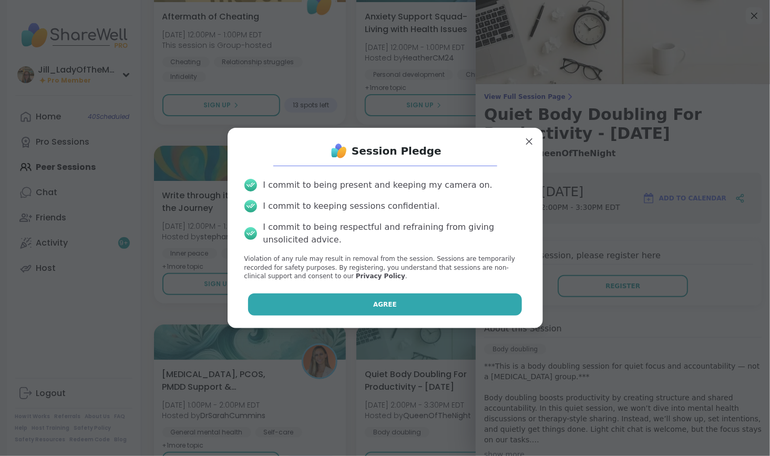
click at [461, 304] on button "Agree" at bounding box center [385, 304] width 274 height 22
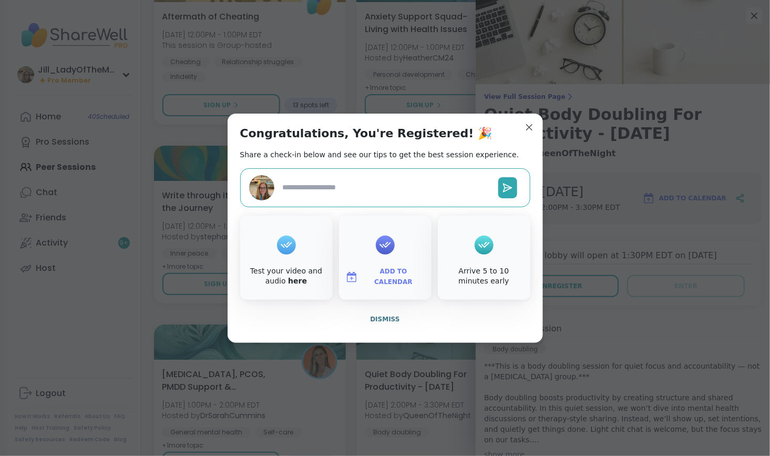
click at [384, 275] on span "Add to Calendar" at bounding box center [393, 276] width 63 height 20
click at [371, 184] on button "Google Calendar" at bounding box center [385, 181] width 80 height 23
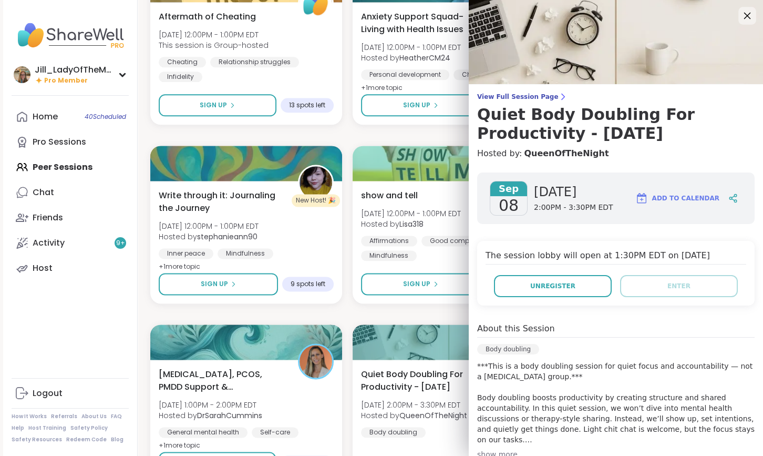
click at [740, 11] on icon at bounding box center [746, 15] width 13 height 13
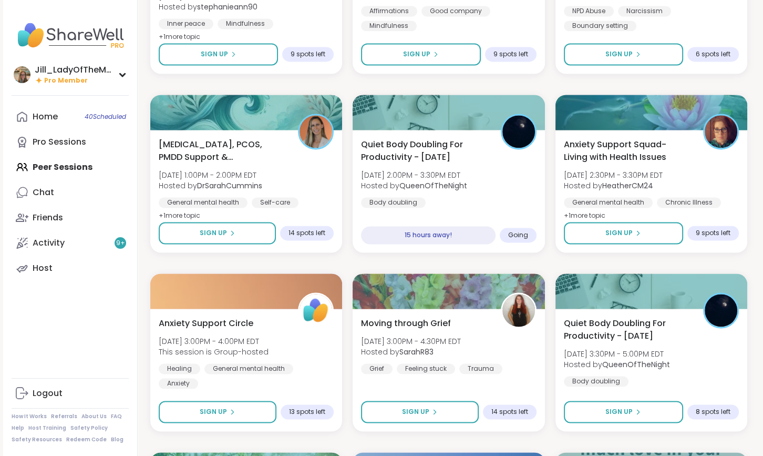
scroll to position [1680, 0]
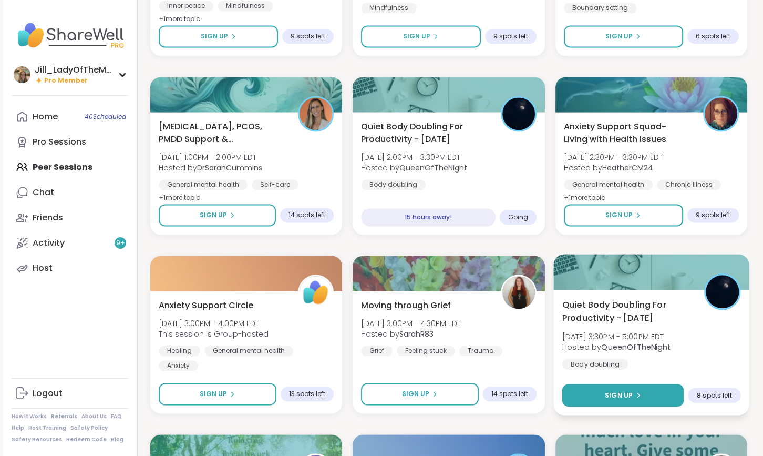
click at [646, 391] on button "Sign Up" at bounding box center [623, 395] width 122 height 23
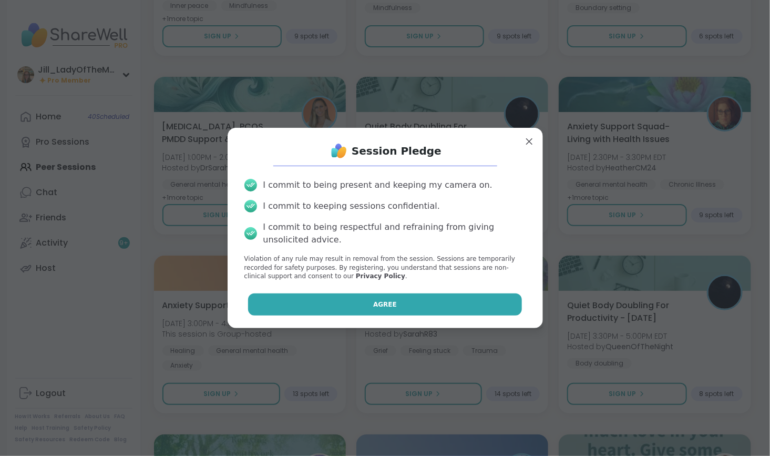
click at [405, 306] on button "Agree" at bounding box center [385, 304] width 274 height 22
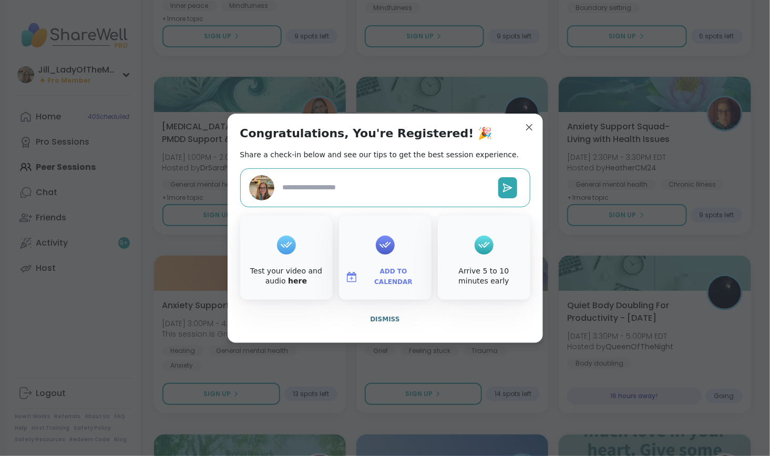
click at [385, 274] on span "Add to Calendar" at bounding box center [393, 276] width 63 height 20
click at [377, 184] on button "Google Calendar" at bounding box center [385, 181] width 80 height 23
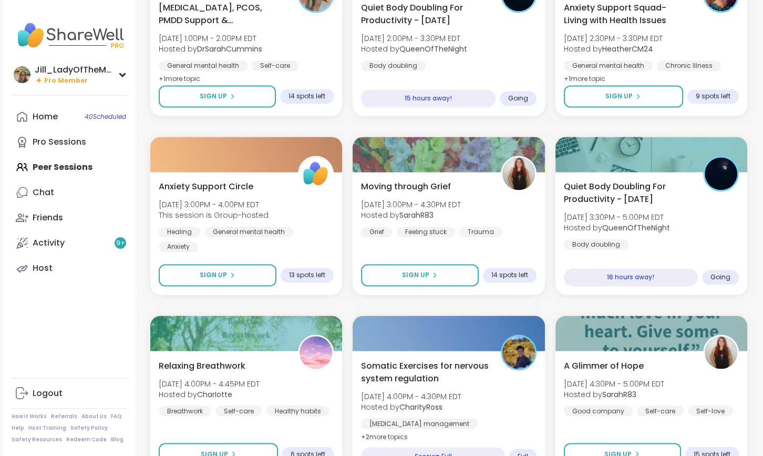
scroll to position [1859, 0]
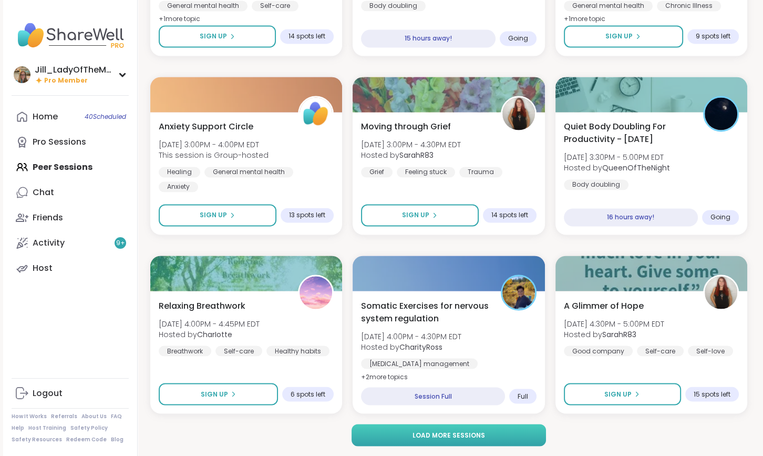
click at [455, 441] on button "Load more sessions" at bounding box center [449, 435] width 195 height 22
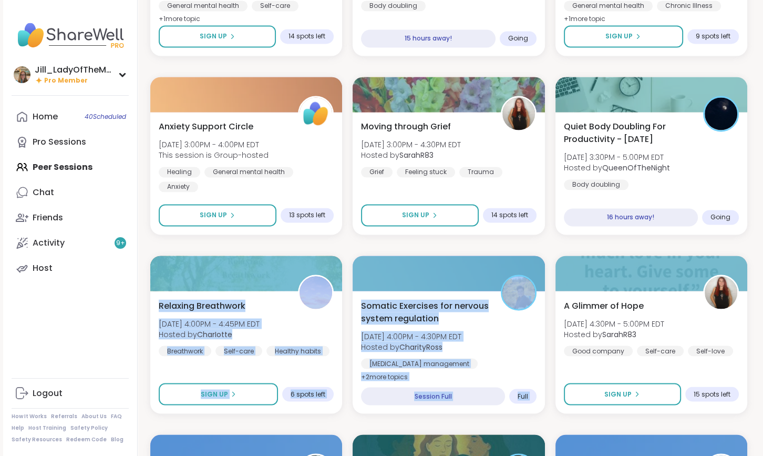
drag, startPoint x: 762, startPoint y: 223, endPoint x: 769, endPoint y: 246, distance: 24.3
click at [762, 246] on html "Jill_LadyOfTheMountain Pro Member Jill_LadyOfTheMountain Pro Member Profile Mem…" at bounding box center [381, 370] width 763 height 4458
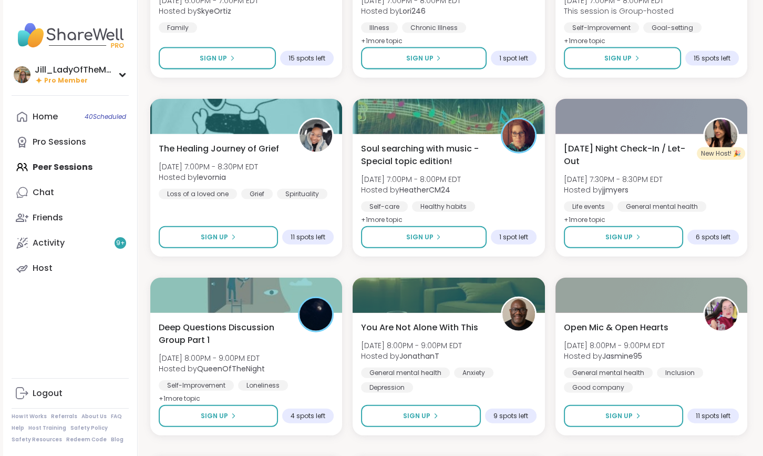
scroll to position [2583, 0]
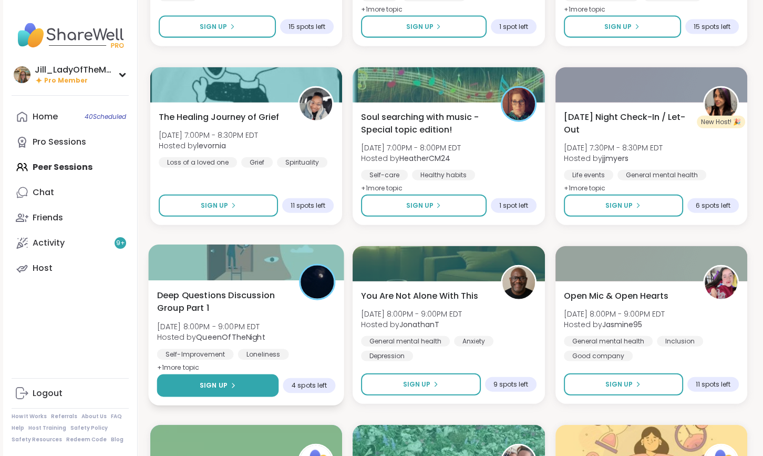
click at [233, 386] on icon at bounding box center [233, 385] width 6 height 6
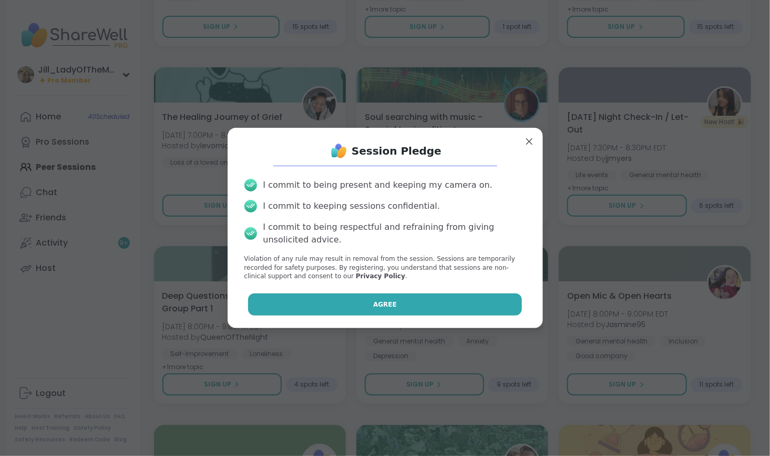
click at [321, 307] on button "Agree" at bounding box center [385, 304] width 274 height 22
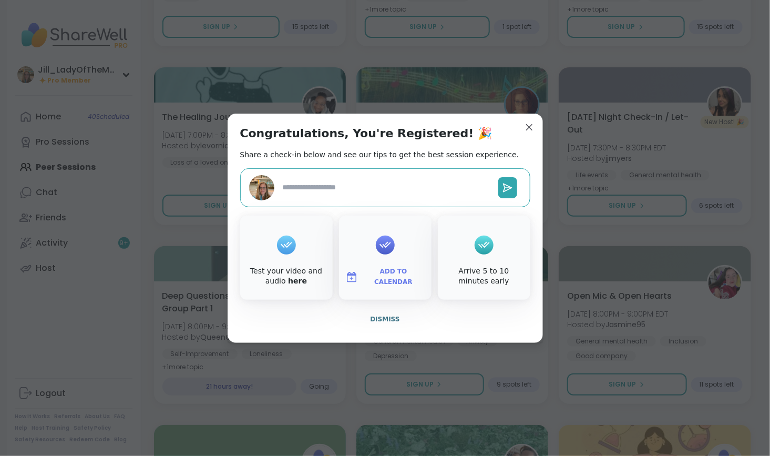
click at [359, 275] on button "Add to Calendar" at bounding box center [385, 277] width 88 height 22
click at [357, 182] on button "Google Calendar" at bounding box center [385, 181] width 80 height 23
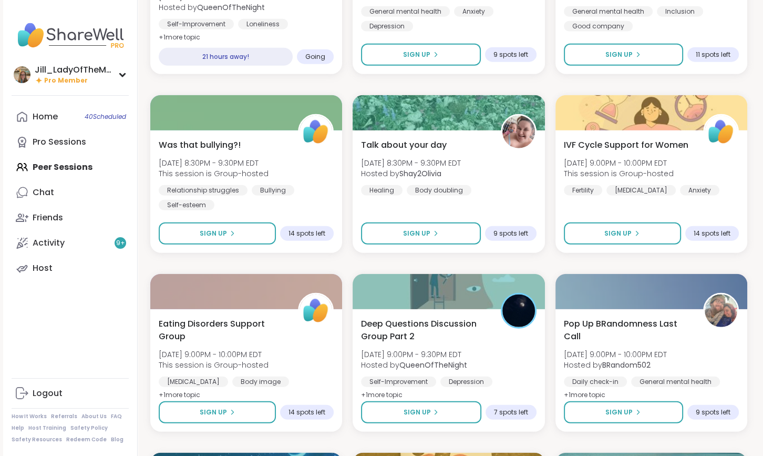
scroll to position [2924, 0]
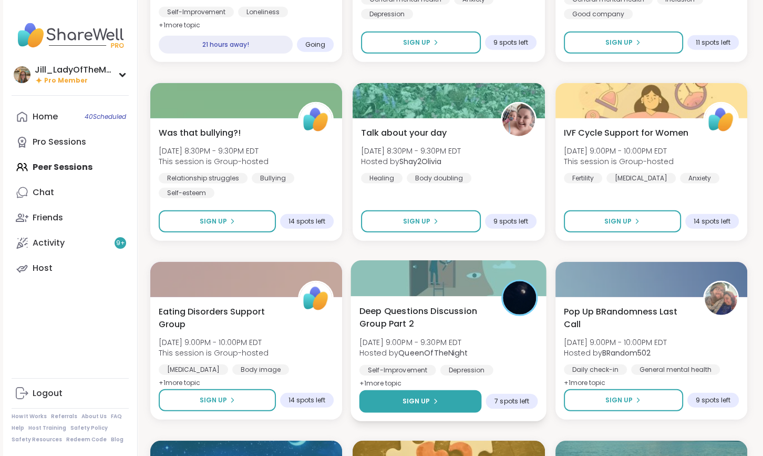
click at [441, 397] on button "Sign Up" at bounding box center [420, 401] width 122 height 23
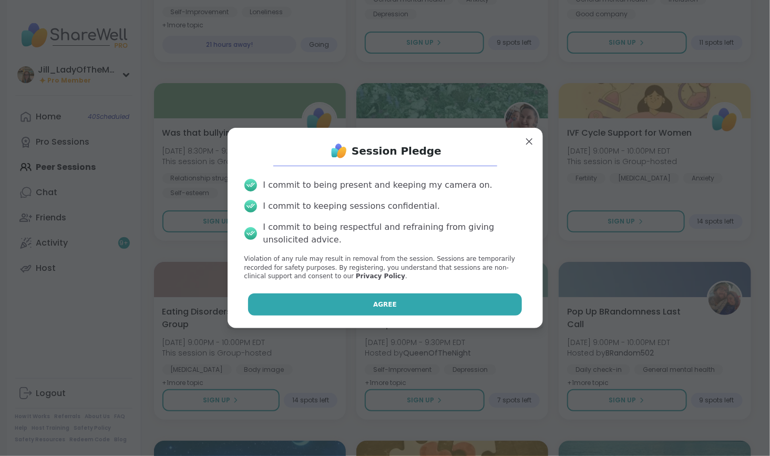
click at [410, 306] on button "Agree" at bounding box center [385, 304] width 274 height 22
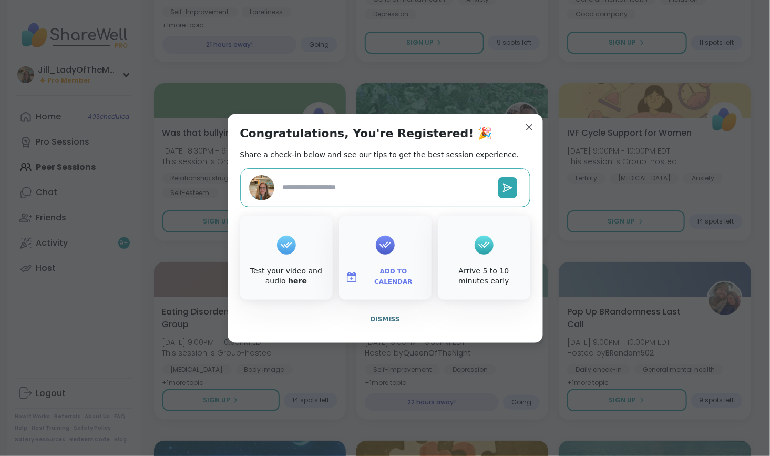
click at [395, 272] on span "Add to Calendar" at bounding box center [393, 276] width 63 height 20
click at [385, 183] on button "Google Calendar" at bounding box center [385, 181] width 80 height 23
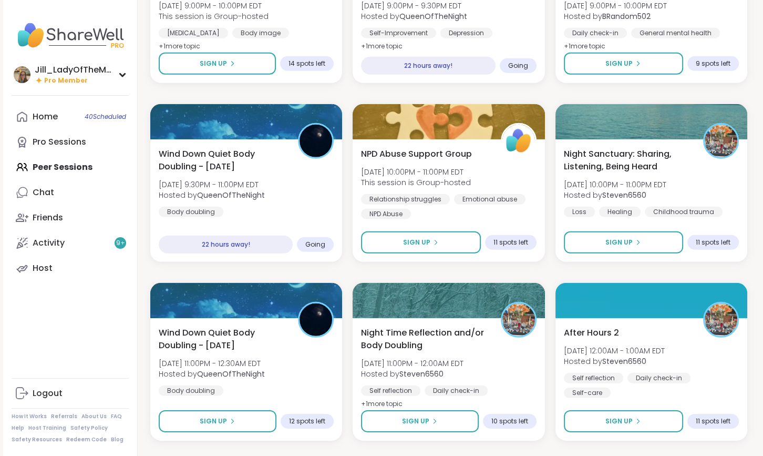
scroll to position [3300, 0]
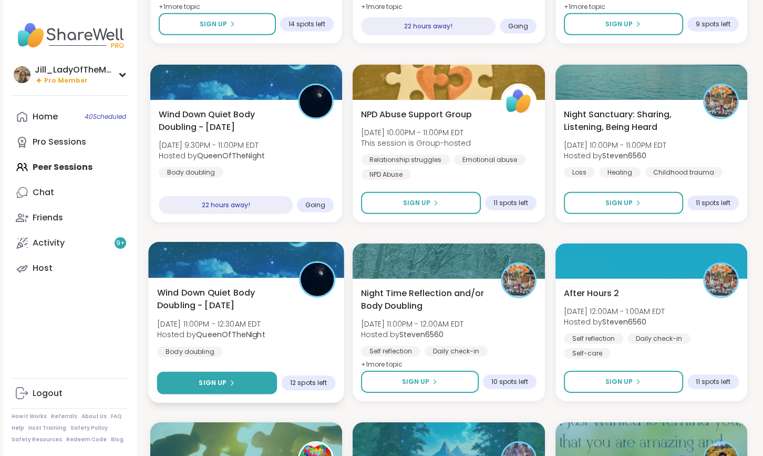
click at [223, 378] on span "Sign Up" at bounding box center [213, 382] width 28 height 9
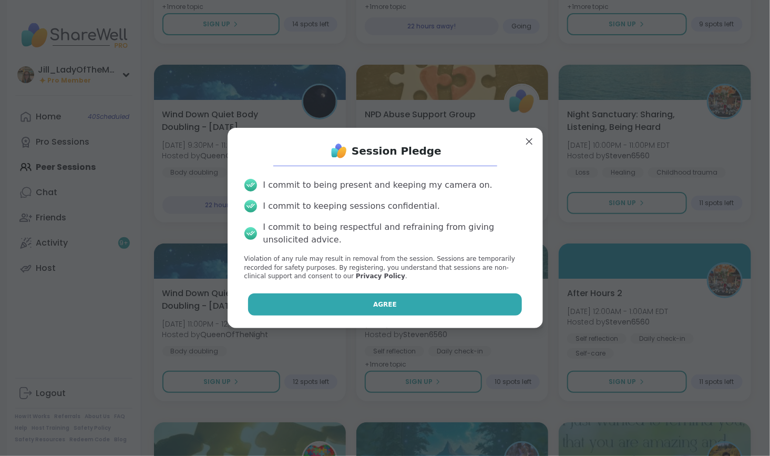
click at [359, 304] on button "Agree" at bounding box center [385, 304] width 274 height 22
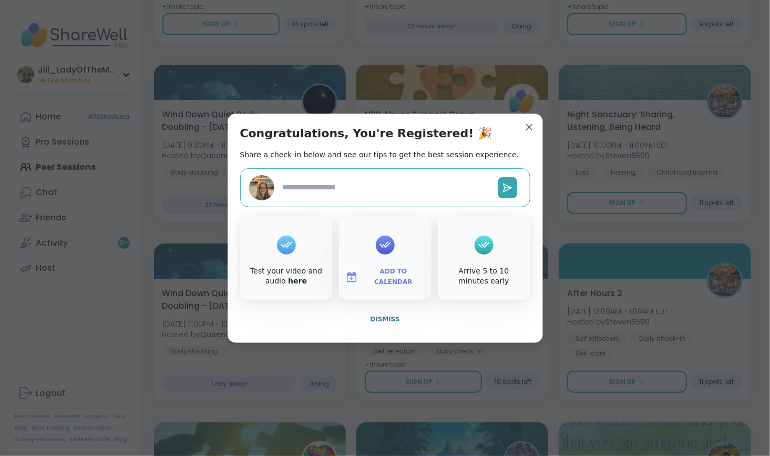
click at [384, 275] on span "Add to Calendar" at bounding box center [393, 276] width 63 height 20
type textarea "*"
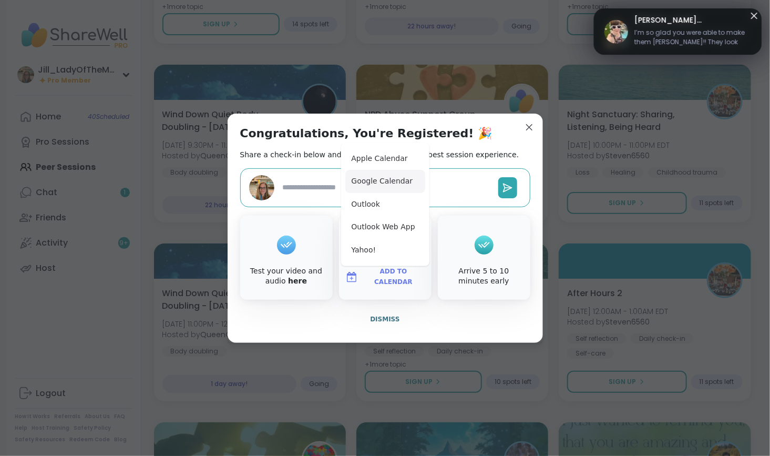
click at [375, 179] on button "Google Calendar" at bounding box center [385, 181] width 80 height 23
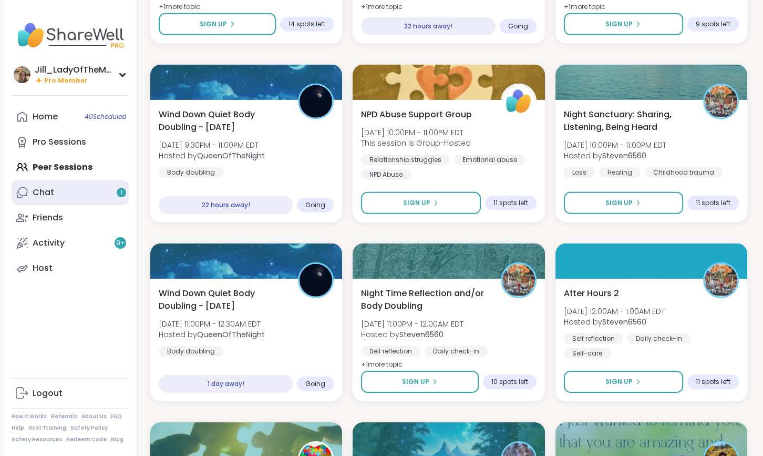
click at [94, 193] on link "Chat 1" at bounding box center [70, 192] width 117 height 25
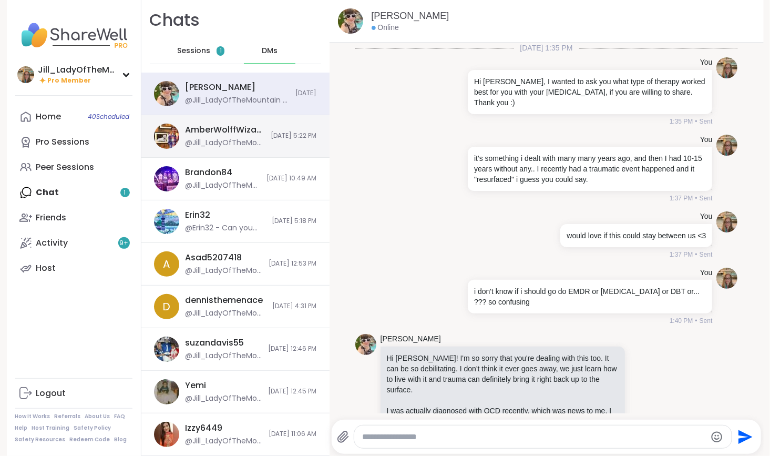
scroll to position [10785, 0]
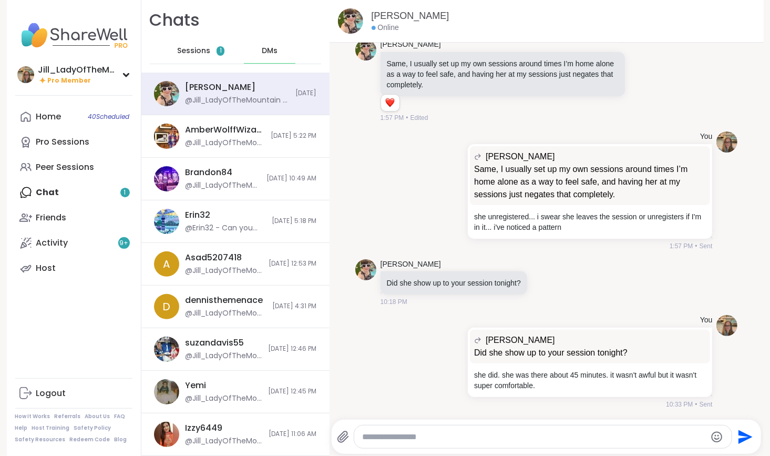
click at [186, 49] on span "Sessions" at bounding box center [193, 51] width 33 height 11
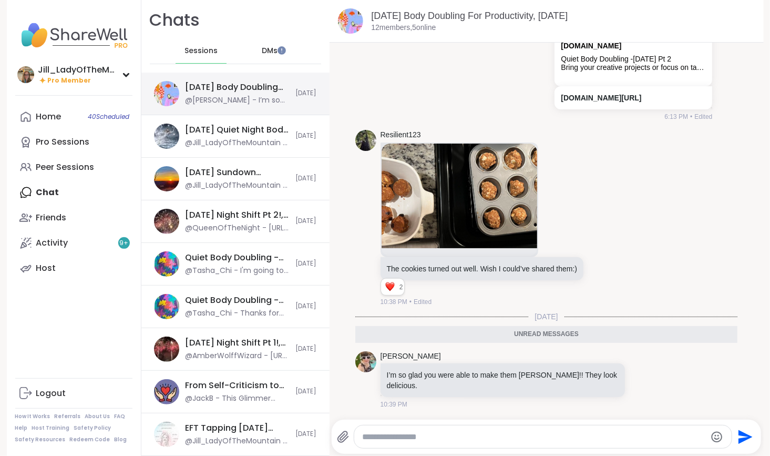
click at [204, 95] on div "Sunday Body Doubling For Productivity, Sep 07 @Adrienne_QueenOfTheDawn - I’m so…" at bounding box center [237, 93] width 104 height 24
click at [84, 266] on link "Host" at bounding box center [73, 267] width 117 height 25
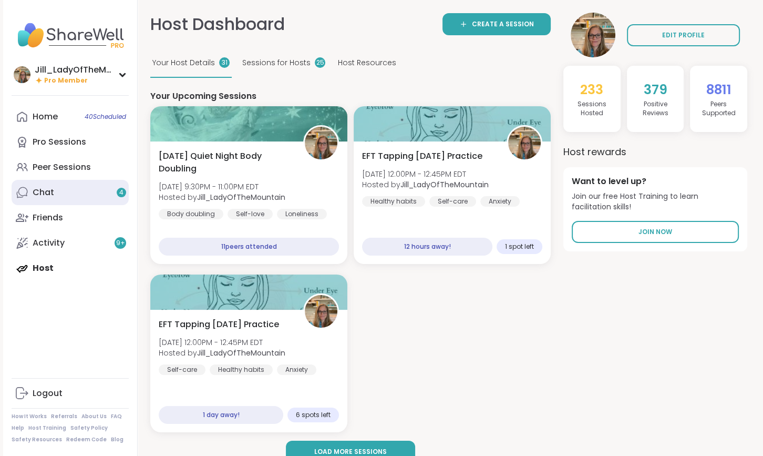
click at [88, 194] on link "Chat 4" at bounding box center [70, 192] width 117 height 25
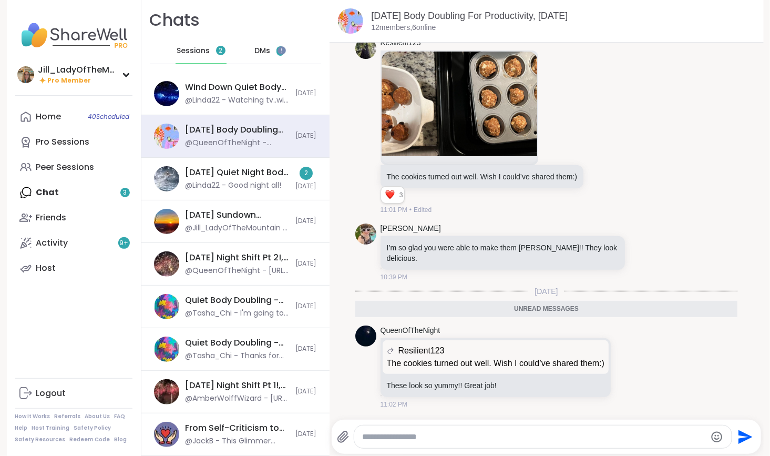
click at [254, 47] on span "DMs" at bounding box center [262, 51] width 16 height 11
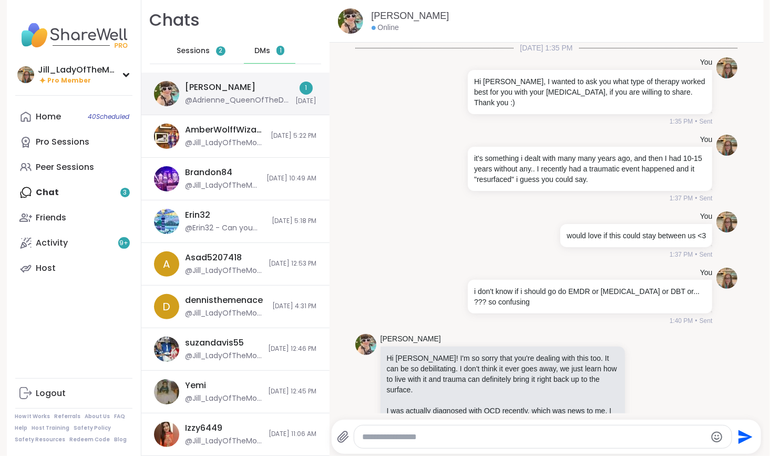
click at [242, 94] on div "Adrienne_QueenOfTheDawn @Adrienne_QueenOfTheDawn - I know what you mean. I’m al…" at bounding box center [237, 93] width 104 height 24
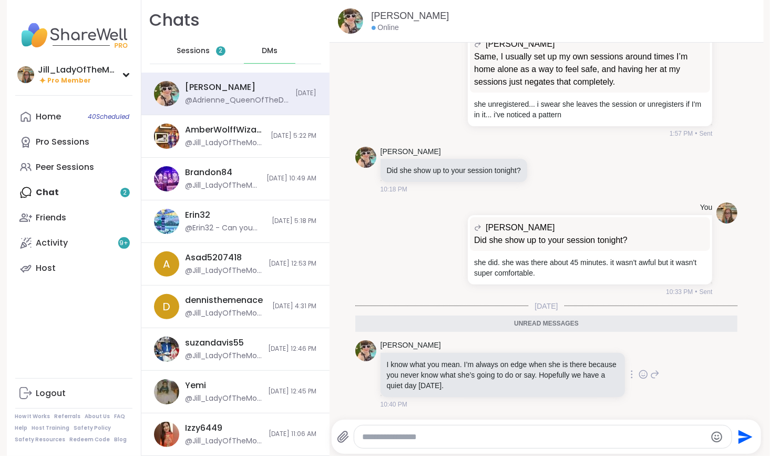
click at [638, 371] on icon at bounding box center [642, 374] width 9 height 11
click at [551, 354] on button "Select Reaction: Heart" at bounding box center [559, 357] width 21 height 21
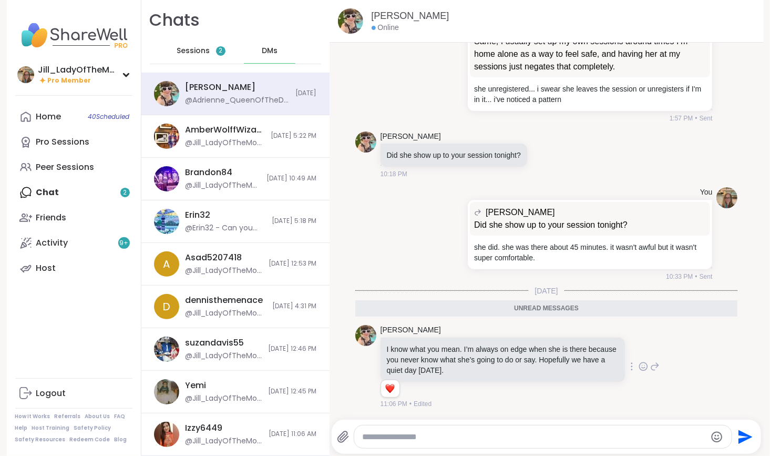
scroll to position [10913, 0]
click at [650, 367] on icon at bounding box center [654, 366] width 9 height 13
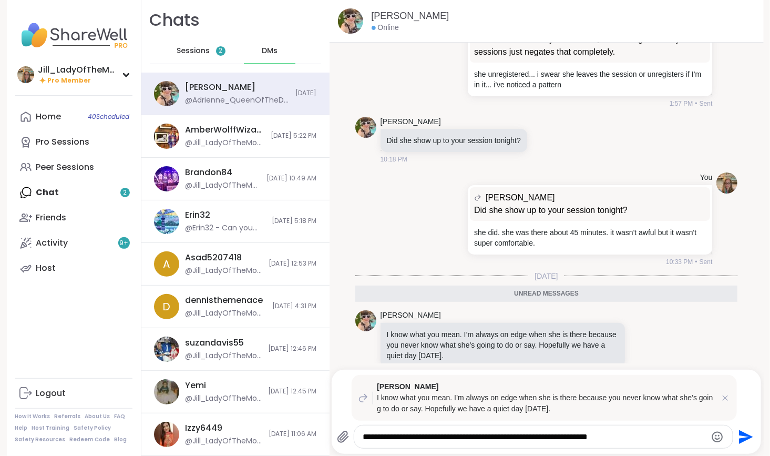
type textarea "**********"
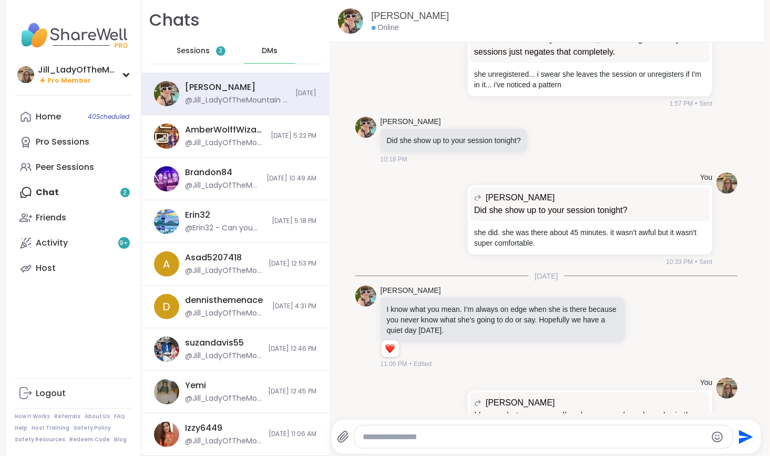
scroll to position [11005, 0]
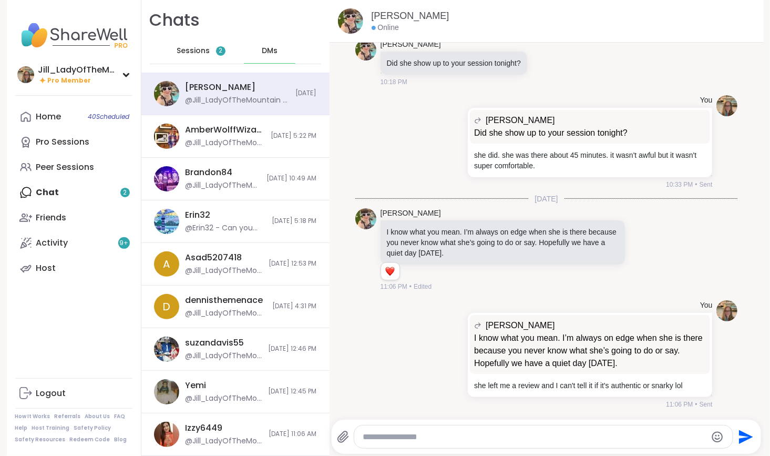
click at [123, 189] on div "Home 40 Scheduled Pro Sessions Peer Sessions Chat 2 Friends Activity 9 + Host" at bounding box center [73, 192] width 117 height 177
click at [102, 191] on div "Home 40 Scheduled Pro Sessions Peer Sessions Chat 2 Friends Activity 9 + Host" at bounding box center [73, 192] width 117 height 177
click at [194, 50] on span "Sessions" at bounding box center [193, 51] width 33 height 11
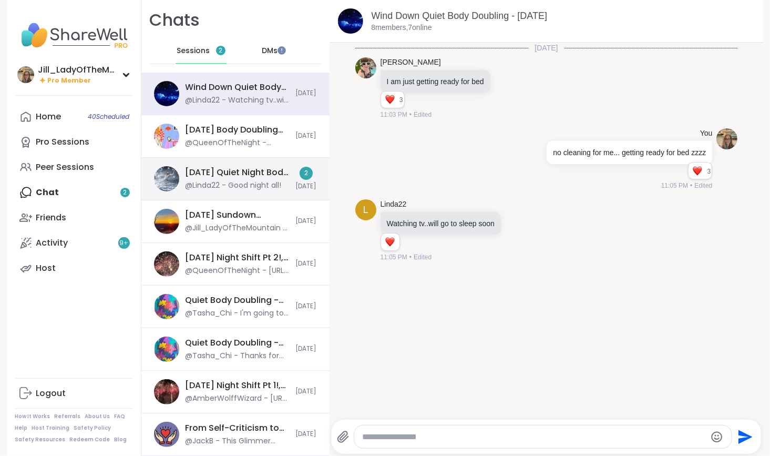
click at [232, 186] on div "@Linda22 - Good night all!" at bounding box center [233, 185] width 96 height 11
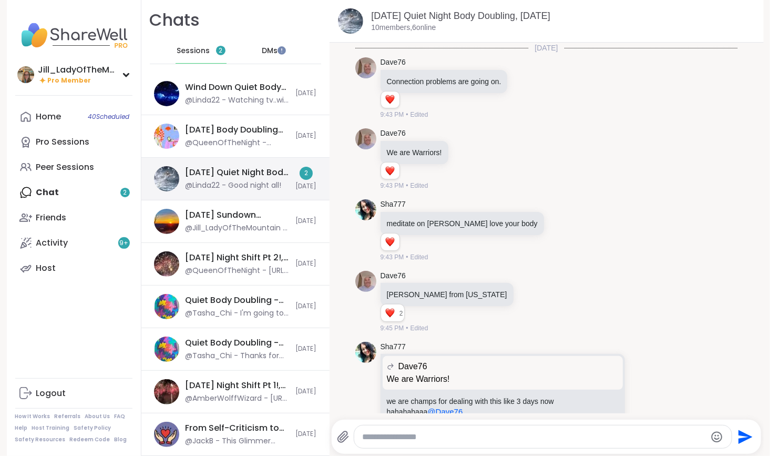
scroll to position [2206, 0]
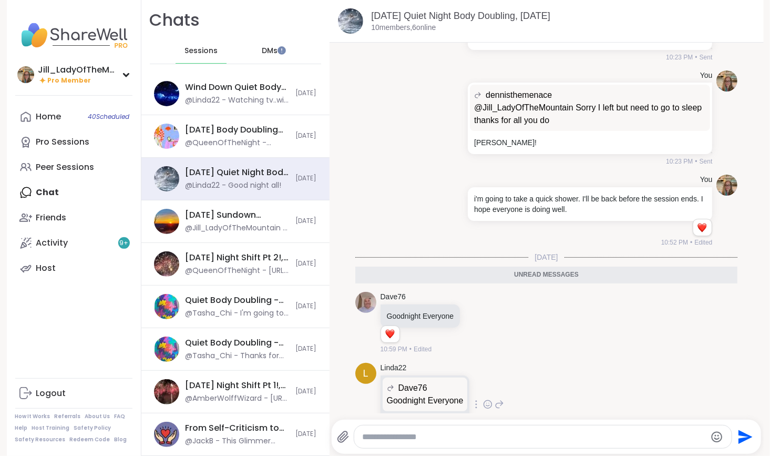
click at [483, 399] on icon at bounding box center [487, 404] width 9 height 11
click at [483, 383] on div "Select Reaction: Heart" at bounding box center [487, 387] width 9 height 9
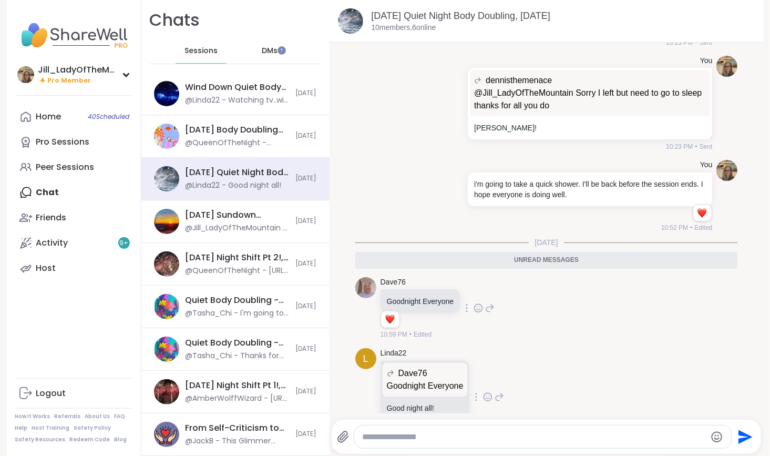
click at [473, 303] on icon at bounding box center [477, 308] width 9 height 11
click at [473, 286] on div "Select Reaction: Heart" at bounding box center [477, 290] width 9 height 9
click at [445, 441] on textarea "Type your message" at bounding box center [534, 436] width 343 height 11
type textarea "*"
type textarea "**********"
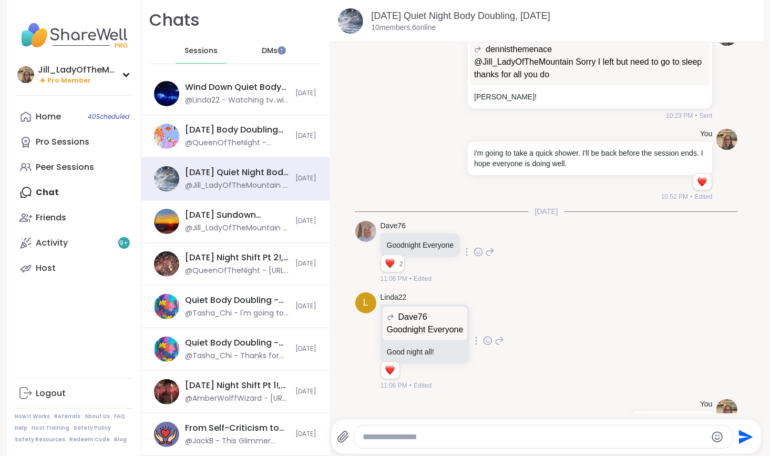
scroll to position [2252, 0]
click at [96, 118] on span "40 Scheduled" at bounding box center [109, 116] width 42 height 8
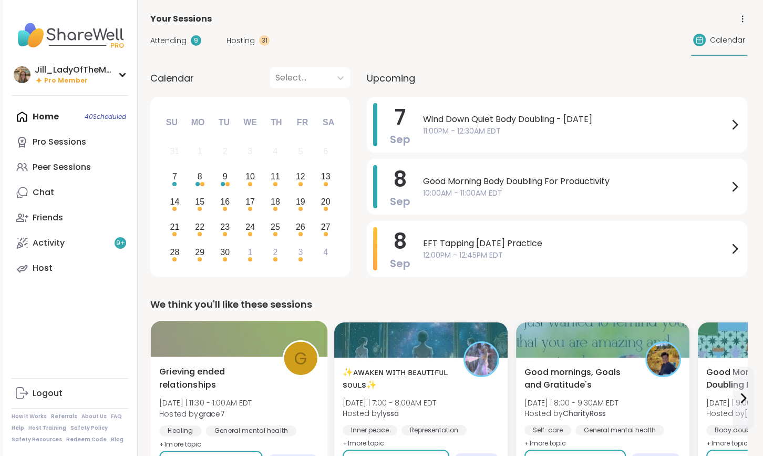
click at [241, 380] on span "Grieving ended relationships" at bounding box center [214, 378] width 111 height 26
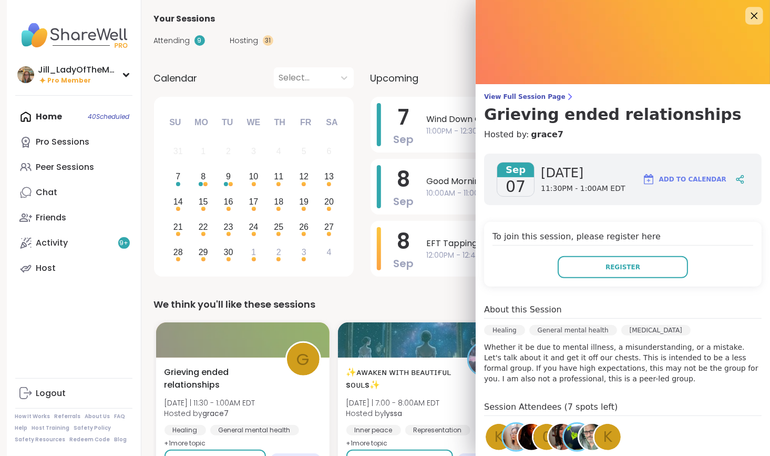
click at [747, 13] on icon at bounding box center [753, 15] width 13 height 13
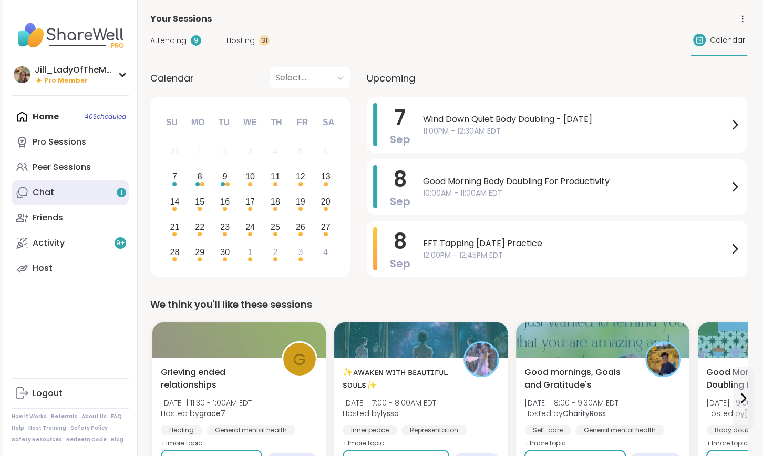
click at [101, 195] on link "Chat 1" at bounding box center [70, 192] width 117 height 25
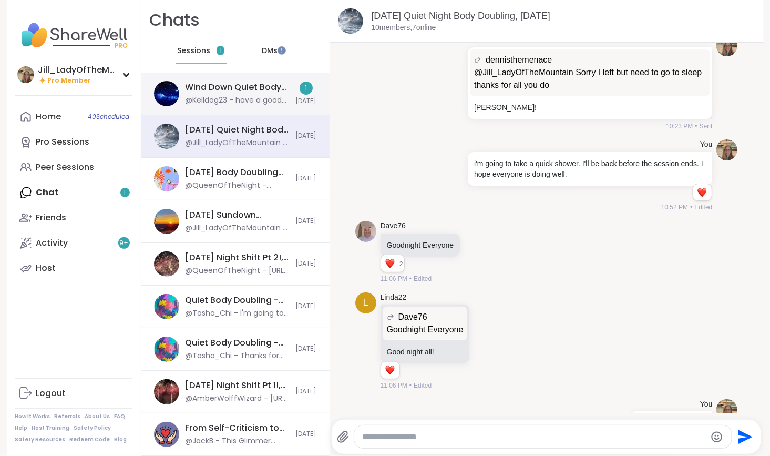
click at [231, 97] on div "@Kelldog23 - have a good night everyone" at bounding box center [237, 100] width 104 height 11
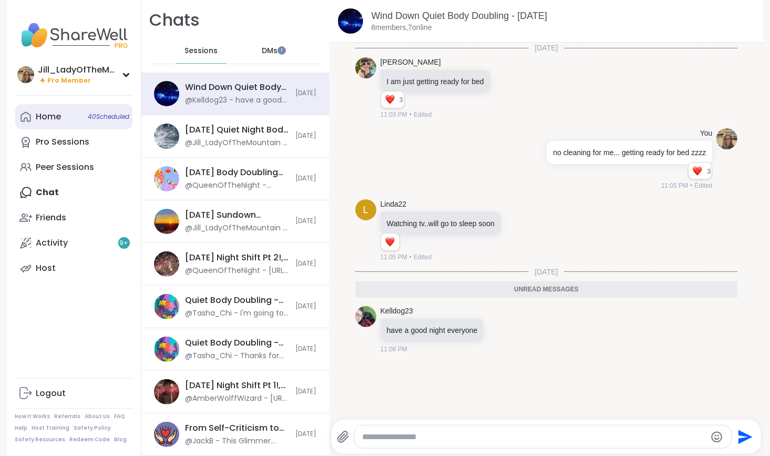
click at [98, 118] on span "40 Scheduled" at bounding box center [109, 116] width 42 height 8
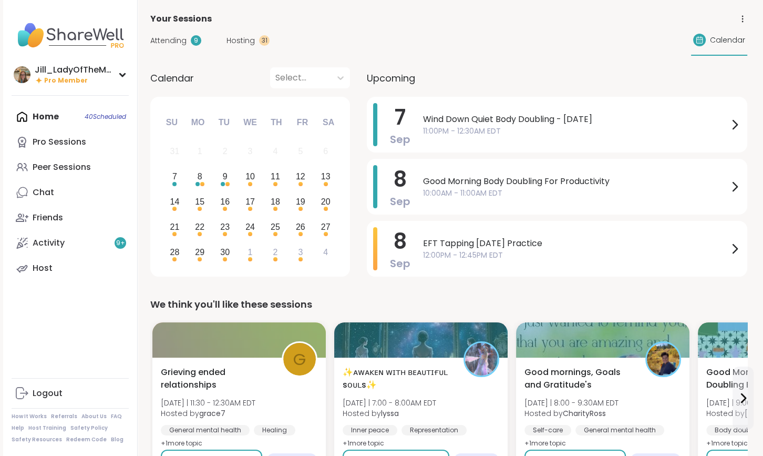
click at [174, 40] on span "Attending" at bounding box center [168, 40] width 36 height 11
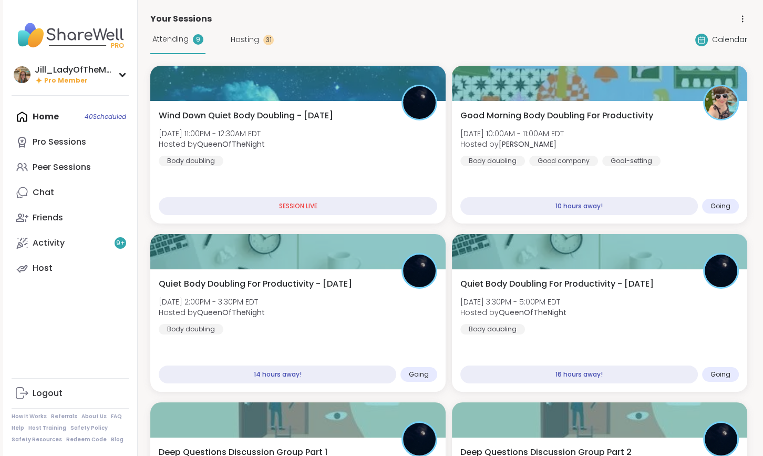
click at [174, 40] on span "Attending" at bounding box center [170, 39] width 36 height 11
click at [249, 33] on div "Attending 9 Hosting 31" at bounding box center [211, 39] width 123 height 29
click at [231, 35] on span "Hosting" at bounding box center [245, 39] width 28 height 11
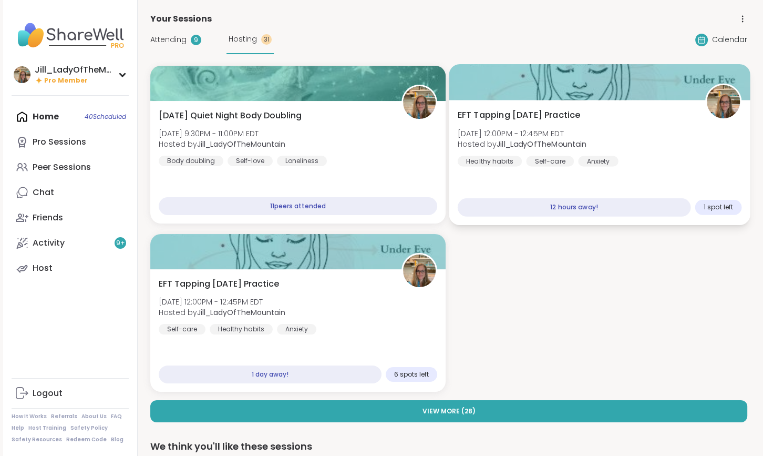
click at [548, 149] on span "Hosted by Jill_LadyOfTheMountain" at bounding box center [522, 144] width 129 height 11
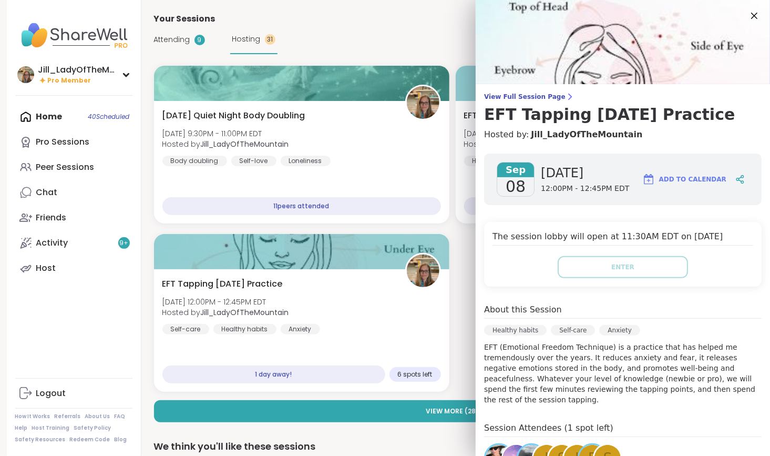
click at [684, 172] on button "Add to Calendar" at bounding box center [684, 179] width 94 height 25
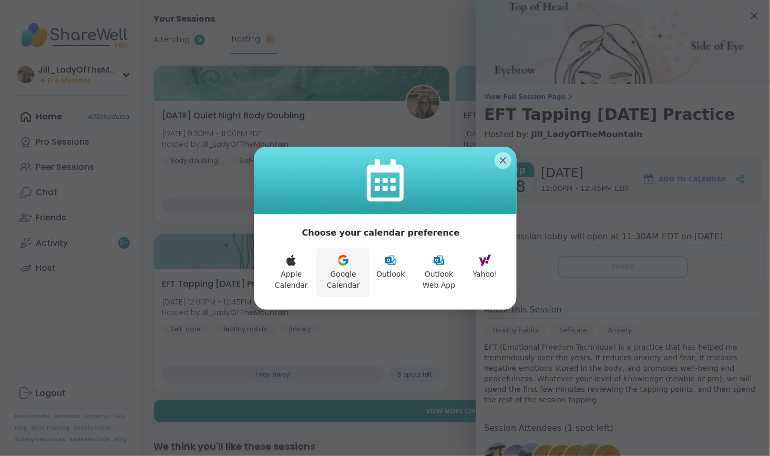
click at [332, 269] on button "Google Calendar" at bounding box center [343, 271] width 54 height 49
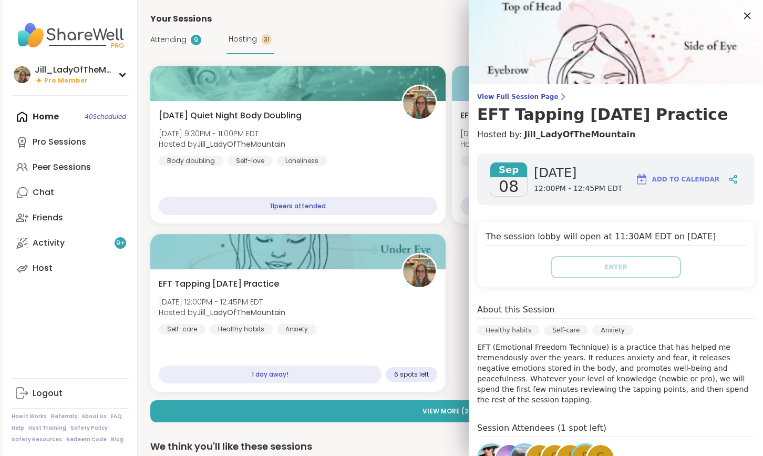
click at [741, 13] on icon at bounding box center [746, 15] width 13 height 13
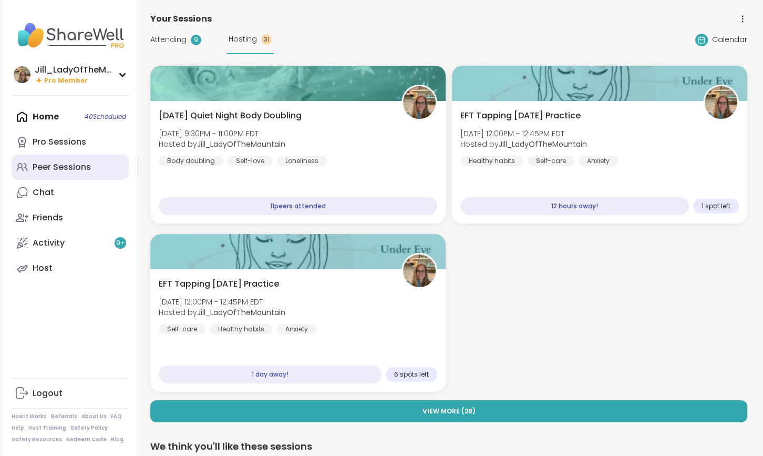
click at [65, 168] on div "Peer Sessions" at bounding box center [62, 167] width 58 height 12
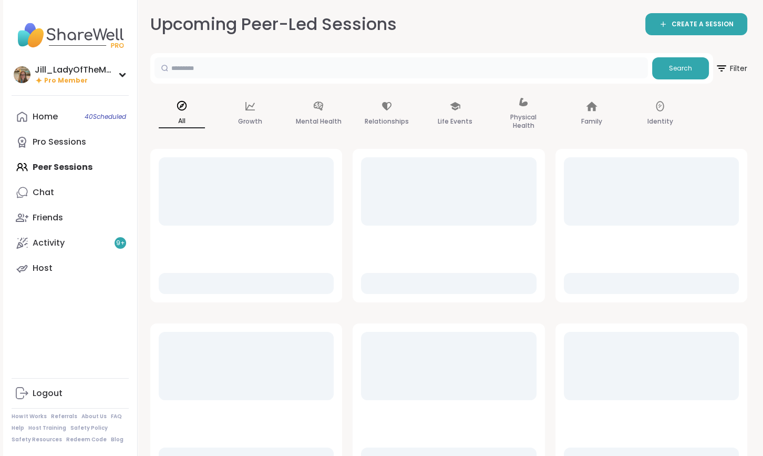
click at [300, 71] on input "text" at bounding box center [400, 67] width 493 height 21
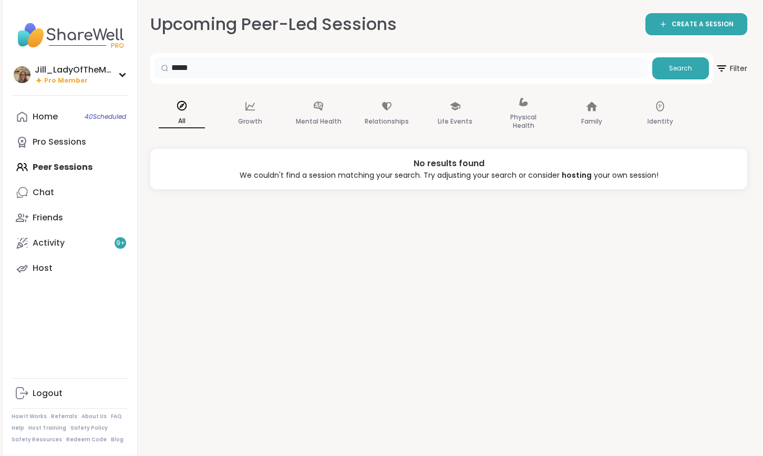
drag, startPoint x: 275, startPoint y: 67, endPoint x: 126, endPoint y: 60, distance: 149.4
click at [126, 60] on div "Jill_LadyOfTheMountain Pro Member Profile Membership Settings Help Home 40 Sche…" at bounding box center [381, 228] width 757 height 456
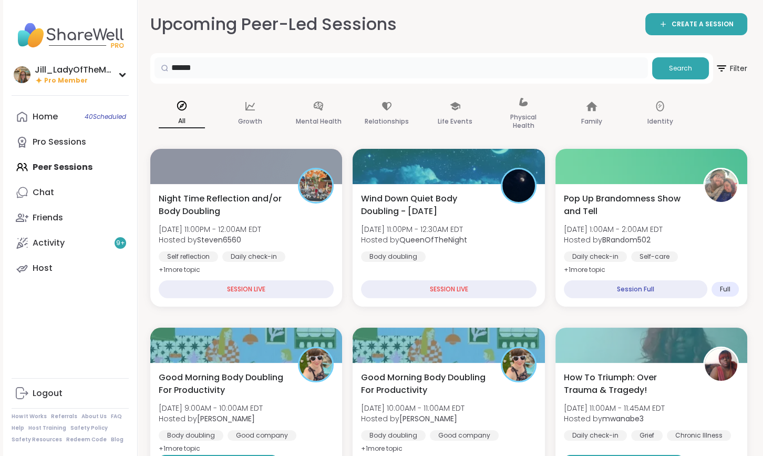
type input "******"
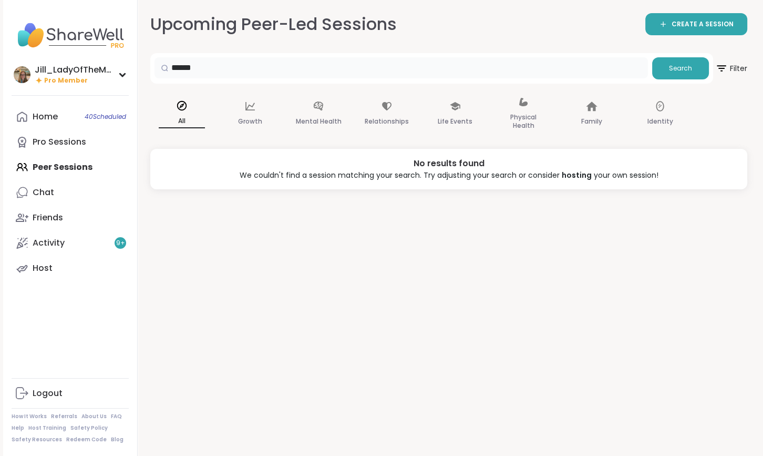
drag, startPoint x: 226, startPoint y: 70, endPoint x: 155, endPoint y: 68, distance: 71.0
click at [155, 68] on div "******" at bounding box center [400, 67] width 493 height 21
type input "*"
click at [50, 191] on div "Chat 1" at bounding box center [44, 193] width 22 height 12
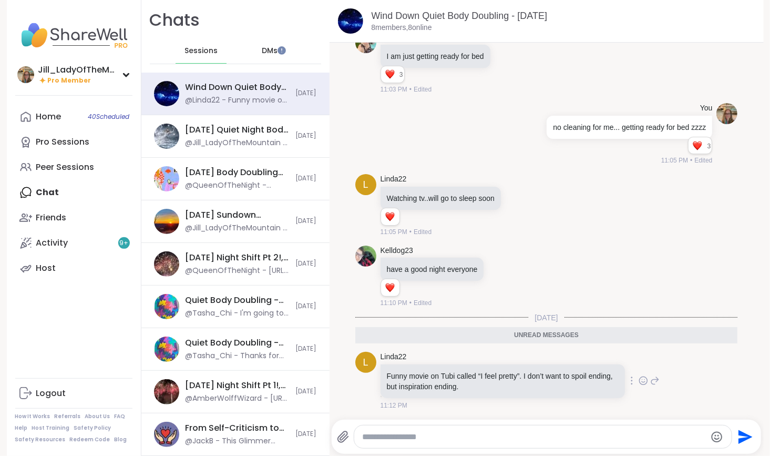
click at [638, 379] on icon at bounding box center [642, 380] width 9 height 11
click at [549, 361] on button "Select Reaction: Heart" at bounding box center [559, 363] width 21 height 21
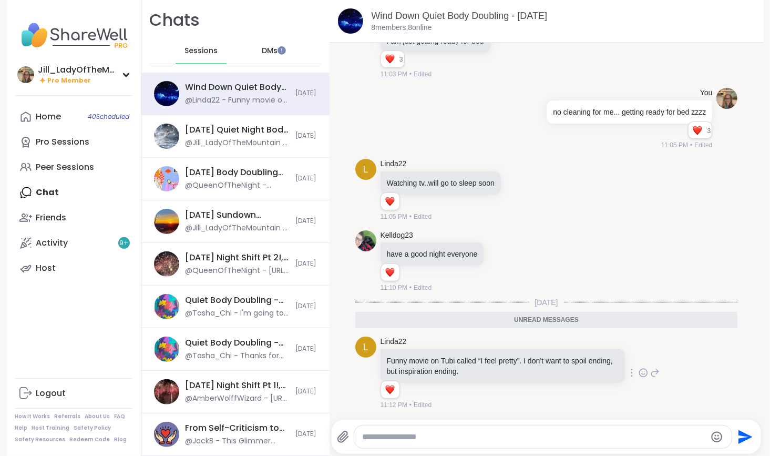
click at [269, 45] on div "DMs" at bounding box center [269, 50] width 51 height 25
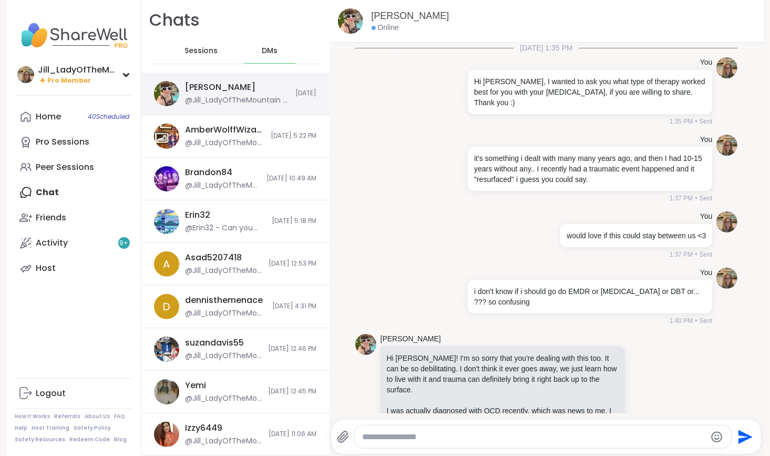
scroll to position [10994, 0]
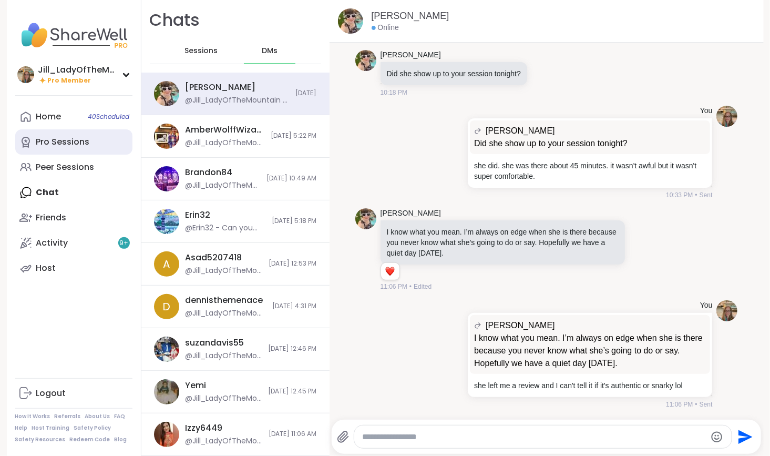
click at [77, 137] on div "Pro Sessions" at bounding box center [63, 142] width 54 height 12
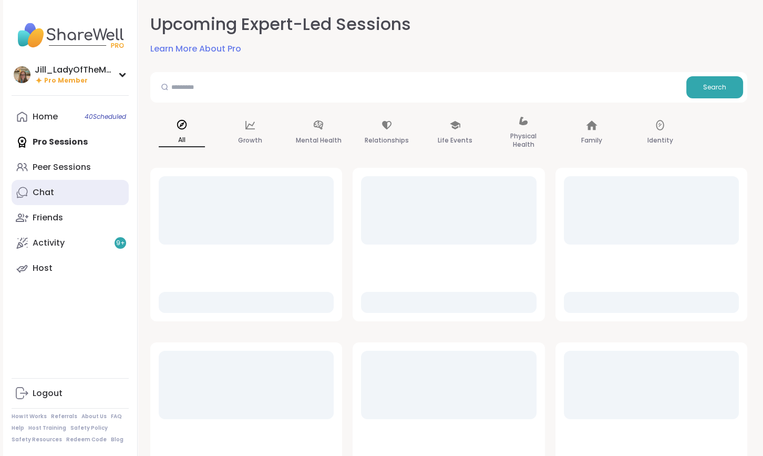
click at [71, 187] on link "Chat" at bounding box center [70, 192] width 117 height 25
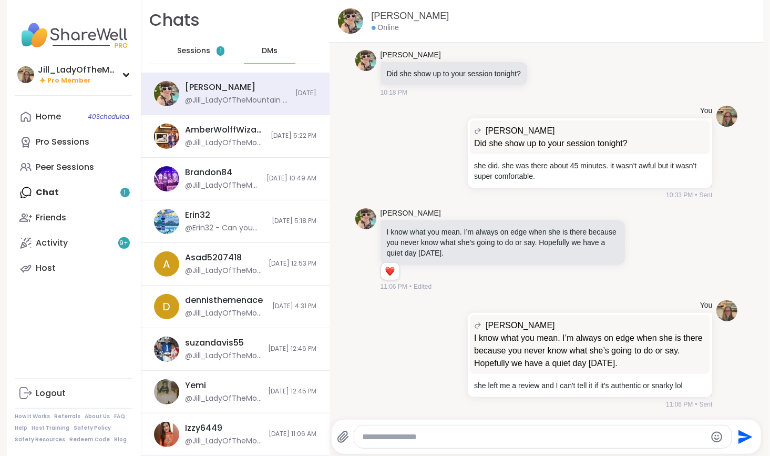
click at [57, 194] on div "Home 40 Scheduled Pro Sessions Peer Sessions Chat 1 Friends Activity 9 + Host" at bounding box center [73, 192] width 117 height 177
click at [191, 40] on div "Sessions 1" at bounding box center [201, 50] width 51 height 25
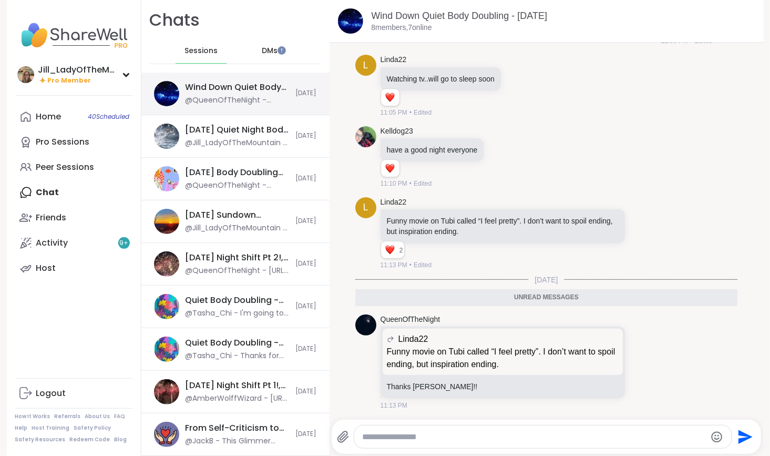
click at [202, 95] on div "@QueenOfTheNight - Thanks Linda!!" at bounding box center [237, 100] width 104 height 11
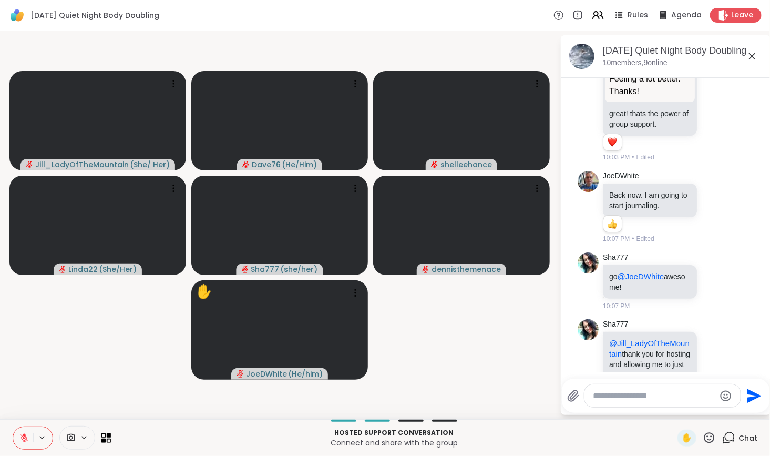
scroll to position [1656, 0]
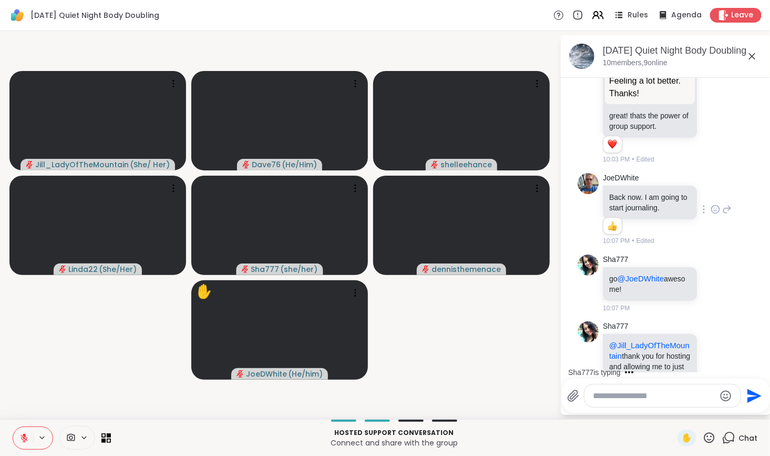
click at [710, 214] on icon at bounding box center [714, 209] width 9 height 11
click at [710, 197] on div "Select Reaction: Heart" at bounding box center [714, 192] width 9 height 9
click at [710, 288] on icon at bounding box center [714, 283] width 9 height 11
click at [710, 271] on div "Select Reaction: Heart" at bounding box center [714, 266] width 9 height 9
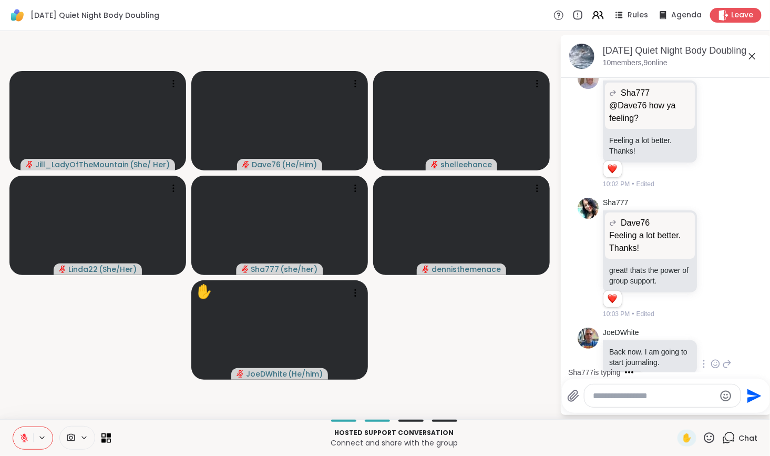
scroll to position [1477, 0]
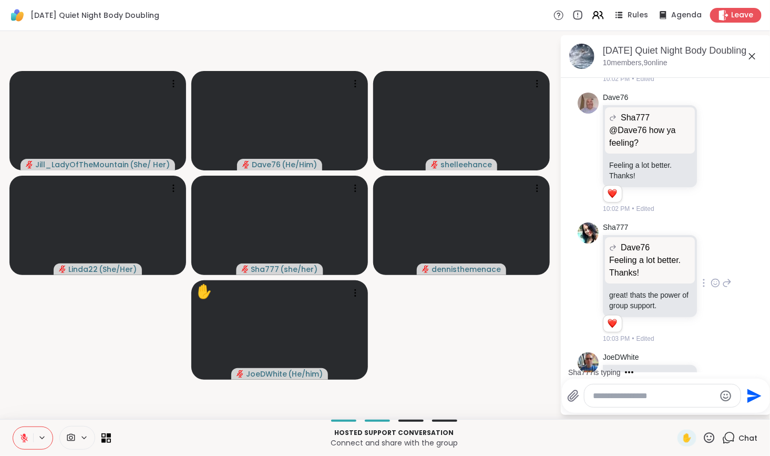
click at [710, 288] on icon at bounding box center [714, 282] width 9 height 11
click at [710, 271] on div "Select Reaction: Heart" at bounding box center [714, 265] width 9 height 9
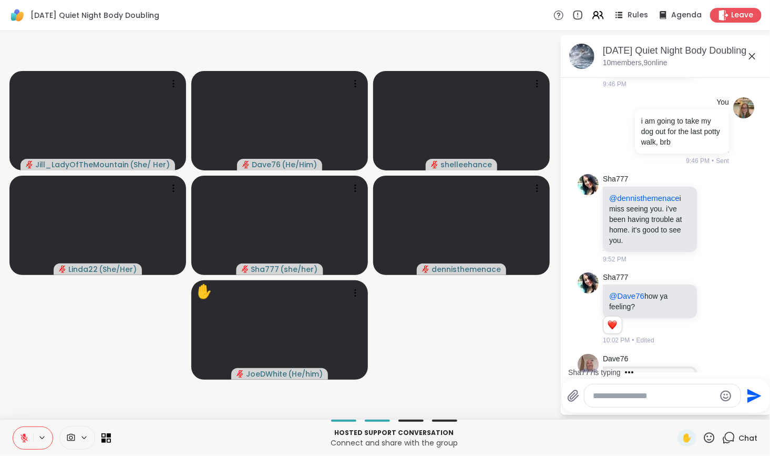
scroll to position [1208, 0]
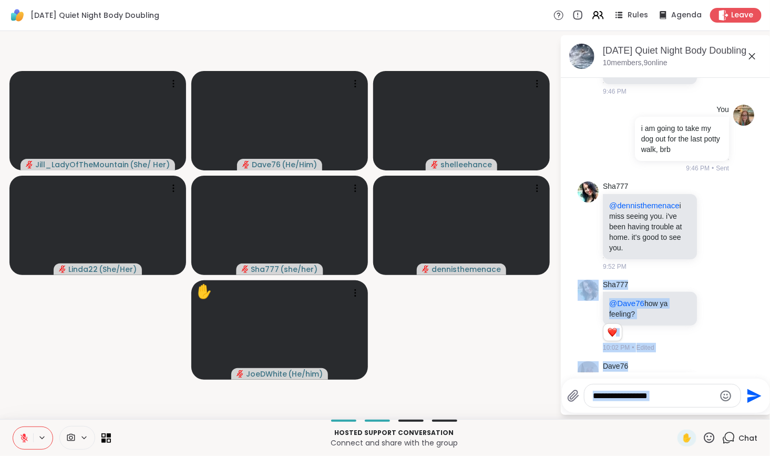
drag, startPoint x: 756, startPoint y: 252, endPoint x: 769, endPoint y: 405, distance: 152.9
click at [769, 405] on html "[DATE] Quiet Night Body Doubling Rules Agenda Leave [PERSON_NAME] ( She/ Her ) …" at bounding box center [385, 228] width 770 height 456
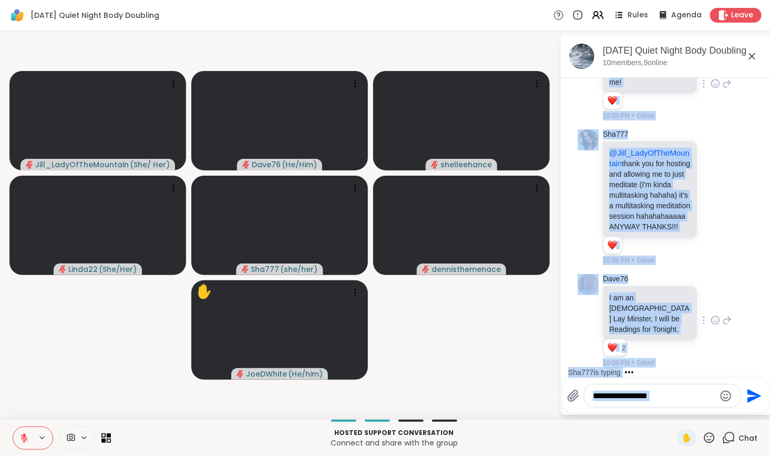
click at [706, 359] on div "Dave76 I am an [DEMOGRAPHIC_DATA] [PERSON_NAME], I will be Readings for Tonight…" at bounding box center [667, 321] width 129 height 94
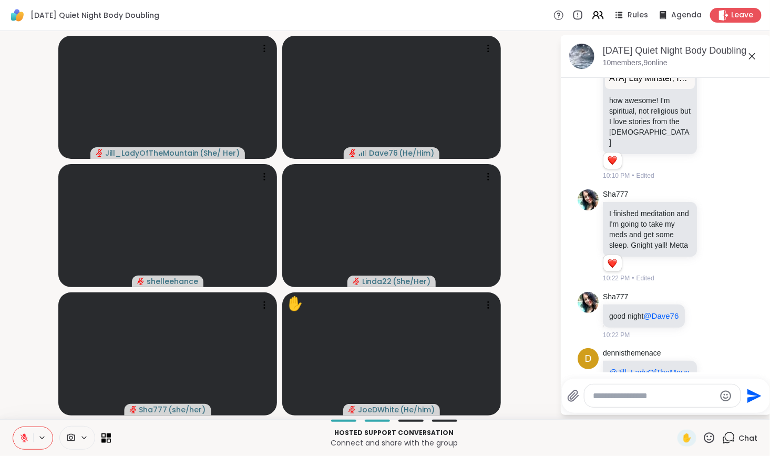
scroll to position [2311, 0]
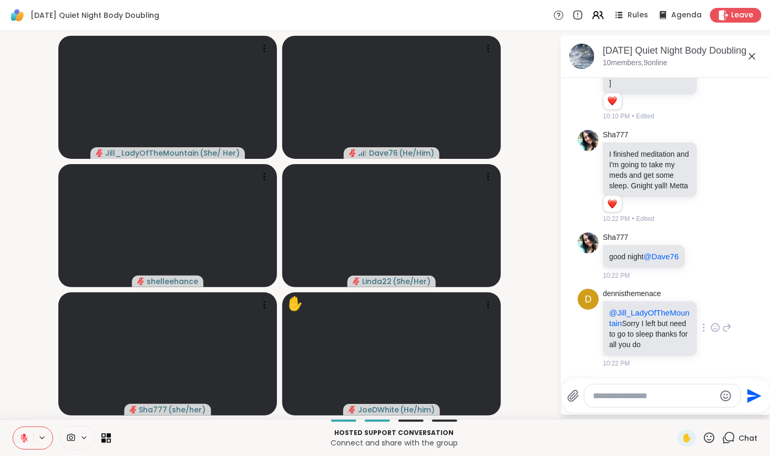
click at [714, 326] on icon at bounding box center [714, 326] width 0 height 0
click at [710, 308] on div "Select Reaction: Heart" at bounding box center [714, 310] width 9 height 9
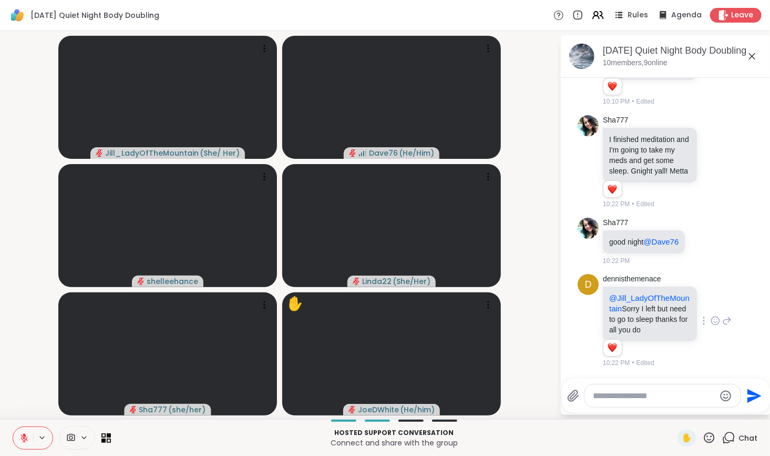
scroll to position [2326, 0]
click at [710, 157] on icon at bounding box center [714, 162] width 9 height 11
click at [710, 140] on div "Select Reaction: Heart" at bounding box center [714, 144] width 9 height 9
click at [704, 242] on icon at bounding box center [702, 242] width 3 height 1
click at [701, 220] on div "Select Reaction: Heart" at bounding box center [702, 224] width 9 height 9
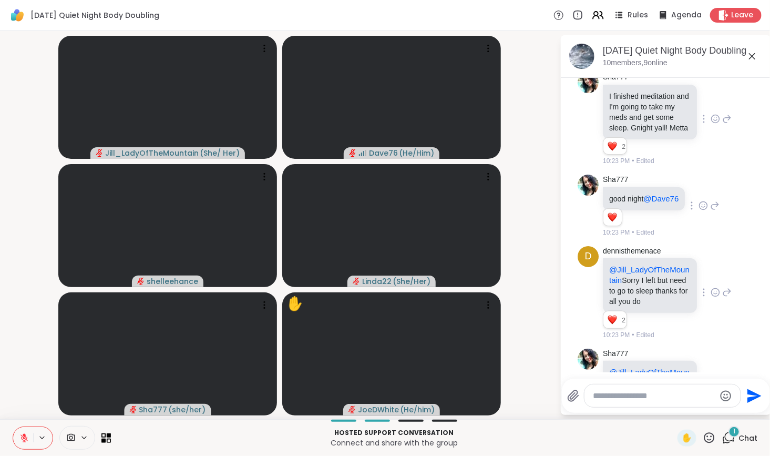
scroll to position [2418, 0]
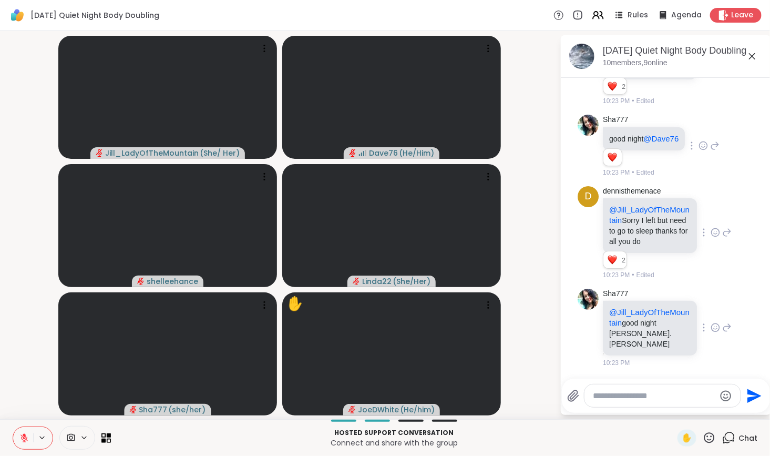
click at [711, 329] on icon at bounding box center [715, 328] width 8 height 8
click at [710, 315] on div "Select Reaction: Heart" at bounding box center [714, 310] width 9 height 9
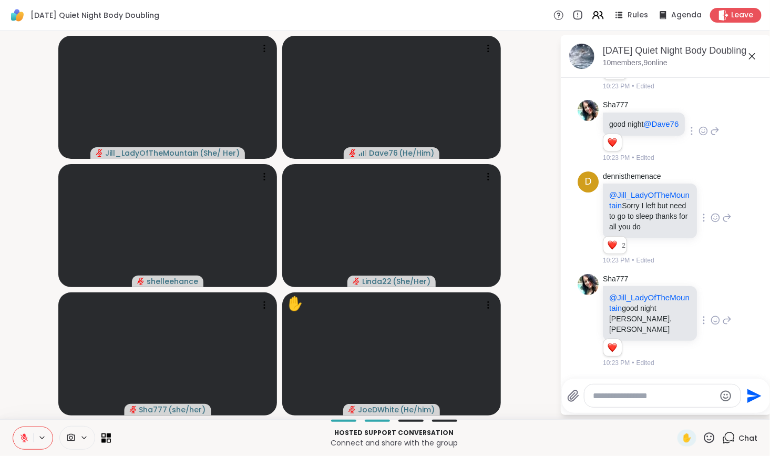
scroll to position [2433, 0]
click at [722, 326] on icon at bounding box center [726, 320] width 9 height 13
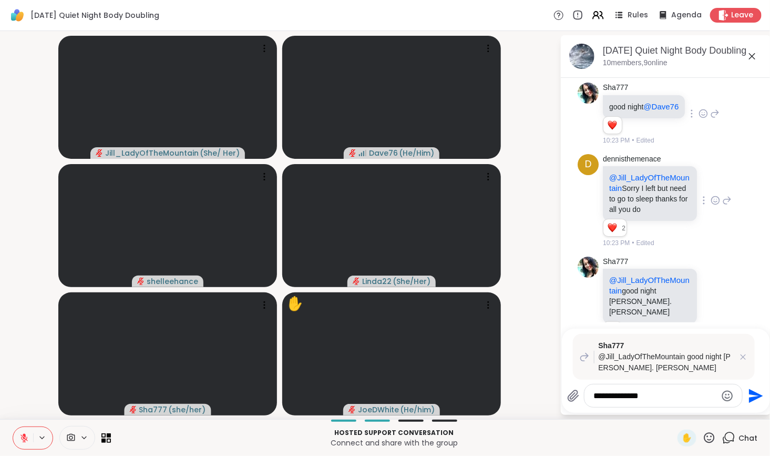
type textarea "**********"
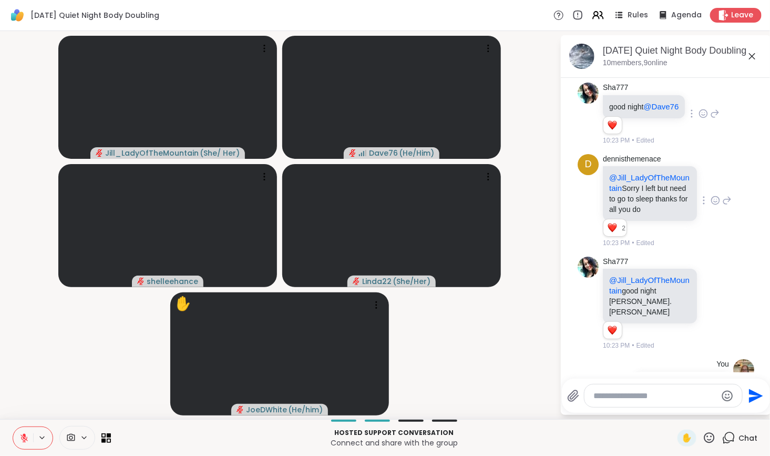
scroll to position [2550, 0]
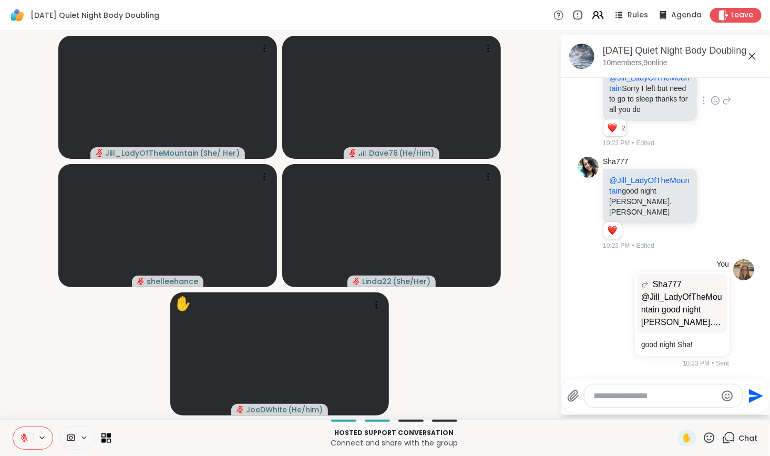
click at [722, 107] on icon at bounding box center [726, 100] width 9 height 13
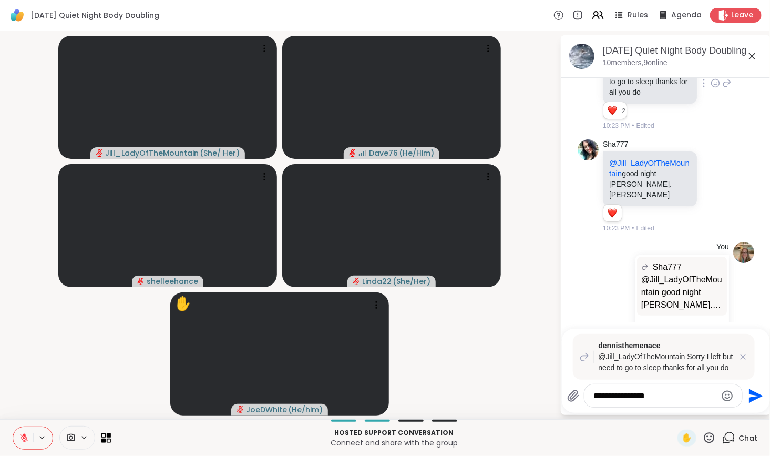
type textarea "**********"
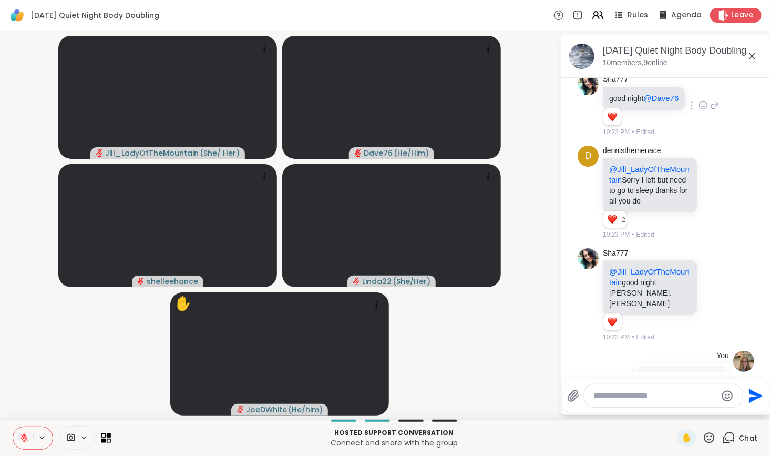
scroll to position [2667, 0]
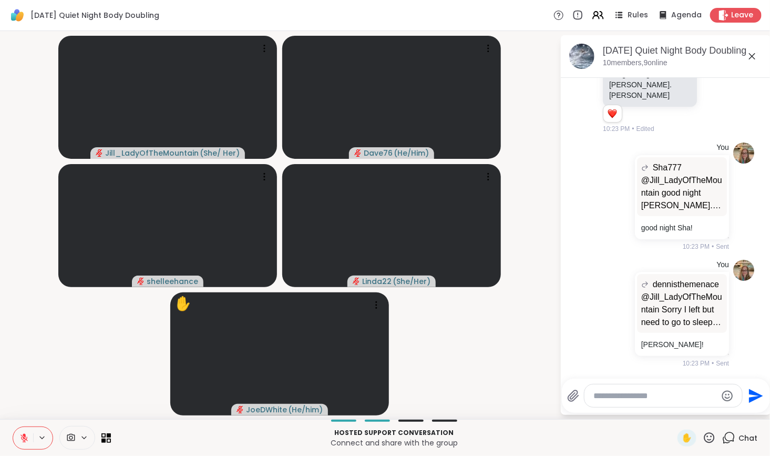
click at [761, 383] on div "Send" at bounding box center [666, 395] width 208 height 34
click at [583, 254] on div "You Sha777 @[PERSON_NAME] good night [PERSON_NAME]. [PERSON_NAME] @Jill_LadyOfT…" at bounding box center [665, 196] width 177 height 117
click at [607, 395] on textarea "Type your message" at bounding box center [655, 395] width 122 height 11
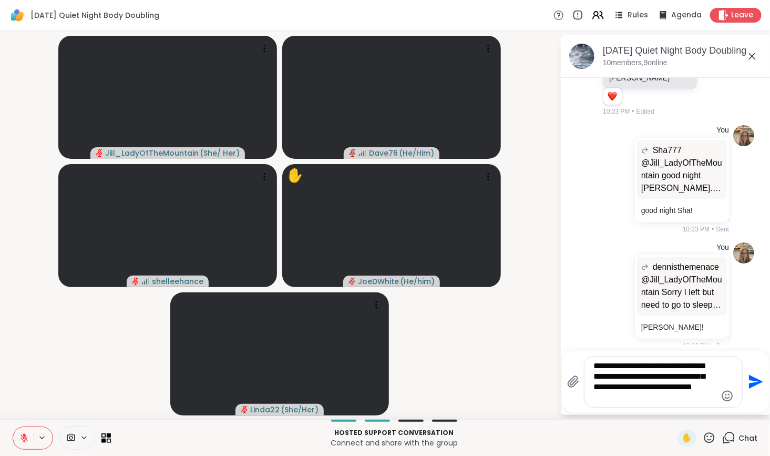
type textarea "**********"
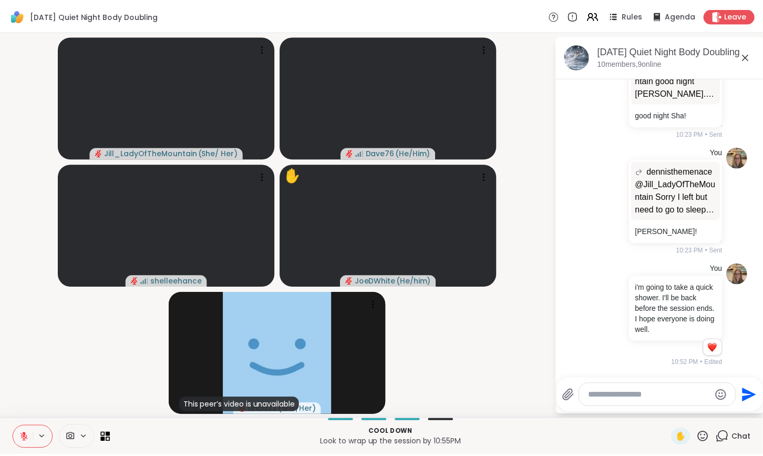
scroll to position [2790, 0]
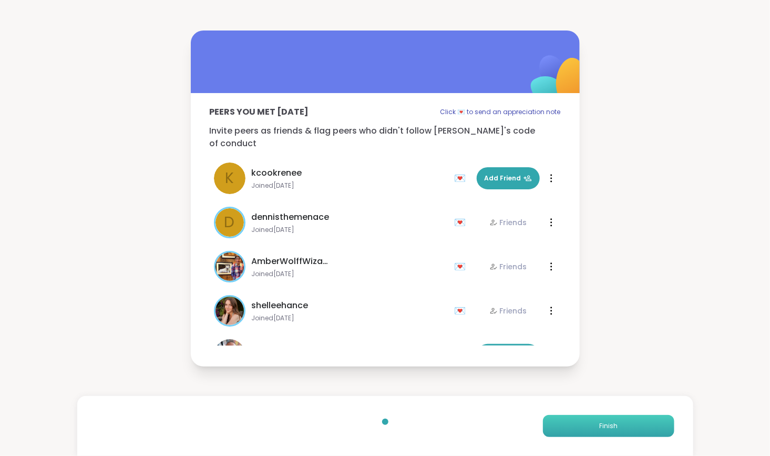
click at [611, 425] on button "Finish" at bounding box center [608, 426] width 131 height 22
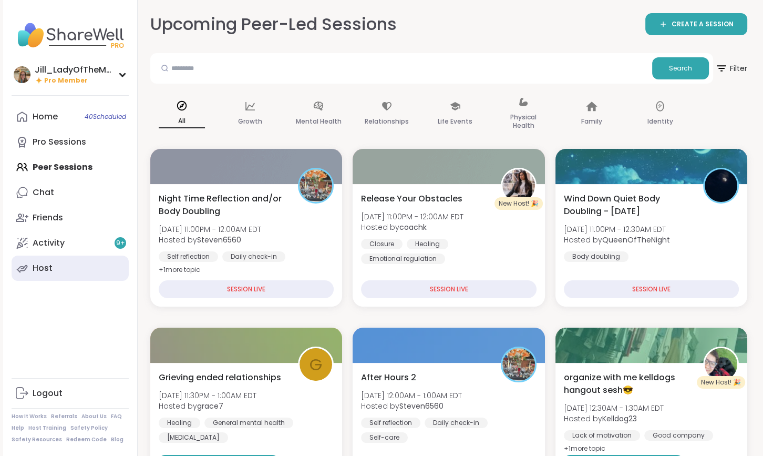
click at [77, 259] on link "Host" at bounding box center [70, 267] width 117 height 25
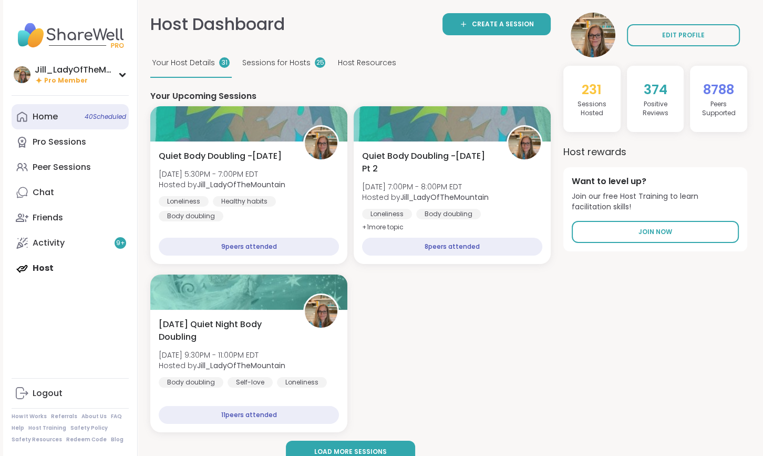
click at [92, 116] on span "40 Scheduled" at bounding box center [106, 116] width 42 height 8
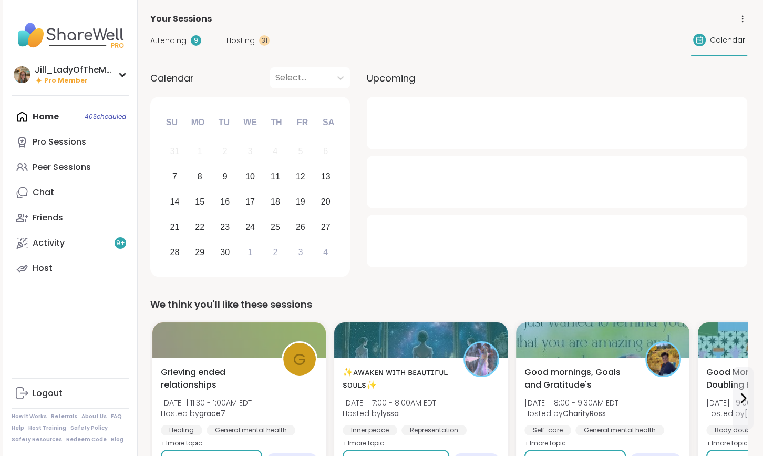
click at [182, 39] on span "Attending" at bounding box center [168, 40] width 36 height 11
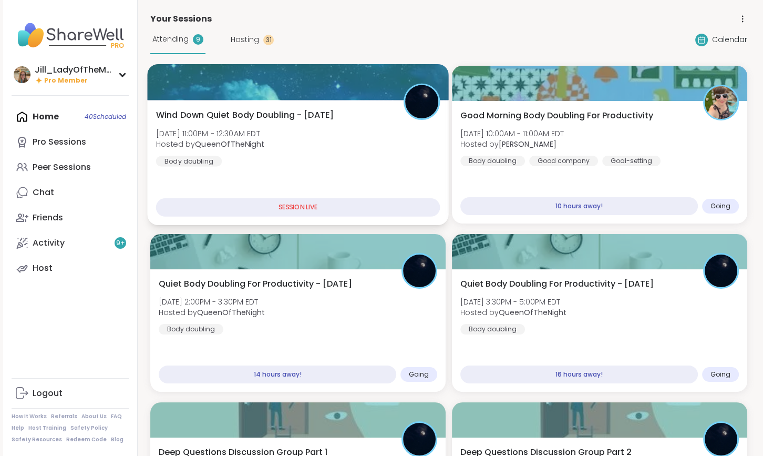
click at [331, 150] on div "Wind Down Quiet Body Doubling - [DATE] [DATE] 11:00PM - 12:30AM EDT Hosted by Q…" at bounding box center [298, 138] width 284 height 58
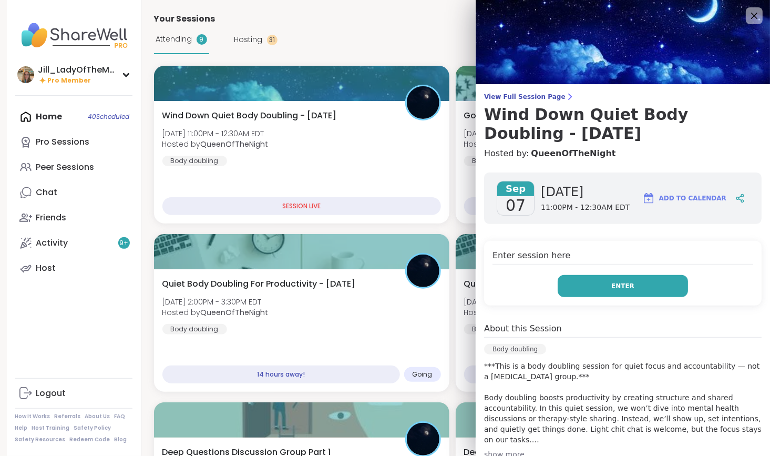
click at [591, 286] on button "Enter" at bounding box center [623, 286] width 130 height 22
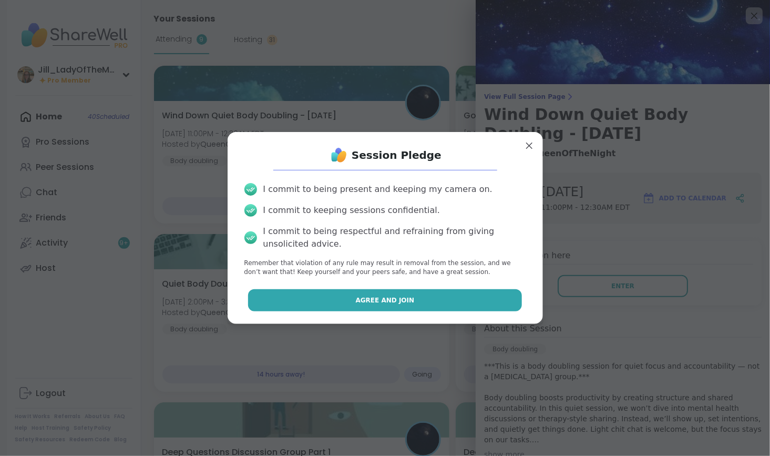
click at [428, 297] on button "Agree and Join" at bounding box center [385, 300] width 274 height 22
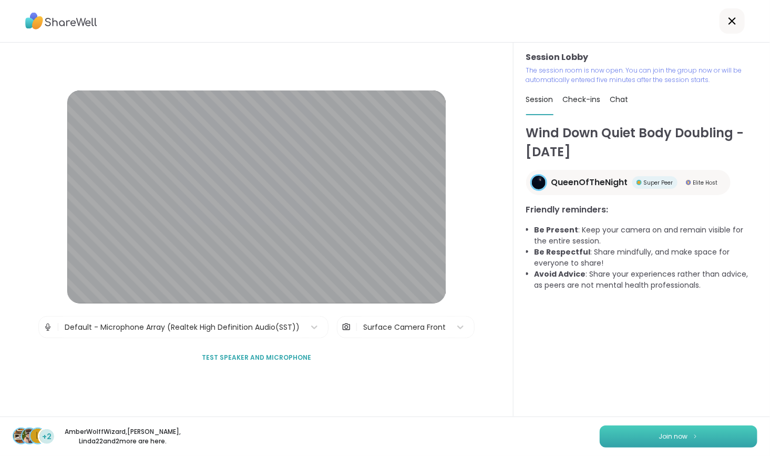
click at [632, 430] on button "Join now" at bounding box center [679, 436] width 158 height 22
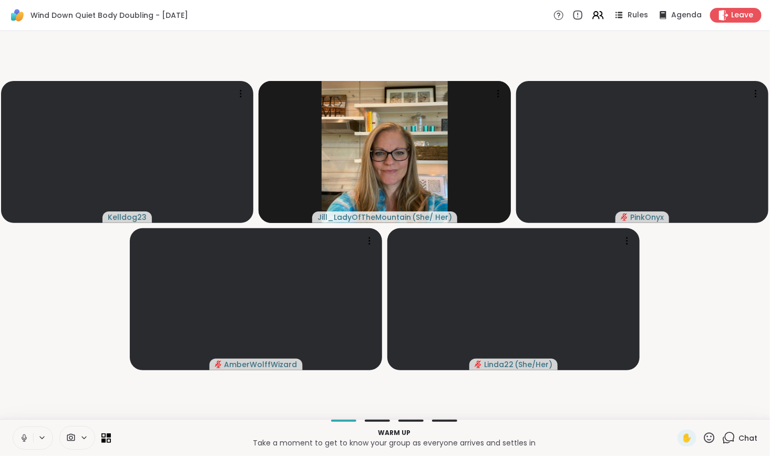
click at [722, 436] on icon at bounding box center [728, 437] width 13 height 13
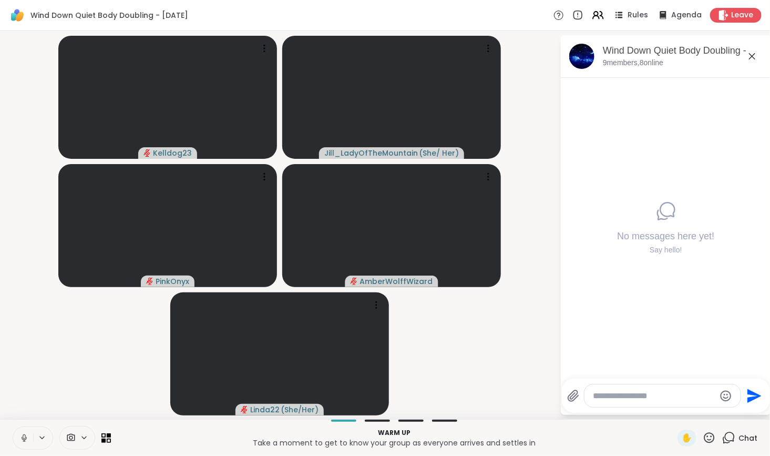
click at [25, 430] on button at bounding box center [23, 438] width 20 height 22
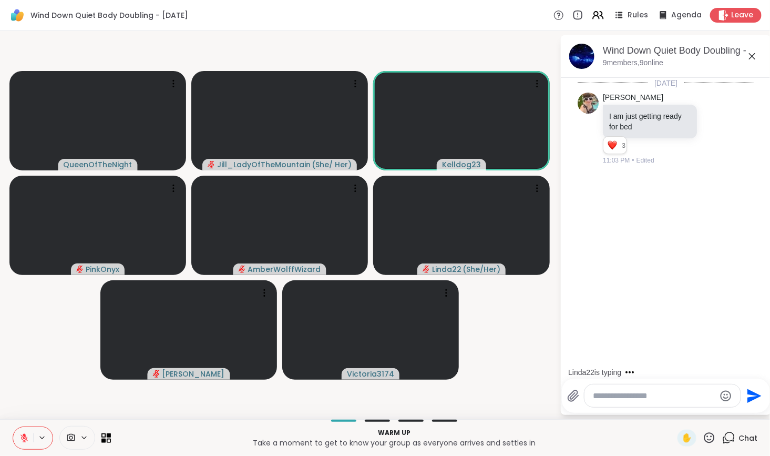
click at [604, 397] on textarea "Type your message" at bounding box center [654, 395] width 122 height 11
type textarea "**********"
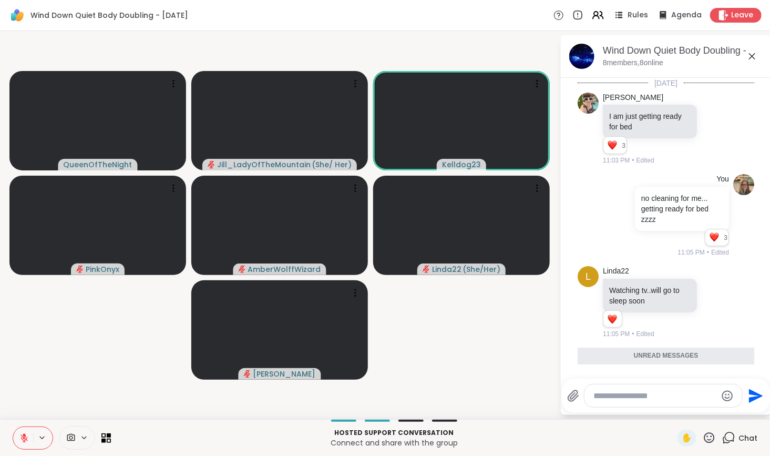
scroll to position [62, 0]
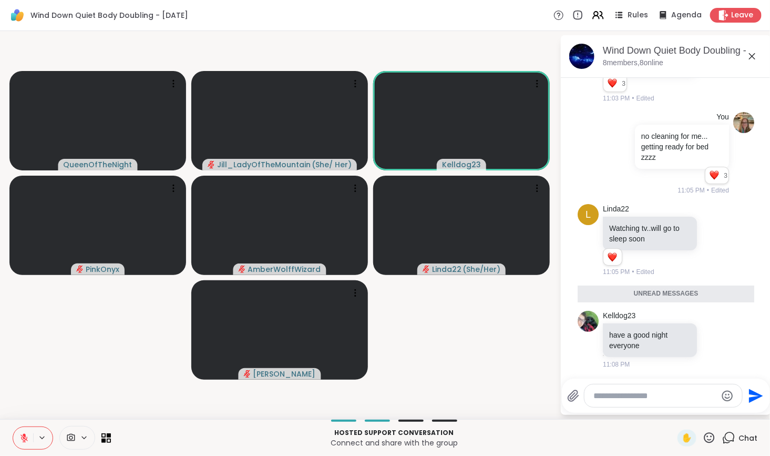
click at [625, 394] on textarea "Type your message" at bounding box center [655, 395] width 122 height 11
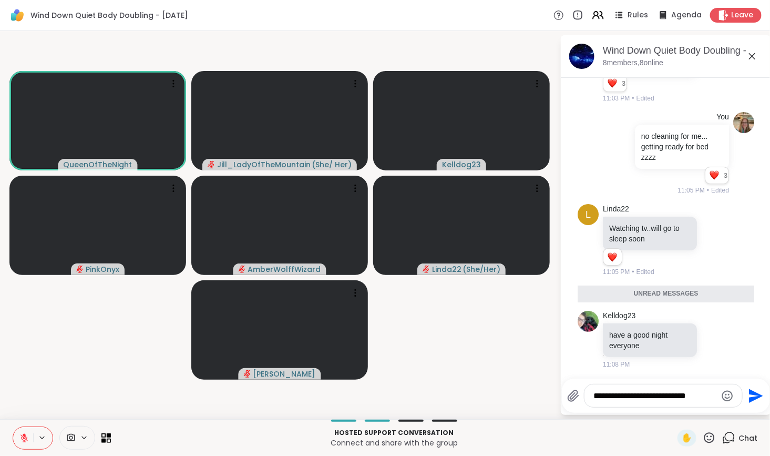
scroll to position [0, 0]
type textarea "*"
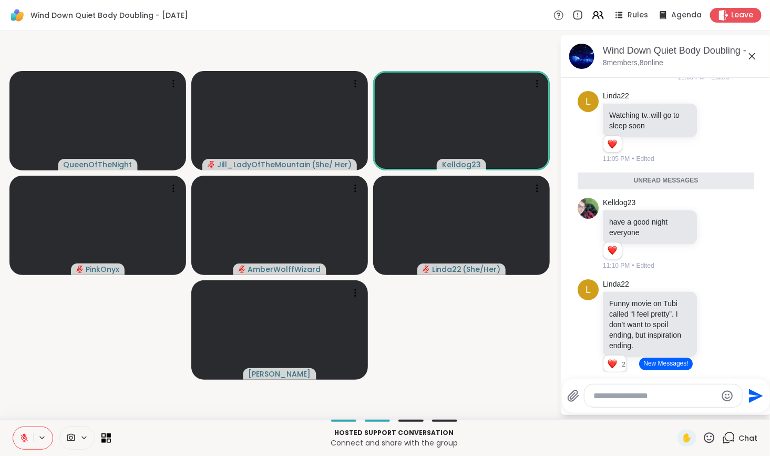
click at [657, 363] on button "New Messages!" at bounding box center [665, 363] width 53 height 13
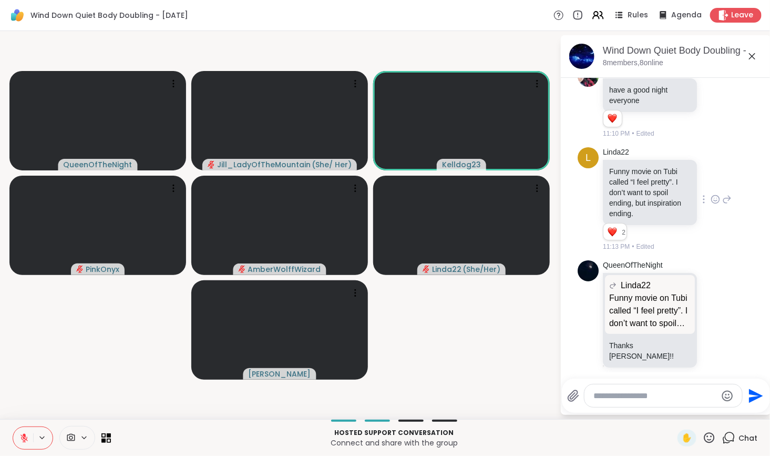
click at [584, 198] on div "L Linda22 Funny movie on Tubi called “I feel pretty”. I don’t want to spoil end…" at bounding box center [665, 199] width 177 height 113
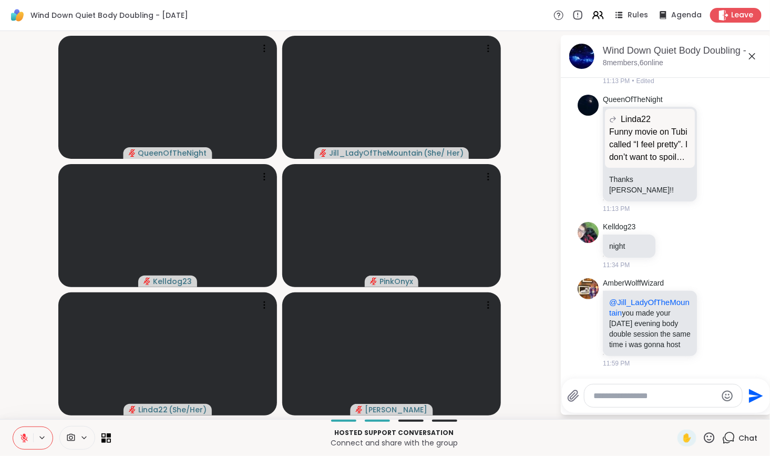
scroll to position [446, 0]
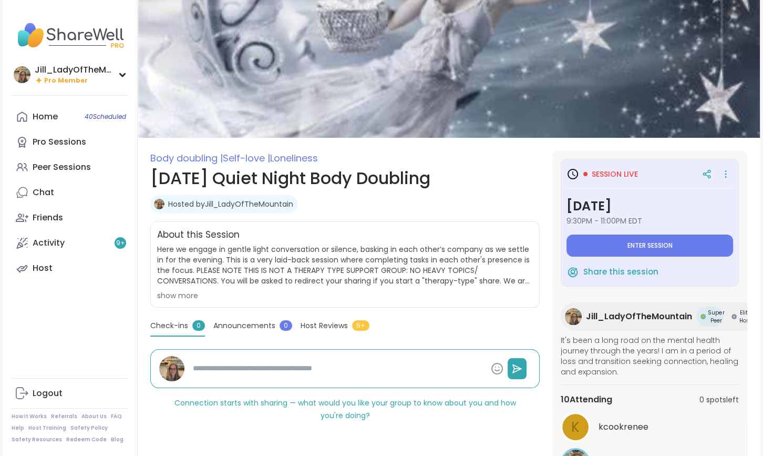
type textarea "*"
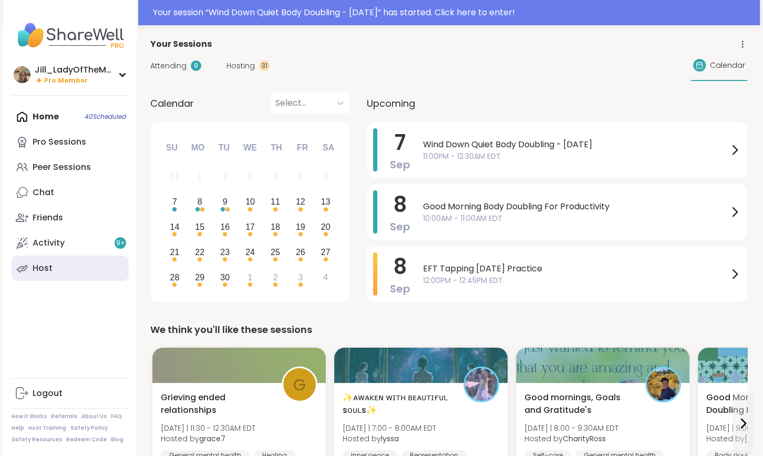
click at [84, 260] on link "Host" at bounding box center [70, 267] width 117 height 25
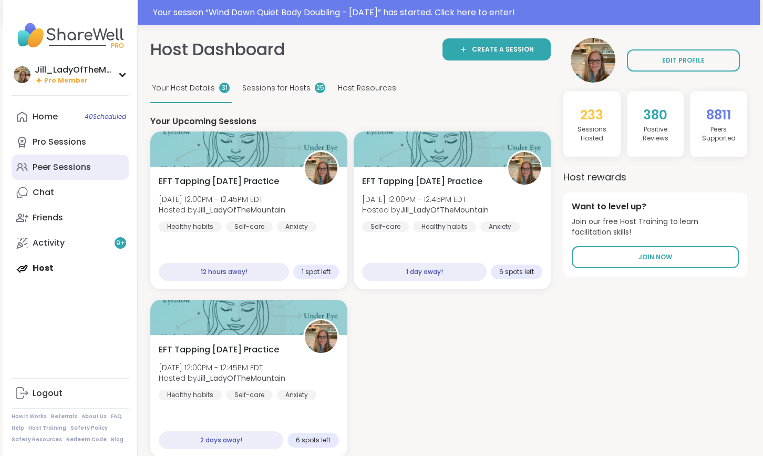
click at [92, 167] on link "Peer Sessions" at bounding box center [70, 166] width 117 height 25
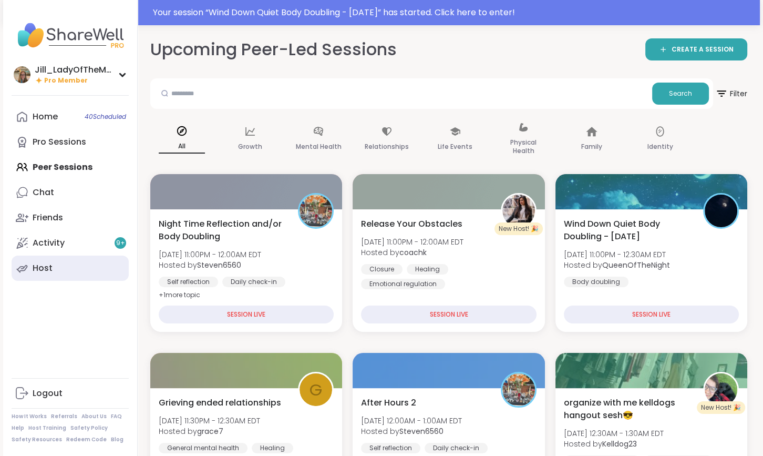
click at [54, 263] on link "Host" at bounding box center [70, 267] width 117 height 25
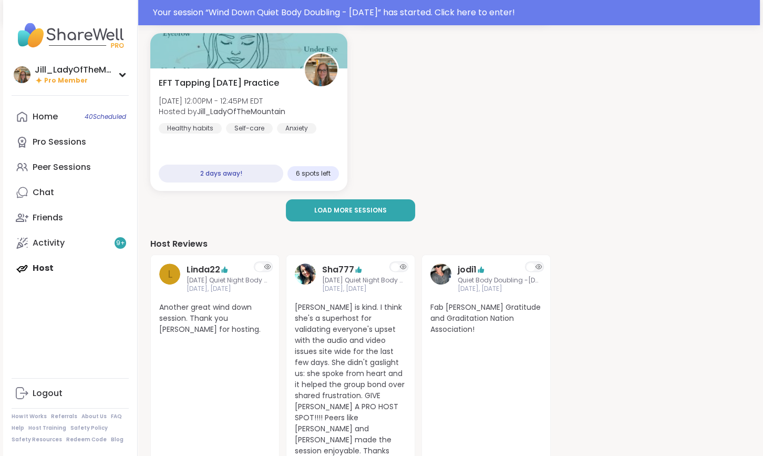
scroll to position [271, 0]
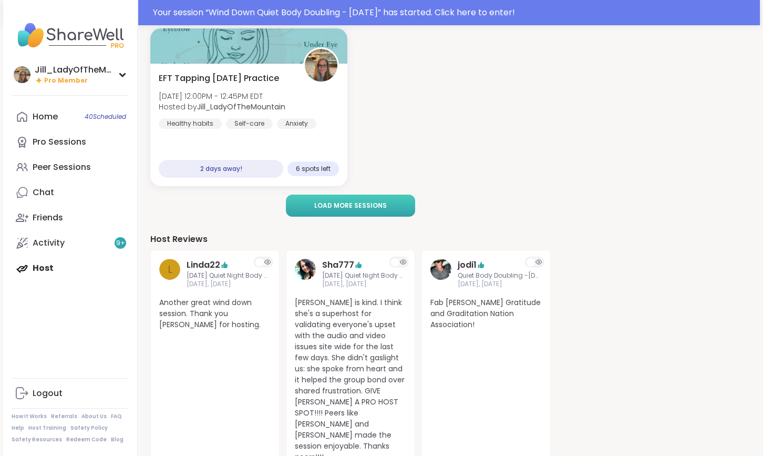
click at [376, 202] on span "Load more sessions" at bounding box center [350, 205] width 73 height 9
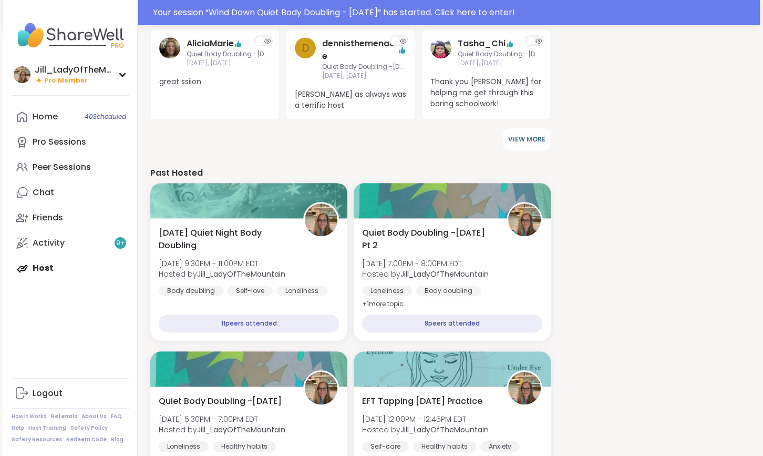
scroll to position [895, 0]
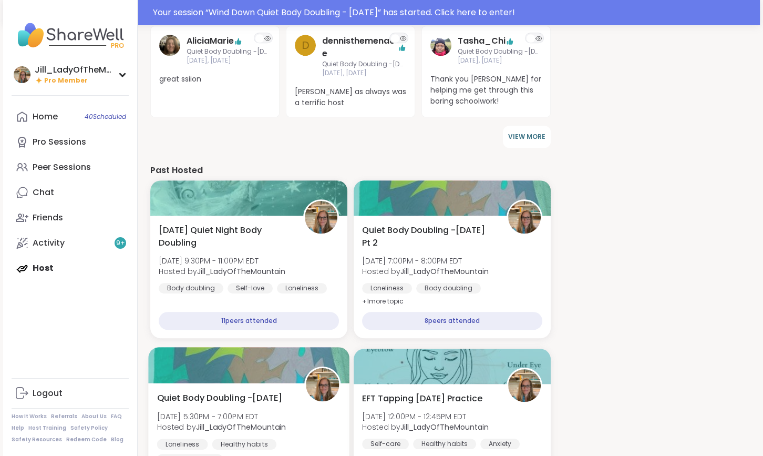
click at [277, 401] on div "Quiet Body Doubling -[DATE] [DATE] 5:30PM - 7:00PM EDT Hosted by [PERSON_NAME] …" at bounding box center [249, 427] width 184 height 73
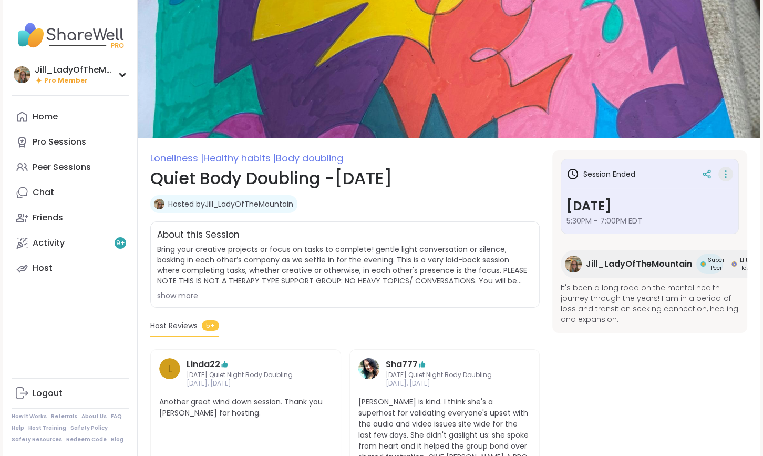
click at [728, 172] on div "Loneliness | Healthy habits | Body doubling Quiet Body Doubling -[DATE] Hosted …" at bounding box center [449, 354] width 622 height 708
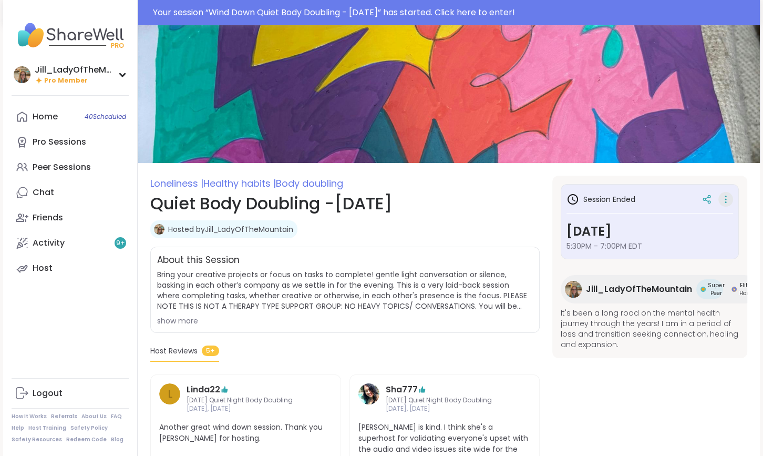
click at [728, 197] on icon at bounding box center [725, 199] width 11 height 15
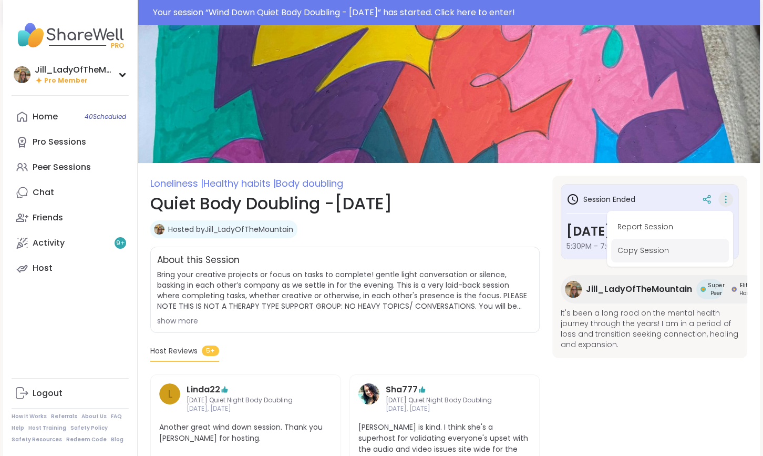
click at [660, 243] on button "Copy Session" at bounding box center [670, 251] width 118 height 24
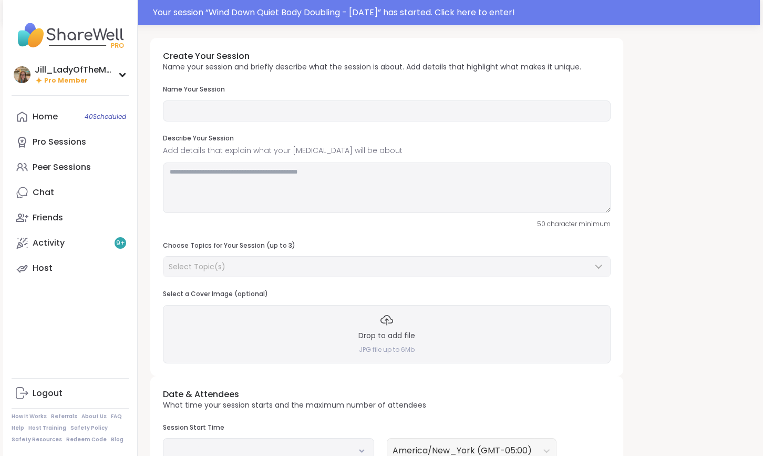
type input "**********"
type textarea "**********"
type input "**"
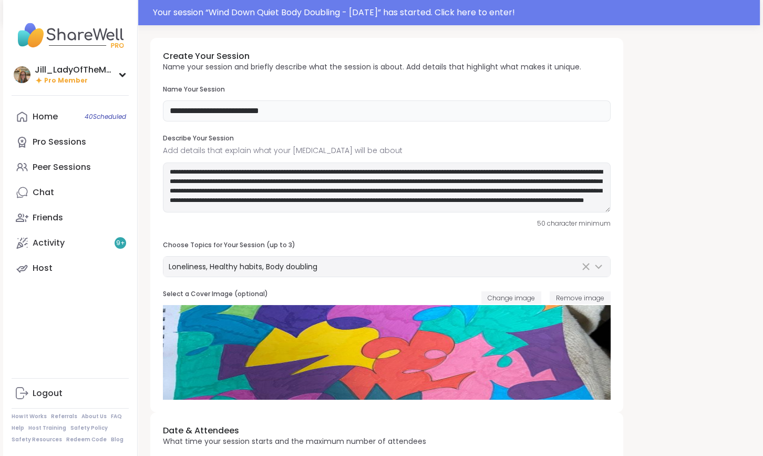
click at [307, 116] on input "**********" at bounding box center [387, 110] width 448 height 21
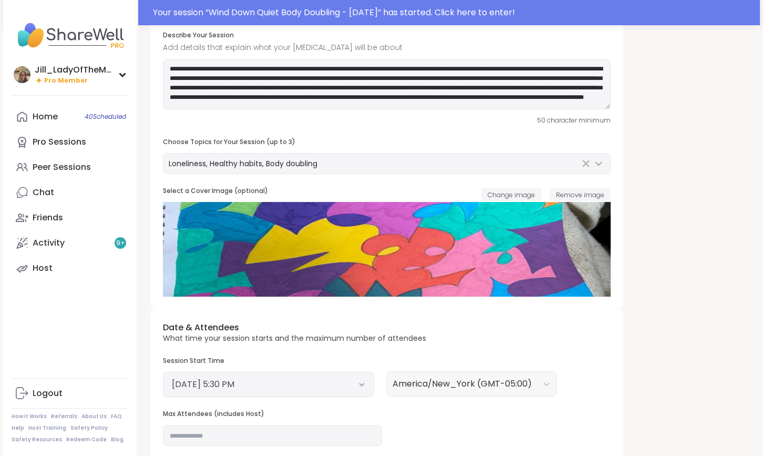
scroll to position [109, 0]
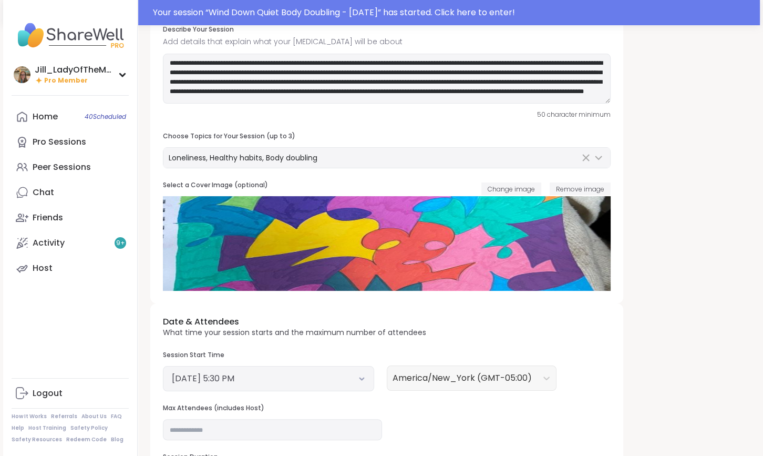
type input "**********"
click at [346, 377] on button "[DATE] 5:30 PM" at bounding box center [268, 378] width 193 height 13
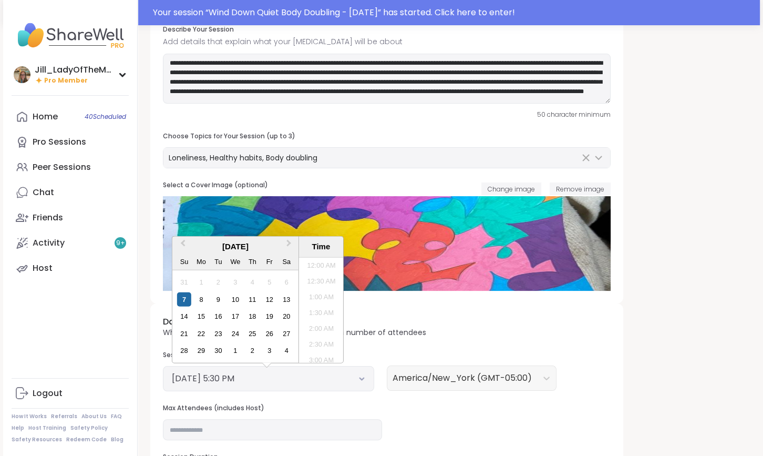
scroll to position [507, 0]
click at [201, 295] on div "8" at bounding box center [201, 299] width 14 height 14
click at [318, 339] on li "6:30 PM" at bounding box center [321, 342] width 45 height 16
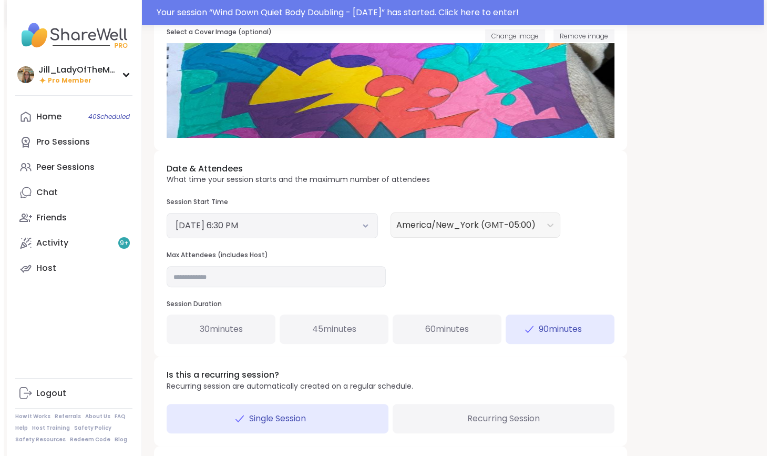
scroll to position [309, 0]
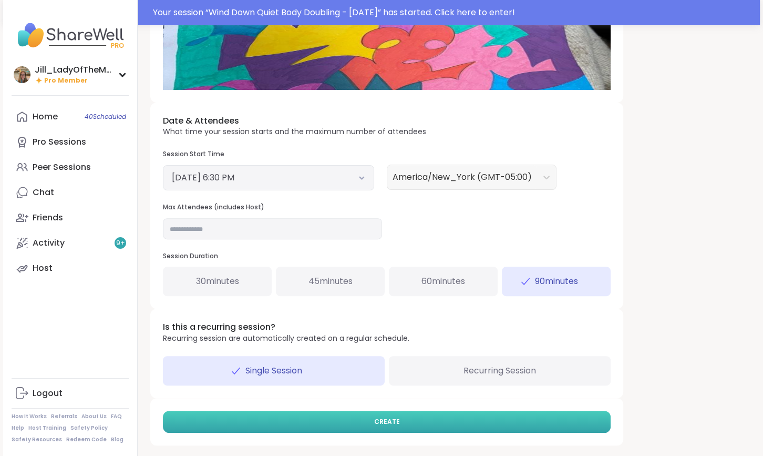
click at [455, 422] on button "CREATE" at bounding box center [387, 421] width 448 height 22
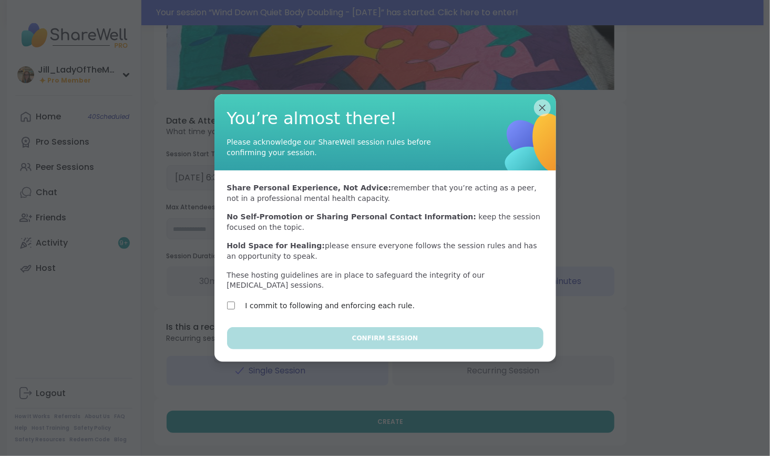
click at [379, 300] on label "I commit to following and enforcing each rule." at bounding box center [330, 305] width 170 height 13
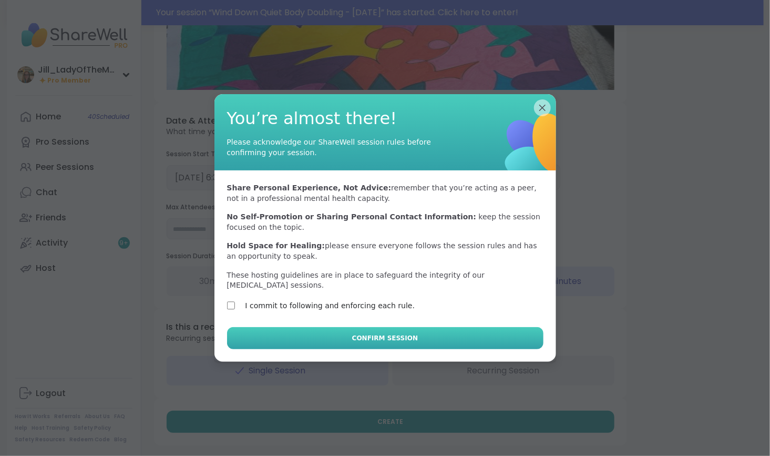
click at [392, 333] on span "Confirm Session" at bounding box center [385, 337] width 66 height 9
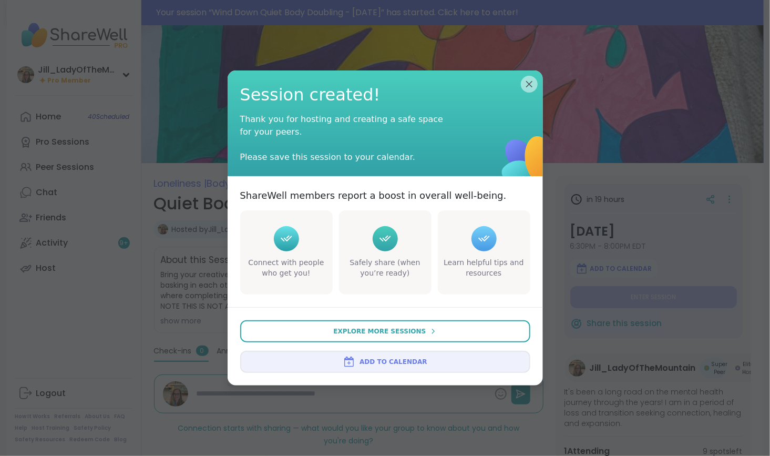
click at [393, 361] on span "Add to Calendar" at bounding box center [392, 361] width 67 height 9
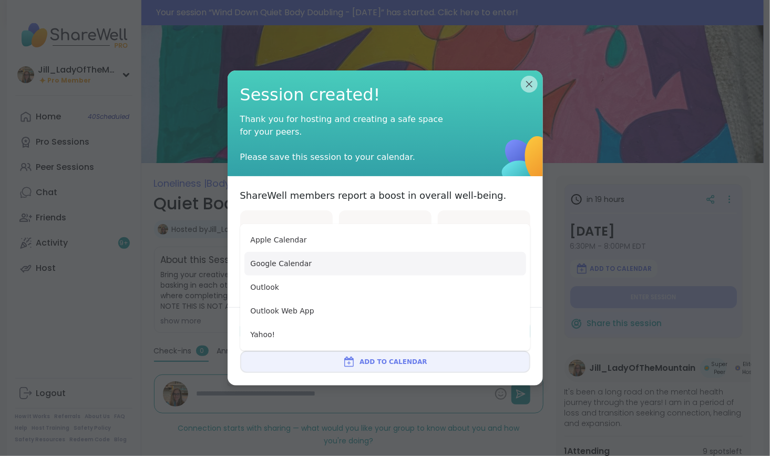
click at [401, 266] on button "Google Calendar" at bounding box center [385, 264] width 282 height 24
type textarea "*"
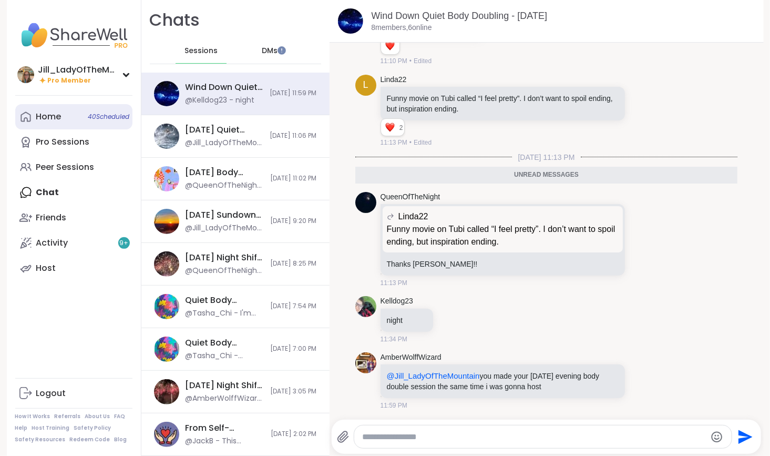
click at [93, 116] on span "40 Scheduled" at bounding box center [109, 116] width 42 height 8
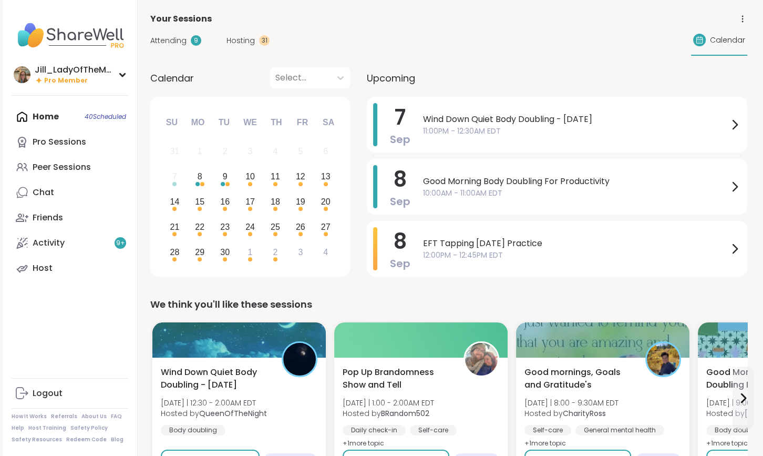
click at [193, 38] on div "9" at bounding box center [196, 40] width 11 height 11
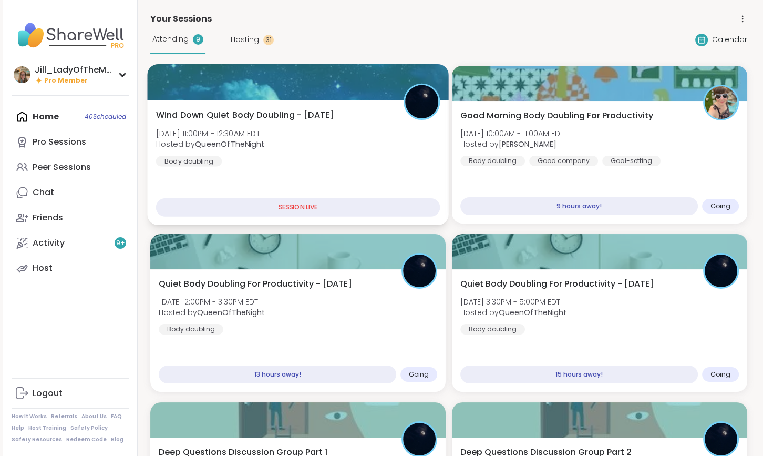
click at [354, 140] on div "Wind Down Quiet Body Doubling - [DATE] [DATE] 11:00PM - 12:30AM EDT Hosted by Q…" at bounding box center [298, 138] width 284 height 58
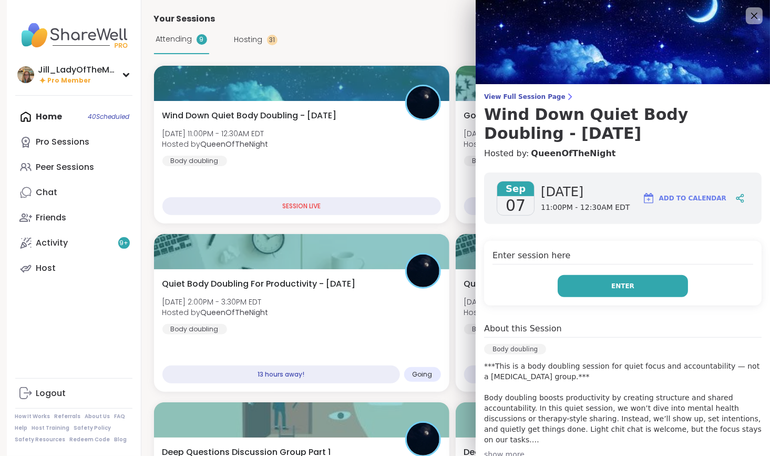
click at [611, 286] on span "Enter" at bounding box center [622, 285] width 23 height 9
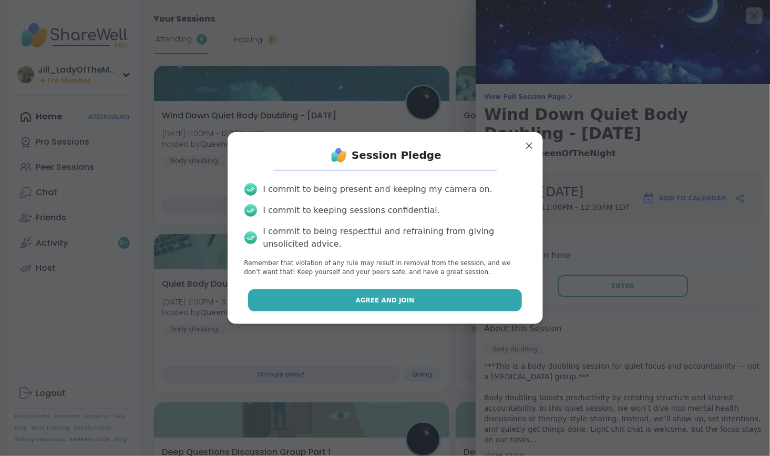
click at [453, 306] on button "Agree and Join" at bounding box center [385, 300] width 274 height 22
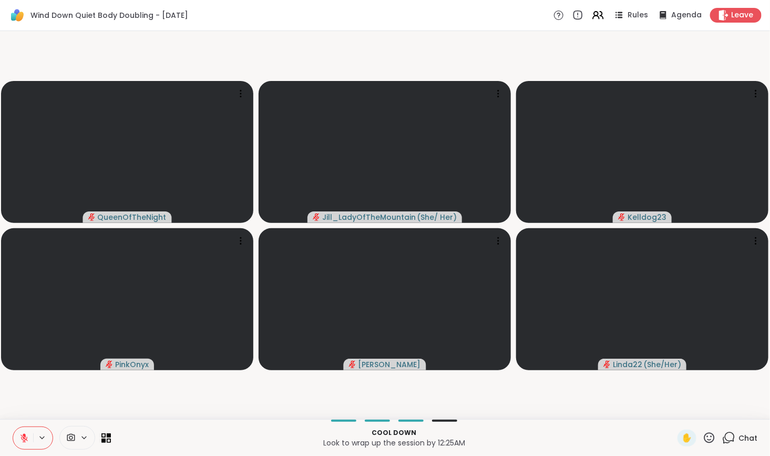
click at [726, 438] on icon at bounding box center [728, 437] width 13 height 13
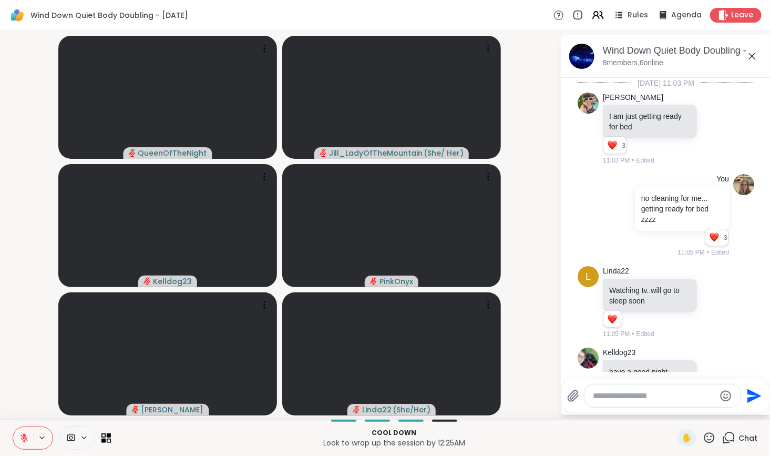
scroll to position [446, 0]
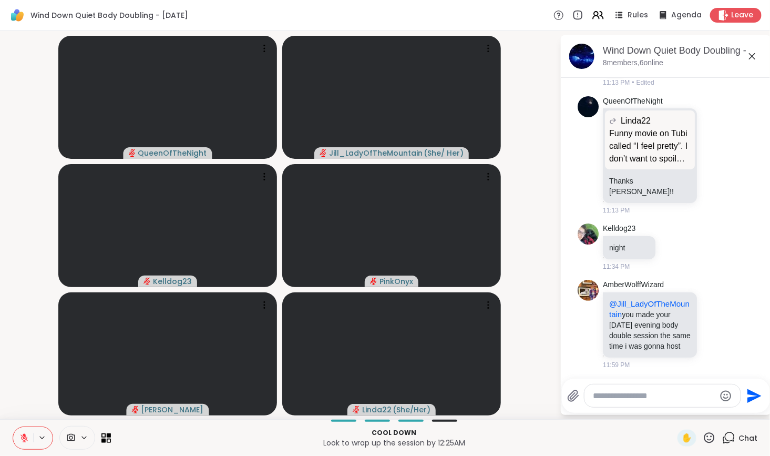
click at [524, 242] on video-player-container "QueenOfTheNight Jill_LadyOfTheMountain ( She/ Her ) Kelldog23 PinkOnyx [PERSON_…" at bounding box center [279, 224] width 547 height 379
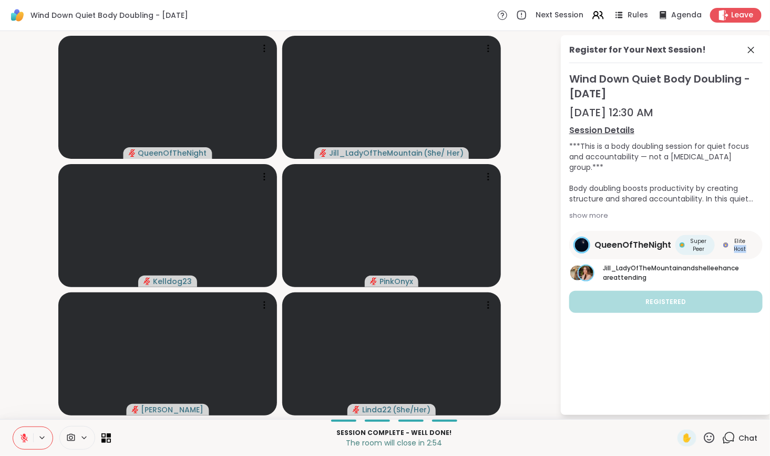
click at [763, 159] on html "Wind Down Quiet Body Doubling - [DATE] Next Session Rules Agenda Leave QueenOfT…" at bounding box center [385, 228] width 770 height 456
click at [750, 48] on icon at bounding box center [751, 50] width 13 height 13
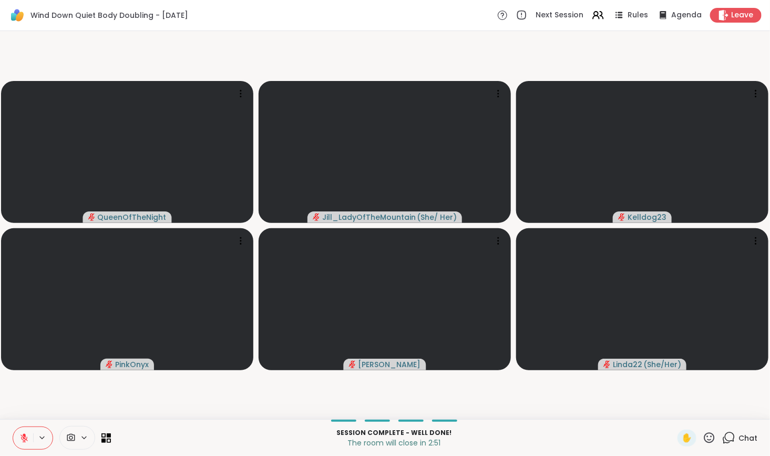
click at [724, 438] on icon at bounding box center [728, 437] width 13 height 13
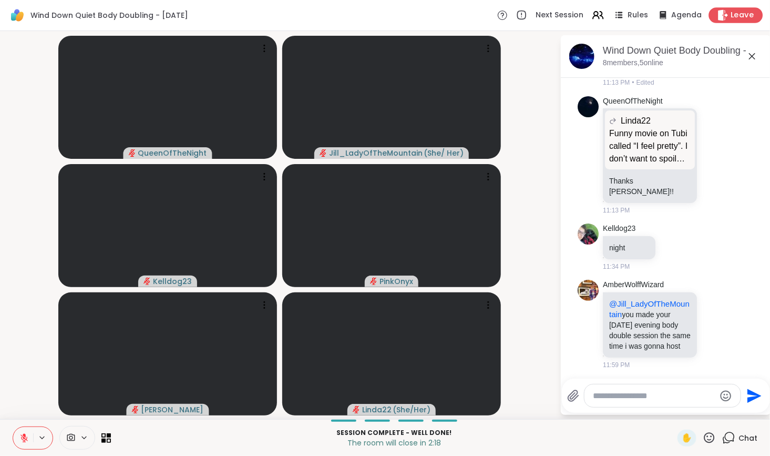
click at [718, 15] on icon at bounding box center [722, 14] width 11 height 11
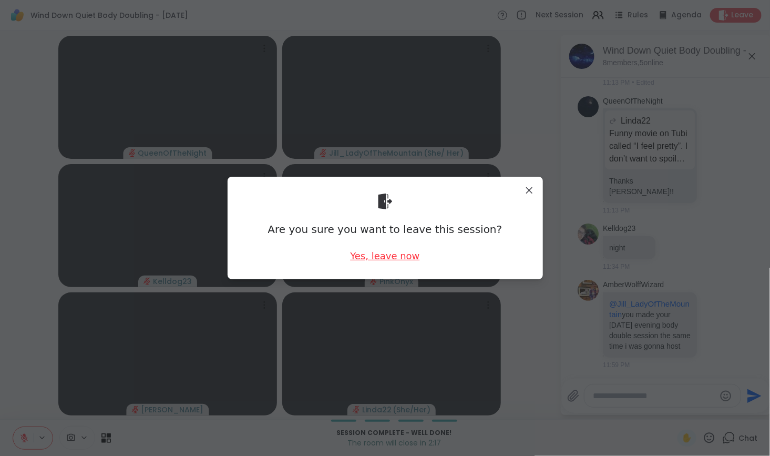
click at [390, 257] on div "Yes, leave now" at bounding box center [384, 255] width 69 height 13
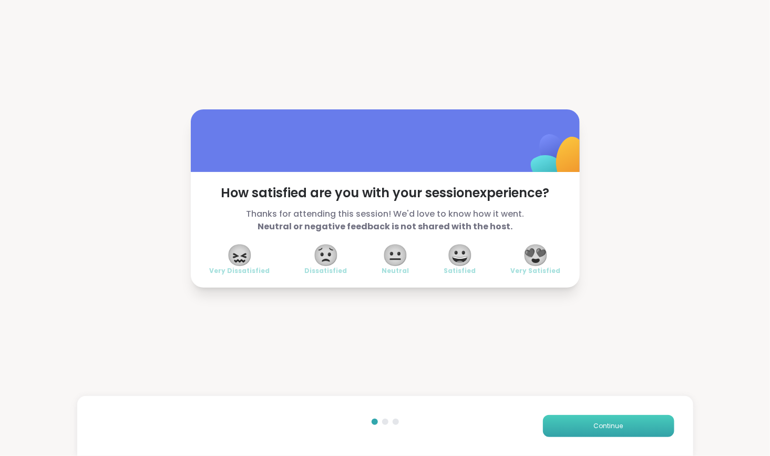
click at [554, 425] on button "Continue" at bounding box center [608, 426] width 131 height 22
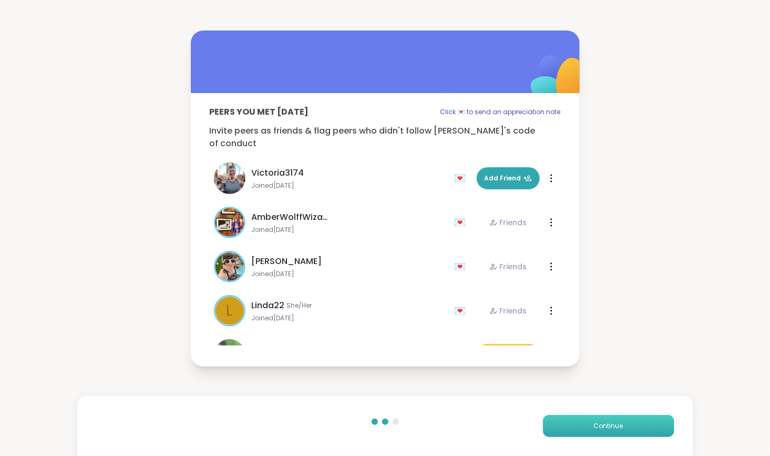
click at [554, 425] on button "Continue" at bounding box center [608, 426] width 131 height 22
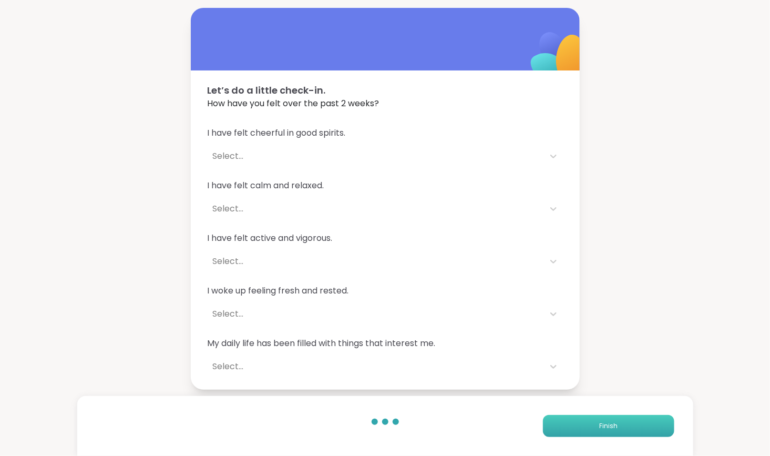
click at [554, 425] on button "Finish" at bounding box center [608, 426] width 131 height 22
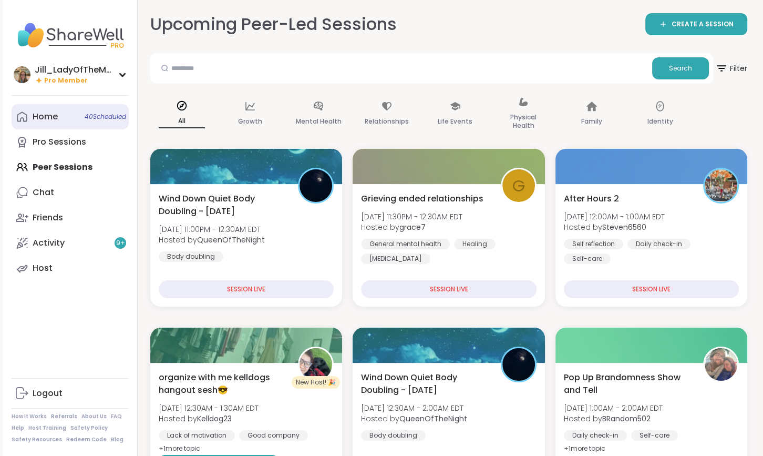
click at [78, 112] on link "Home 40 Scheduled" at bounding box center [70, 116] width 117 height 25
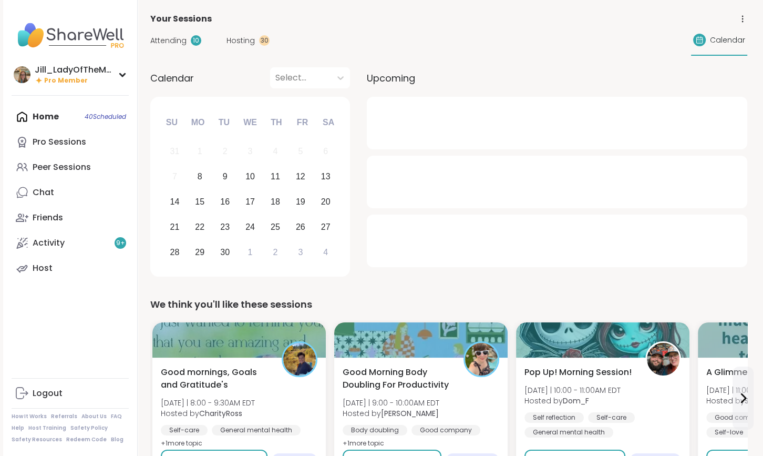
click at [168, 39] on span "Attending" at bounding box center [168, 40] width 36 height 11
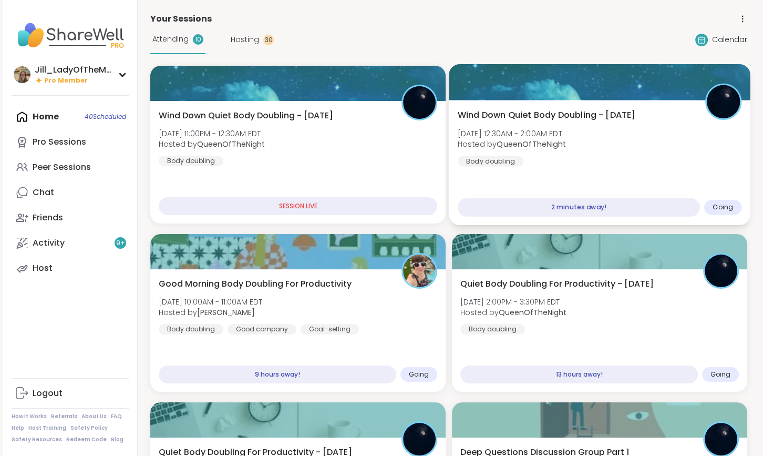
click at [588, 160] on div "Wind Down Quiet Body Doubling - [DATE] [DATE] 12:30AM - 2:00AM EDT Hosted by Qu…" at bounding box center [600, 138] width 284 height 58
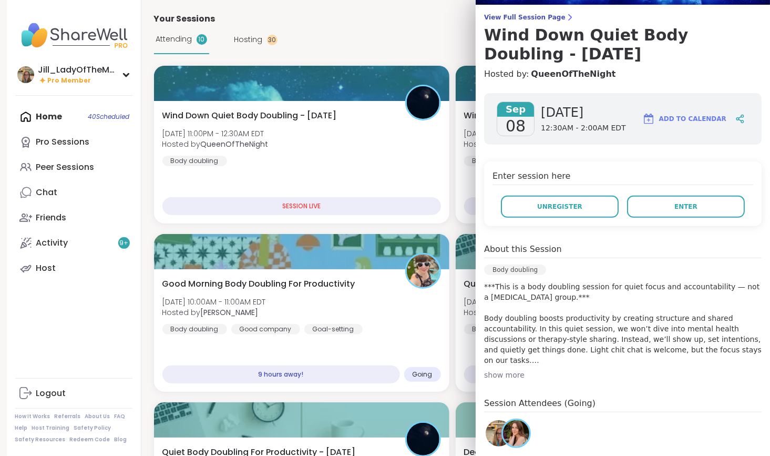
scroll to position [92, 0]
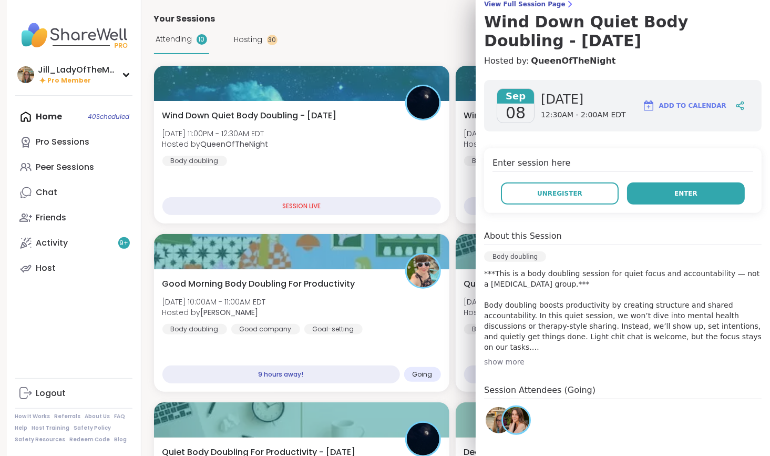
click at [653, 192] on button "Enter" at bounding box center [686, 193] width 118 height 22
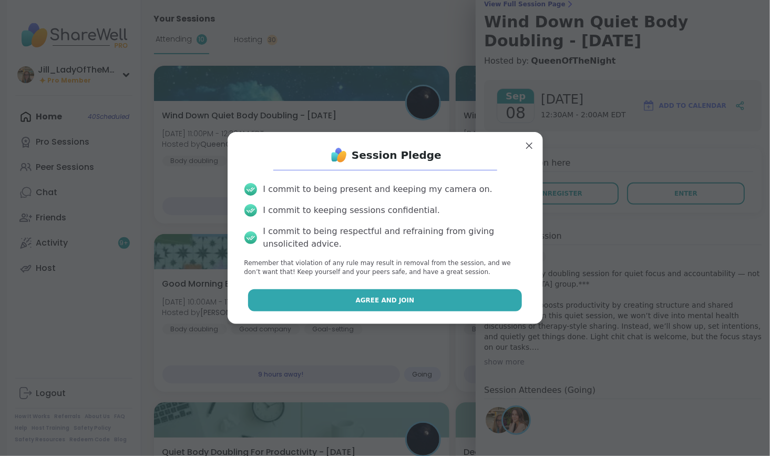
click at [390, 300] on span "Agree and Join" at bounding box center [385, 299] width 59 height 9
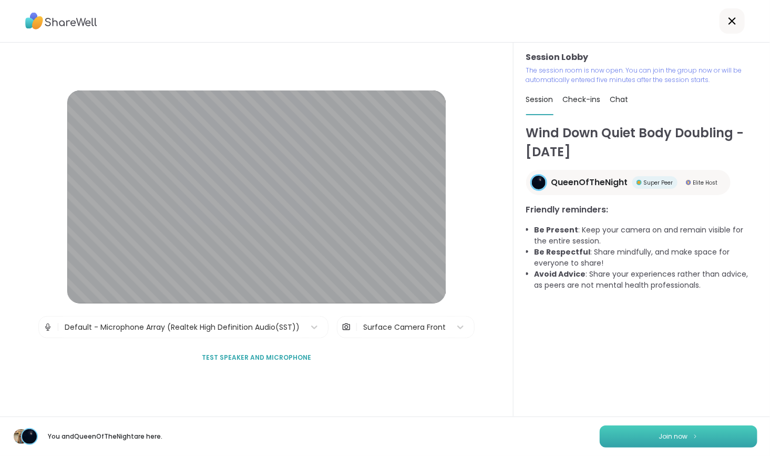
click at [677, 437] on span "Join now" at bounding box center [673, 435] width 29 height 9
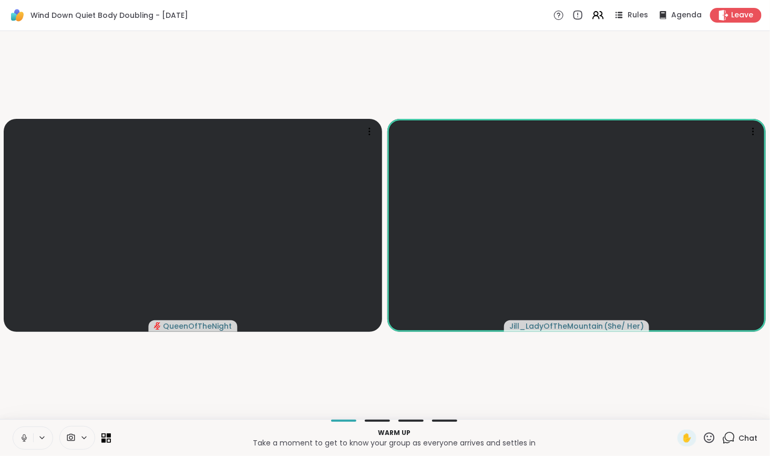
drag, startPoint x: 312, startPoint y: 378, endPoint x: 317, endPoint y: 404, distance: 25.8
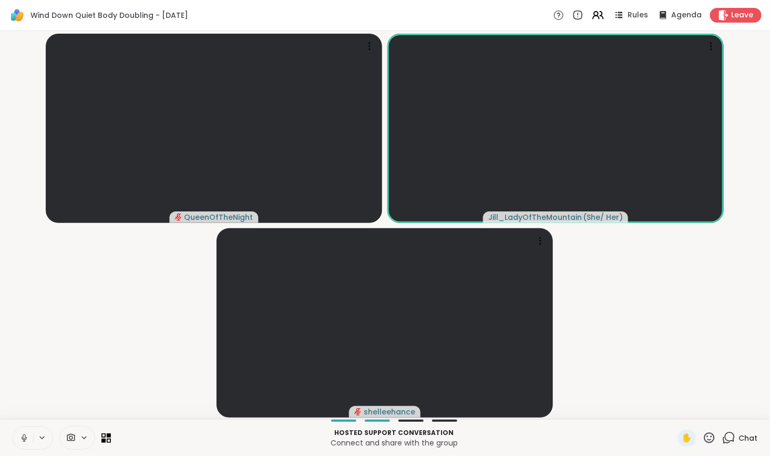
click at [23, 439] on icon at bounding box center [24, 437] width 5 height 3
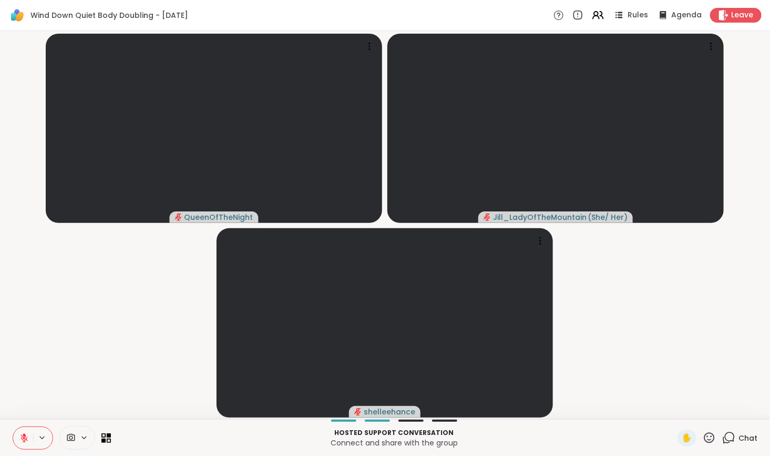
click at [722, 440] on icon at bounding box center [728, 437] width 13 height 13
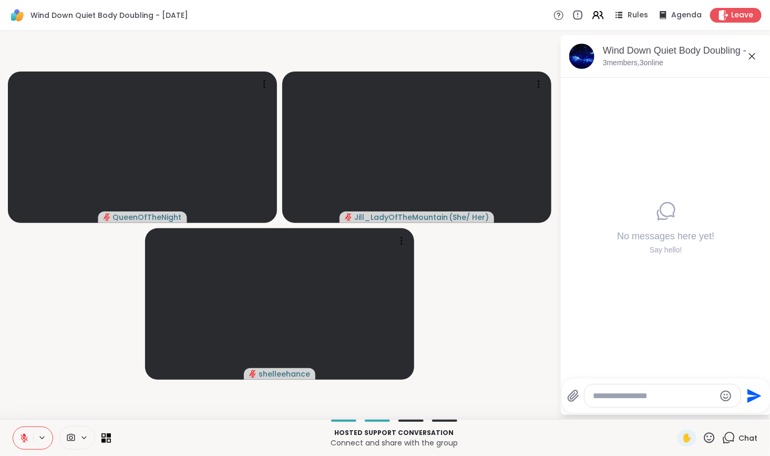
click at [607, 395] on textarea "Type your message" at bounding box center [654, 395] width 122 height 11
click at [694, 386] on textarea "**********" at bounding box center [655, 391] width 122 height 21
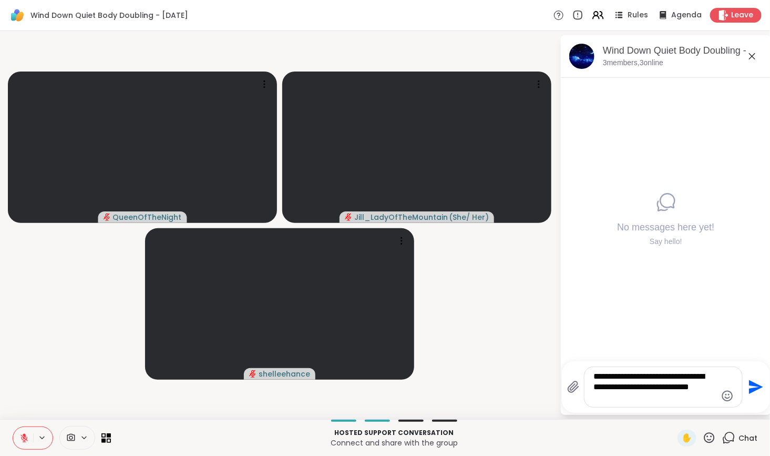
type textarea "**********"
